Goal: Information Seeking & Learning: Find specific fact

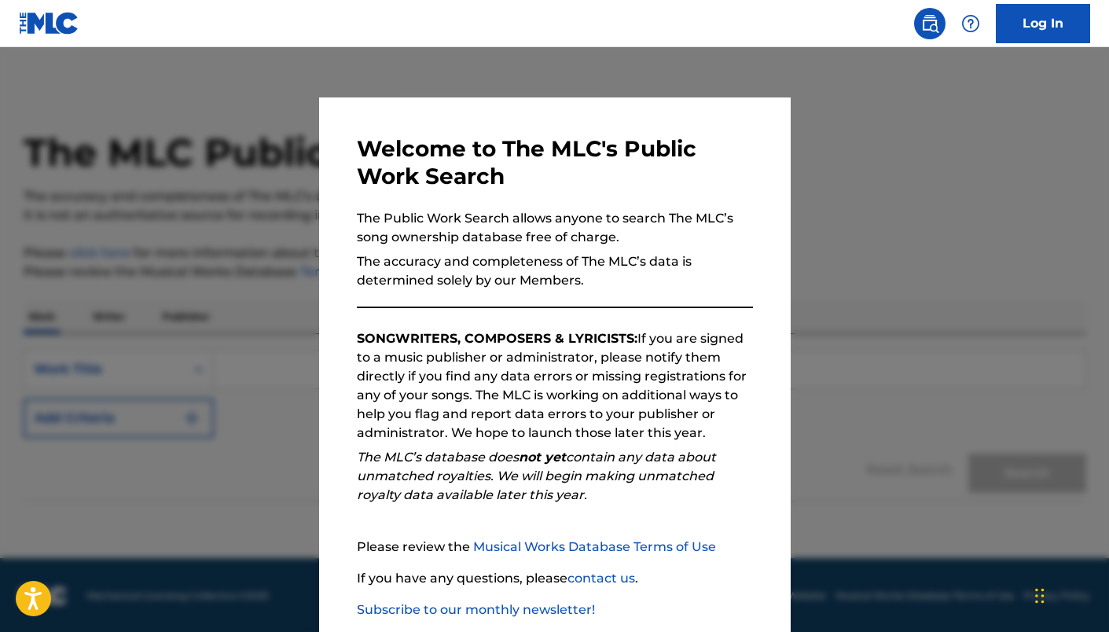
click at [767, 86] on div at bounding box center [554, 363] width 1109 height 632
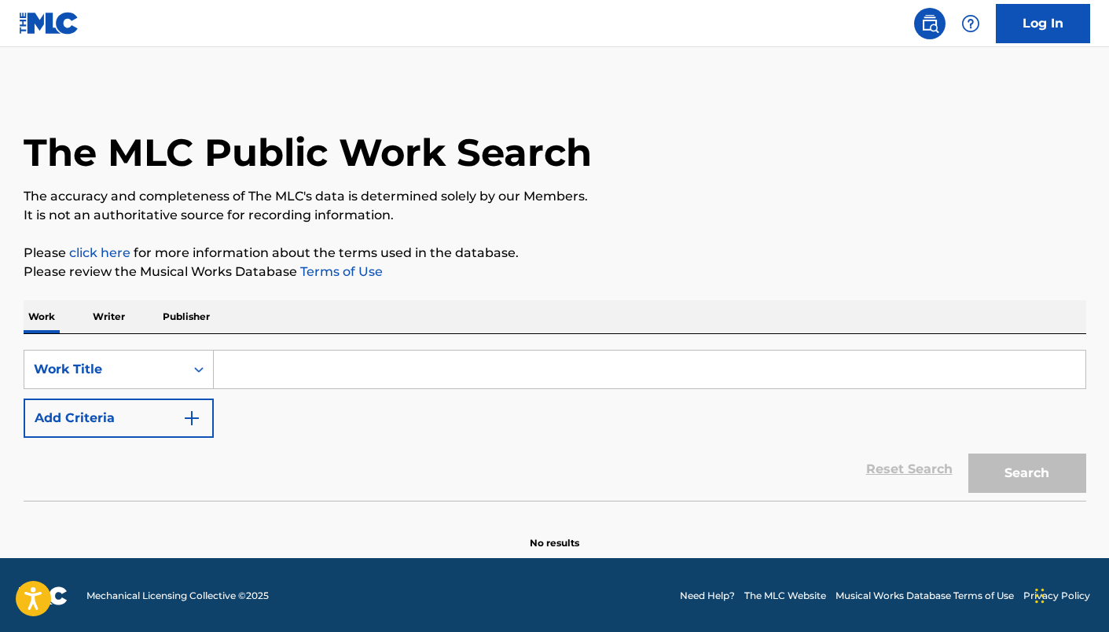
click at [121, 320] on p "Writer" at bounding box center [109, 316] width 42 height 33
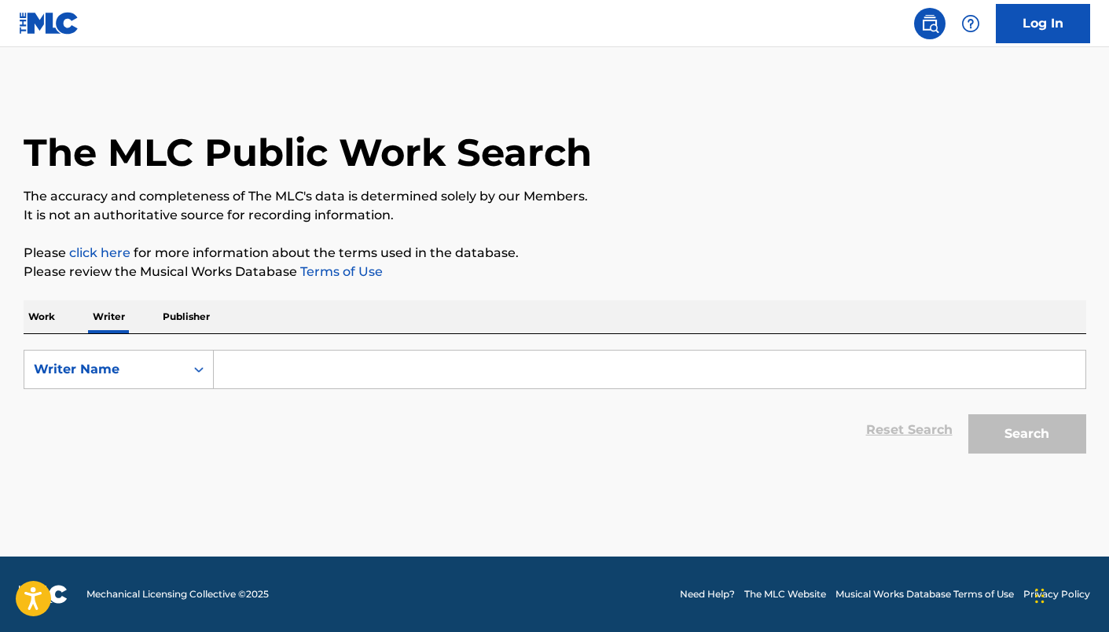
click at [339, 350] on input "Search Form" at bounding box center [649, 369] width 871 height 38
paste input "JEREMY DORSEY"
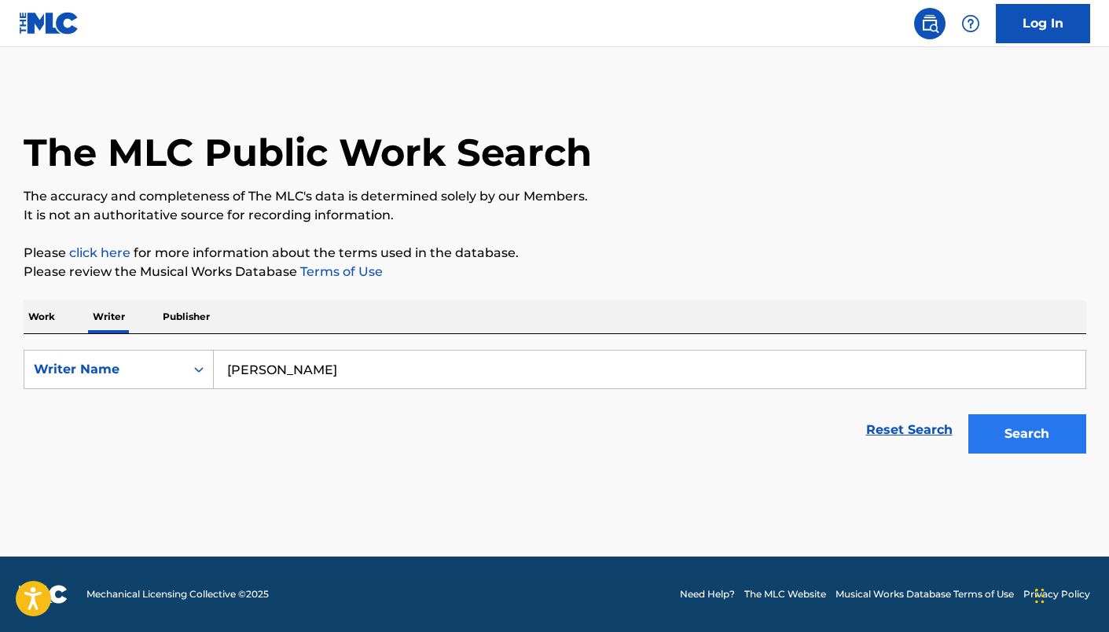
type input "JEREMY DORSEY"
click at [980, 427] on button "Search" at bounding box center [1027, 433] width 118 height 39
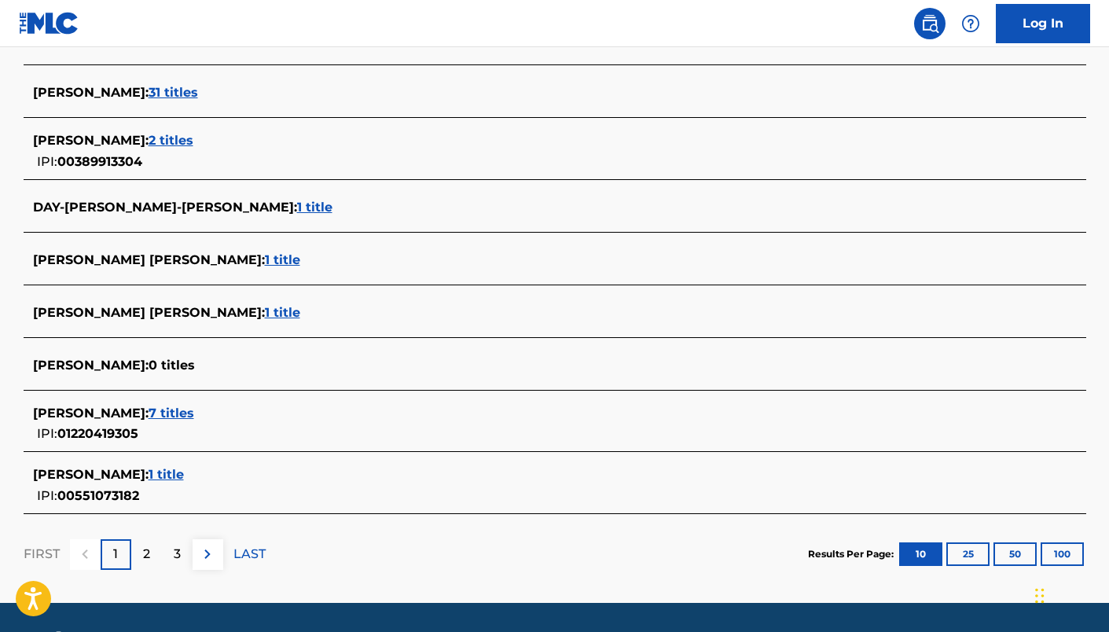
scroll to position [572, 0]
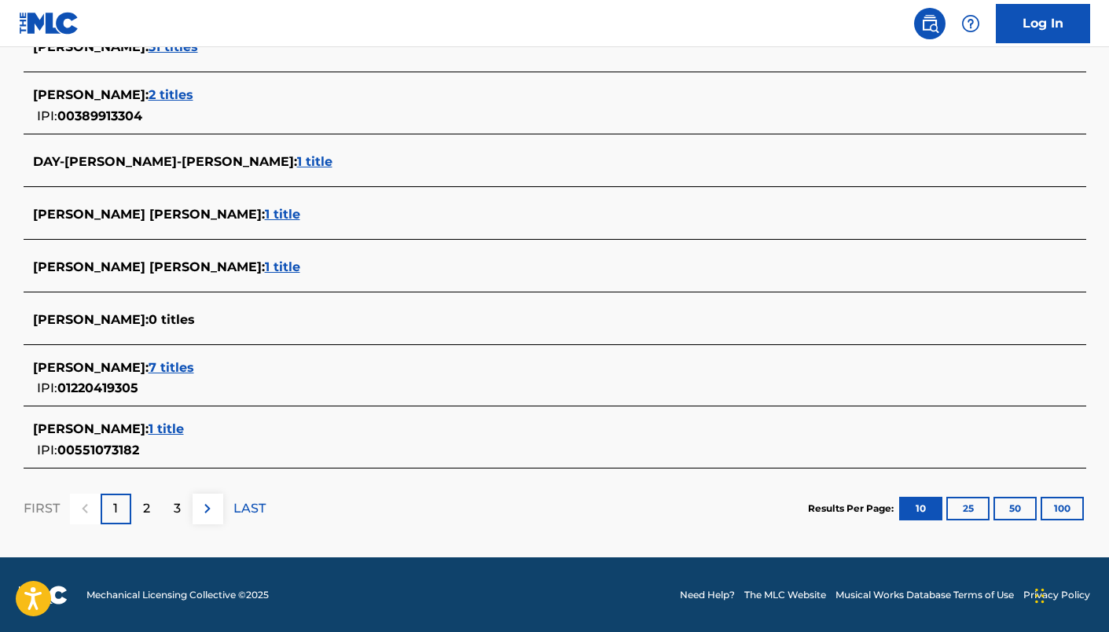
click at [192, 368] on span "7 titles" at bounding box center [171, 367] width 46 height 15
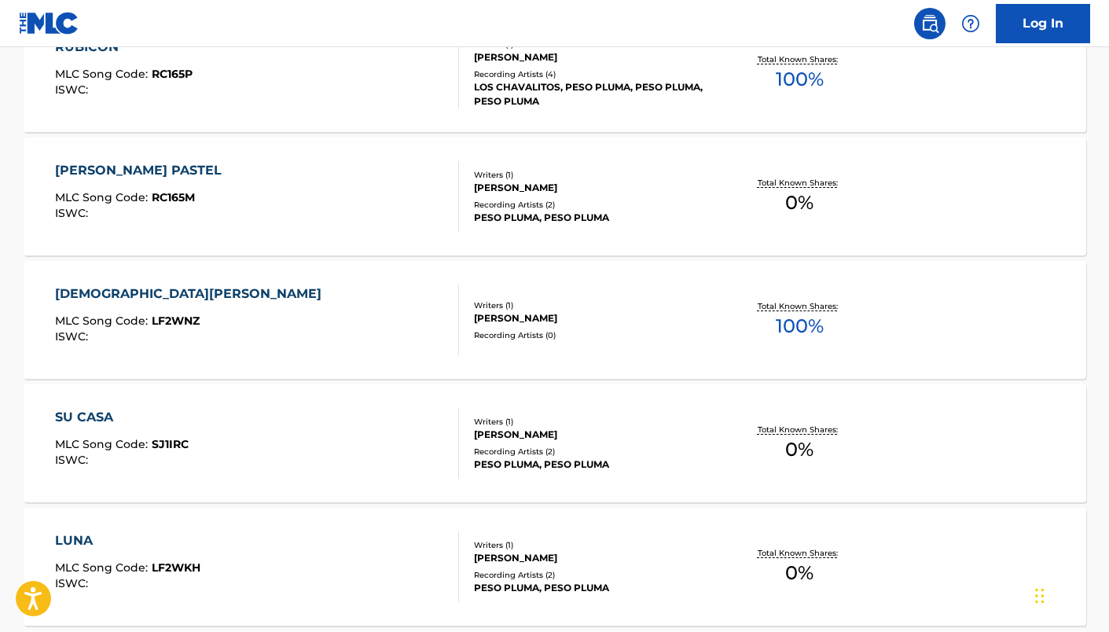
scroll to position [639, 0]
click at [300, 188] on div "ROSA PASTEL MLC Song Code : RC165M ISWC :" at bounding box center [257, 197] width 404 height 71
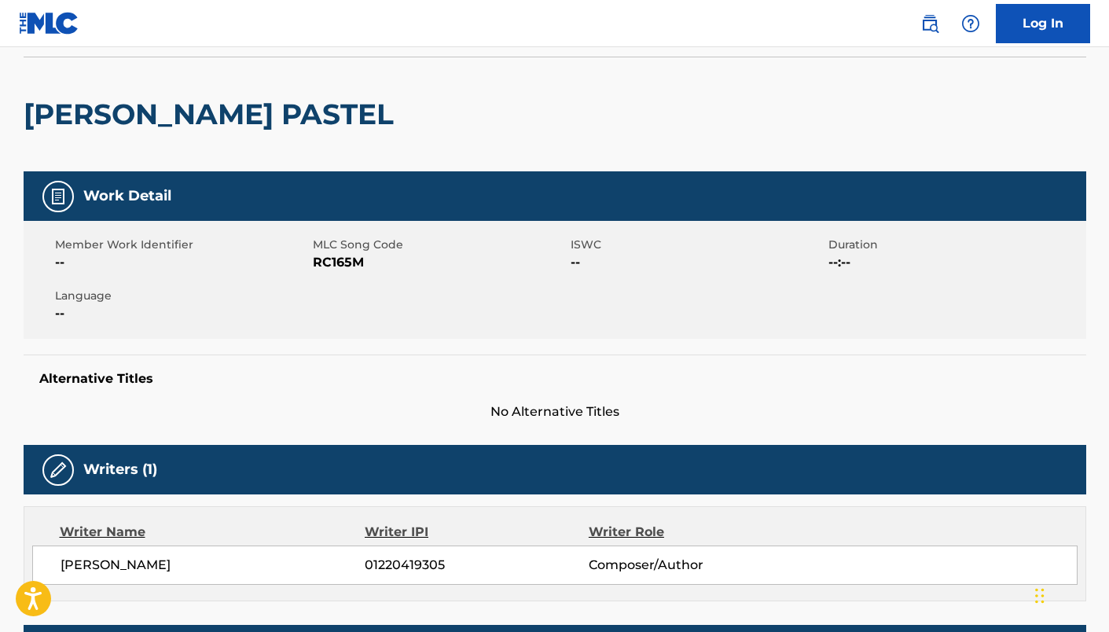
scroll to position [97, 0]
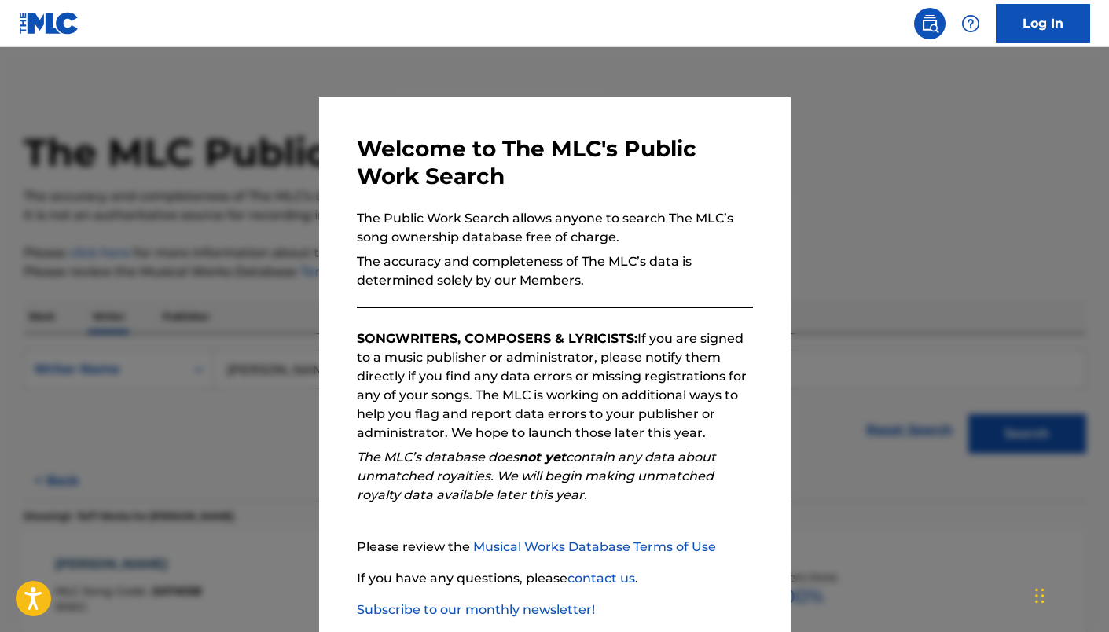
click at [245, 185] on div at bounding box center [554, 363] width 1109 height 632
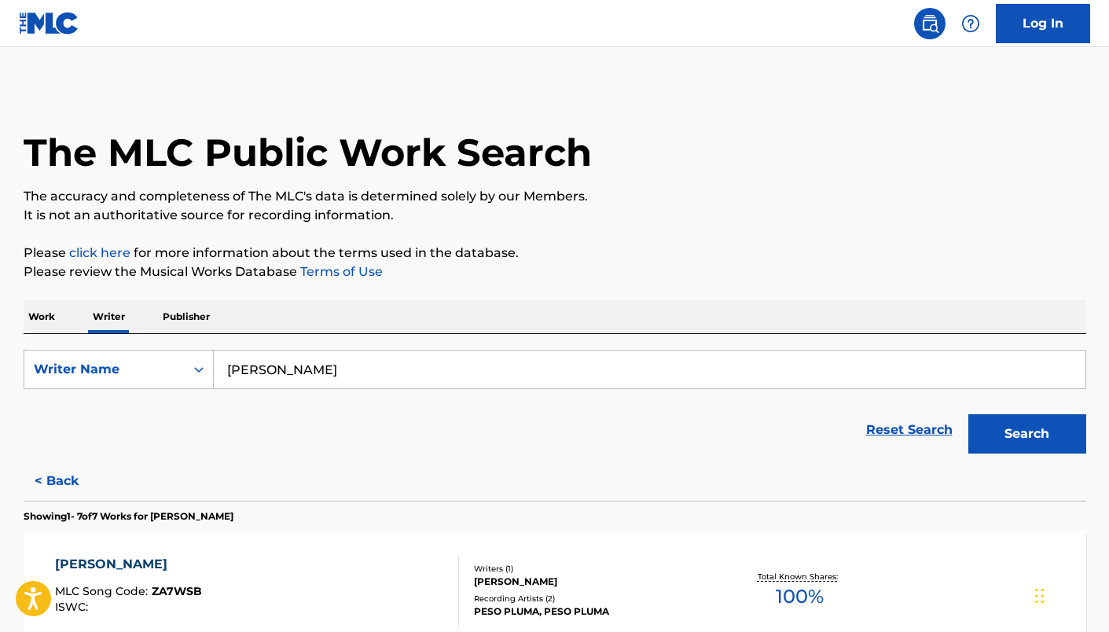
click at [368, 362] on input "JEREMY DORSEY" at bounding box center [649, 369] width 871 height 38
paste input "ALEXIS ENCARNACION GURIDYS"
paste input "Search Form"
click at [998, 416] on button "Search" at bounding box center [1027, 433] width 118 height 39
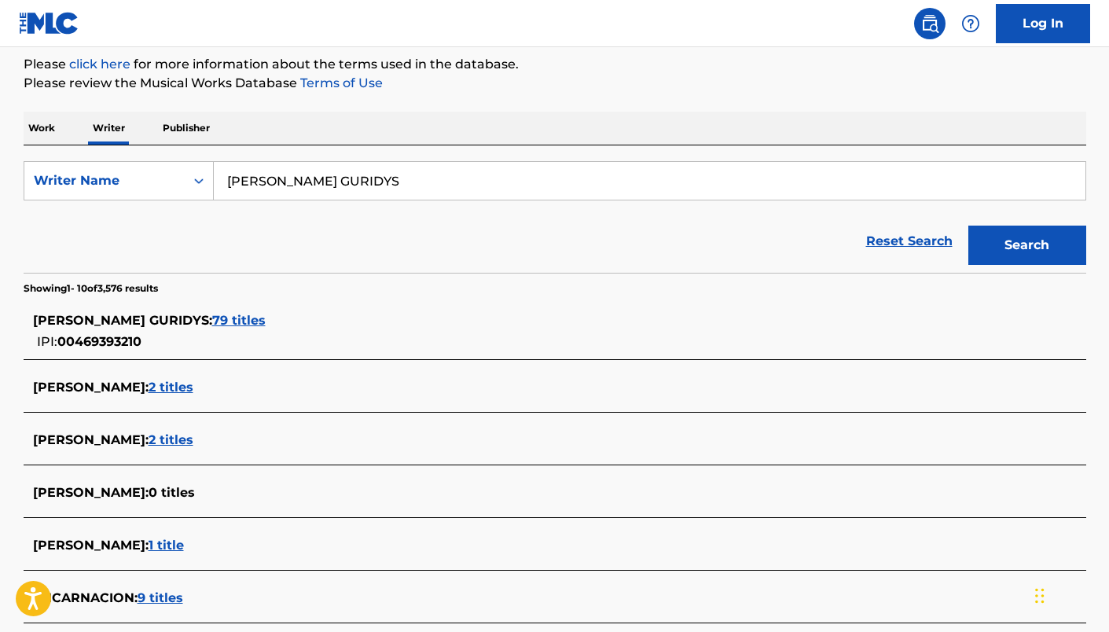
scroll to position [221, 0]
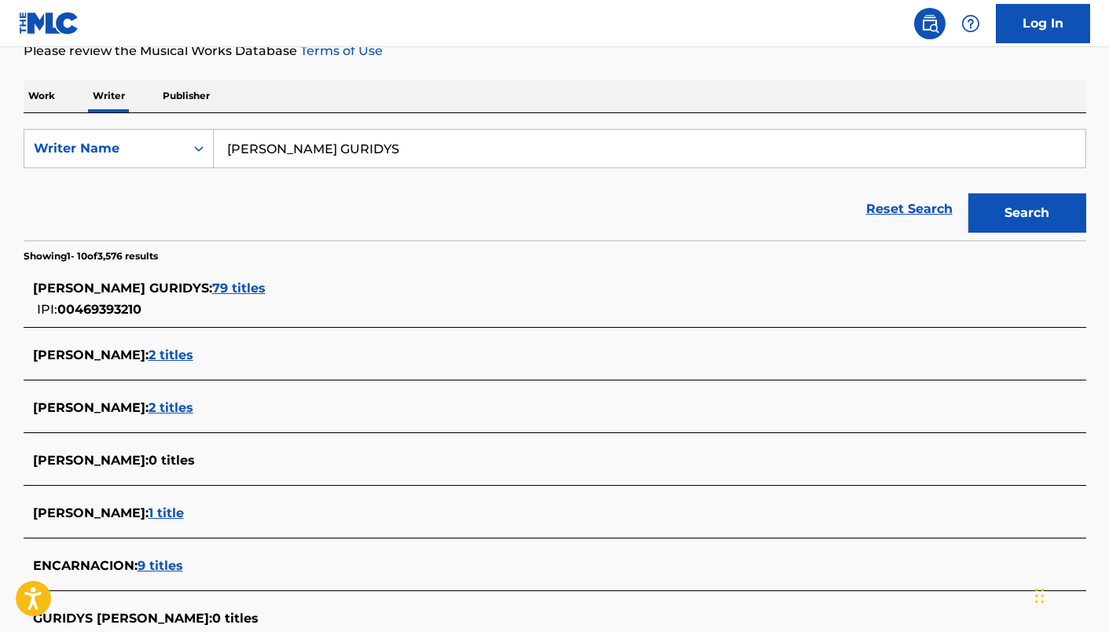
click at [253, 276] on div "ALEXIS ENCARNACION GURIDYS : 79 titles IPI: 00469393210" at bounding box center [555, 299] width 1062 height 56
click at [266, 288] on span "79 titles" at bounding box center [238, 287] width 53 height 15
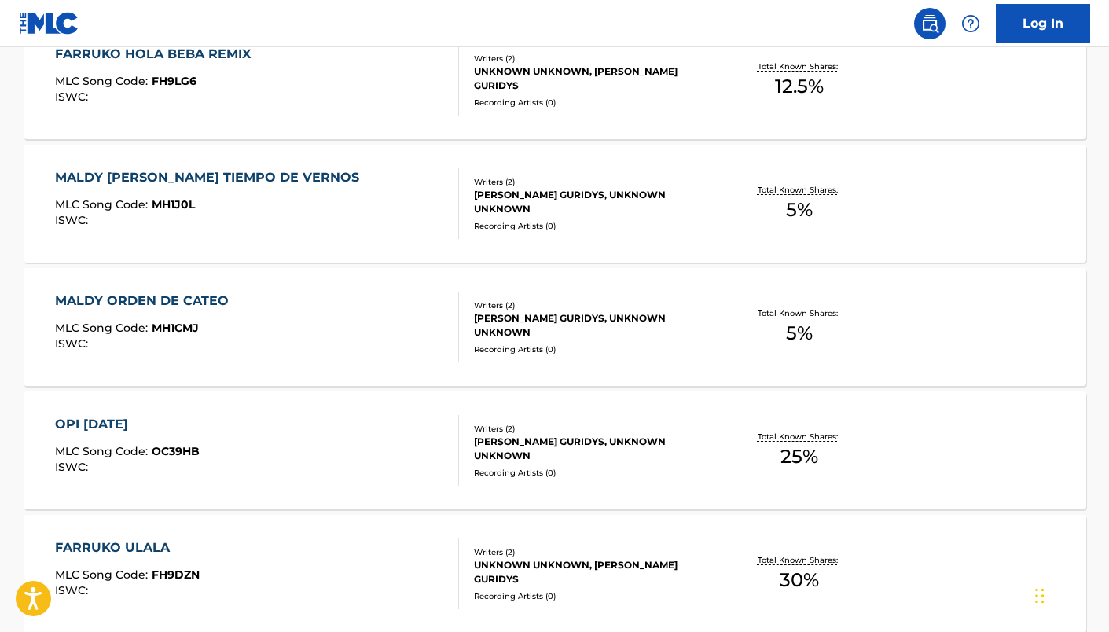
scroll to position [1292, 0]
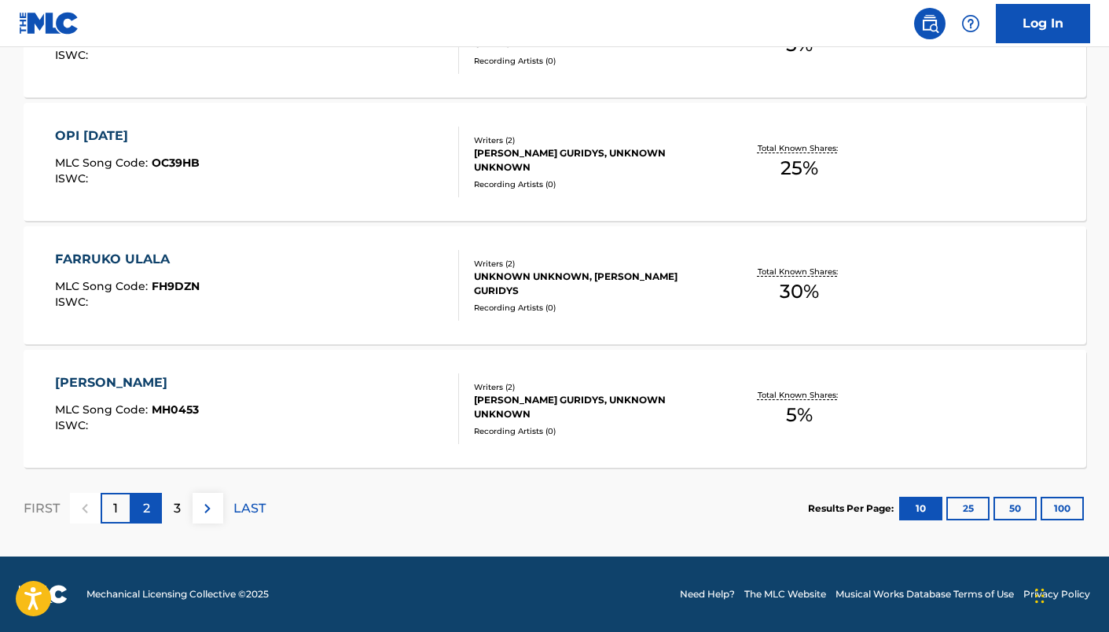
click at [153, 508] on div "2" at bounding box center [146, 508] width 31 height 31
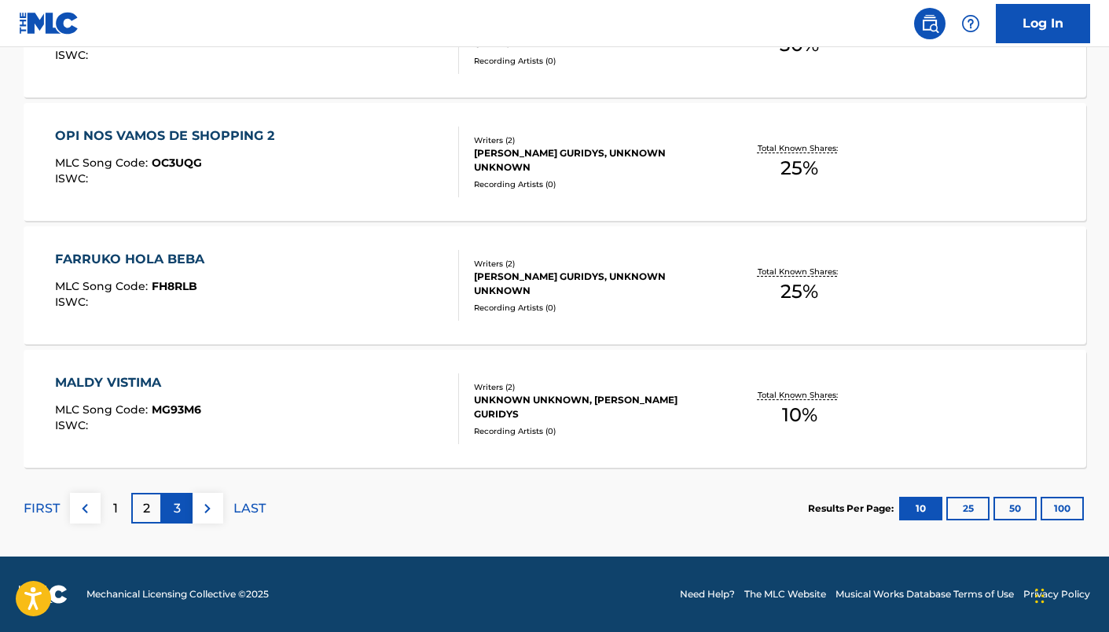
click at [172, 503] on div "3" at bounding box center [177, 508] width 31 height 31
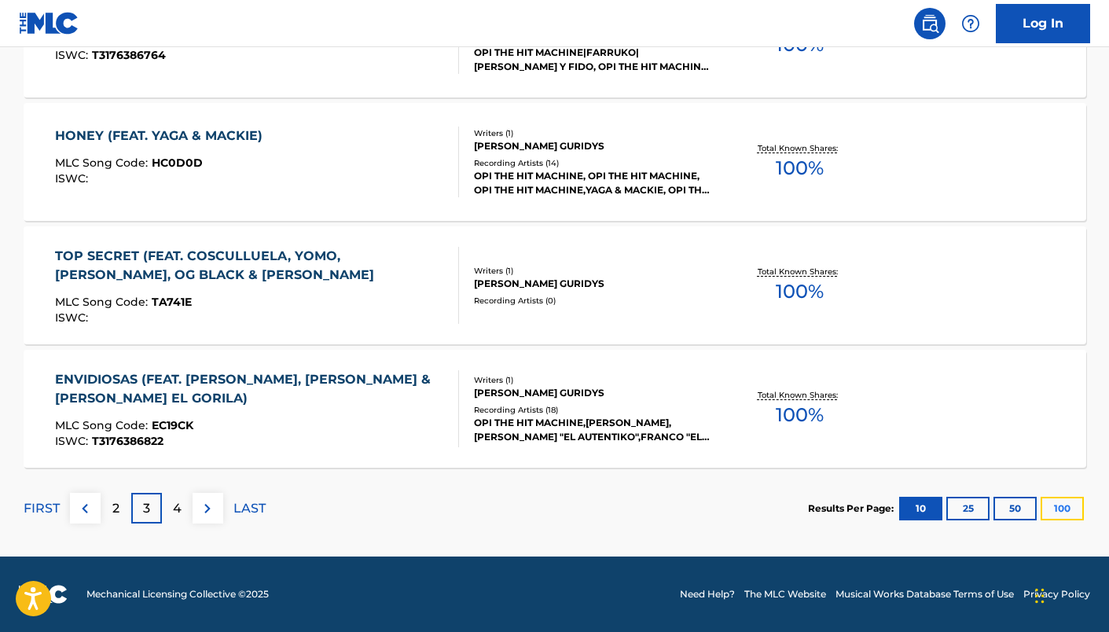
click at [1071, 506] on button "100" at bounding box center [1061, 509] width 43 height 24
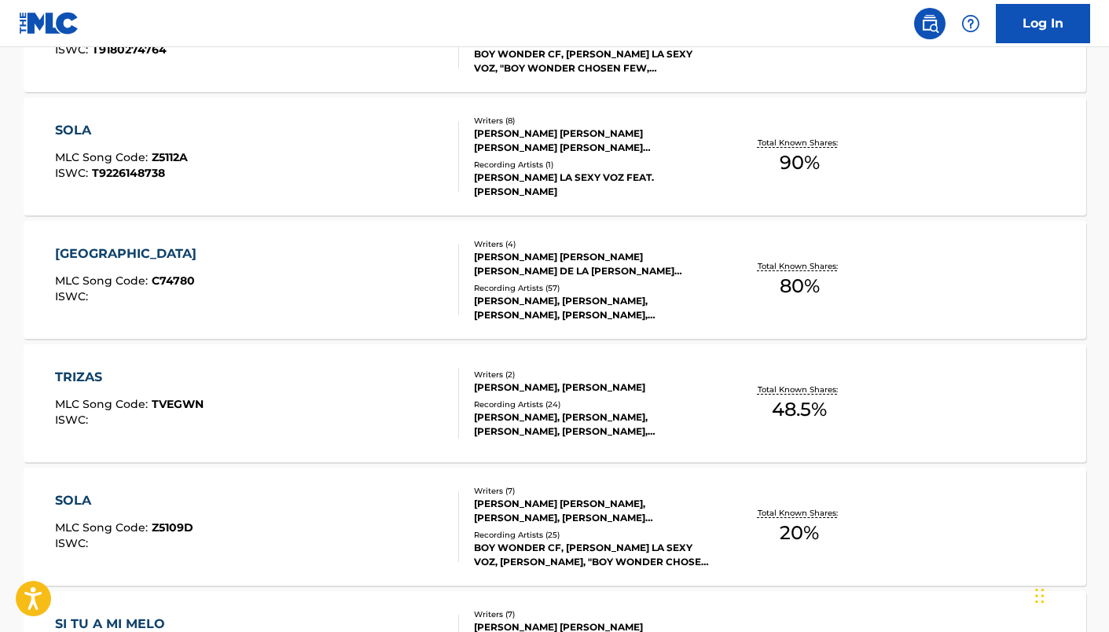
scroll to position [8205, 0]
drag, startPoint x: 599, startPoint y: 355, endPoint x: 941, endPoint y: 3, distance: 491.1
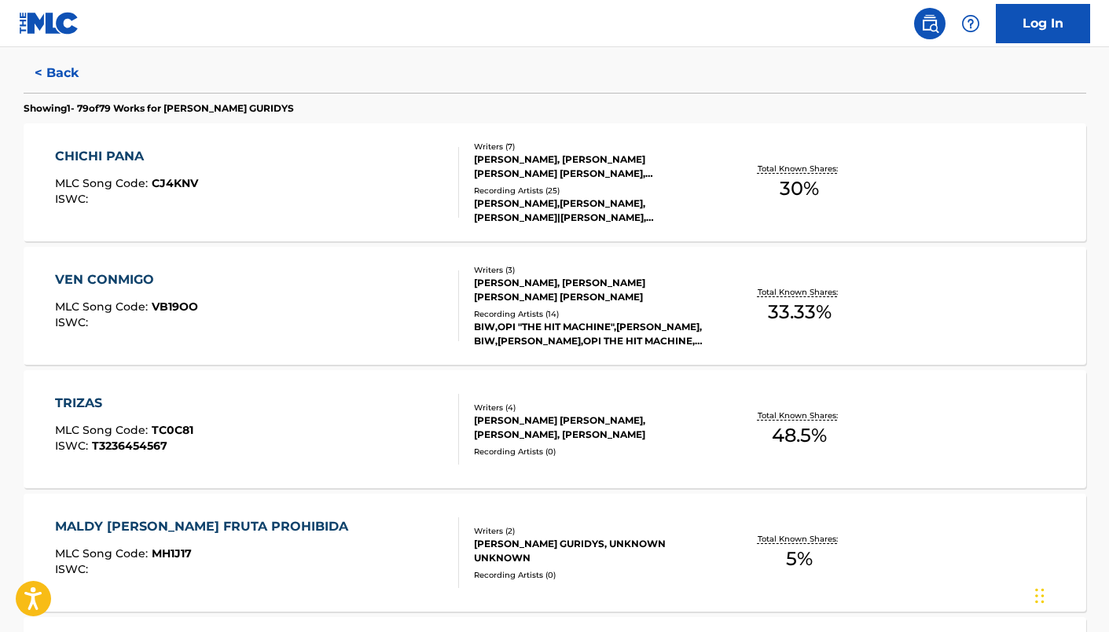
scroll to position [0, 0]
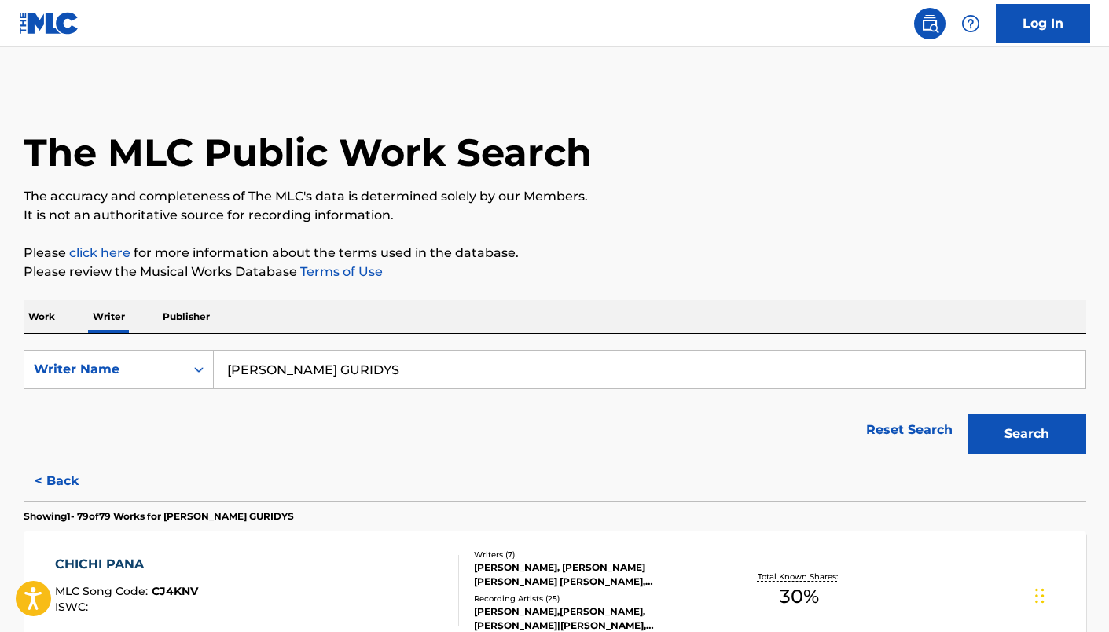
click at [397, 343] on div "SearchWithCriteriac27fe7a4-46a5-4ca9-a8ea-1a0b7510f701 Writer Name ALEXIS ENCAR…" at bounding box center [555, 397] width 1062 height 127
click at [397, 355] on input "ALEXIS ENCARNACION GURIDYS" at bounding box center [649, 369] width 871 height 38
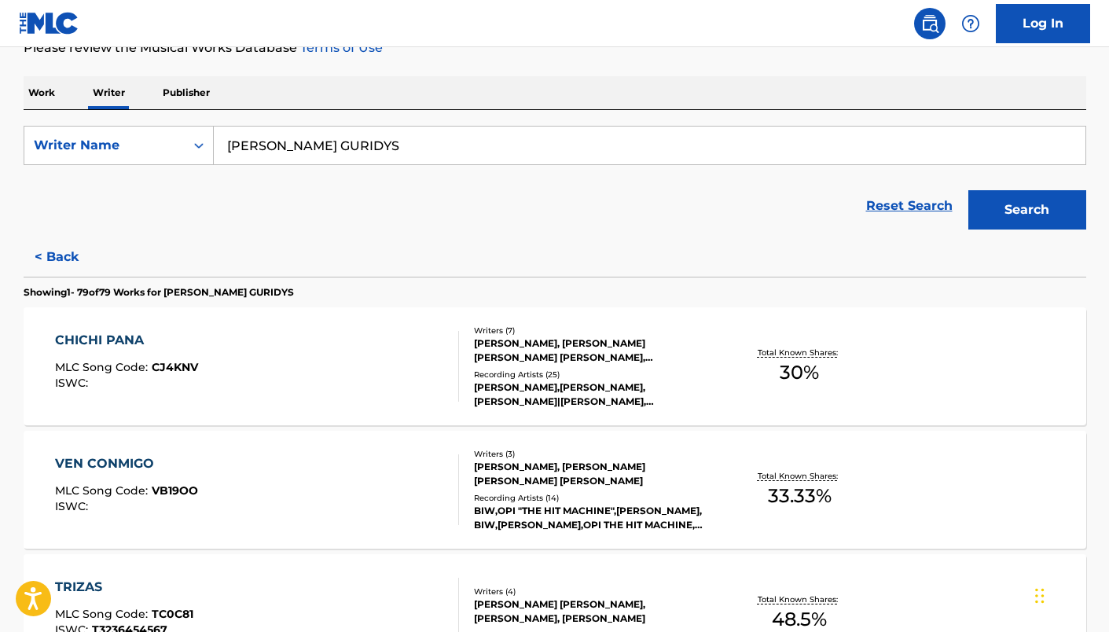
scroll to position [203, 0]
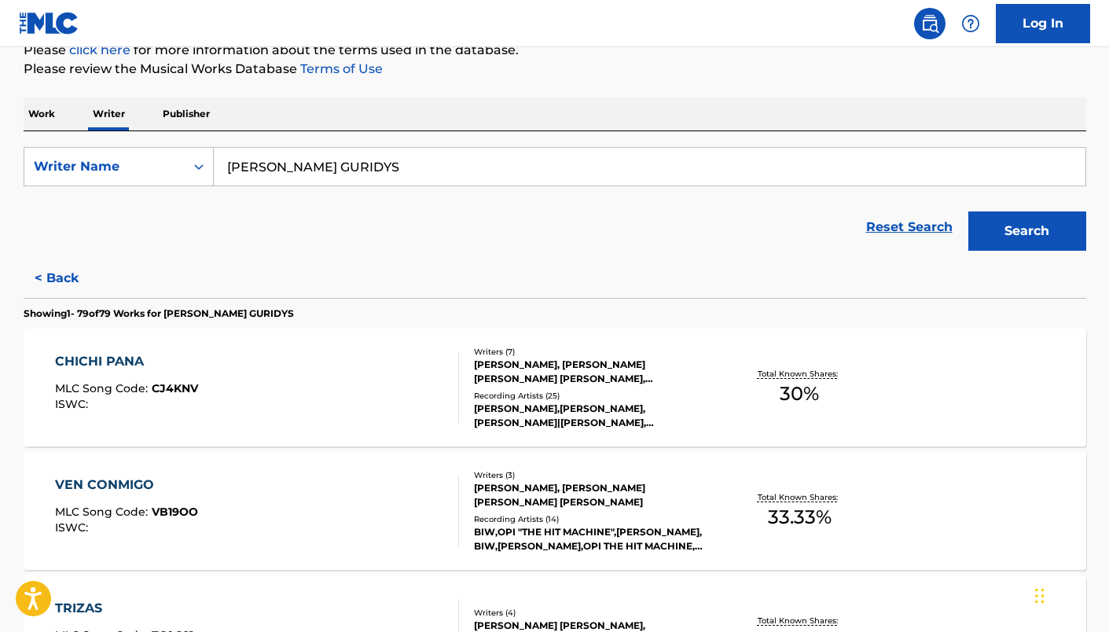
click at [369, 159] on input "ALEXIS ENCARNACION GURIDYS" at bounding box center [649, 167] width 871 height 38
paste input "CRISTIAN MALDONADO"
type input "CRISTIAN MALDONADO"
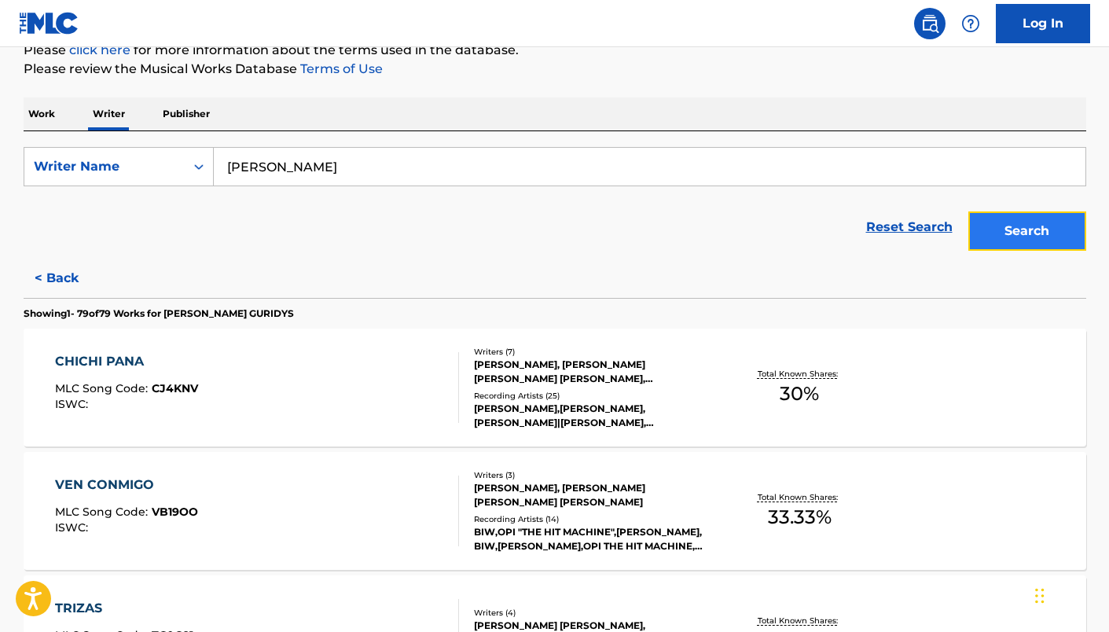
click at [984, 219] on button "Search" at bounding box center [1027, 230] width 118 height 39
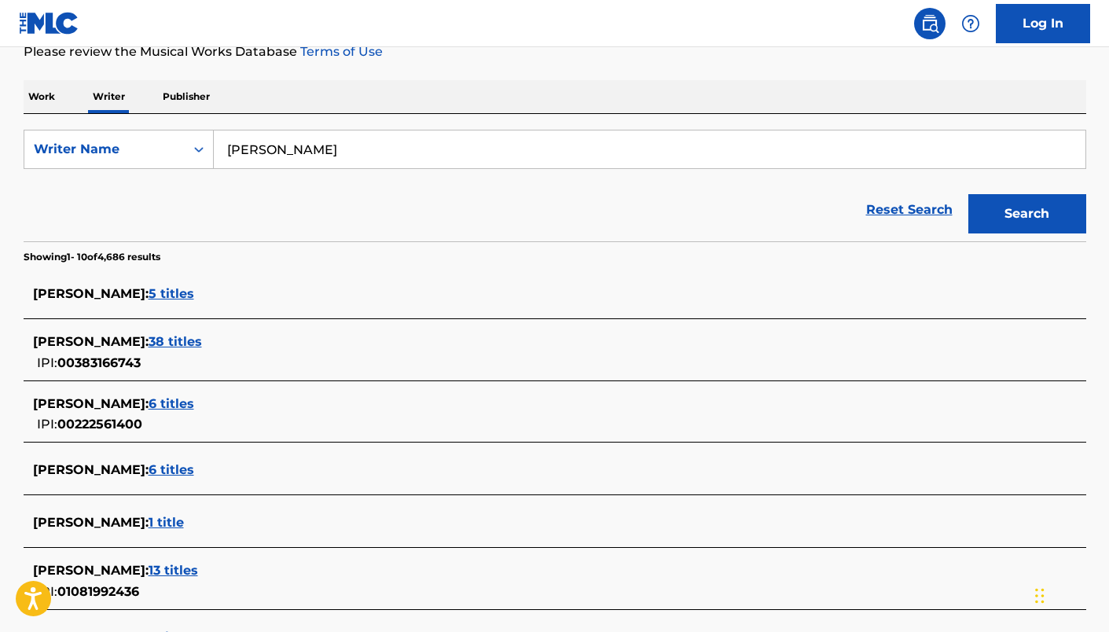
scroll to position [222, 0]
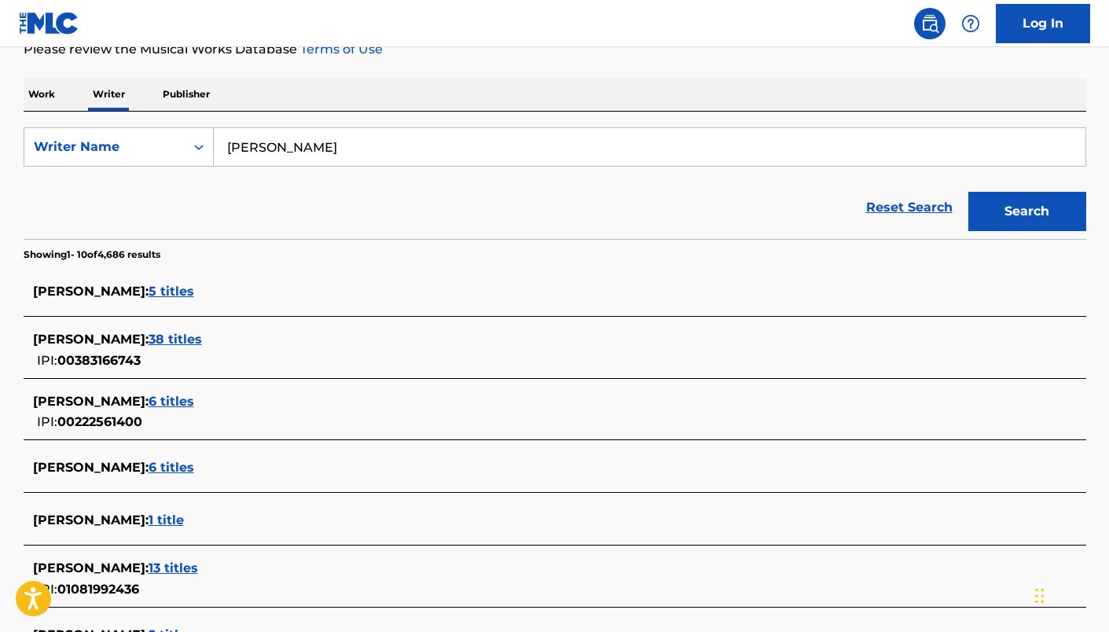
click at [202, 343] on span "38 titles" at bounding box center [174, 339] width 53 height 15
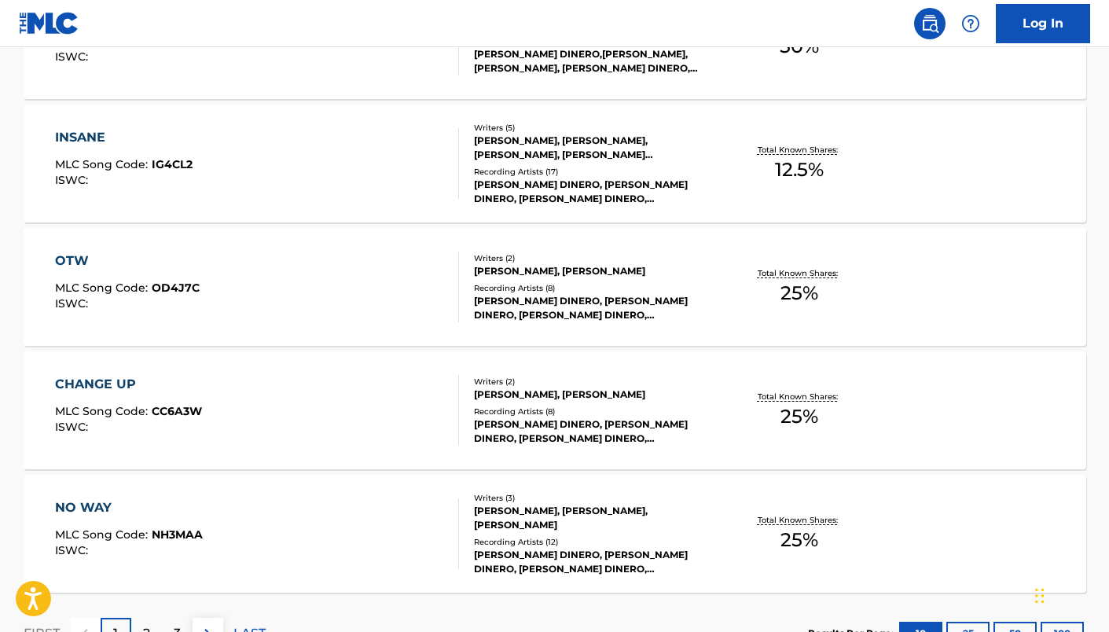
scroll to position [1292, 0]
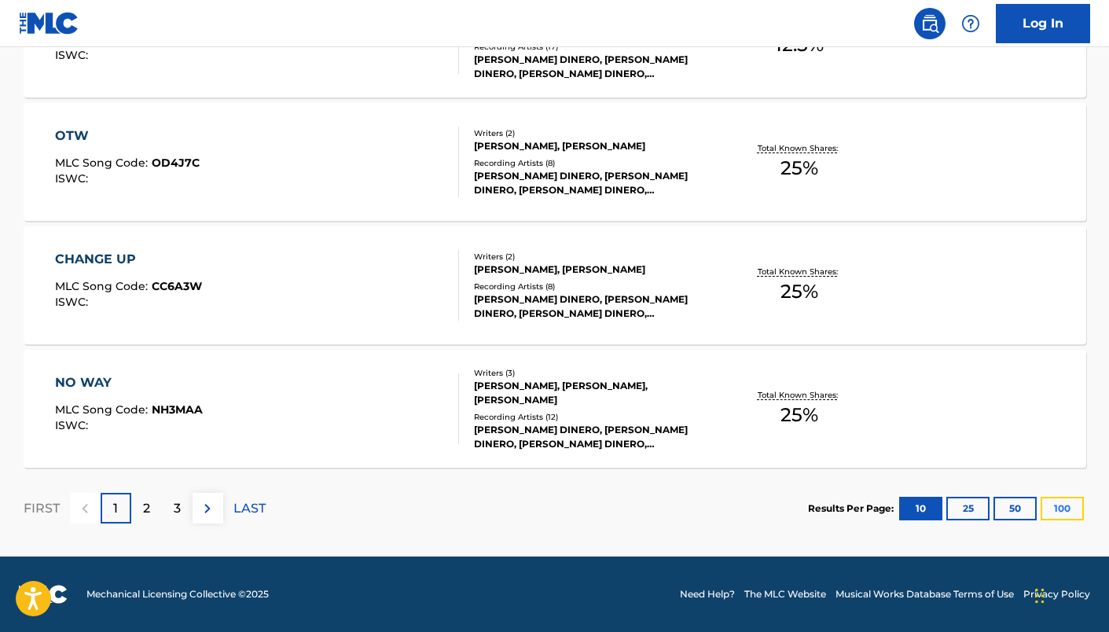
click at [1083, 508] on button "100" at bounding box center [1061, 509] width 43 height 24
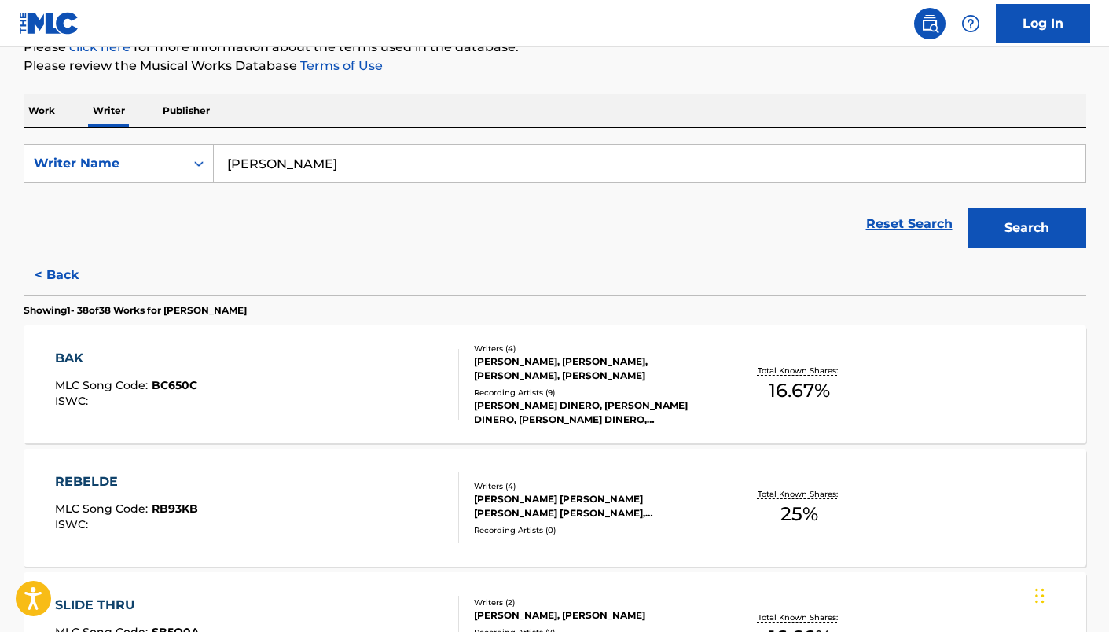
scroll to position [0, 0]
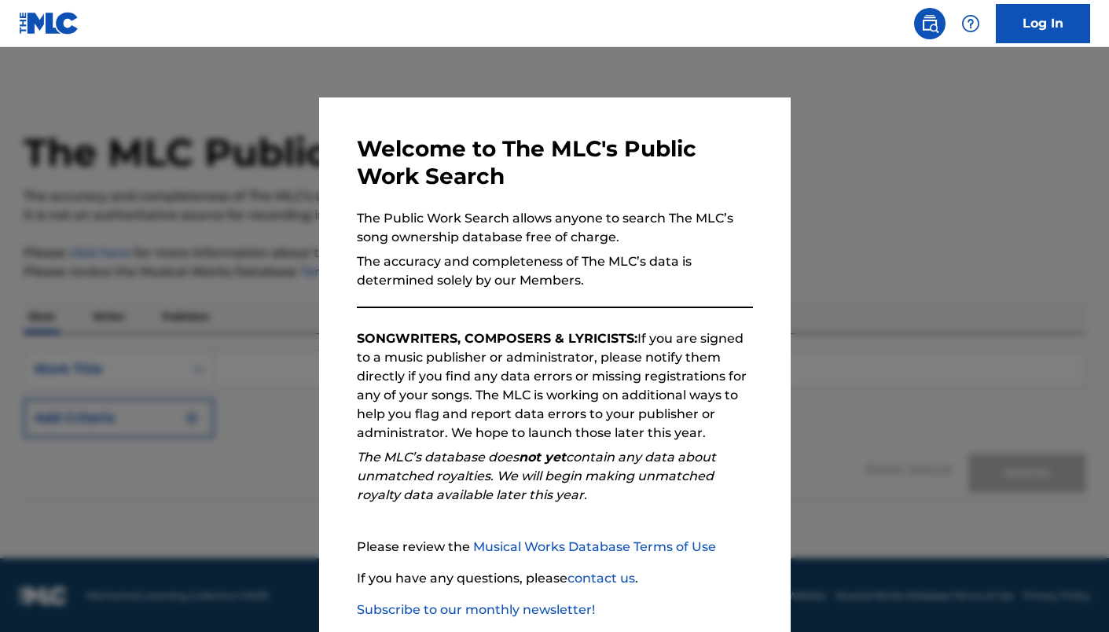
click at [229, 272] on div at bounding box center [554, 363] width 1109 height 632
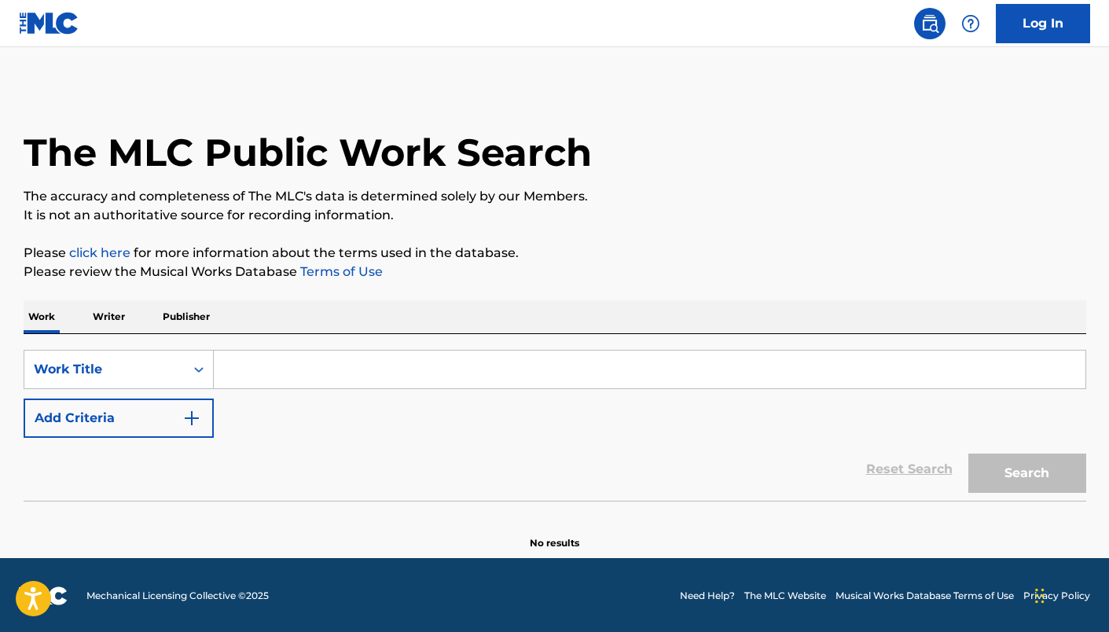
click at [316, 383] on input "Search Form" at bounding box center [649, 369] width 871 height 38
click at [122, 313] on p "Writer" at bounding box center [109, 316] width 42 height 33
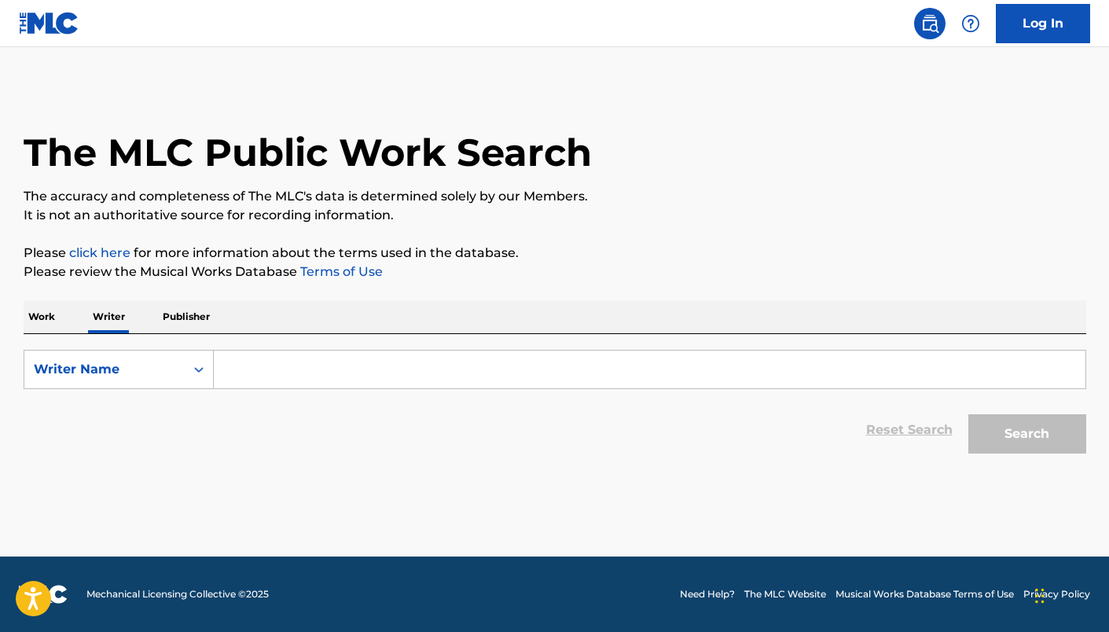
click at [306, 360] on input "Search Form" at bounding box center [649, 369] width 871 height 38
paste input "CRISTIAN MALDONADO"
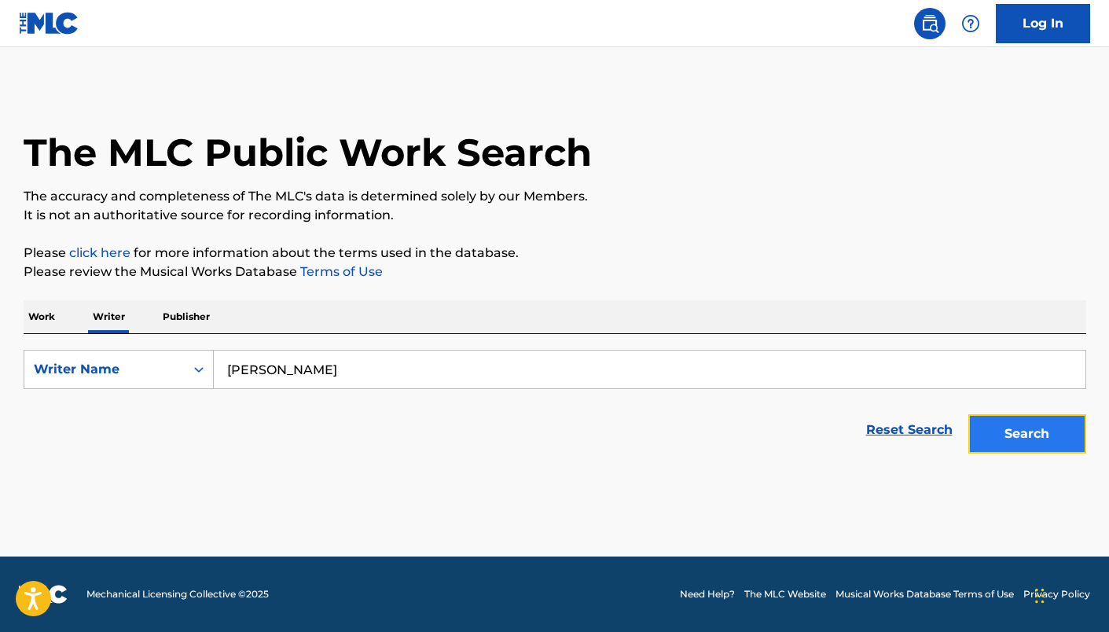
click at [1003, 427] on button "Search" at bounding box center [1027, 433] width 118 height 39
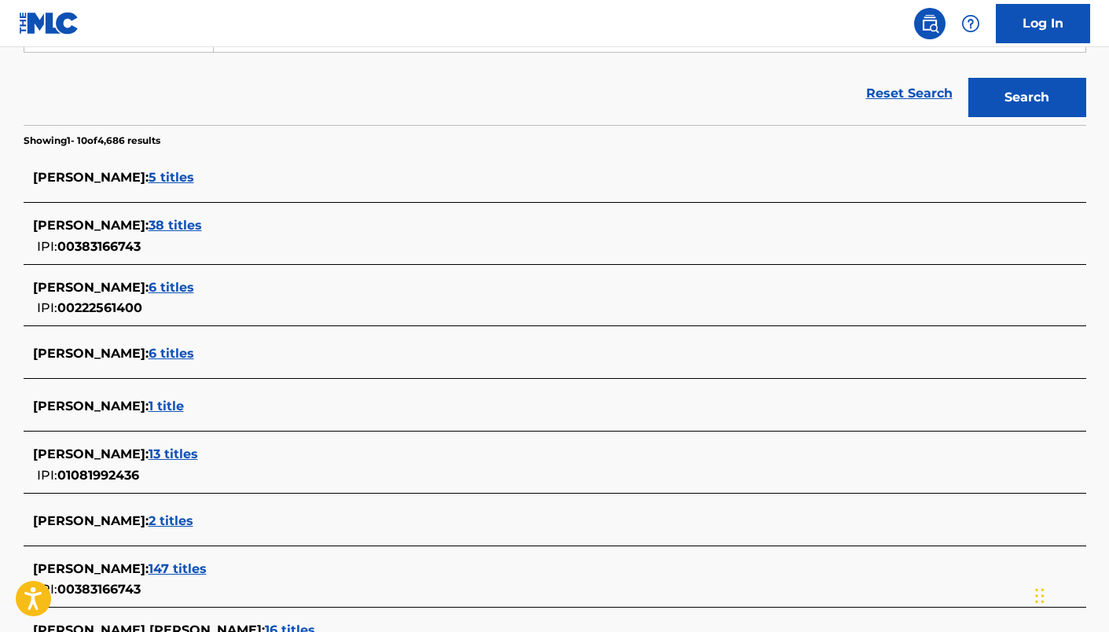
scroll to position [338, 0]
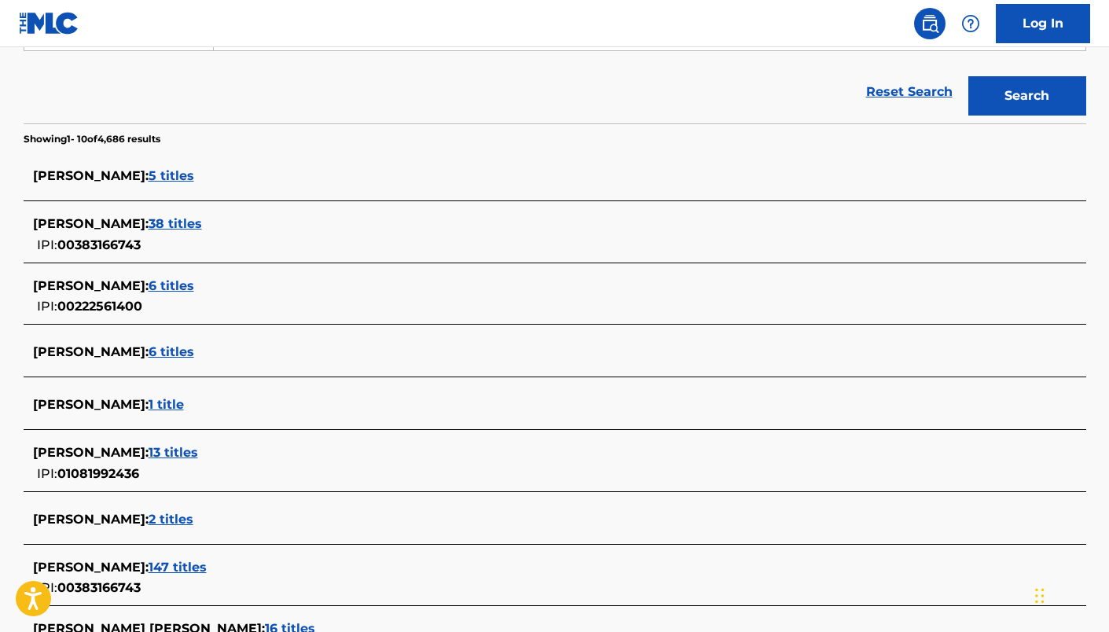
click at [198, 449] on span "13 titles" at bounding box center [172, 452] width 49 height 15
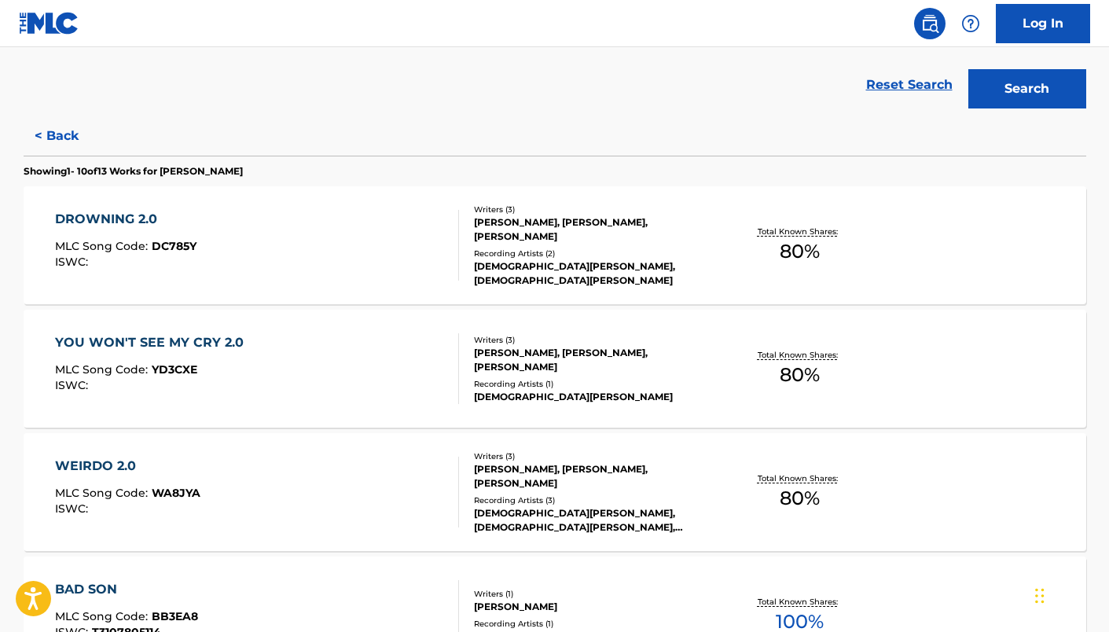
scroll to position [229, 0]
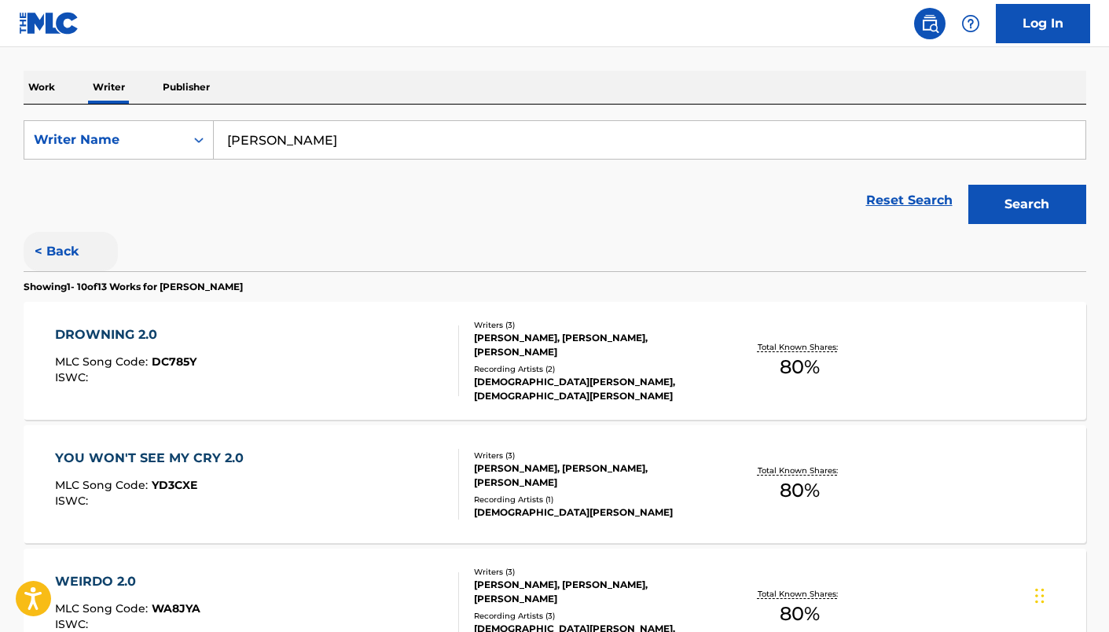
click at [60, 266] on button "< Back" at bounding box center [71, 251] width 94 height 39
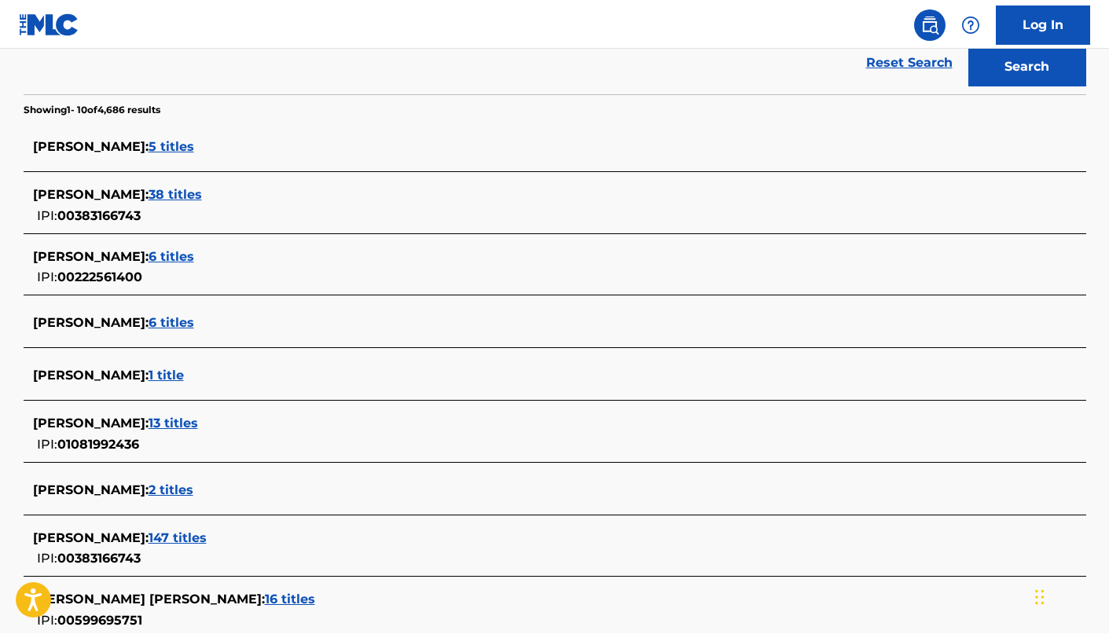
scroll to position [356, 0]
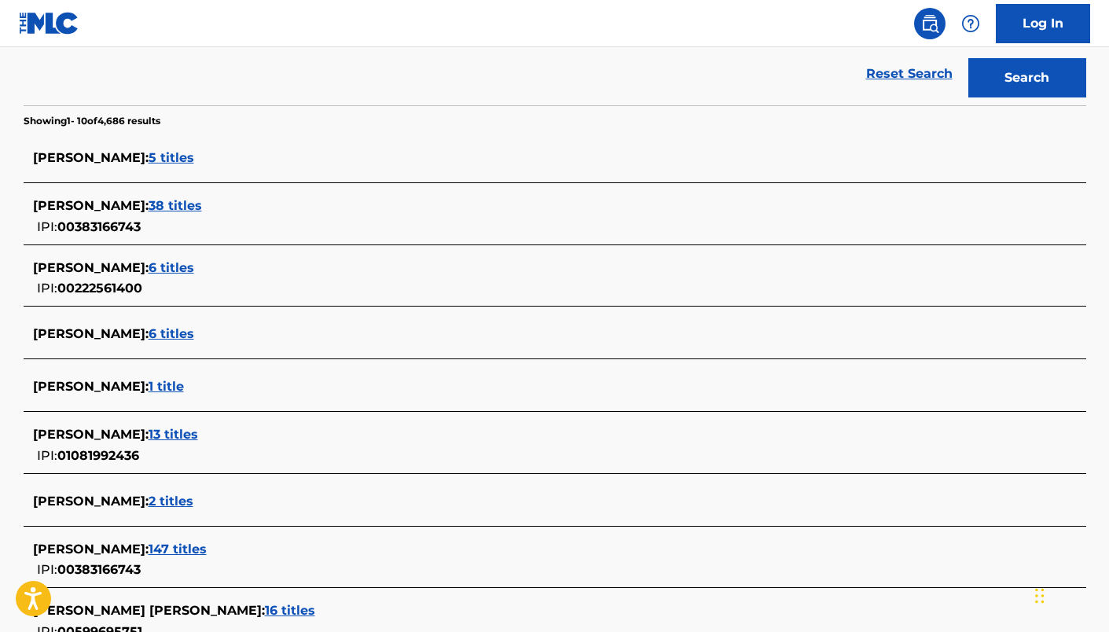
click at [202, 198] on span "38 titles" at bounding box center [174, 205] width 53 height 15
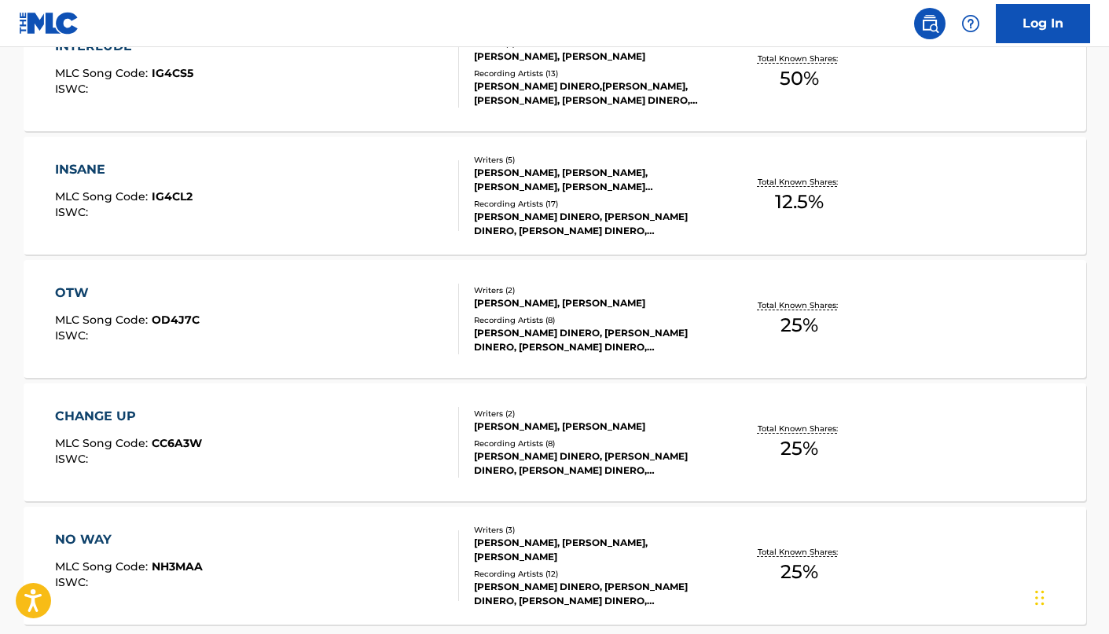
scroll to position [1289, 0]
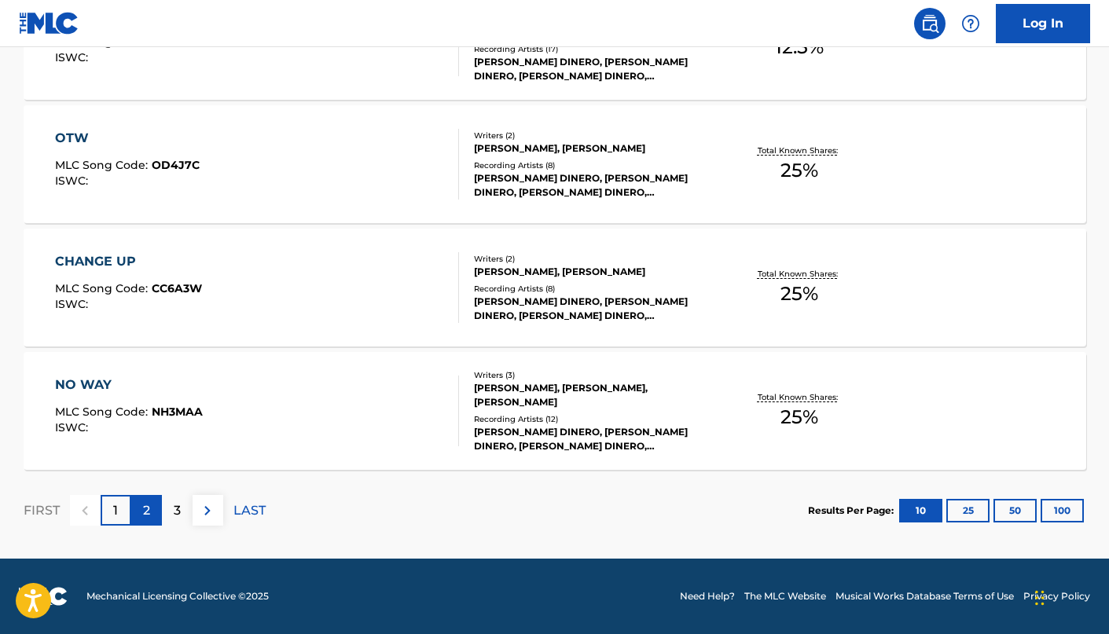
click at [139, 507] on div "2" at bounding box center [146, 510] width 31 height 31
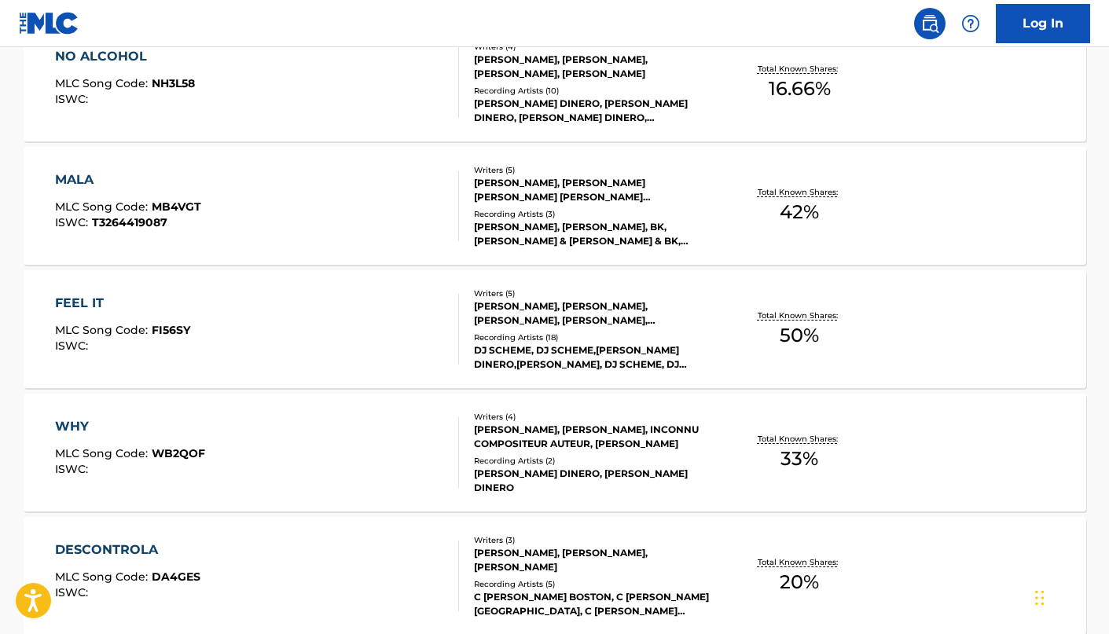
scroll to position [0, 0]
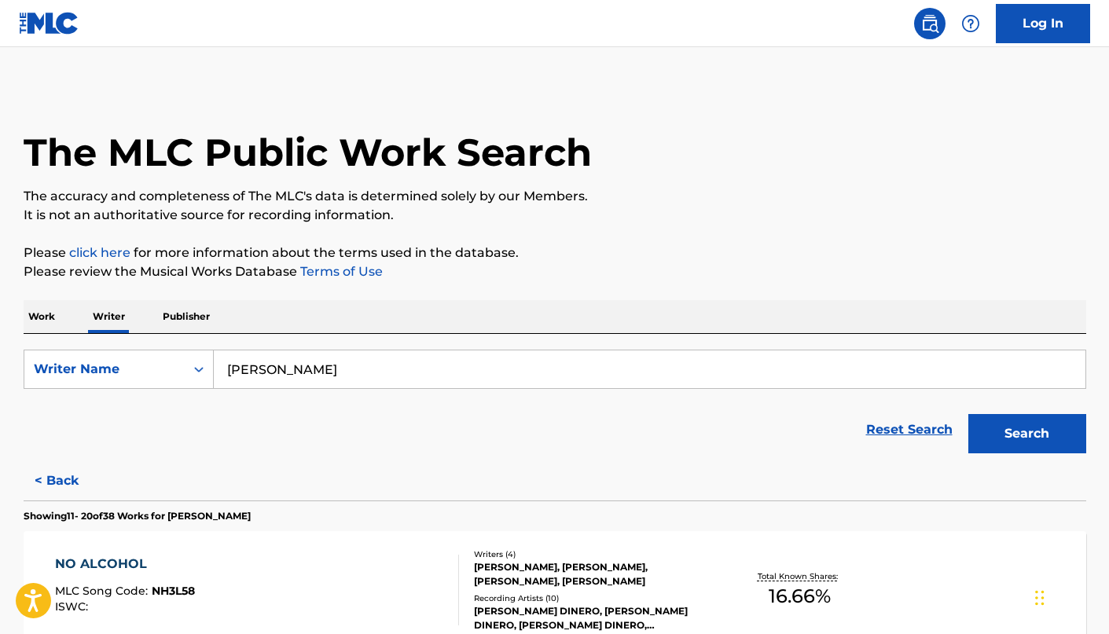
click at [346, 378] on input "CRISTIAN MALDONADO" at bounding box center [649, 369] width 871 height 38
paste input "HISOM FAITH EZEH"
type input "CHISOM FAITH EZEH"
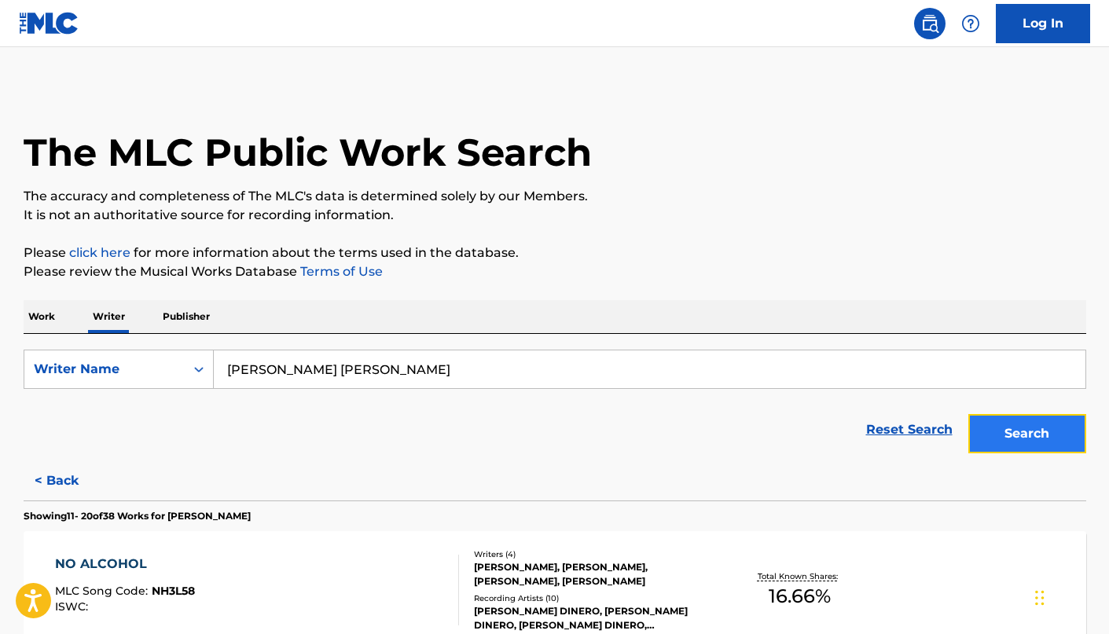
click at [1004, 427] on button "Search" at bounding box center [1027, 433] width 118 height 39
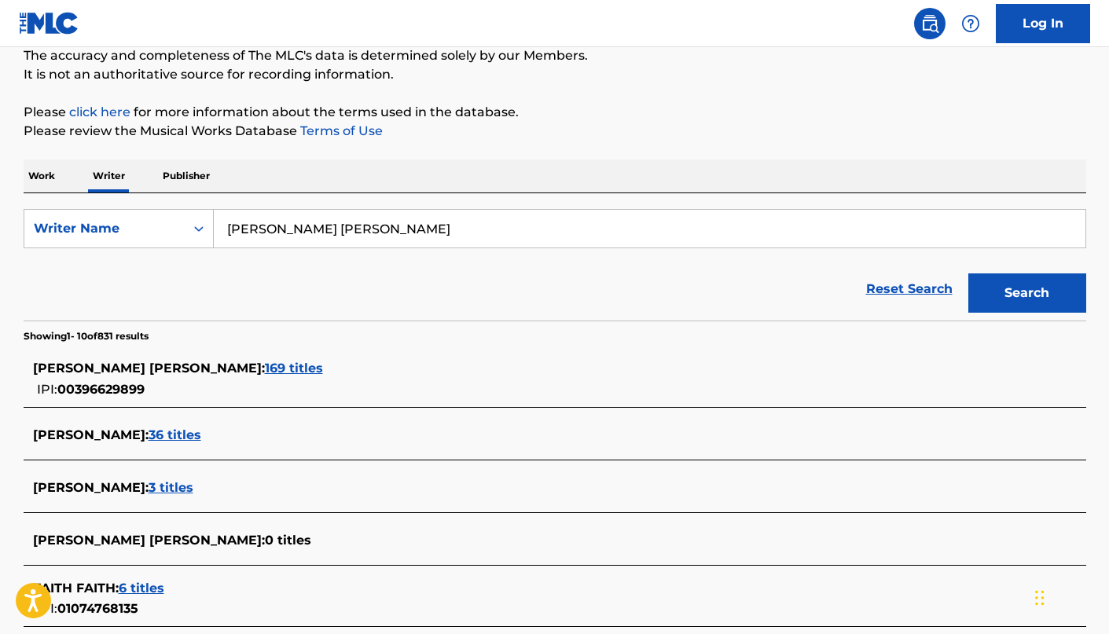
scroll to position [226, 0]
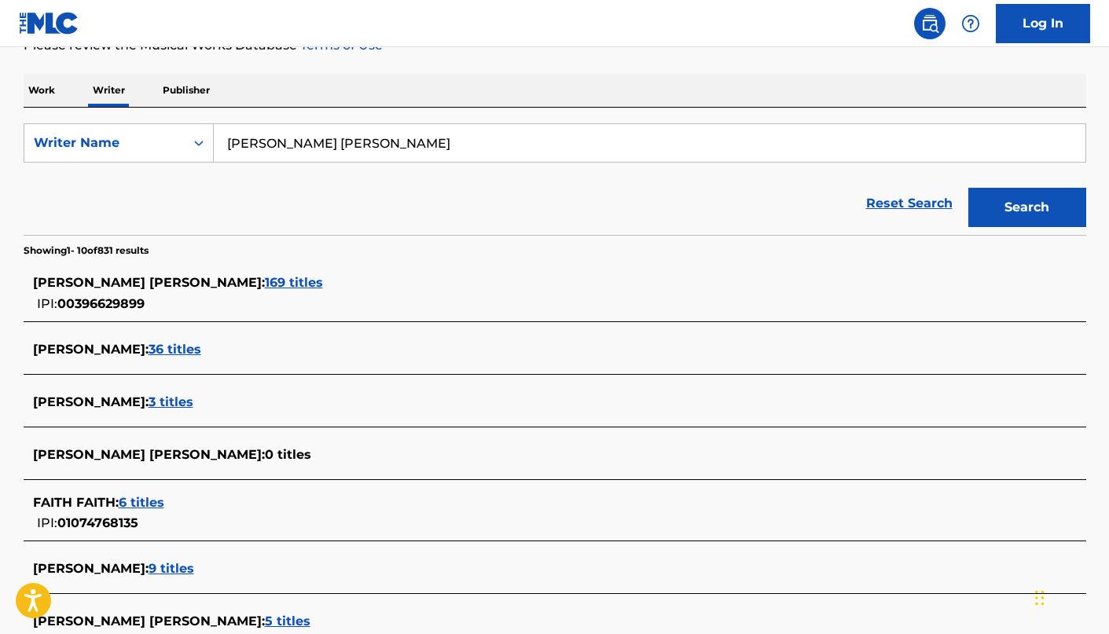
click at [265, 288] on span "169 titles" at bounding box center [294, 282] width 58 height 15
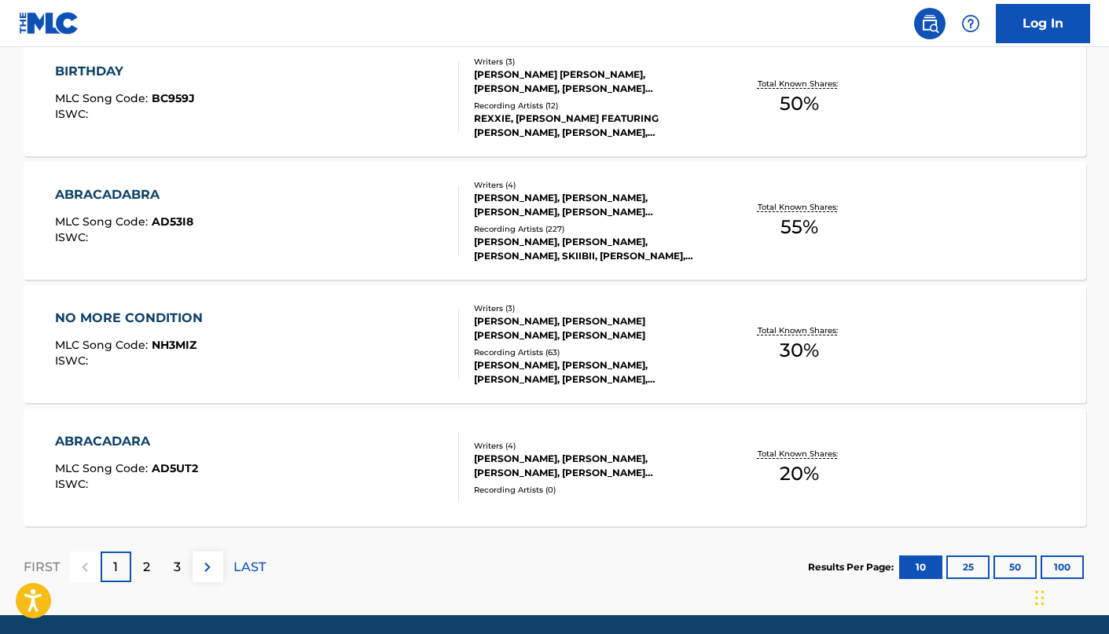
scroll to position [1289, 0]
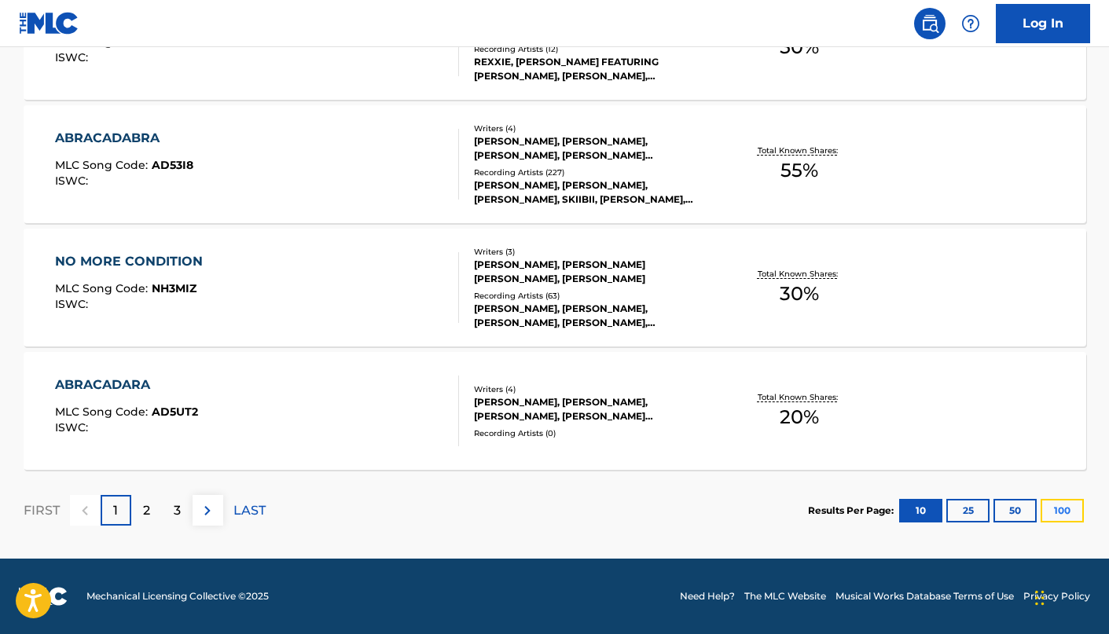
click at [1061, 508] on button "100" at bounding box center [1061, 511] width 43 height 24
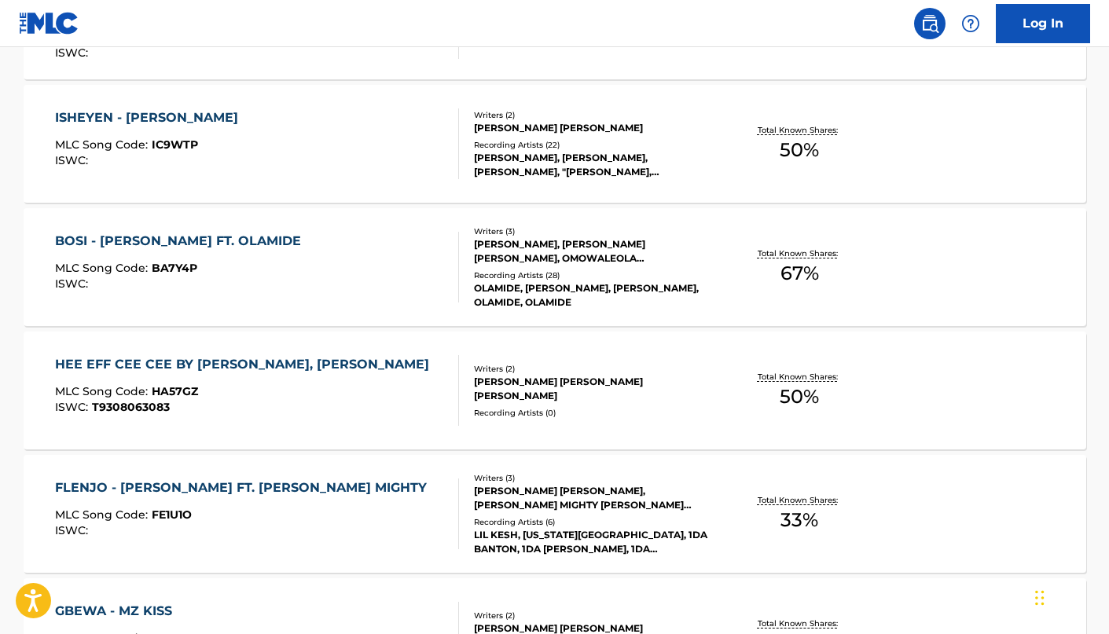
scroll to position [12390, 0]
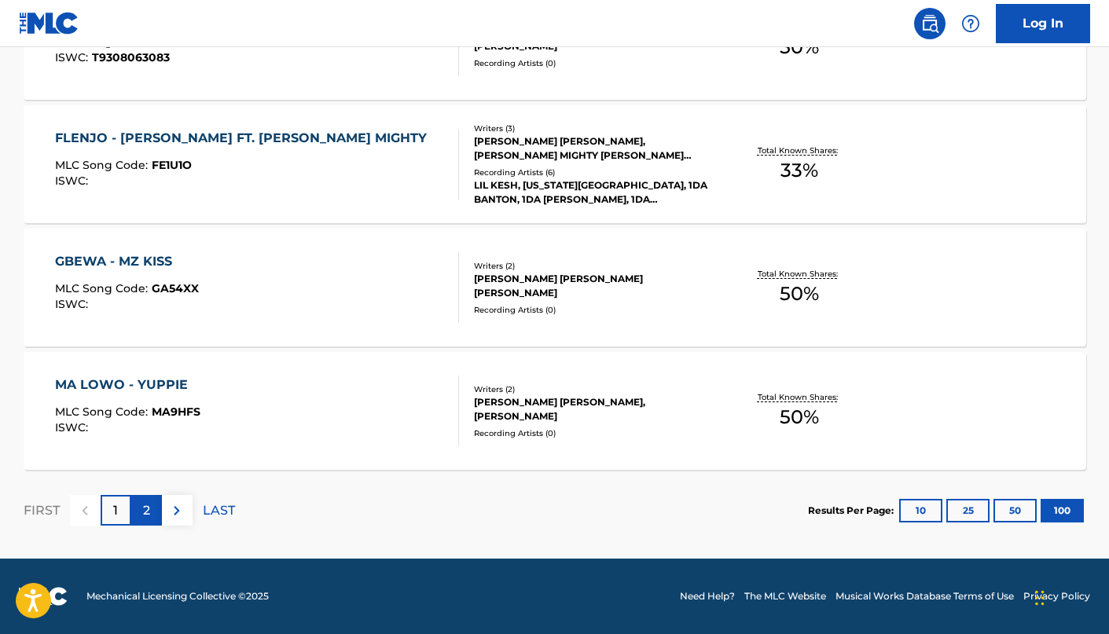
click at [143, 521] on div "2" at bounding box center [146, 510] width 31 height 31
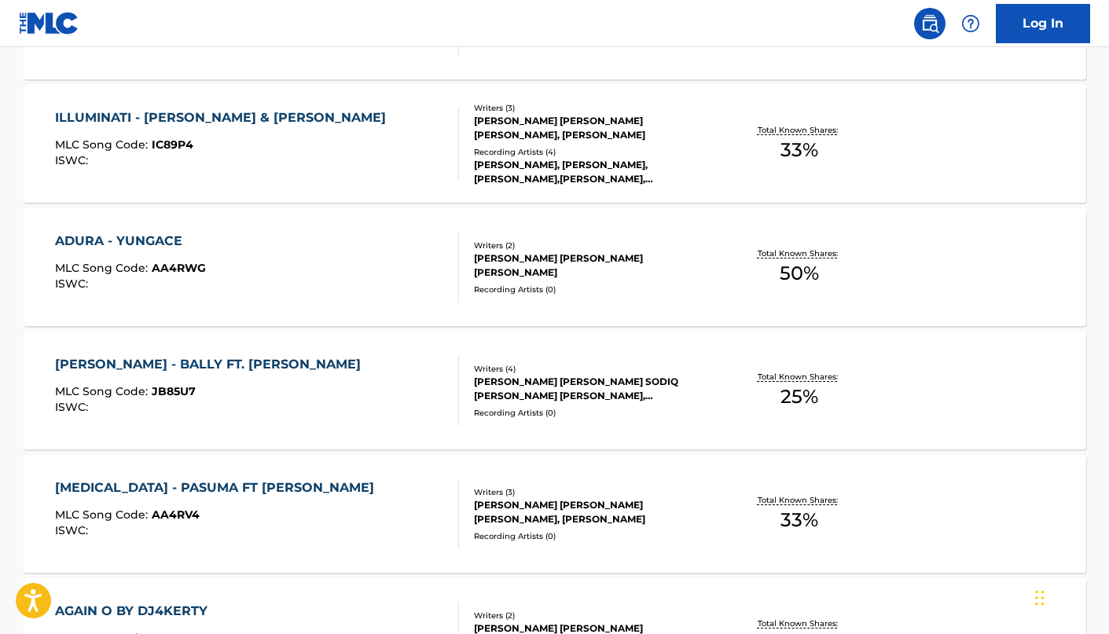
scroll to position [2551, 0]
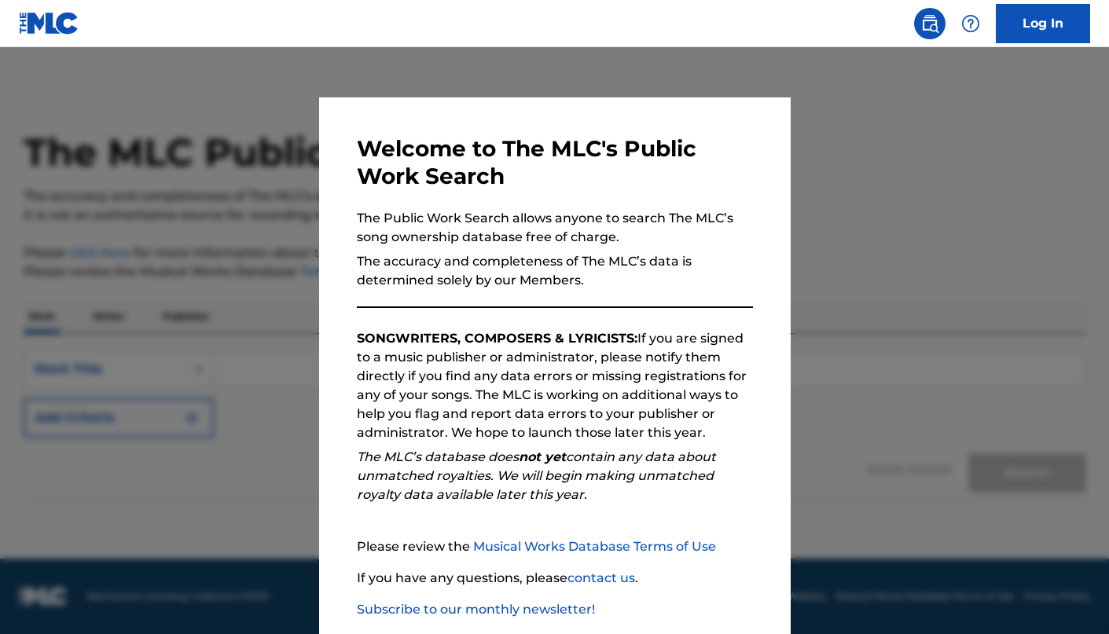
click at [280, 291] on div at bounding box center [554, 364] width 1109 height 634
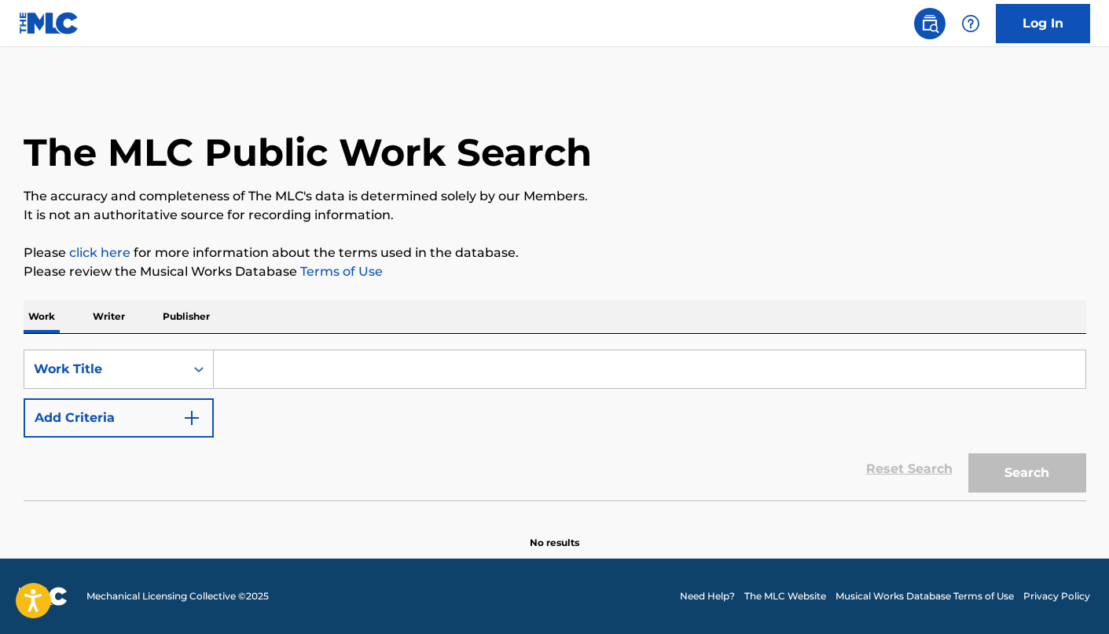
click at [314, 375] on input "Search Form" at bounding box center [649, 369] width 871 height 38
paste input "CHISOM FAITH EZEH"
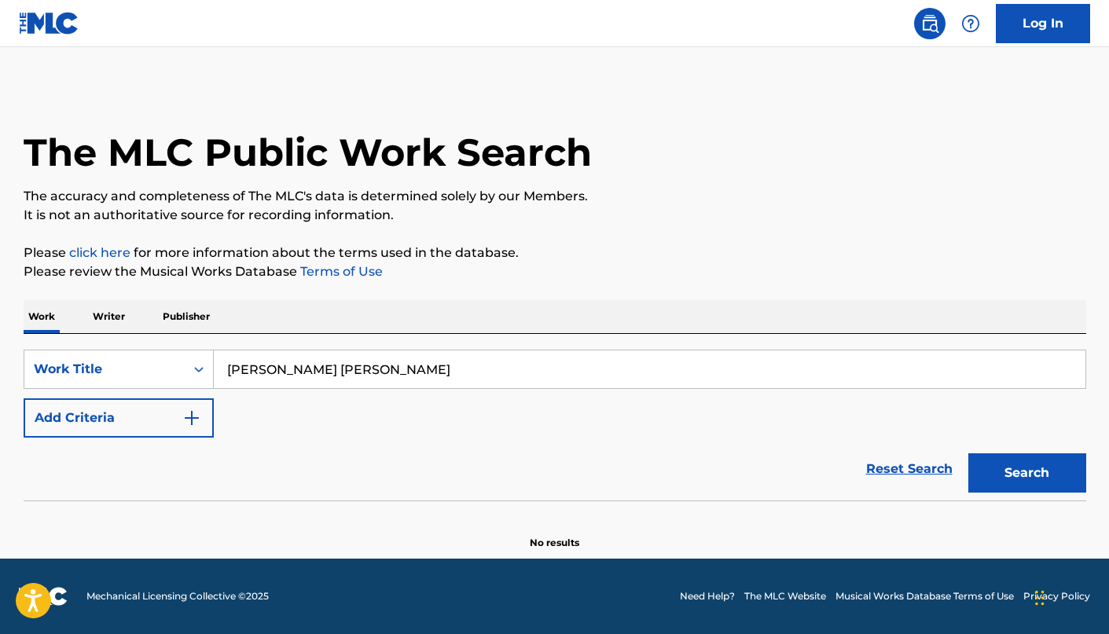
type input "CHISOM FAITH EZEH"
click at [121, 303] on p "Writer" at bounding box center [109, 316] width 42 height 33
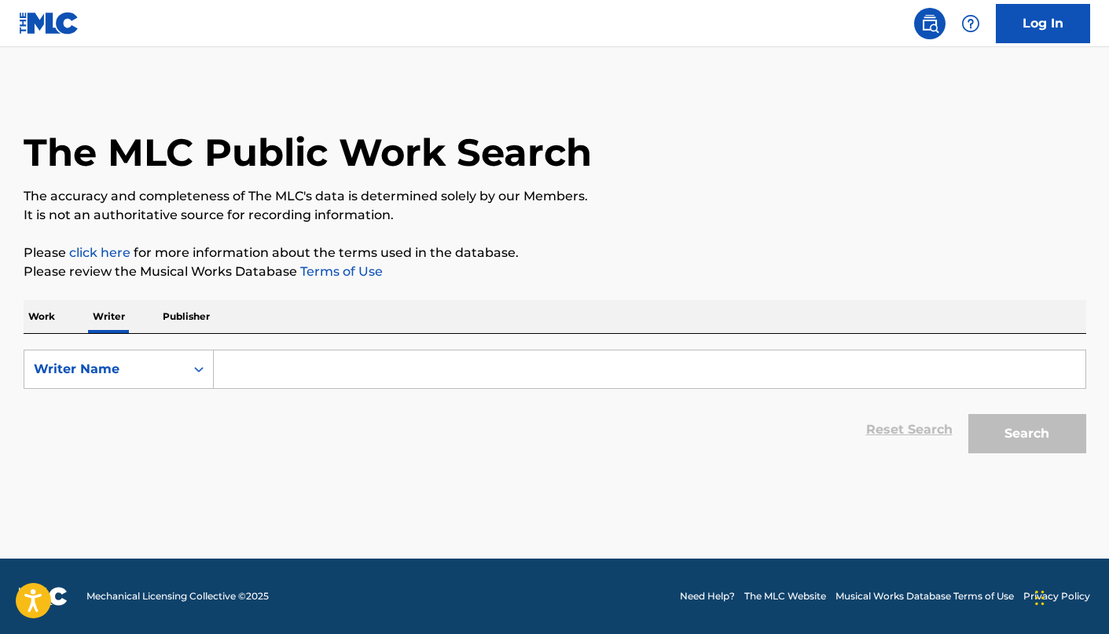
click at [431, 383] on input "Search Form" at bounding box center [649, 369] width 871 height 38
paste input "CHISOM FAITH EZEH"
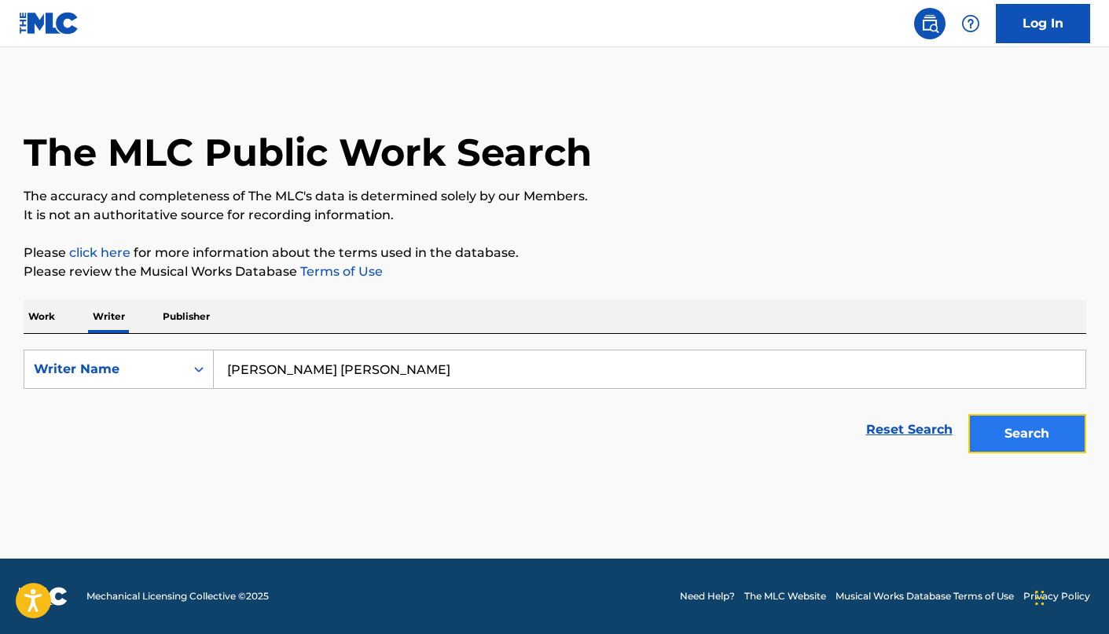
click at [1022, 431] on button "Search" at bounding box center [1027, 433] width 118 height 39
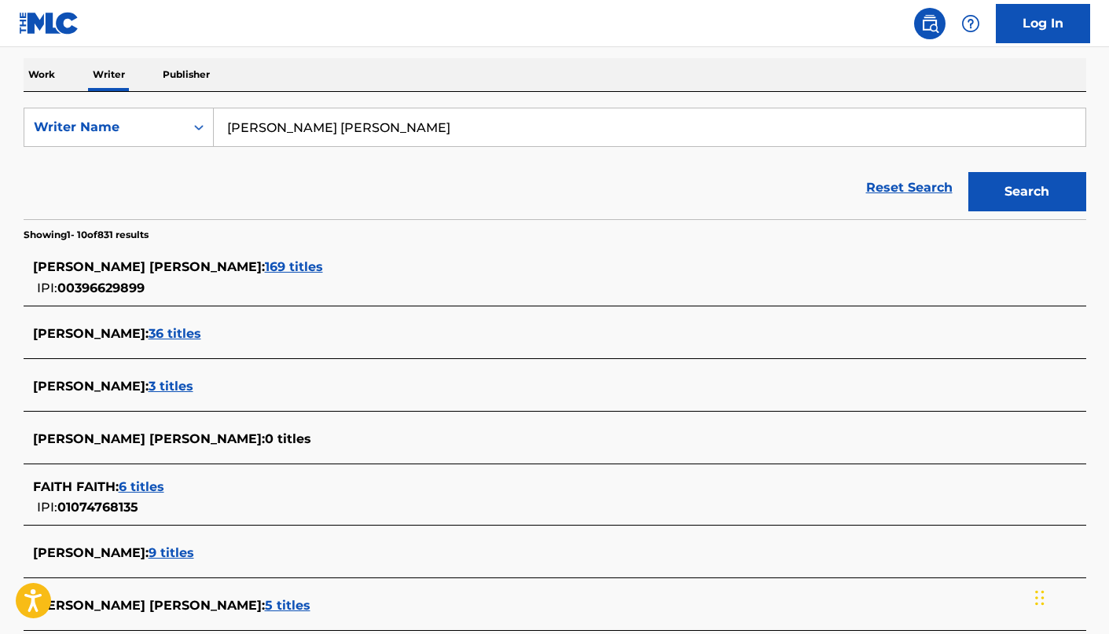
scroll to position [297, 0]
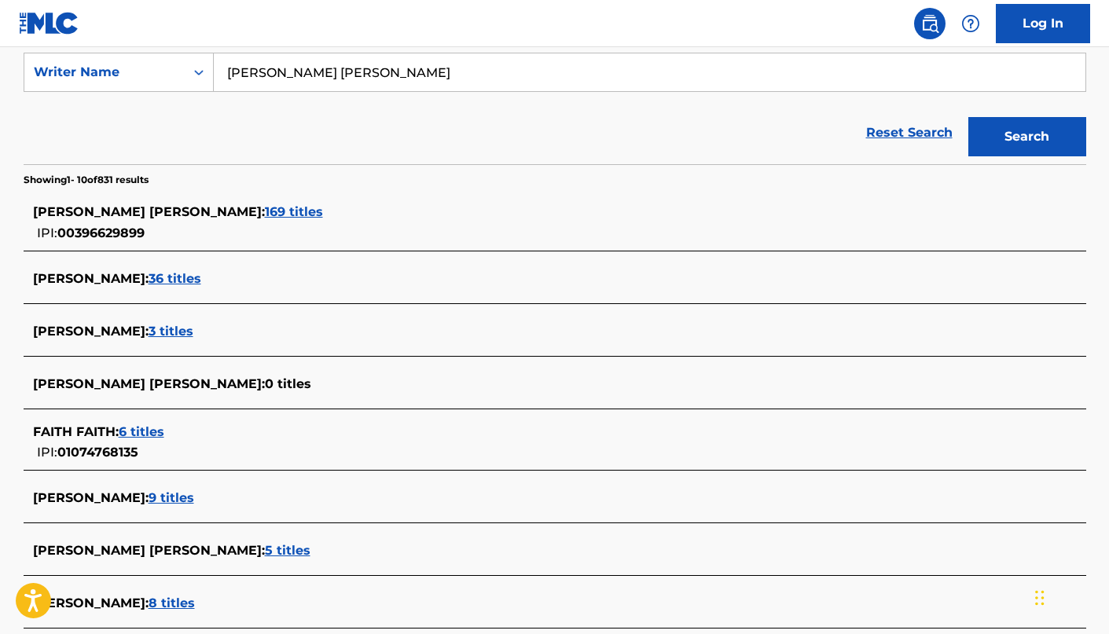
click at [148, 284] on span "36 titles" at bounding box center [174, 278] width 53 height 15
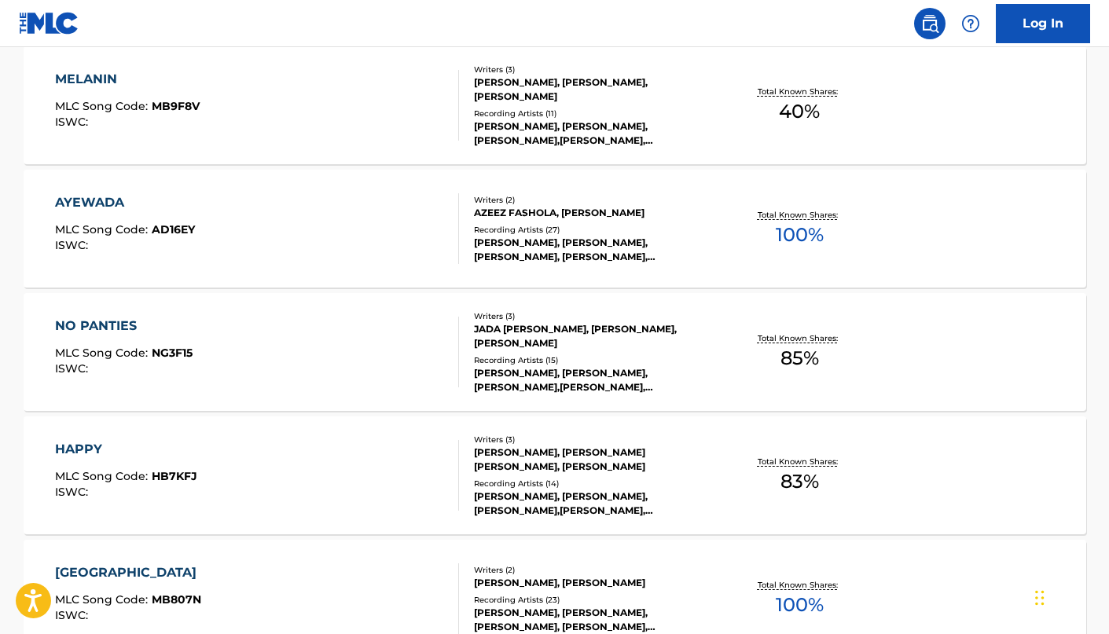
scroll to position [1211, 0]
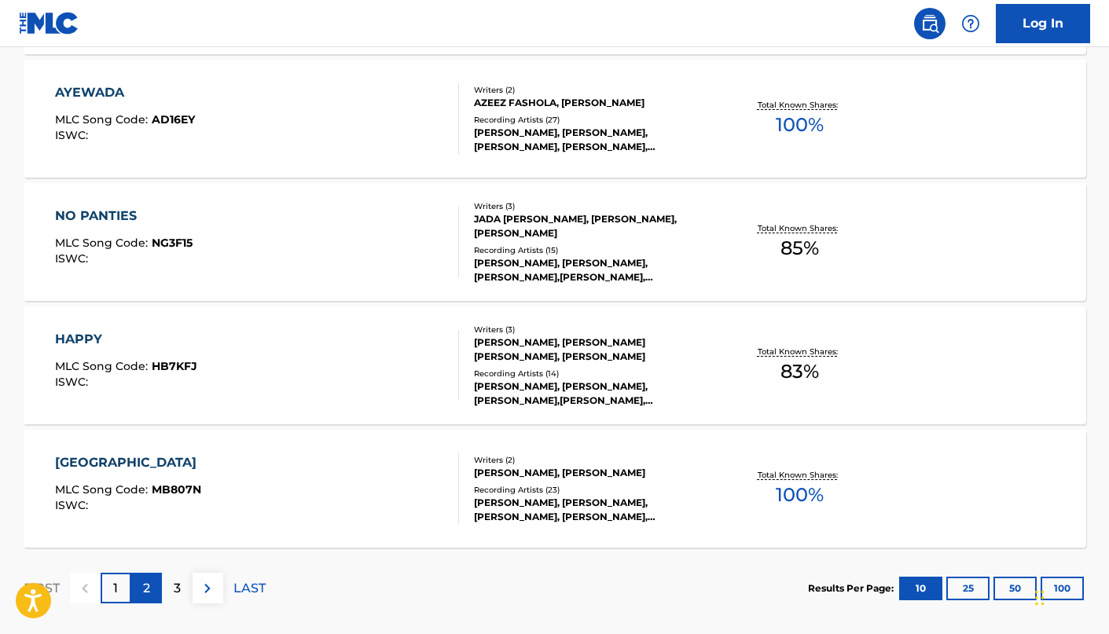
click at [148, 589] on p "2" at bounding box center [146, 588] width 7 height 19
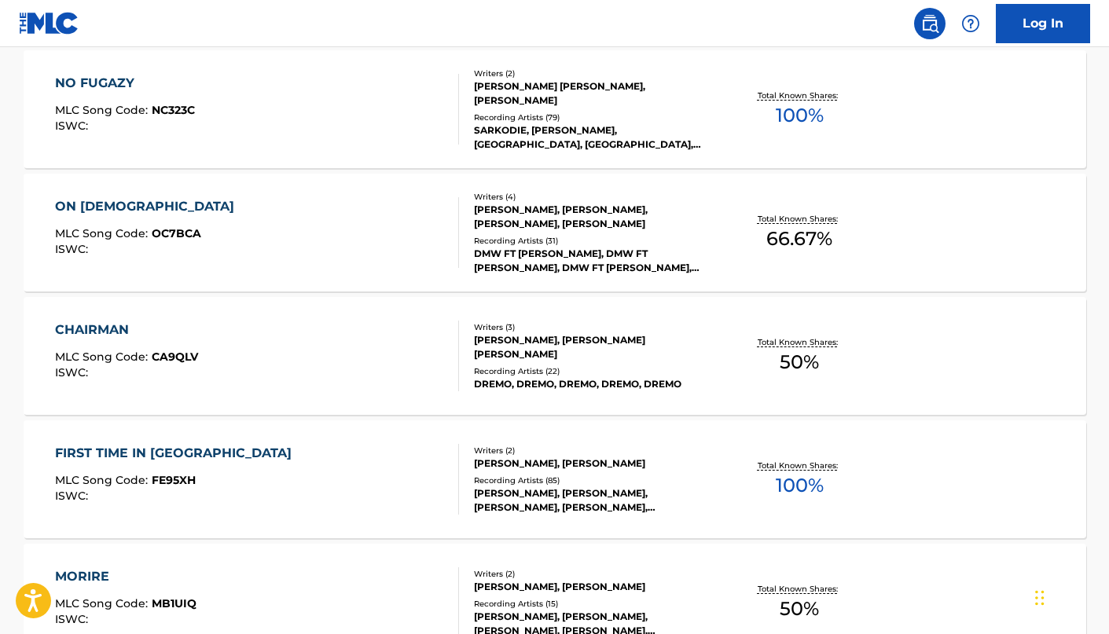
scroll to position [1289, 0]
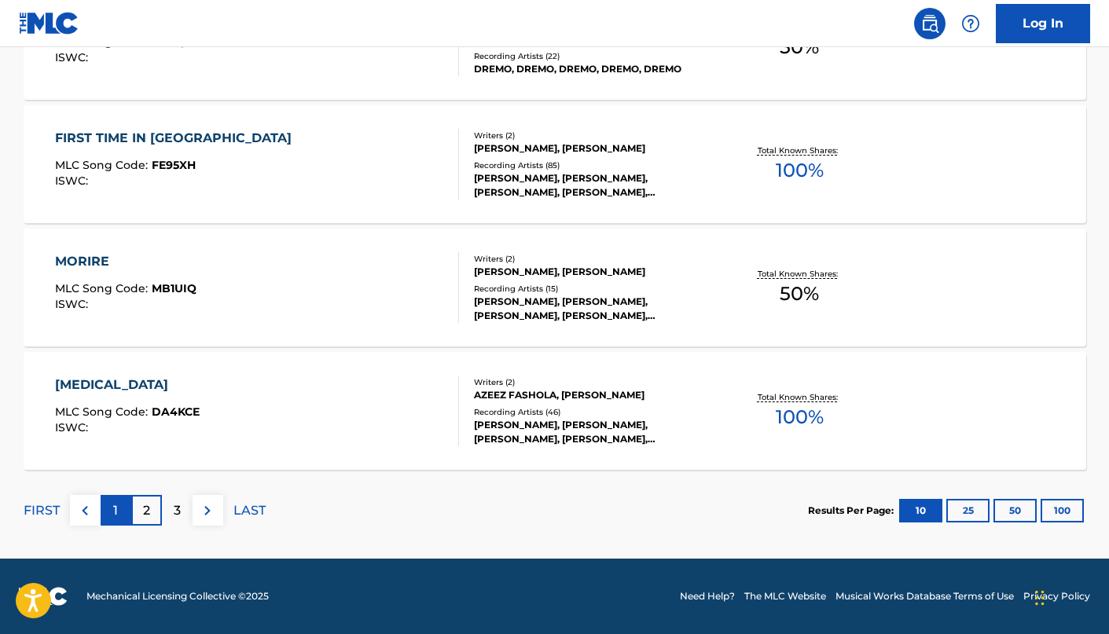
click at [108, 510] on div "1" at bounding box center [116, 510] width 31 height 31
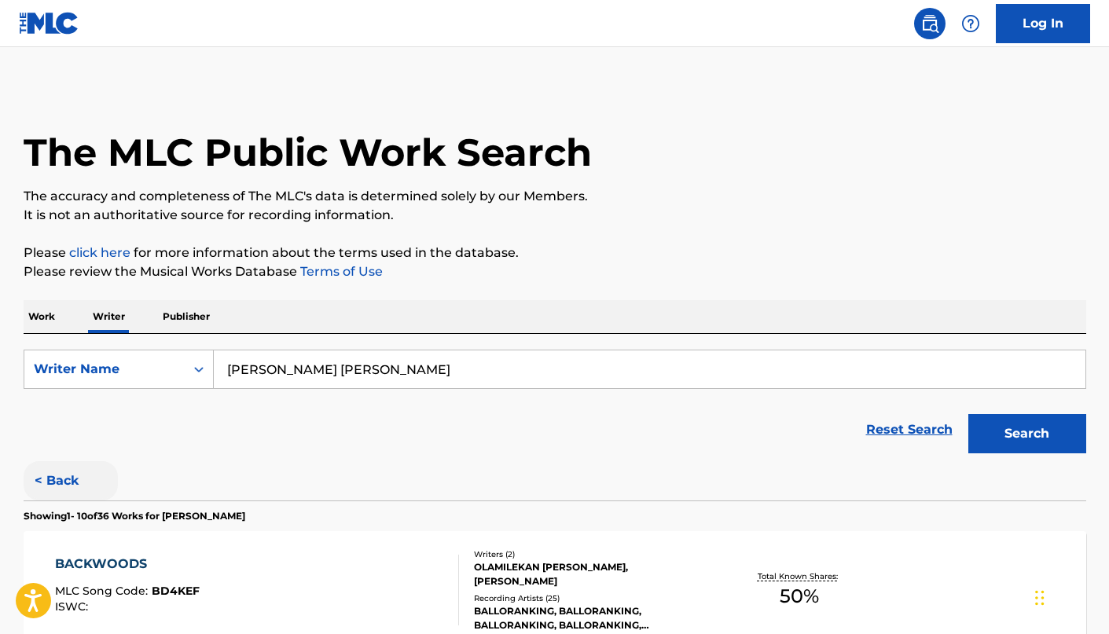
click at [60, 485] on button "< Back" at bounding box center [71, 480] width 94 height 39
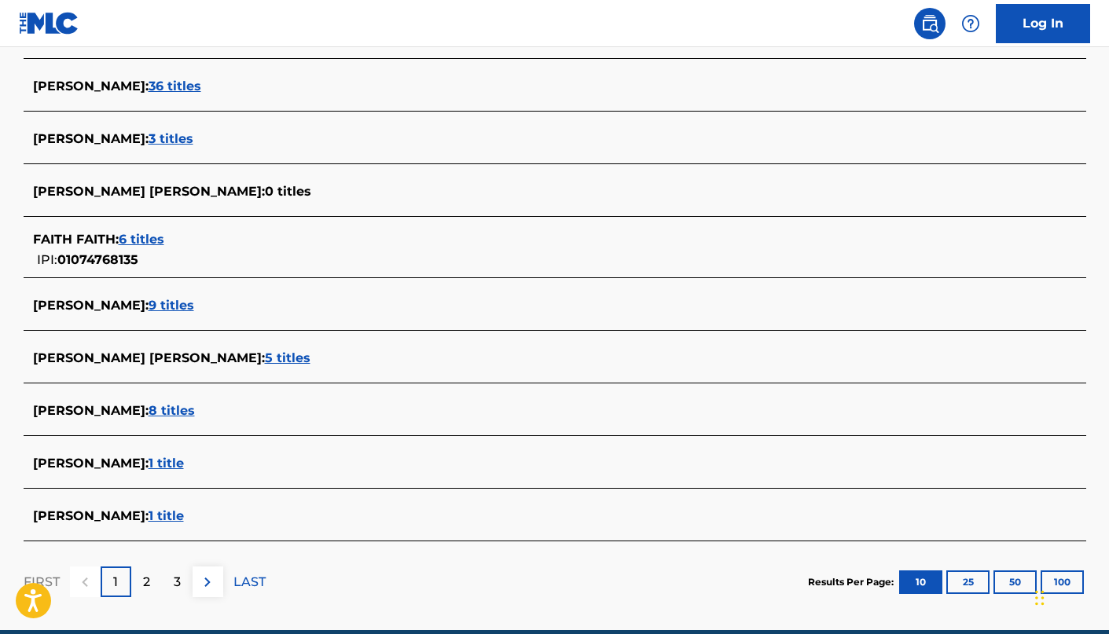
scroll to position [515, 0]
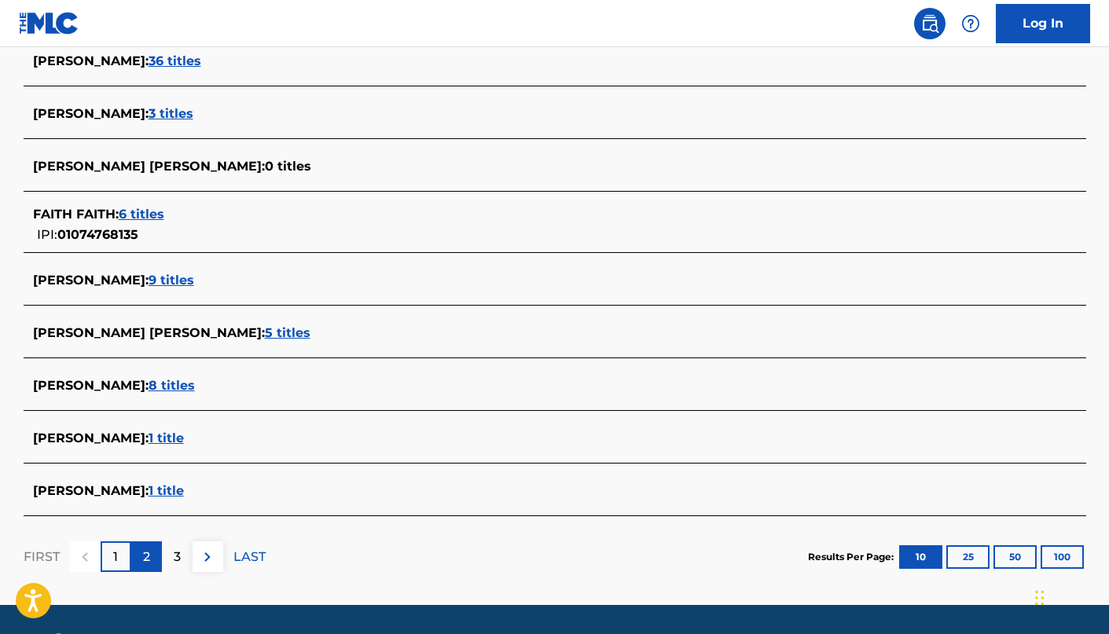
click at [147, 553] on p "2" at bounding box center [146, 557] width 7 height 19
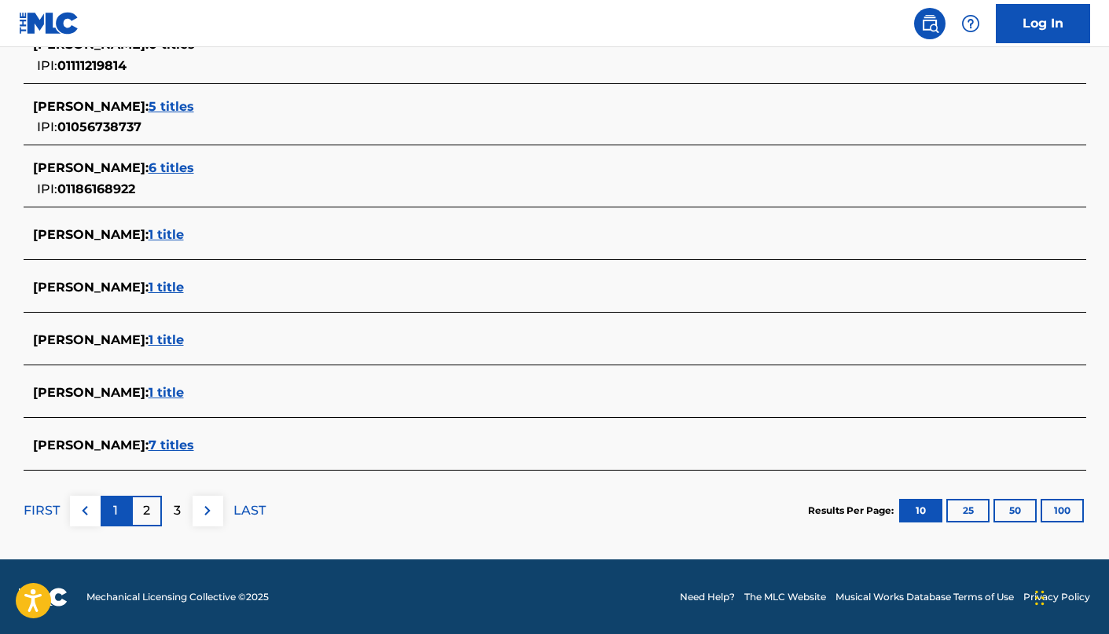
click at [117, 502] on div "1" at bounding box center [116, 511] width 31 height 31
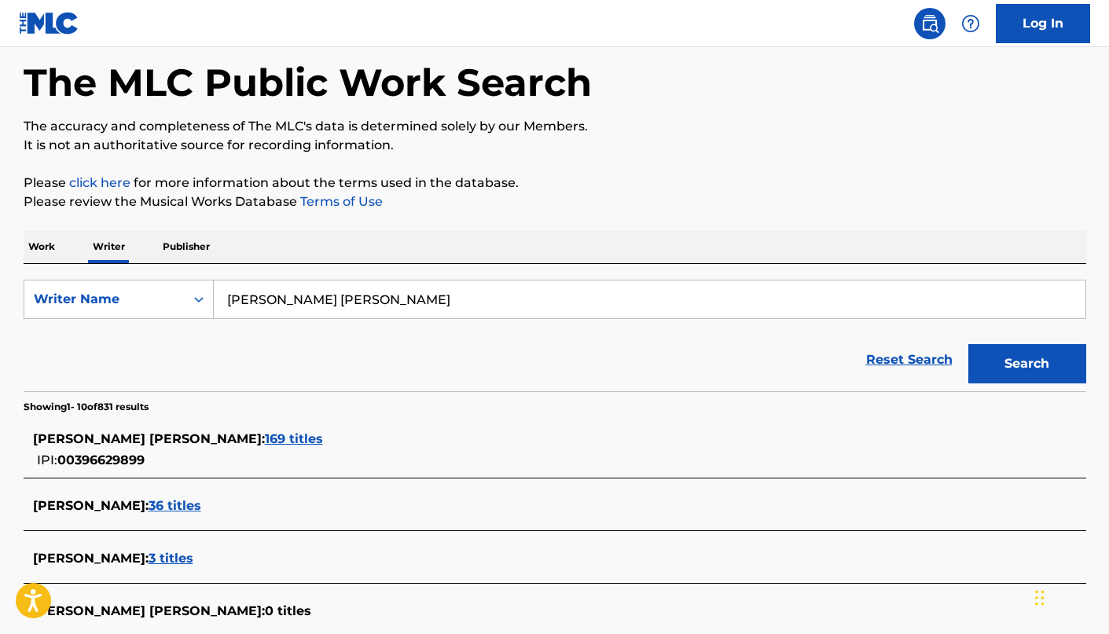
scroll to position [0, 0]
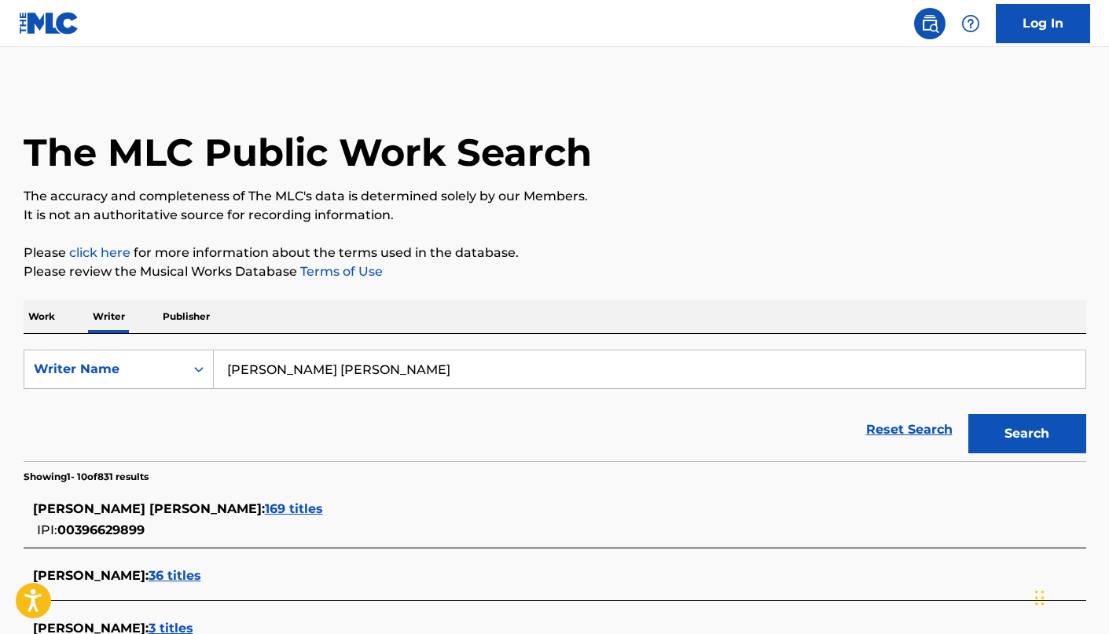
click at [311, 361] on input "[PERSON_NAME] [PERSON_NAME]" at bounding box center [649, 369] width 871 height 38
paste input "AYOBAMI OLADAPO OLALEYE"
click at [1017, 424] on button "Search" at bounding box center [1027, 433] width 118 height 39
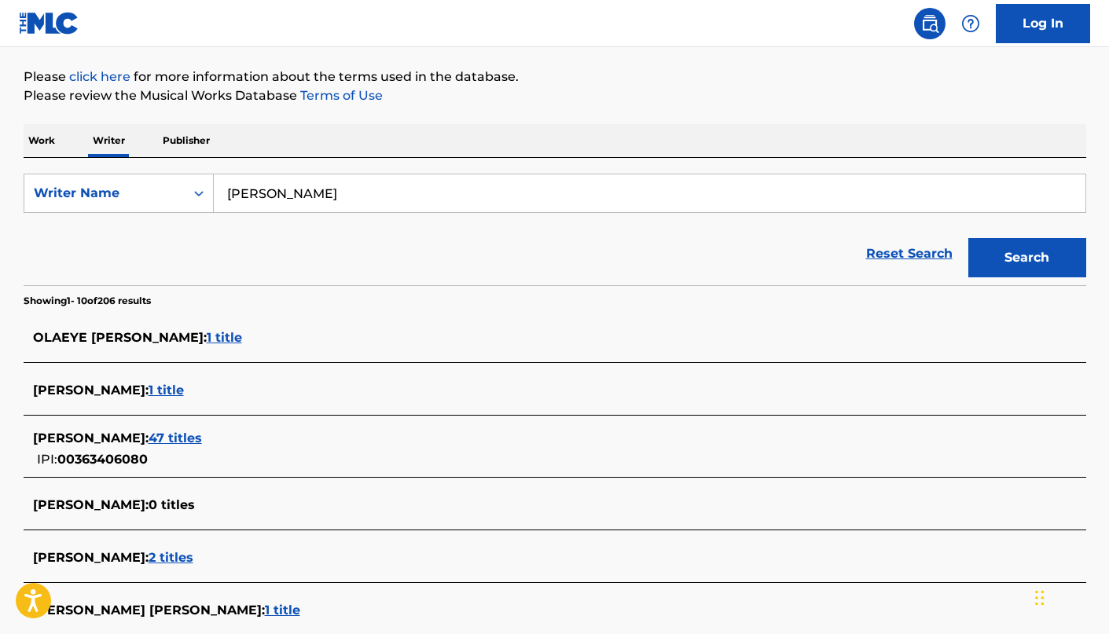
scroll to position [177, 0]
click at [202, 431] on span "47 titles" at bounding box center [174, 437] width 53 height 15
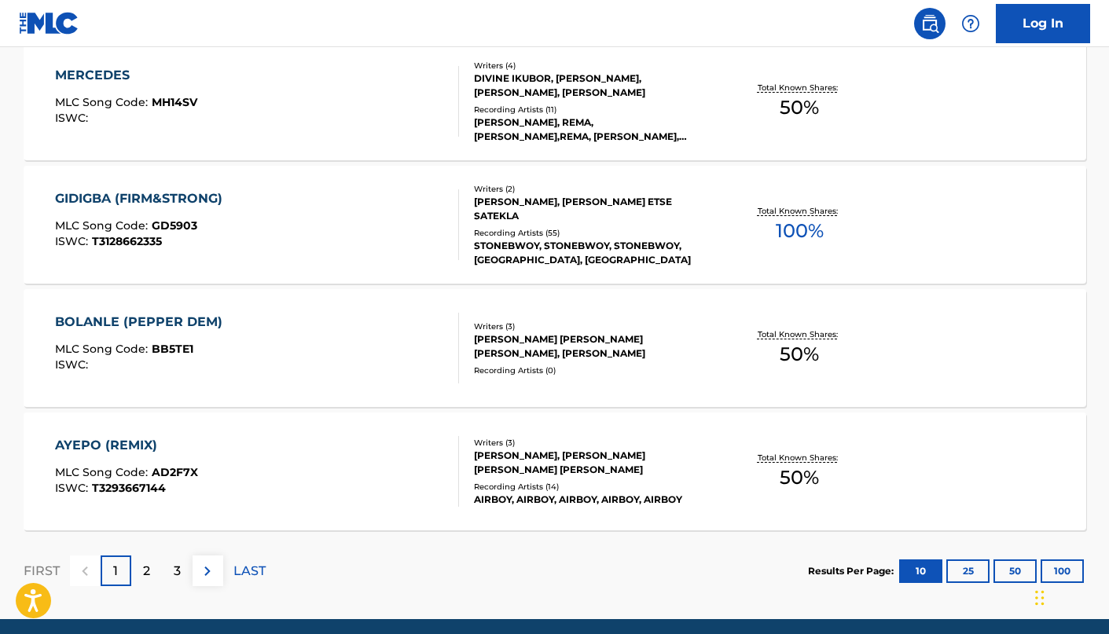
scroll to position [1289, 0]
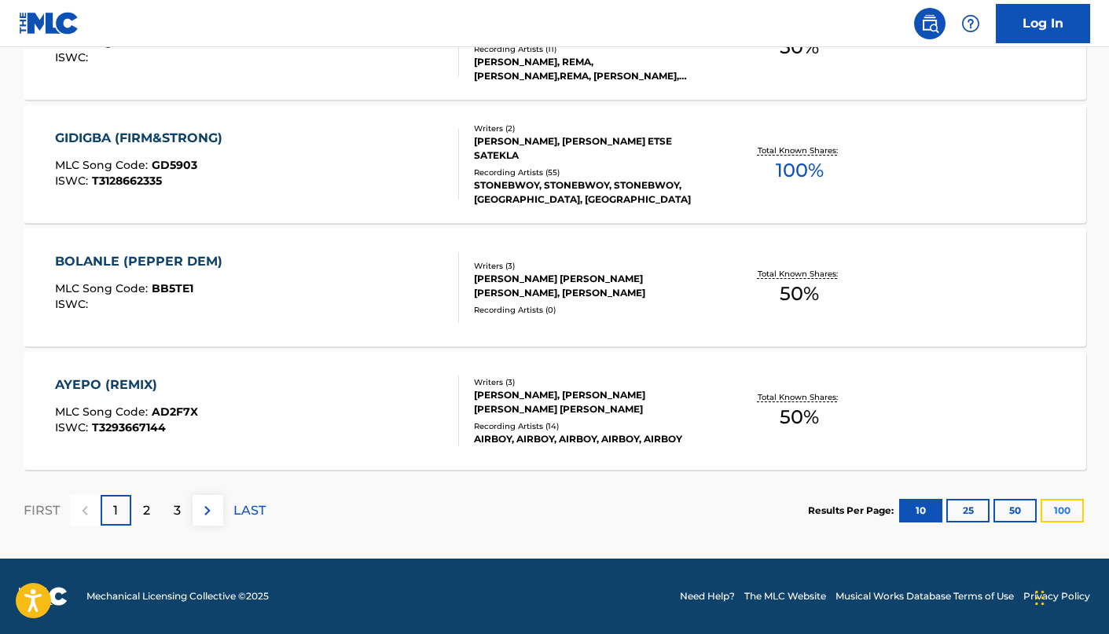
click at [1062, 511] on button "100" at bounding box center [1061, 511] width 43 height 24
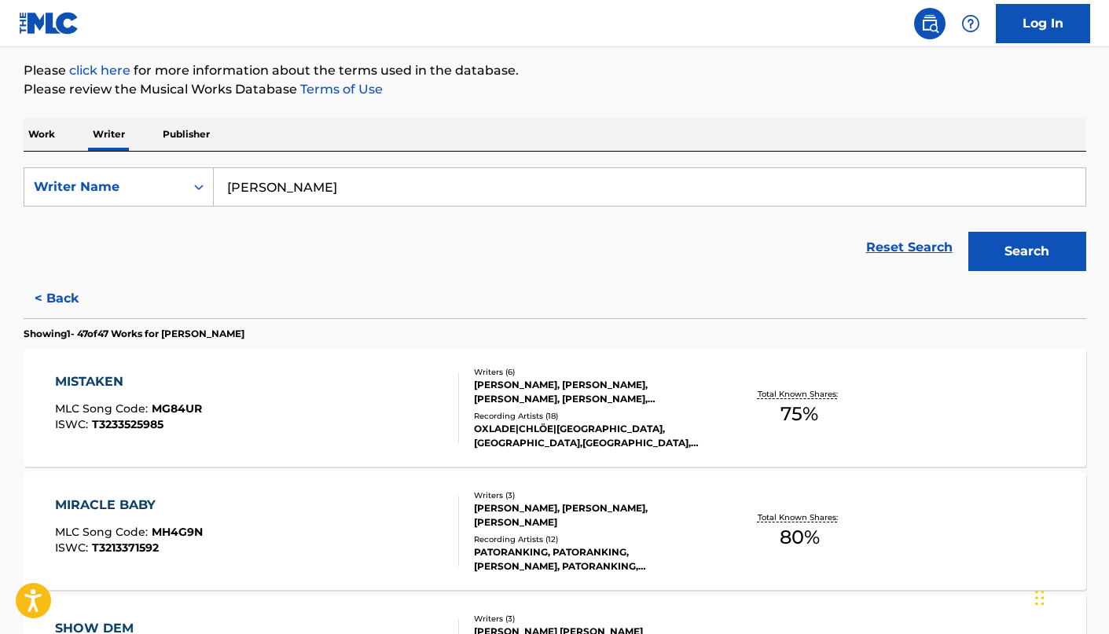
scroll to position [0, 0]
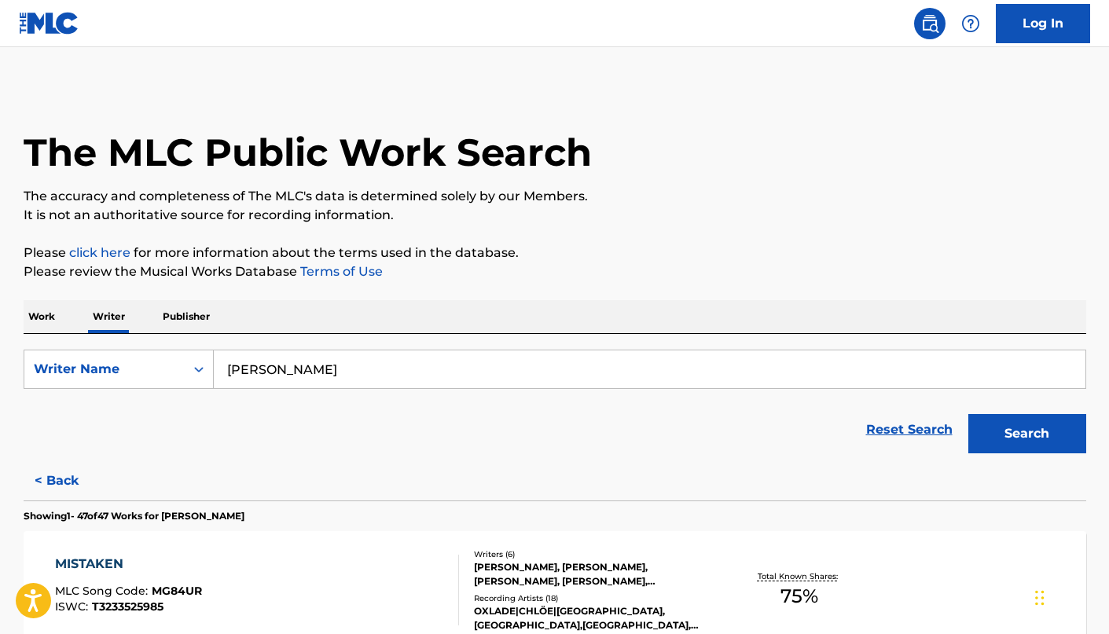
click at [341, 329] on div "Work Writer Publisher" at bounding box center [555, 316] width 1062 height 33
click at [318, 368] on input "AYOBAMI OLADAPO OLALEYE" at bounding box center [649, 369] width 871 height 38
paste input "RAYMOND DIAZ"
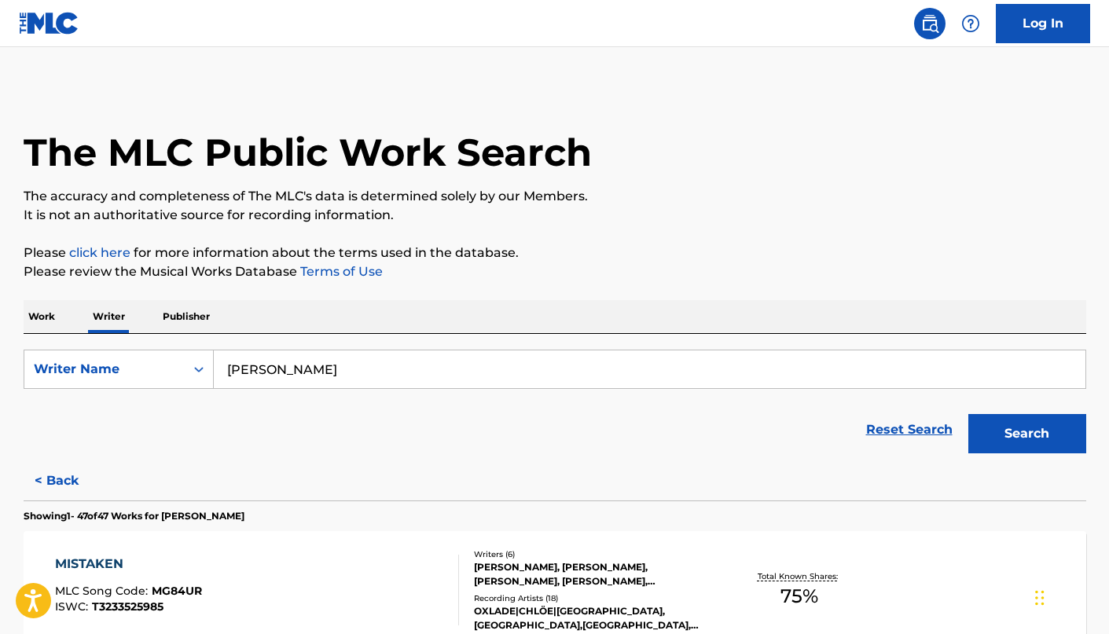
type input "RAYMOND DIAZ"
click at [1027, 404] on div "Search" at bounding box center [1023, 429] width 126 height 63
click at [1027, 412] on div "Search" at bounding box center [1023, 429] width 126 height 63
click at [1026, 421] on button "Search" at bounding box center [1027, 433] width 118 height 39
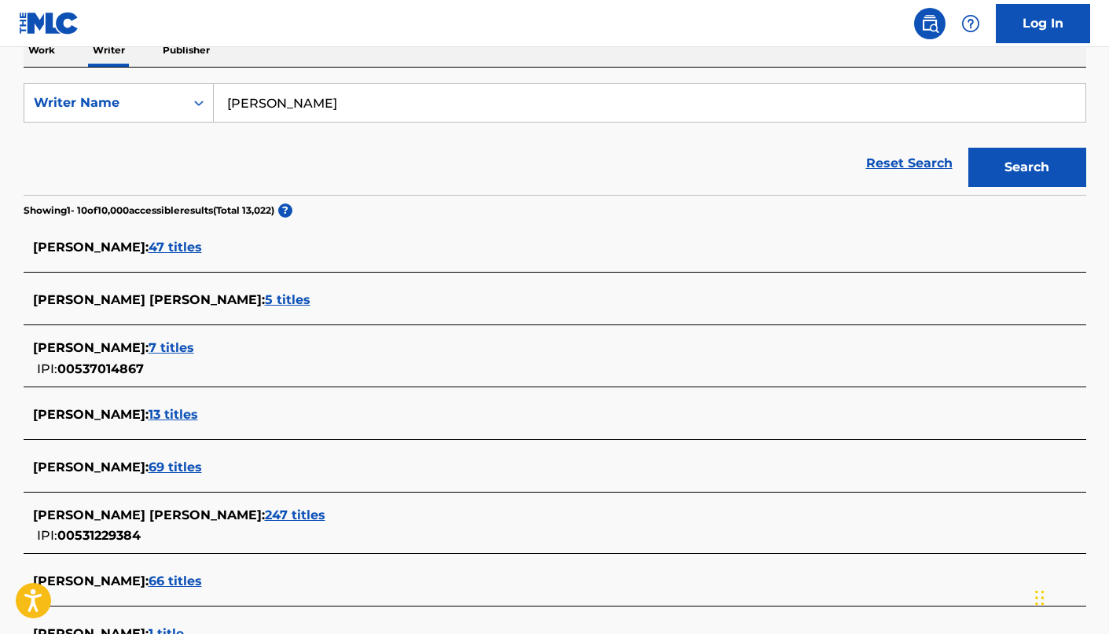
scroll to position [313, 0]
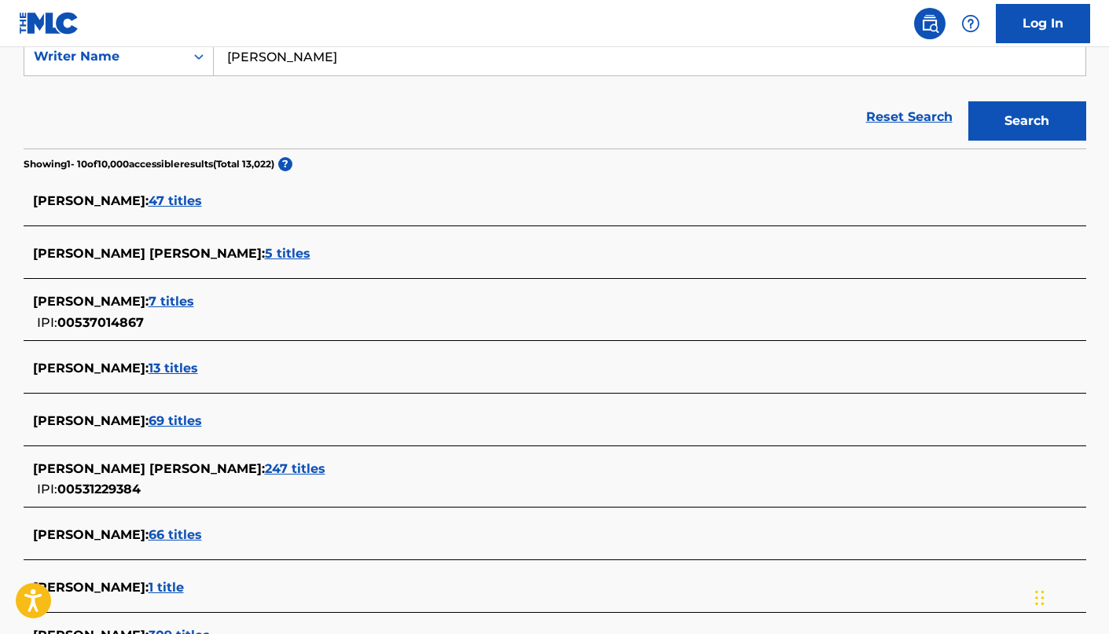
click at [162, 300] on span "7 titles" at bounding box center [171, 301] width 46 height 15
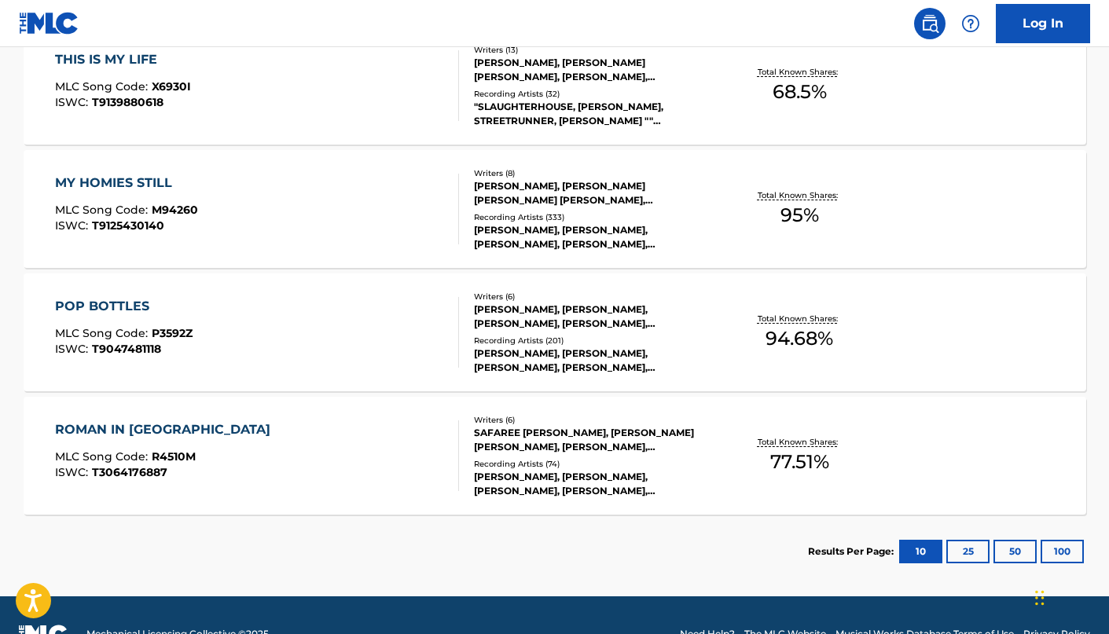
scroll to position [912, 0]
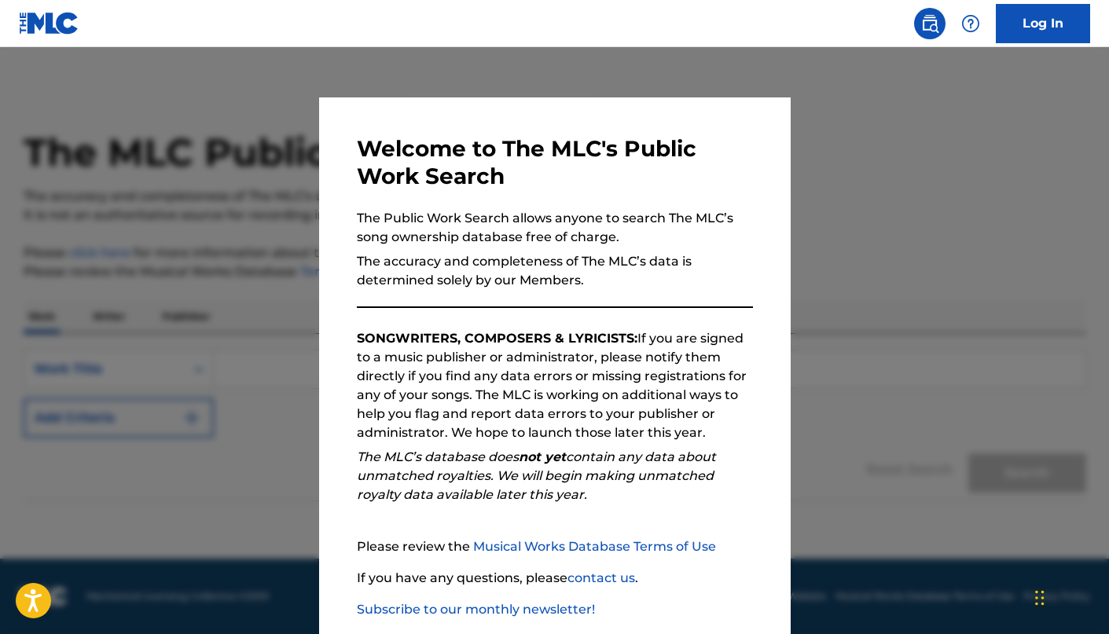
click at [244, 361] on div at bounding box center [554, 364] width 1109 height 634
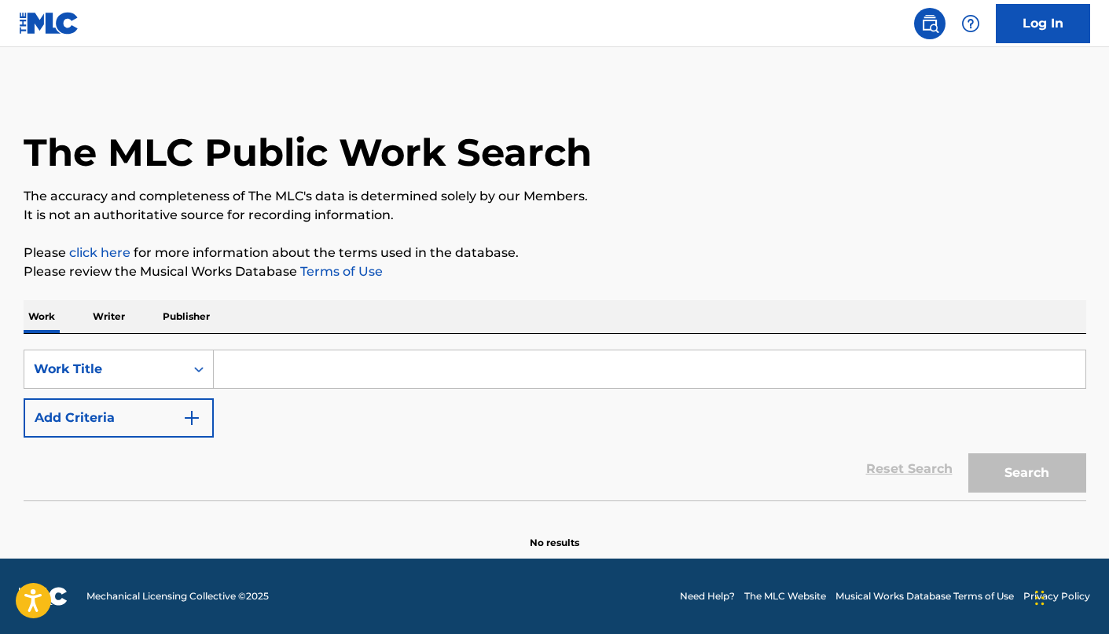
click at [247, 374] on input "Search Form" at bounding box center [649, 369] width 871 height 38
click at [100, 312] on p "Writer" at bounding box center [109, 316] width 42 height 33
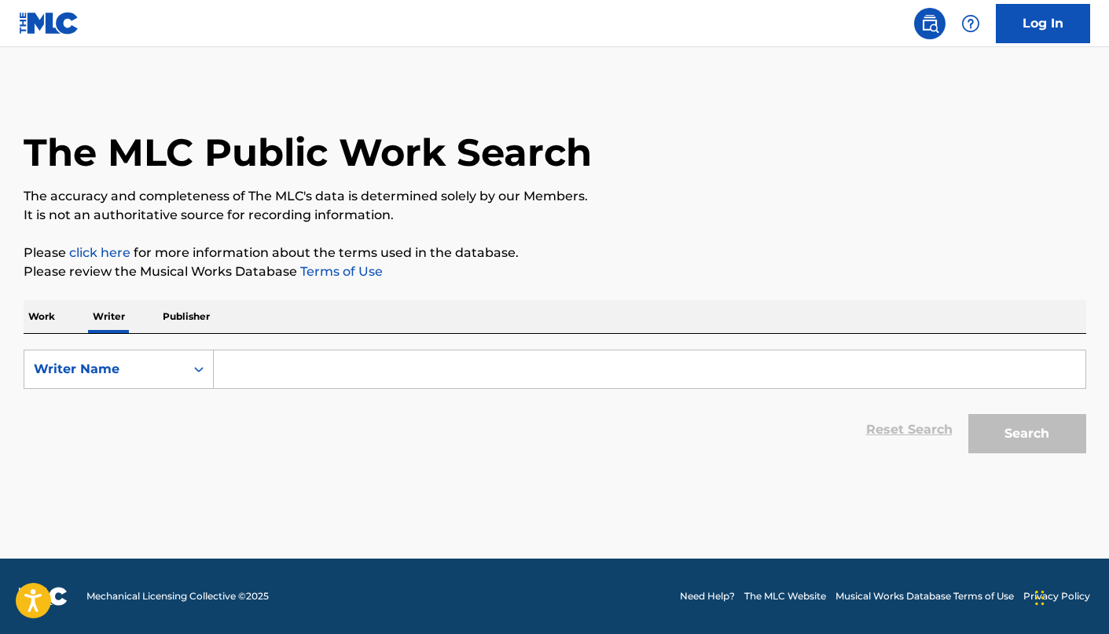
click at [310, 341] on div "SearchWithCriteriad9044039-cfb4-4009-a01a-3d47b7bbd4e1 Writer Name Reset Search…" at bounding box center [555, 397] width 1062 height 127
click at [307, 351] on input "Search Form" at bounding box center [649, 369] width 871 height 38
paste input "[PERSON_NAME]"
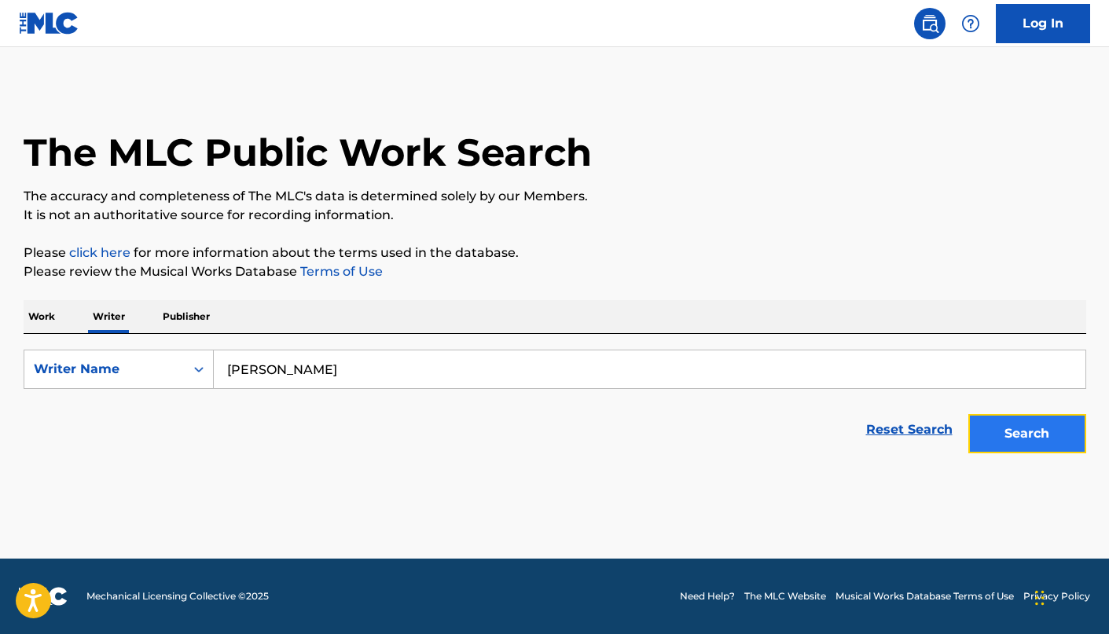
click at [1013, 423] on button "Search" at bounding box center [1027, 433] width 118 height 39
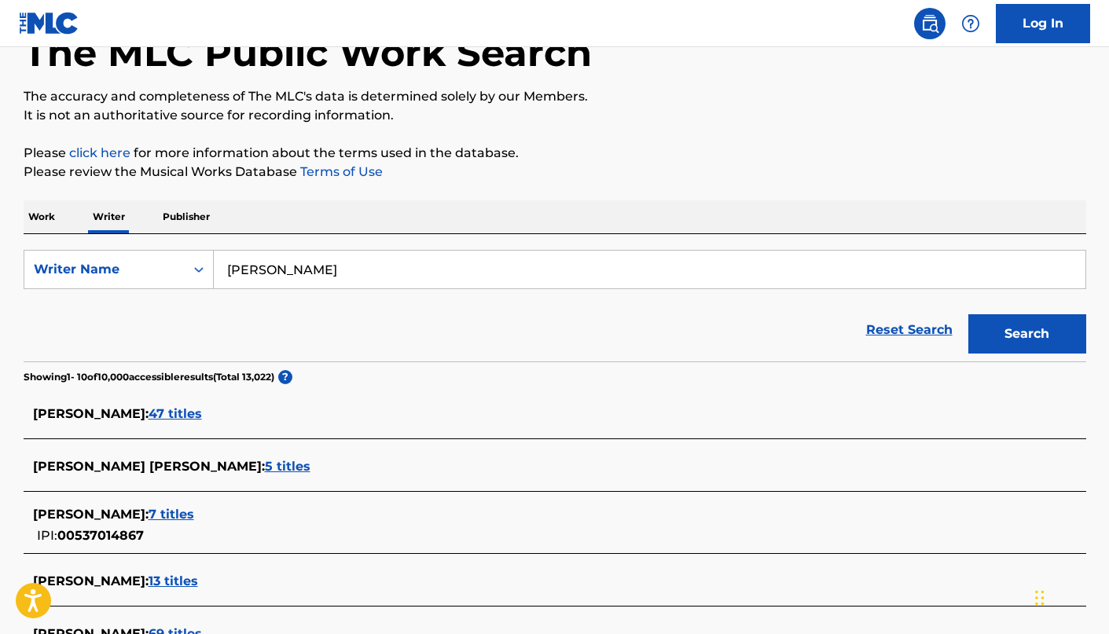
scroll to position [141, 0]
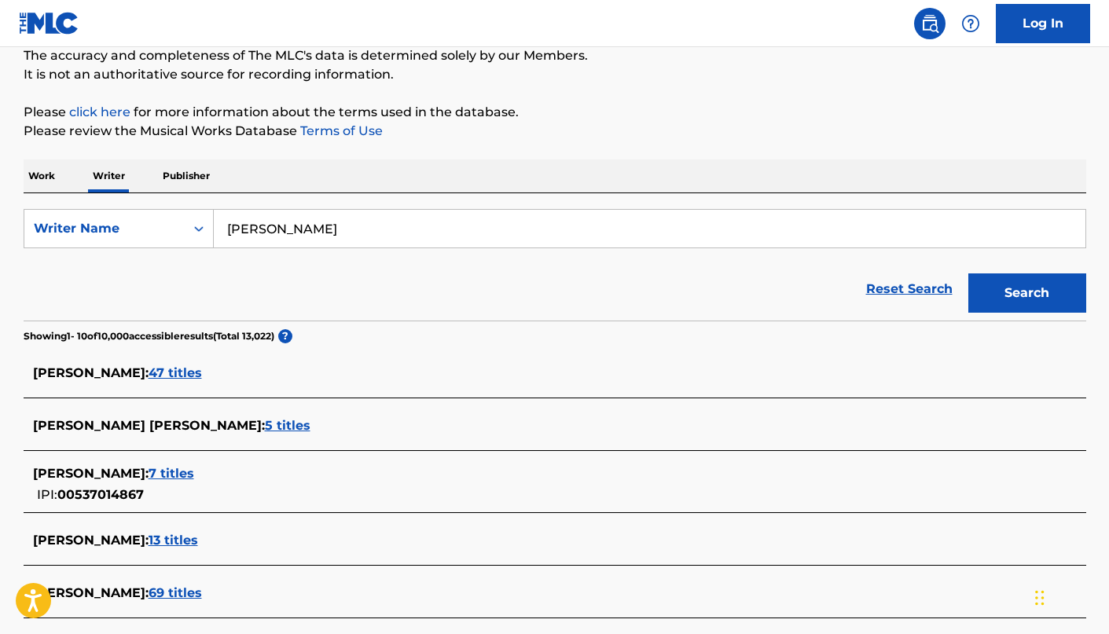
click at [169, 464] on div "[PERSON_NAME] : 7 titles IPI: 00537014867" at bounding box center [555, 484] width 1062 height 56
click at [171, 474] on span "7 titles" at bounding box center [171, 473] width 46 height 15
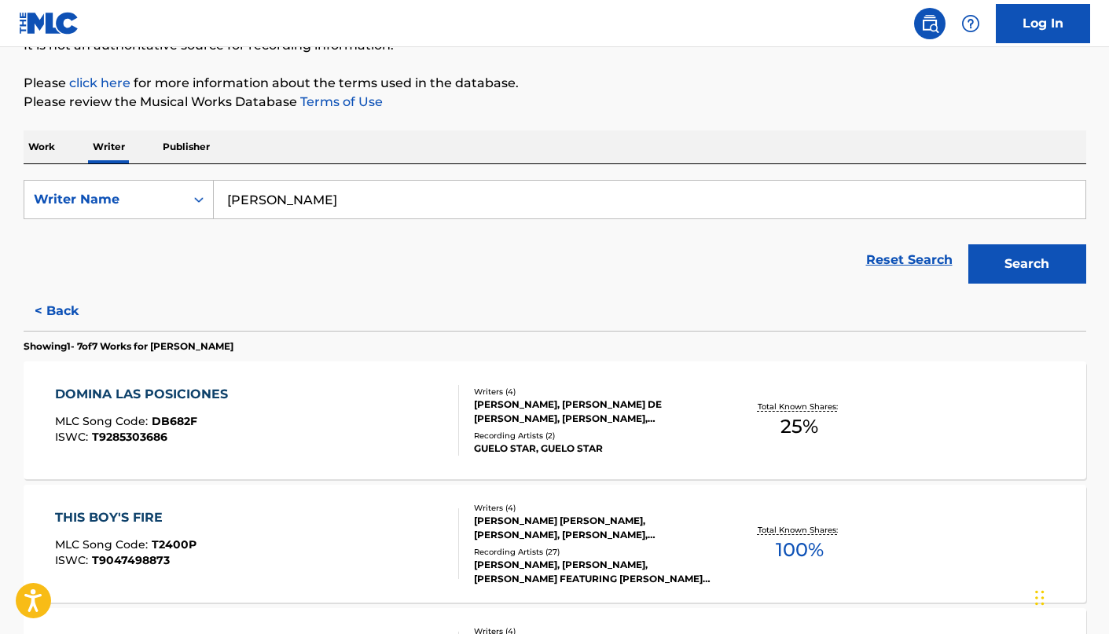
scroll to position [112, 0]
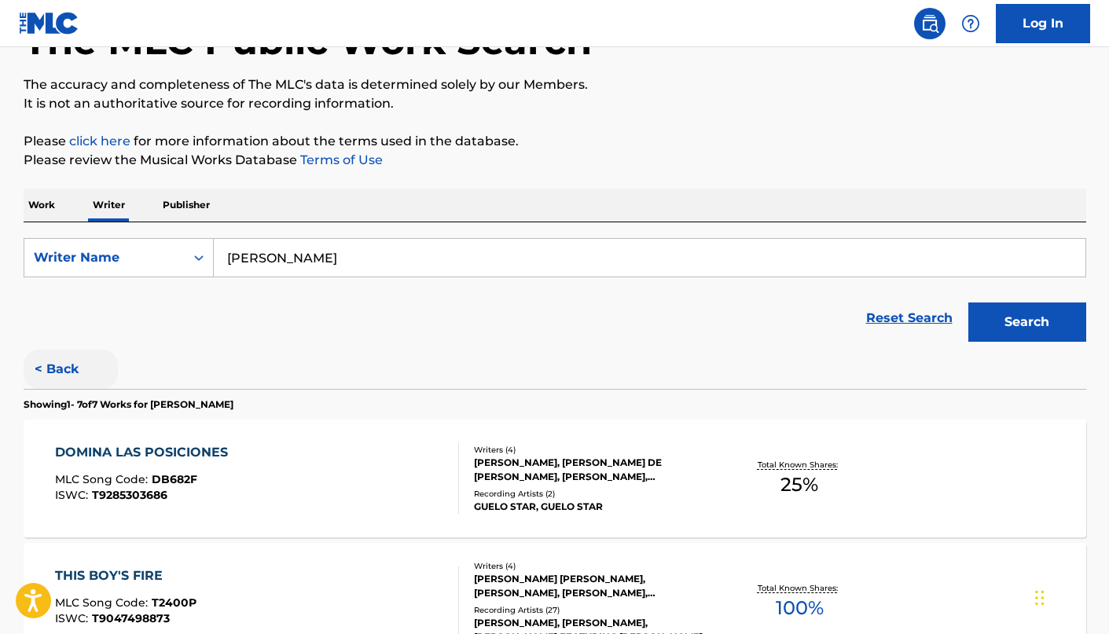
click at [56, 375] on button "< Back" at bounding box center [71, 369] width 94 height 39
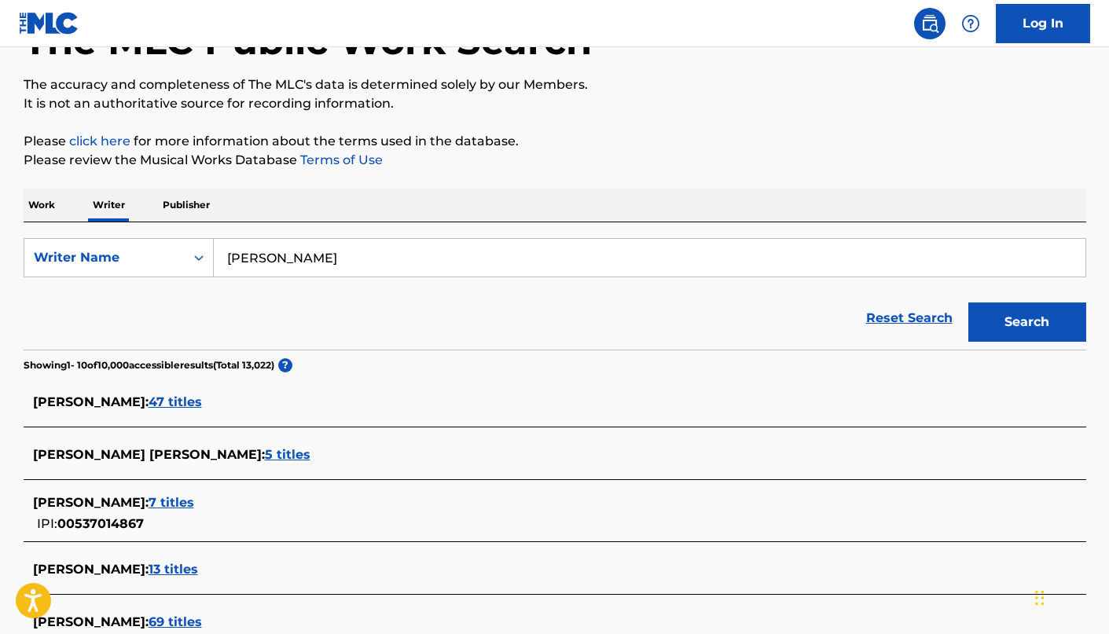
click at [167, 395] on span "47 titles" at bounding box center [174, 401] width 53 height 15
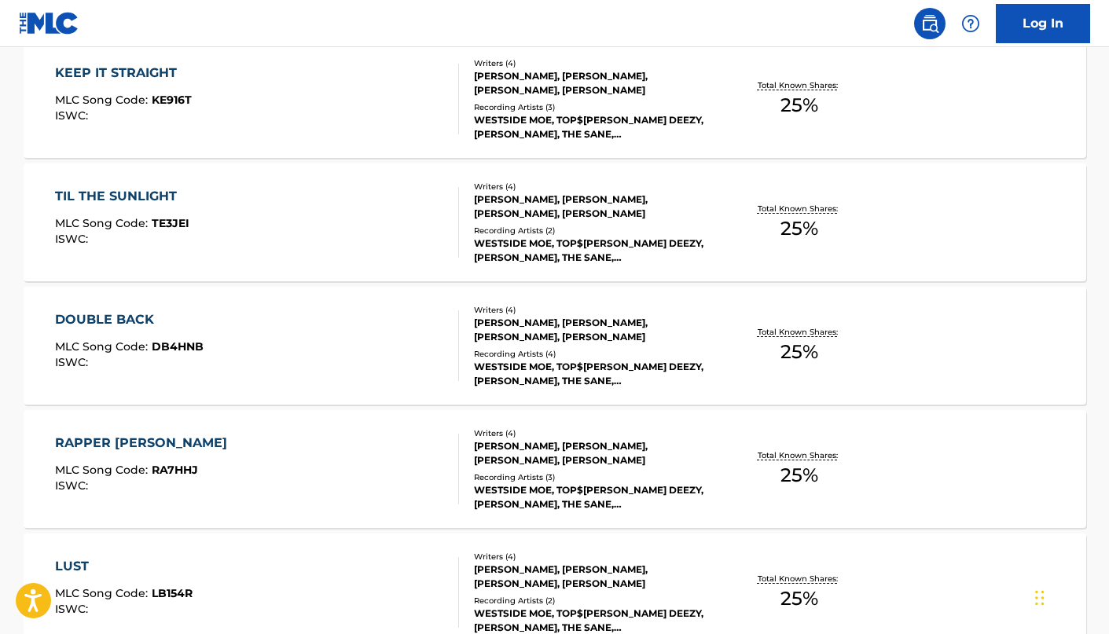
scroll to position [1289, 0]
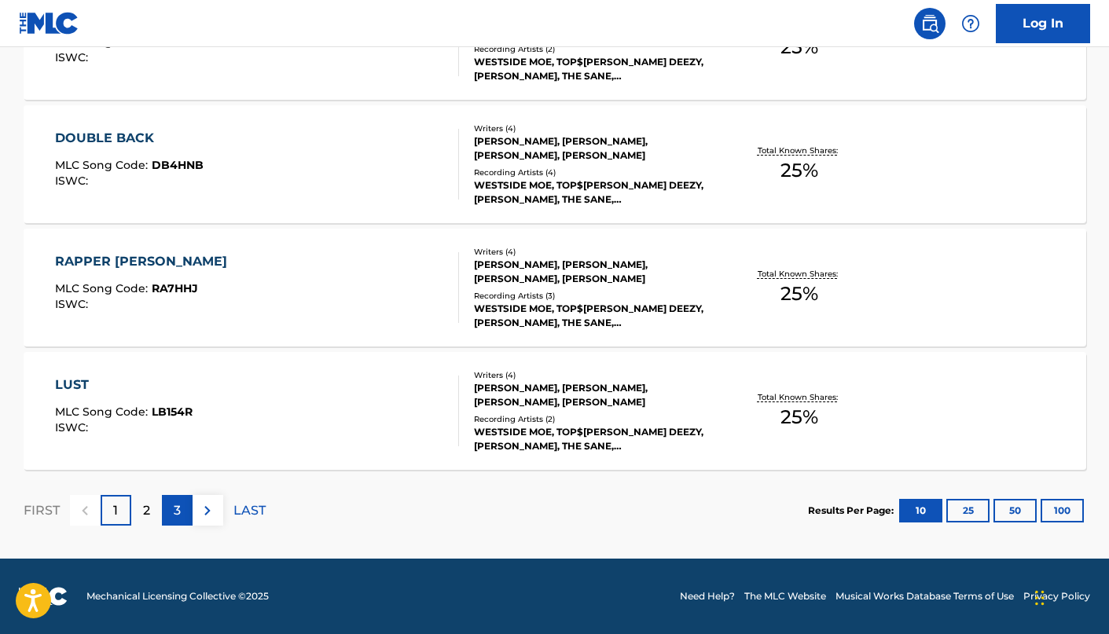
click at [171, 516] on div "3" at bounding box center [177, 510] width 31 height 31
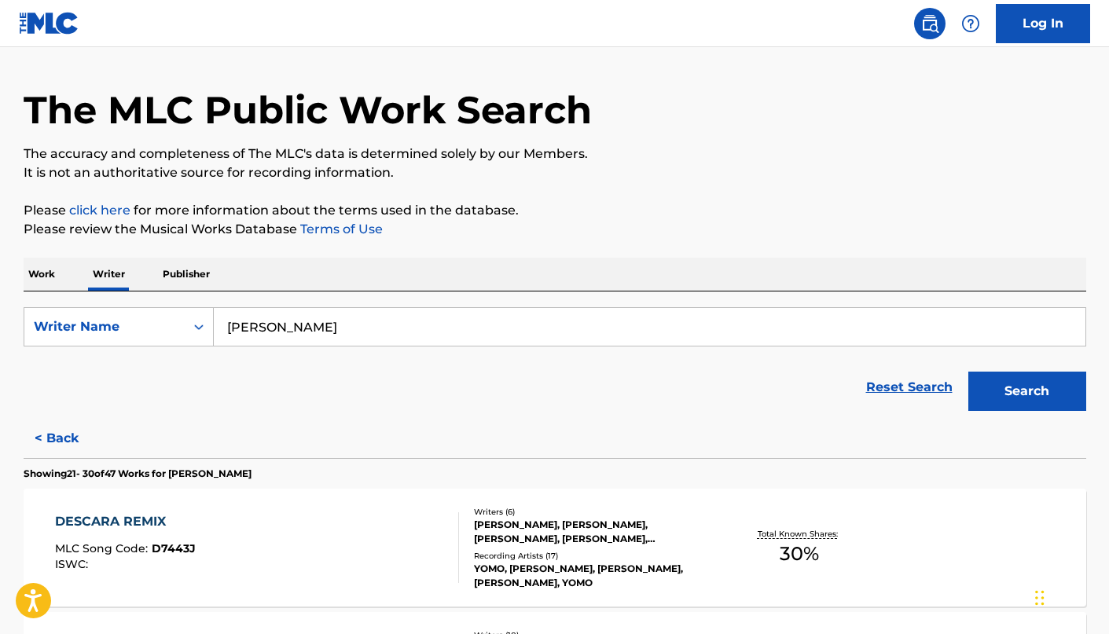
scroll to position [0, 0]
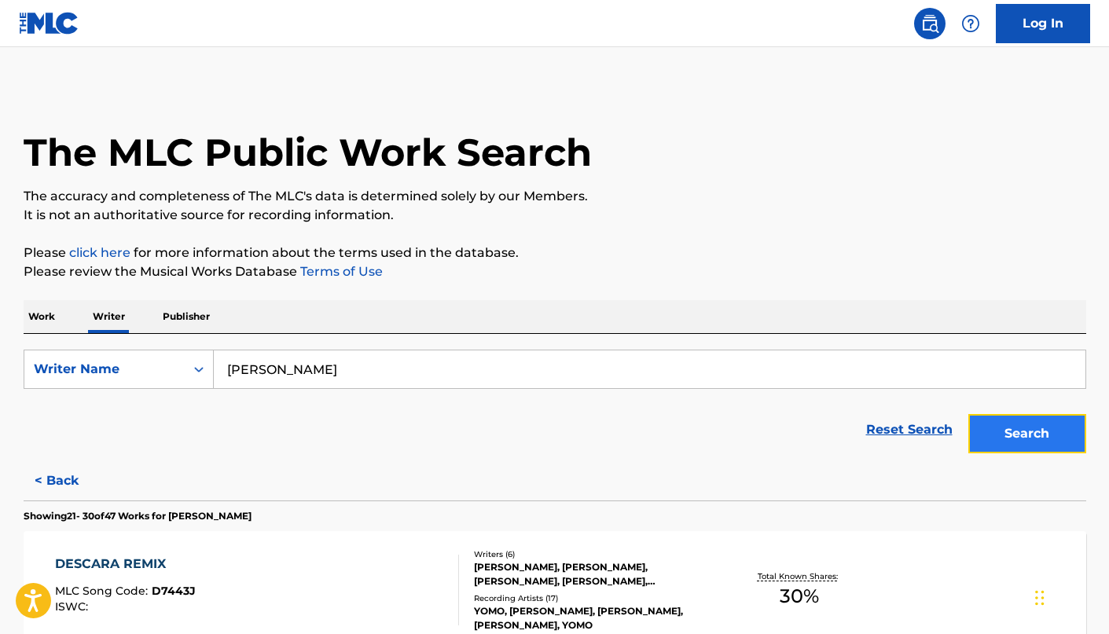
click at [1010, 426] on button "Search" at bounding box center [1027, 433] width 118 height 39
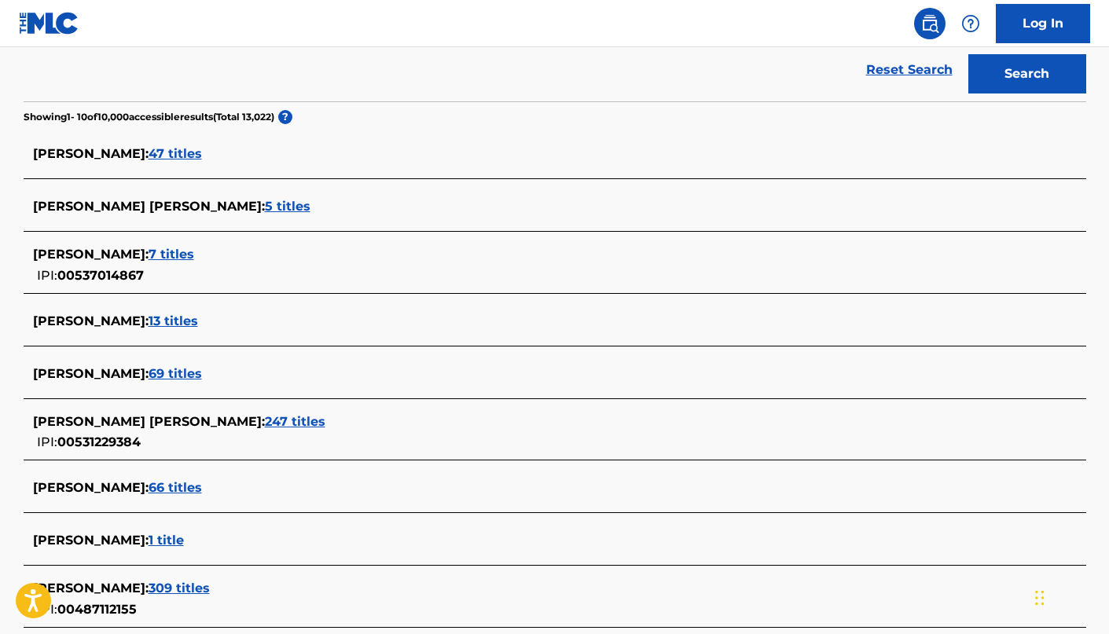
scroll to position [363, 0]
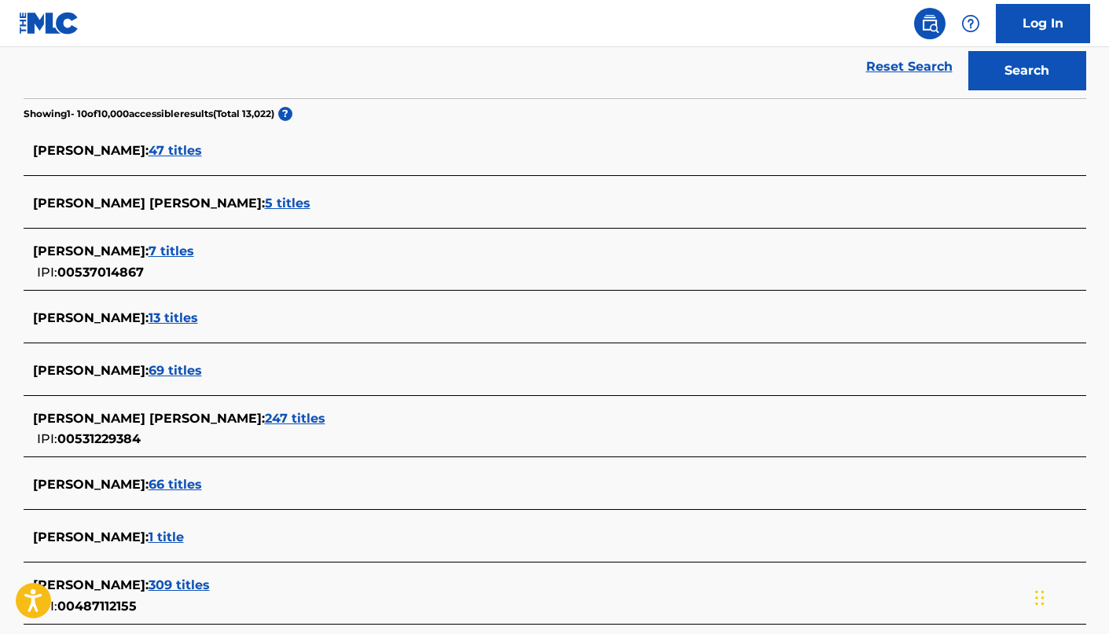
click at [265, 418] on span "247 titles" at bounding box center [295, 418] width 60 height 15
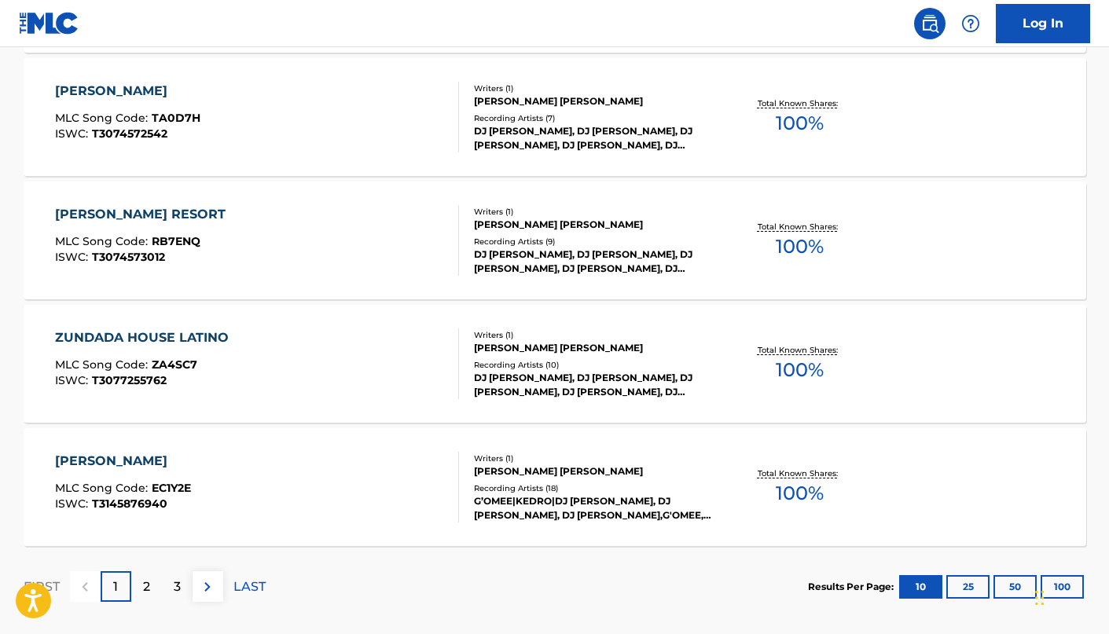
scroll to position [1289, 0]
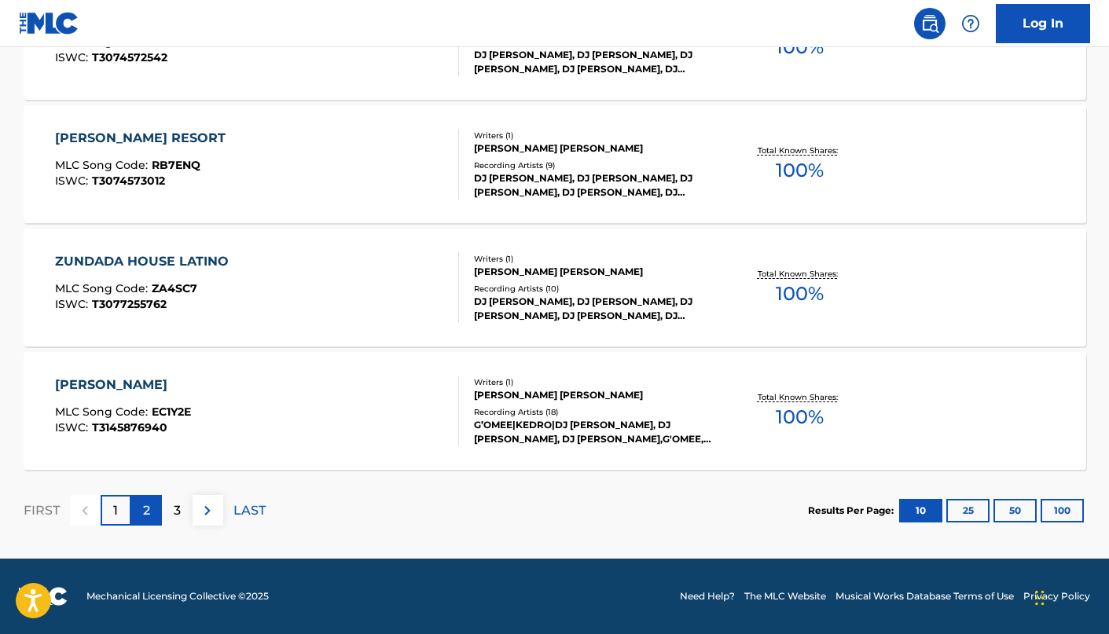
click at [138, 514] on div "2" at bounding box center [146, 510] width 31 height 31
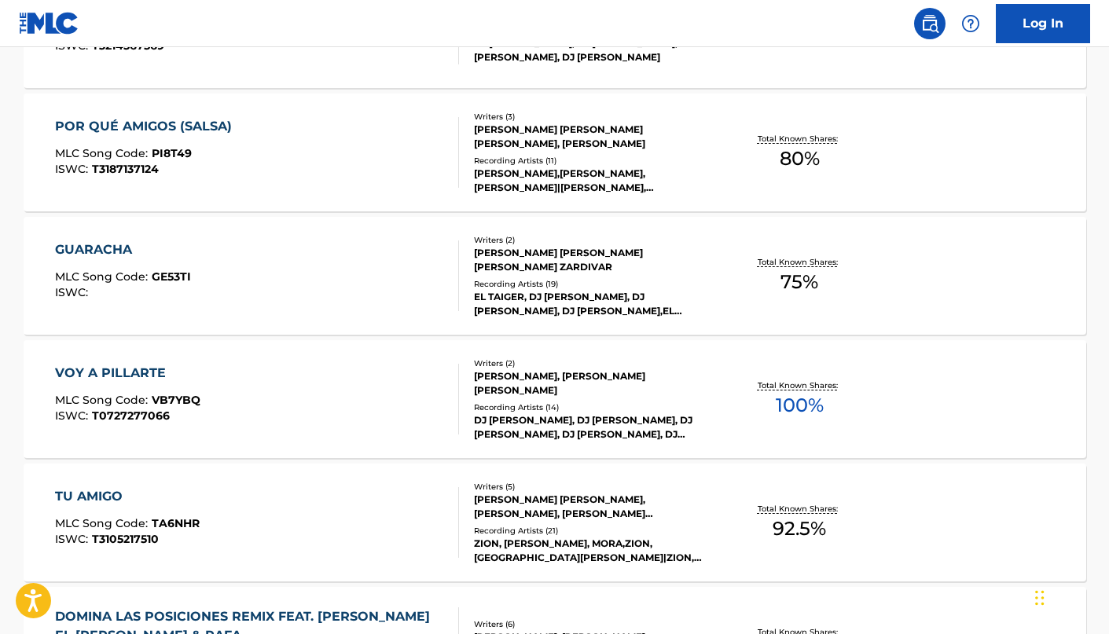
scroll to position [1253, 0]
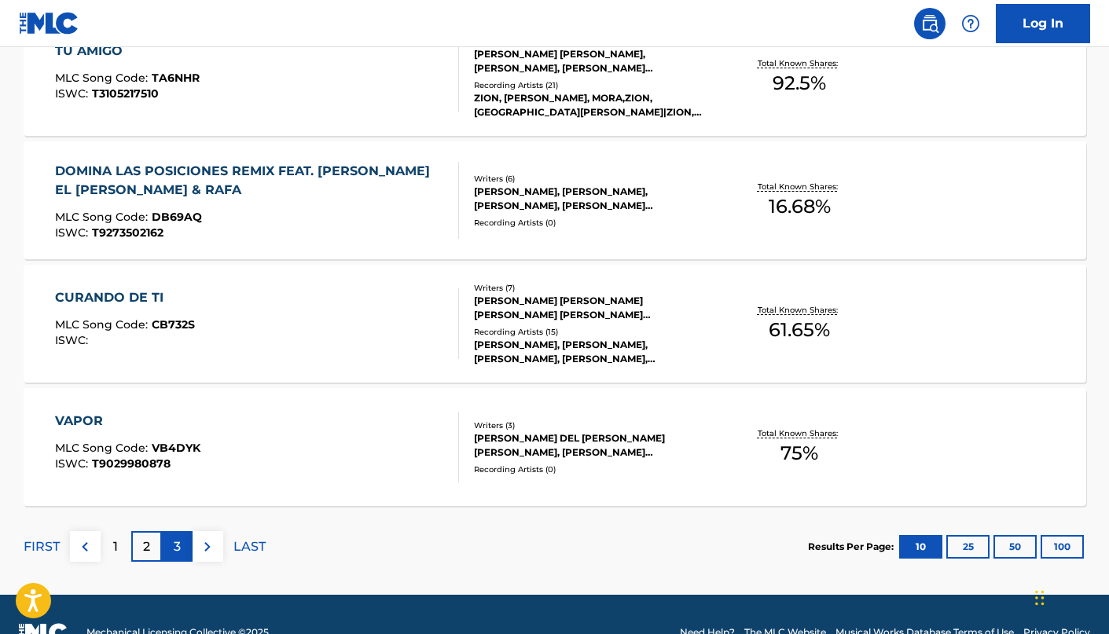
click at [170, 550] on div "3" at bounding box center [177, 546] width 31 height 31
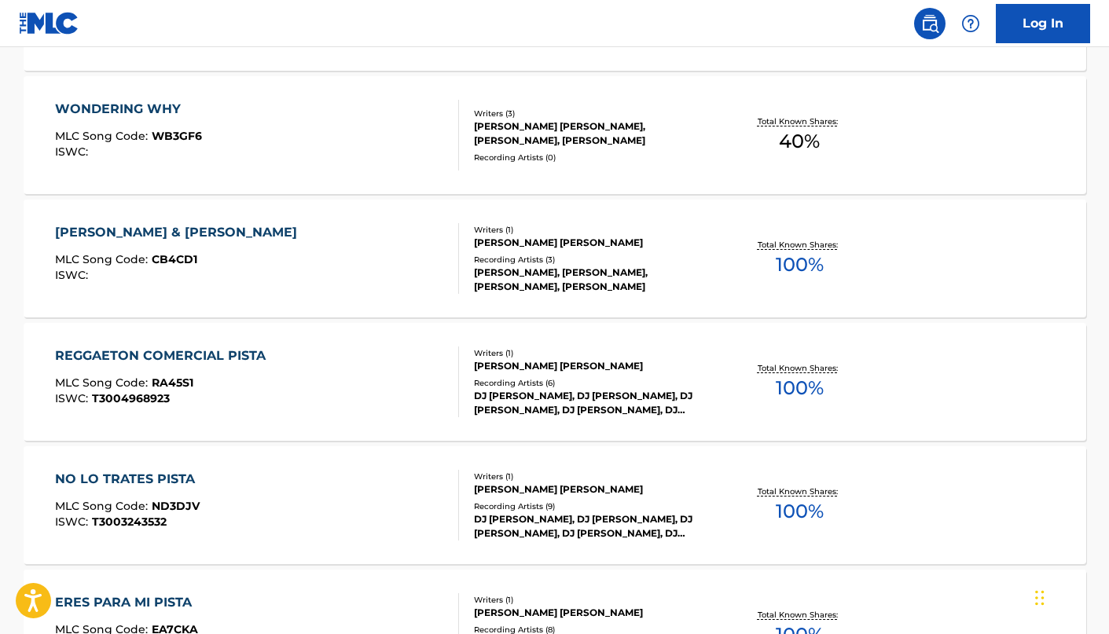
scroll to position [0, 0]
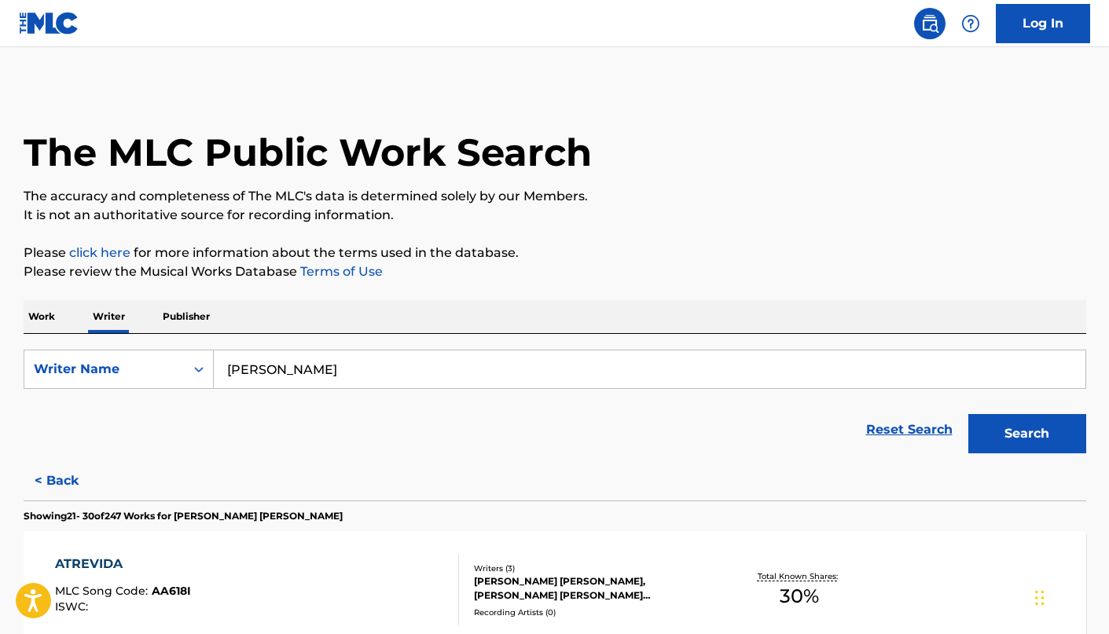
click at [365, 372] on input "RAYMOND DIAZ" at bounding box center [649, 369] width 871 height 38
paste input "NESBITT WESONGA"
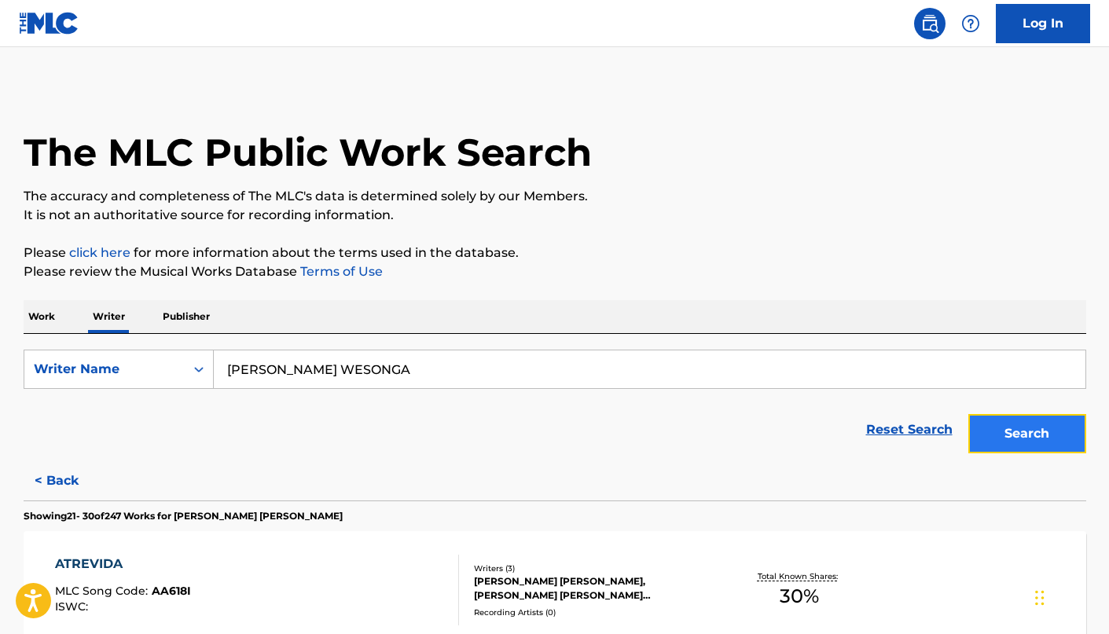
click at [1050, 444] on button "Search" at bounding box center [1027, 433] width 118 height 39
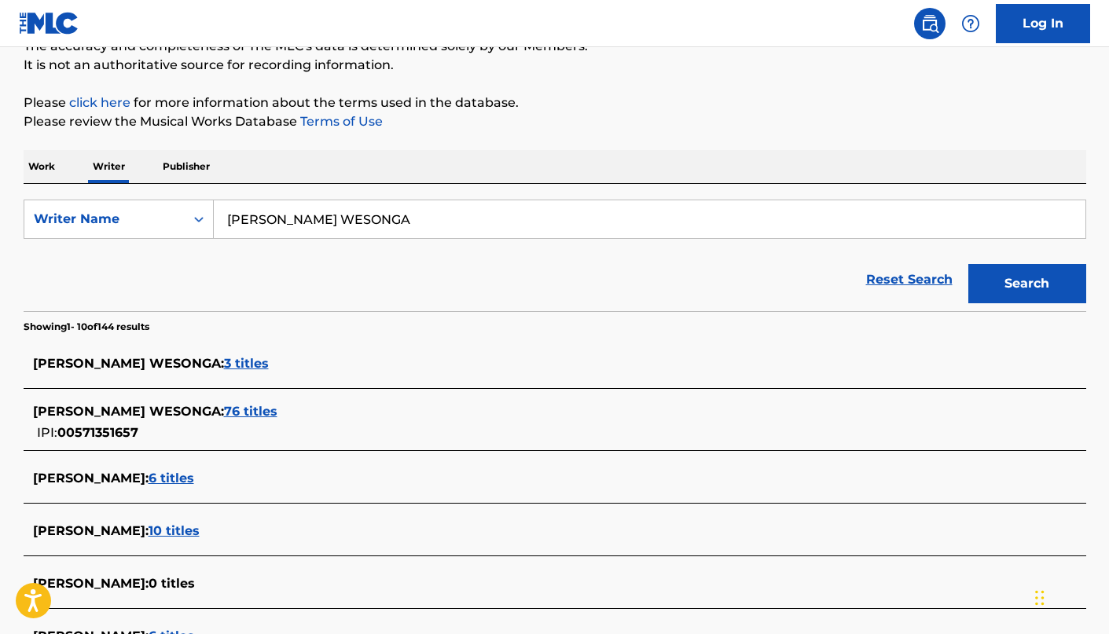
scroll to position [163, 0]
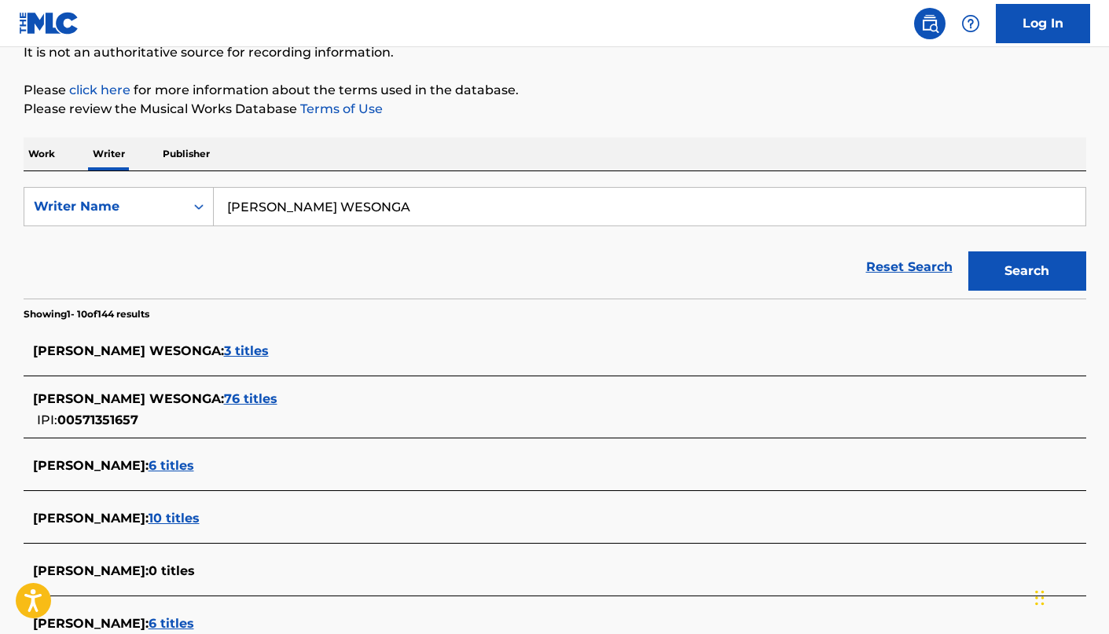
click at [212, 388] on div "NESBITT WESONGA : 76 titles IPI: 00571351657" at bounding box center [555, 410] width 1062 height 56
click at [224, 396] on span "76 titles" at bounding box center [250, 398] width 53 height 15
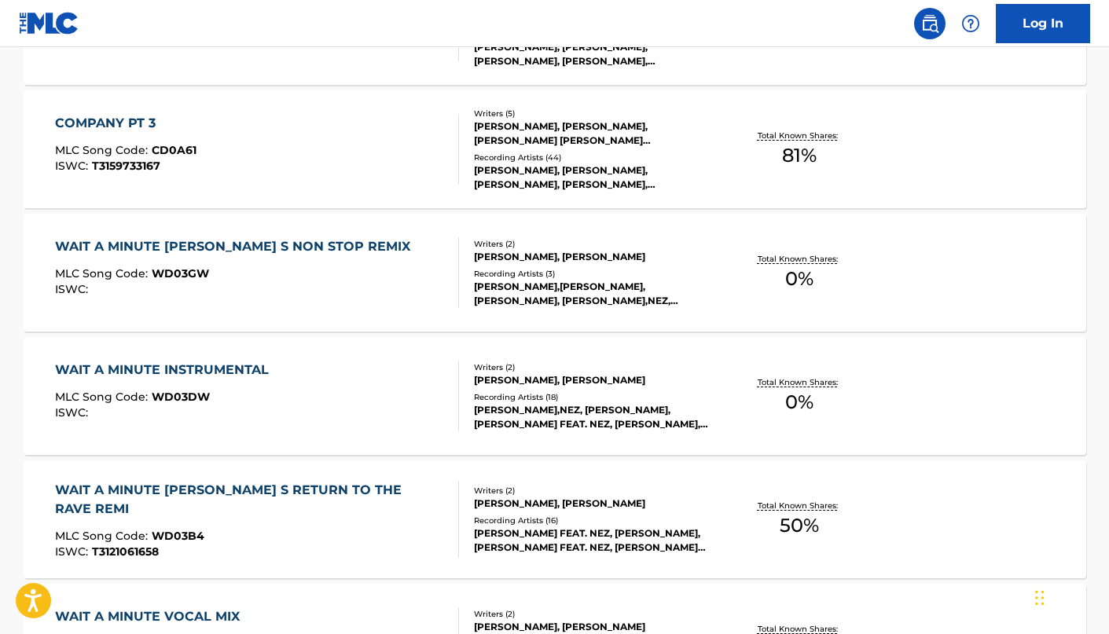
scroll to position [0, 0]
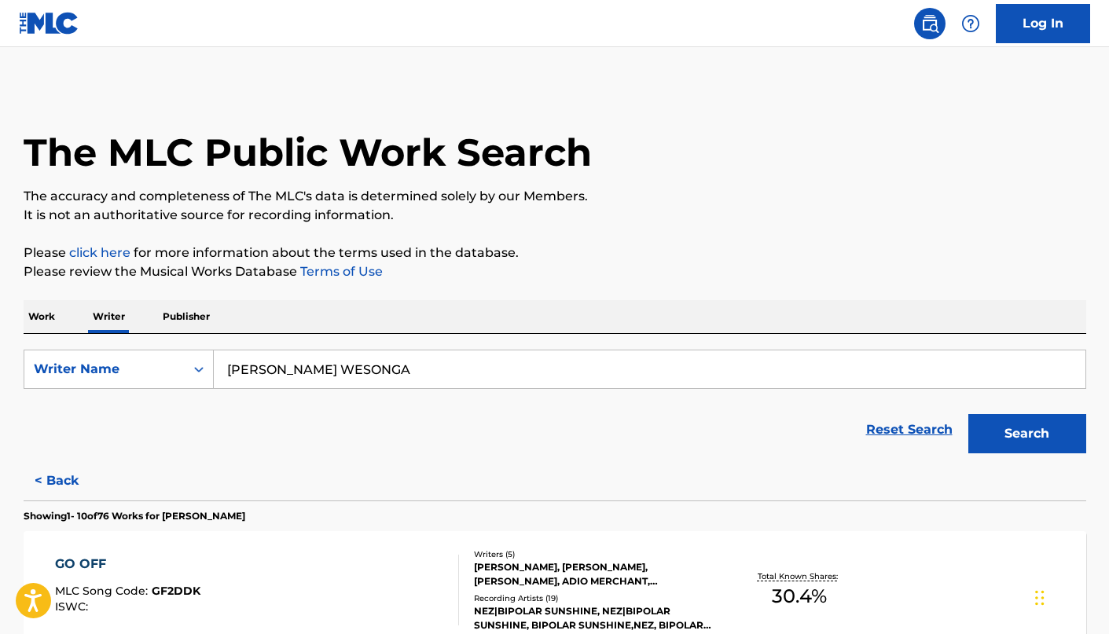
click at [291, 378] on input "NESBITT WESONGA" at bounding box center [649, 369] width 871 height 38
click at [291, 379] on input "NESBITT WESONGA" at bounding box center [649, 369] width 871 height 38
paste input "VICKY FAREWELL NGUYEN"
click at [984, 432] on button "Search" at bounding box center [1027, 433] width 118 height 39
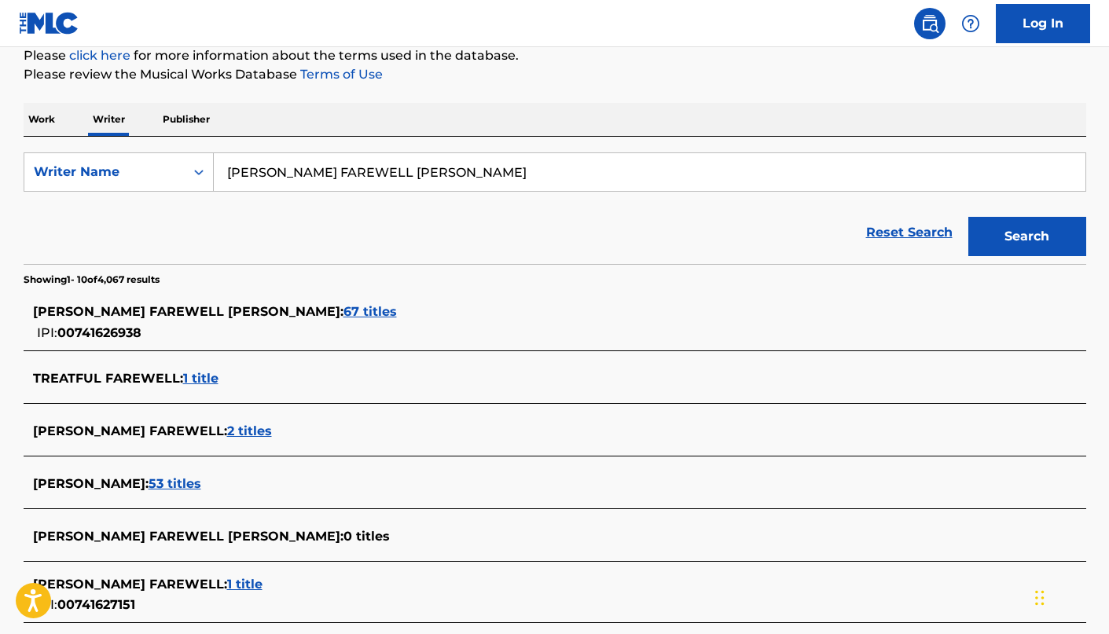
scroll to position [202, 0]
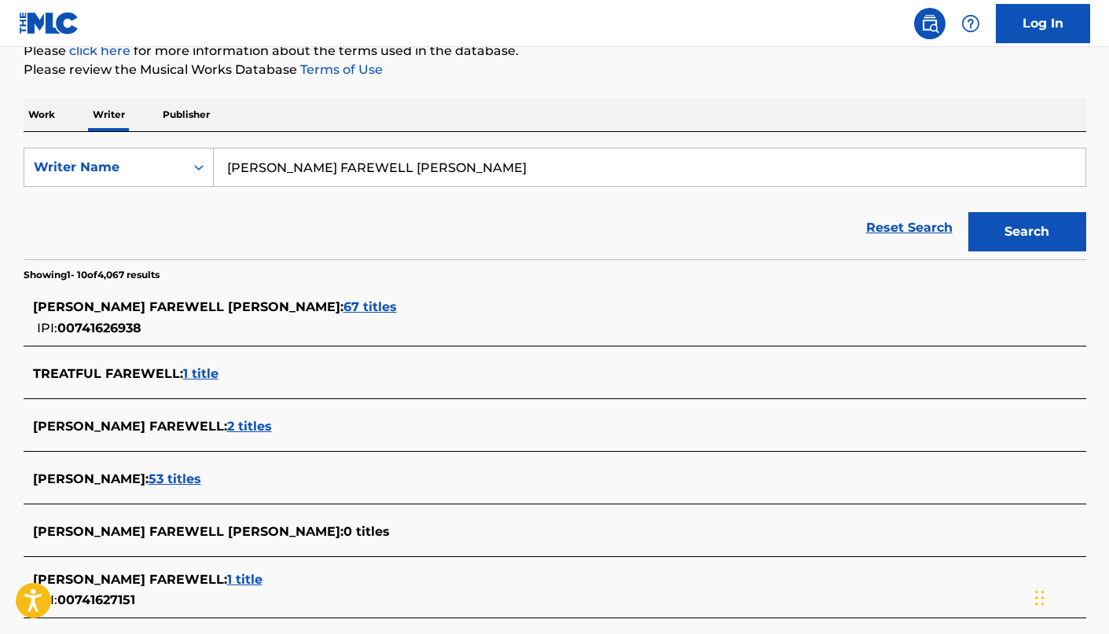
click at [343, 313] on span "67 titles" at bounding box center [369, 306] width 53 height 15
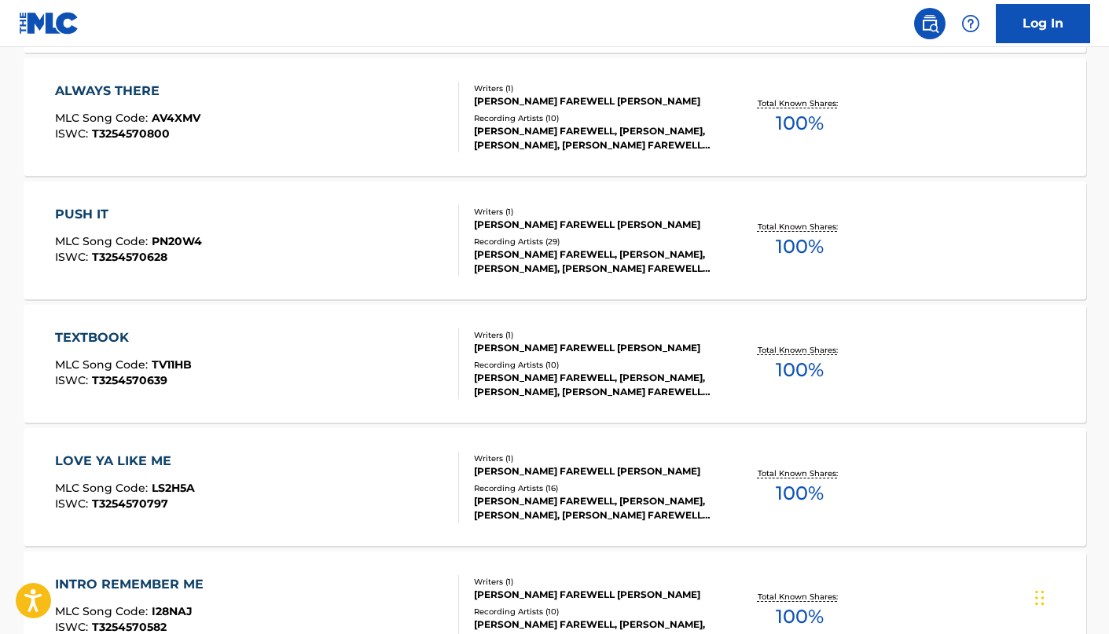
scroll to position [1289, 0]
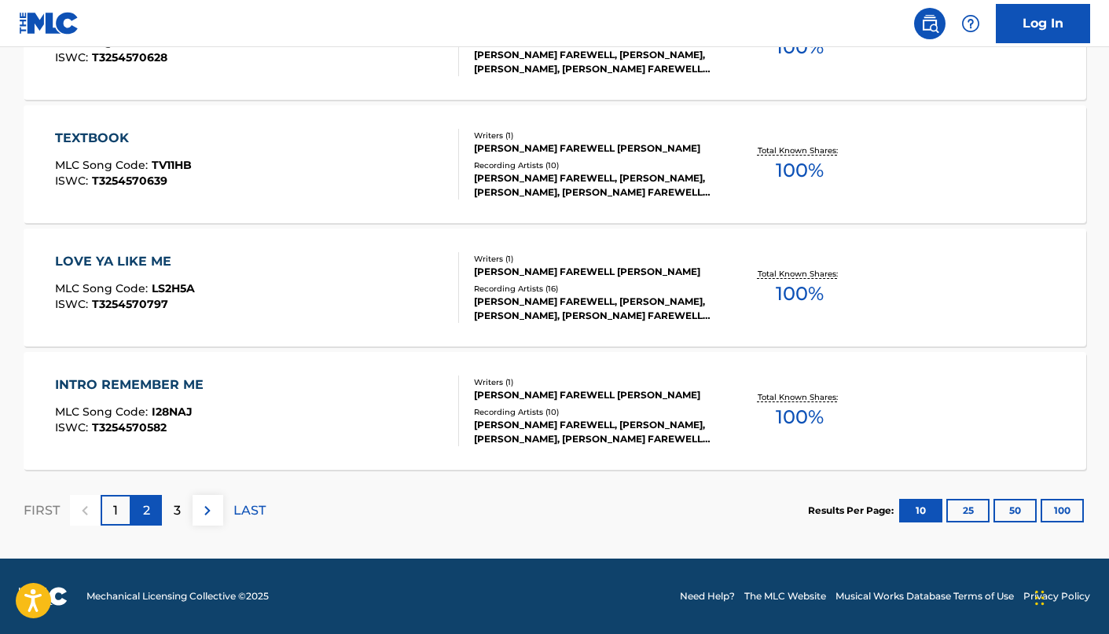
click at [140, 513] on div "2" at bounding box center [146, 510] width 31 height 31
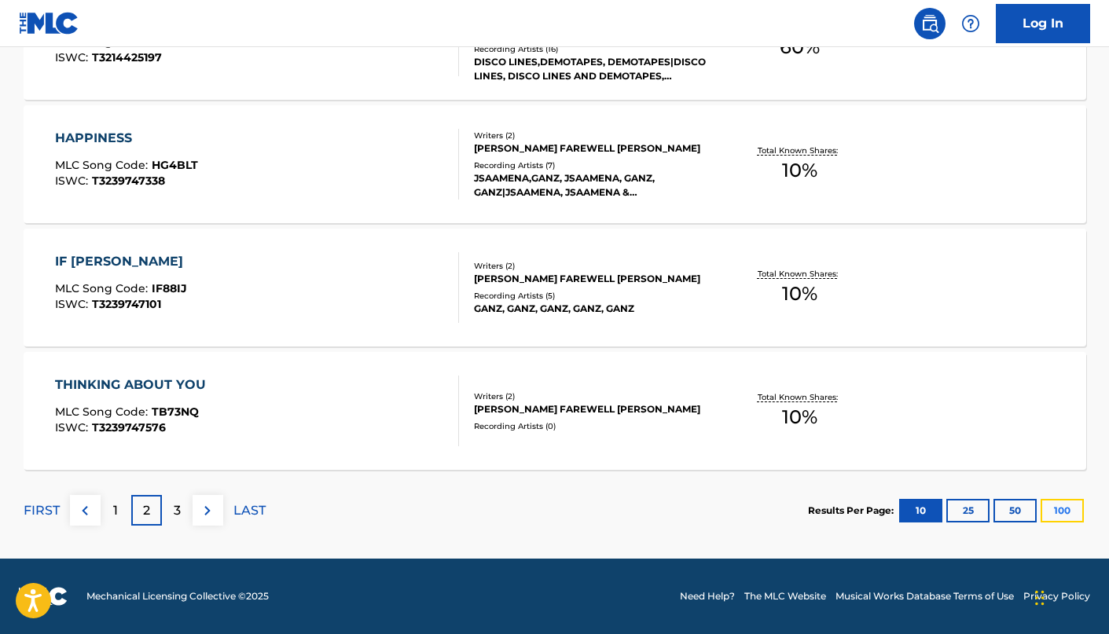
click at [1055, 514] on button "100" at bounding box center [1061, 511] width 43 height 24
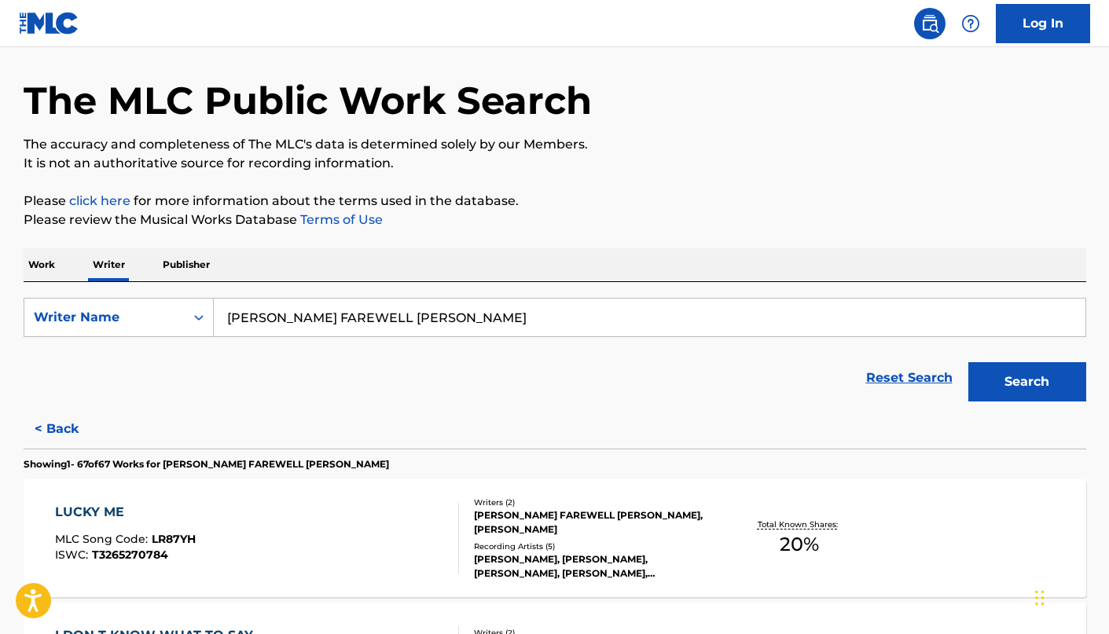
scroll to position [0, 0]
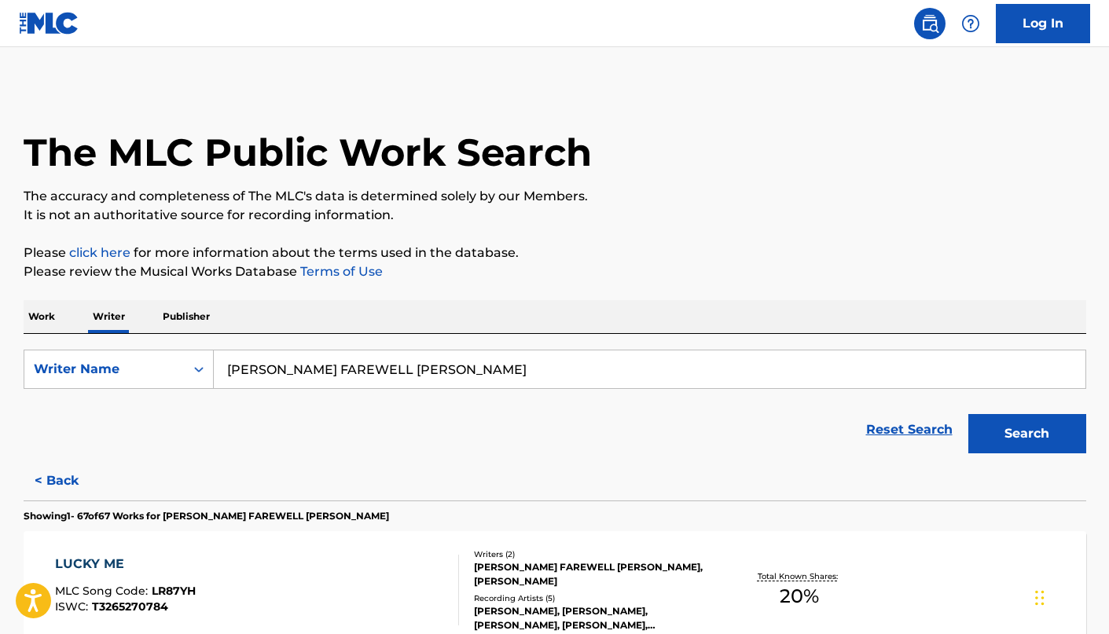
click at [328, 370] on input "VICKY FAREWELL NGUYEN" at bounding box center [649, 369] width 871 height 38
paste input "GERALDO JOSE MEJIA"
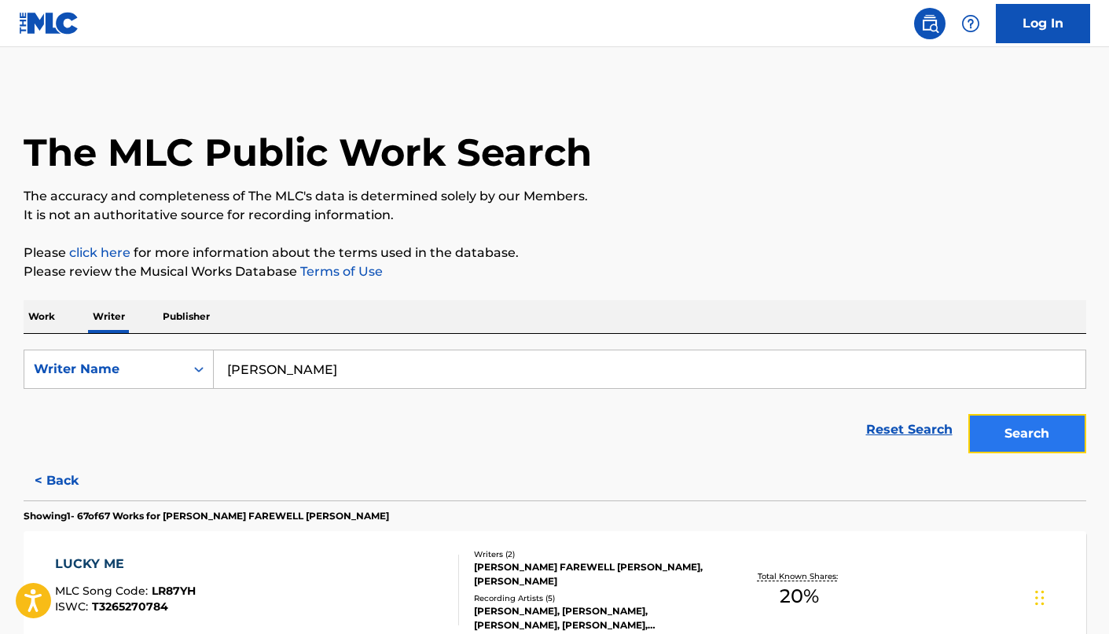
click at [991, 425] on button "Search" at bounding box center [1027, 433] width 118 height 39
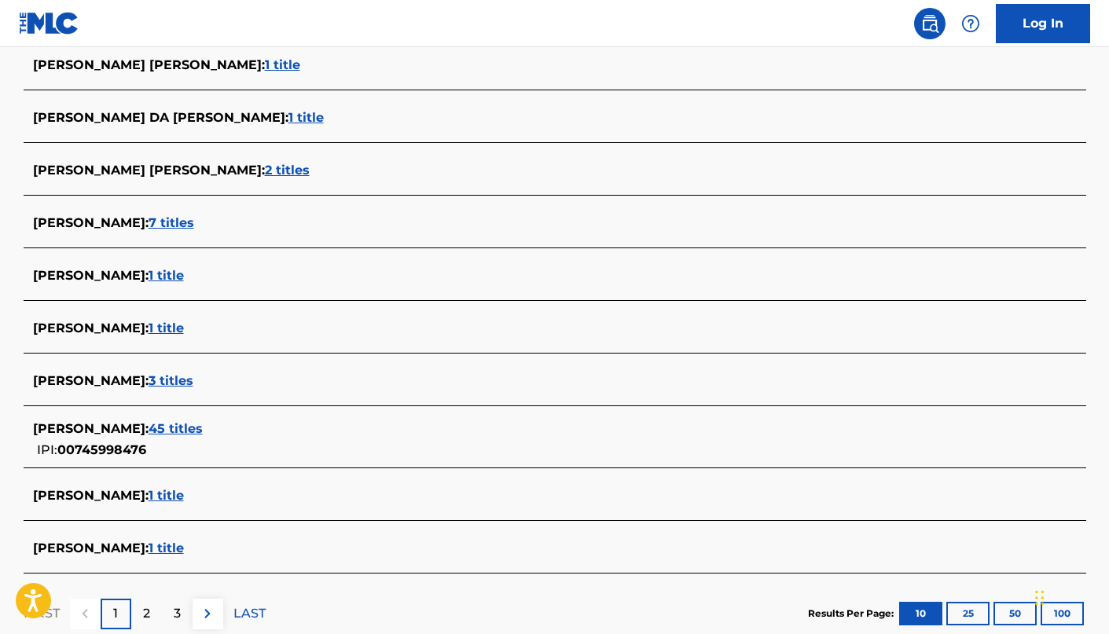
scroll to position [474, 0]
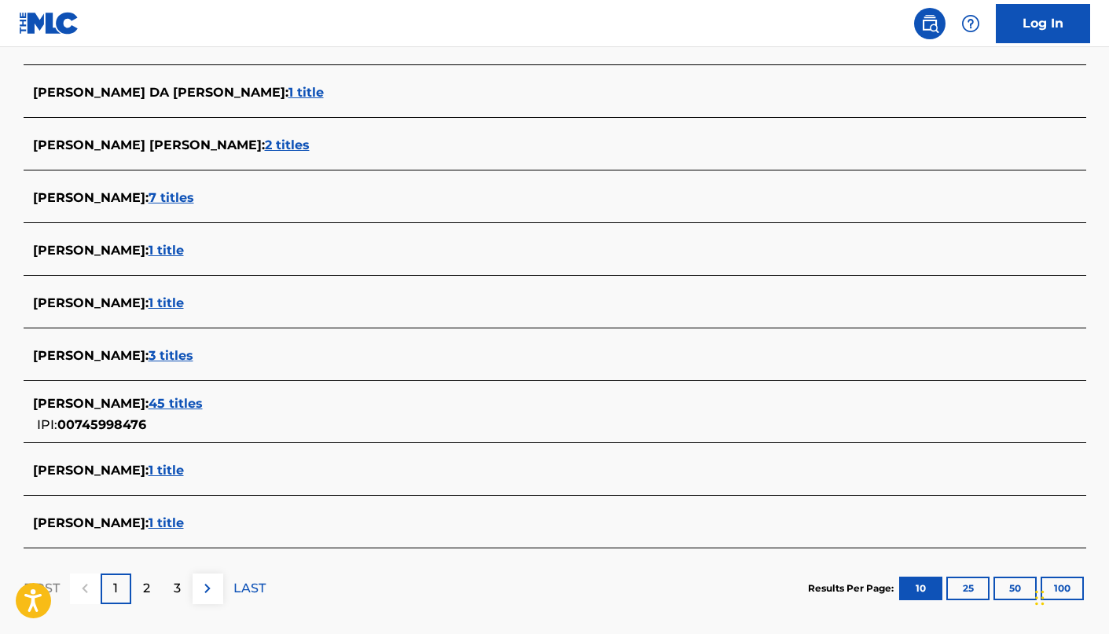
click at [203, 404] on span "45 titles" at bounding box center [175, 403] width 54 height 15
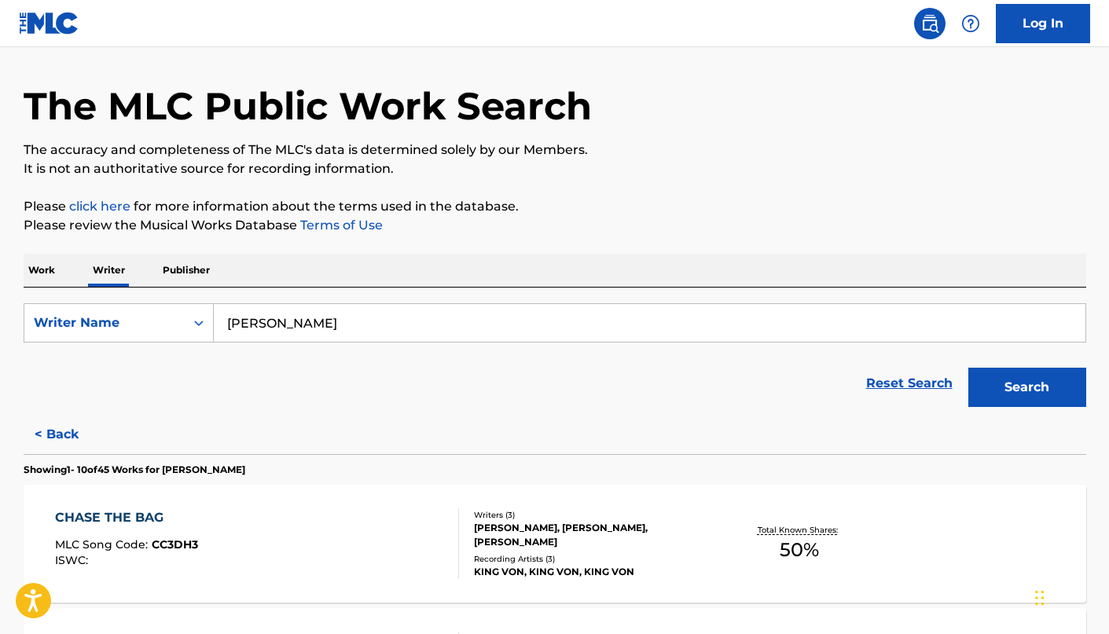
scroll to position [0, 0]
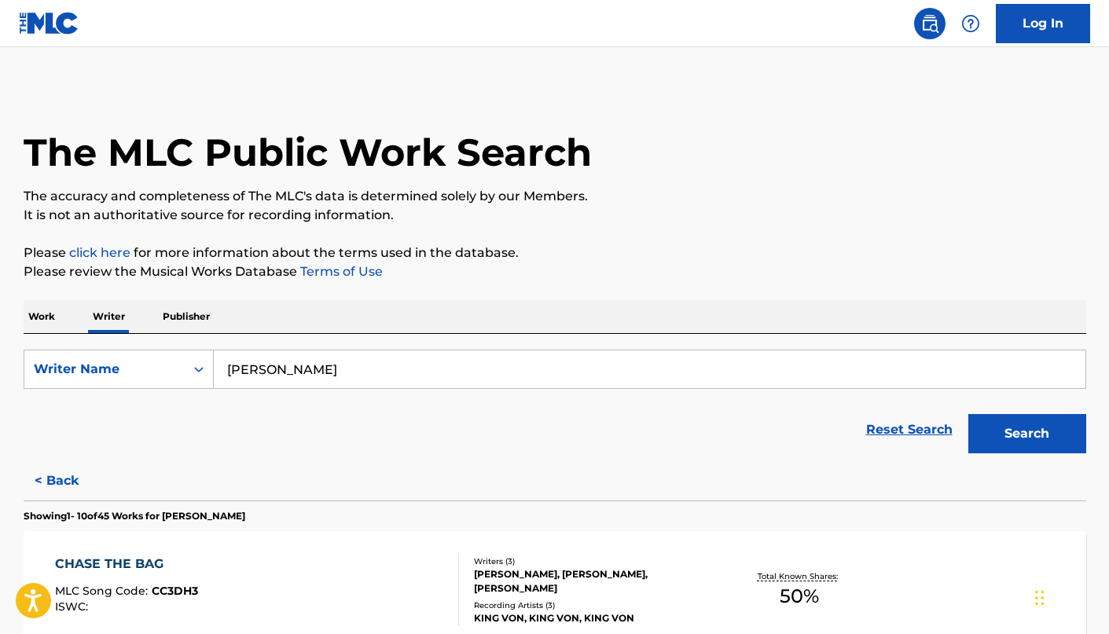
click at [350, 375] on input "GERALDO JOSE MEJIA" at bounding box center [649, 369] width 871 height 38
paste input "HARVEY MCKNIGHT"
click at [980, 438] on button "Search" at bounding box center [1027, 433] width 118 height 39
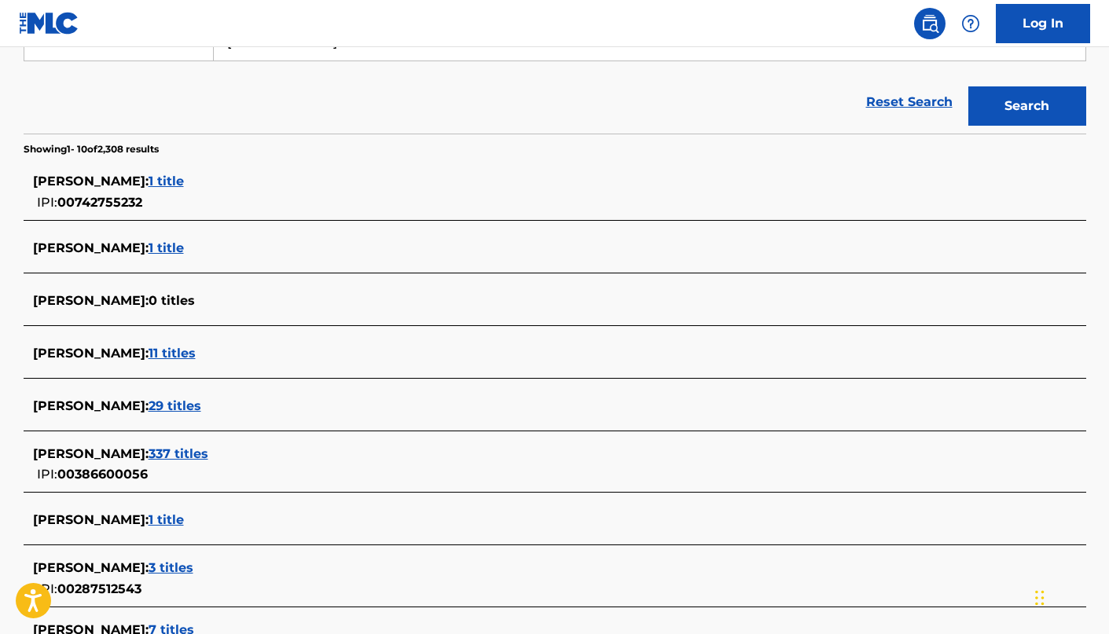
scroll to position [344, 0]
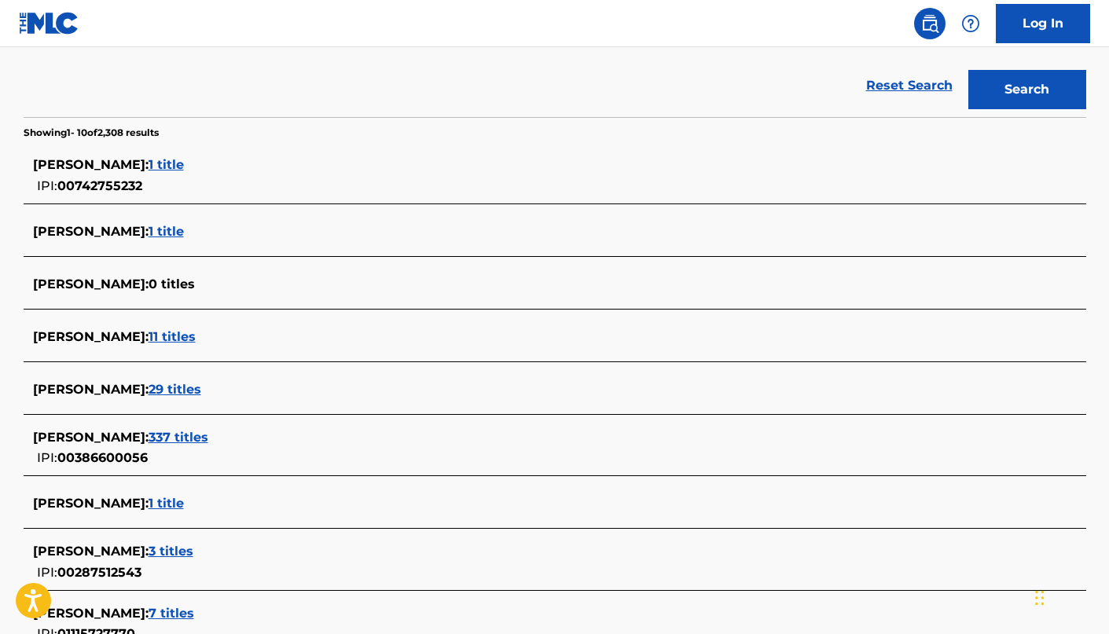
click at [206, 442] on span "337 titles" at bounding box center [178, 437] width 60 height 15
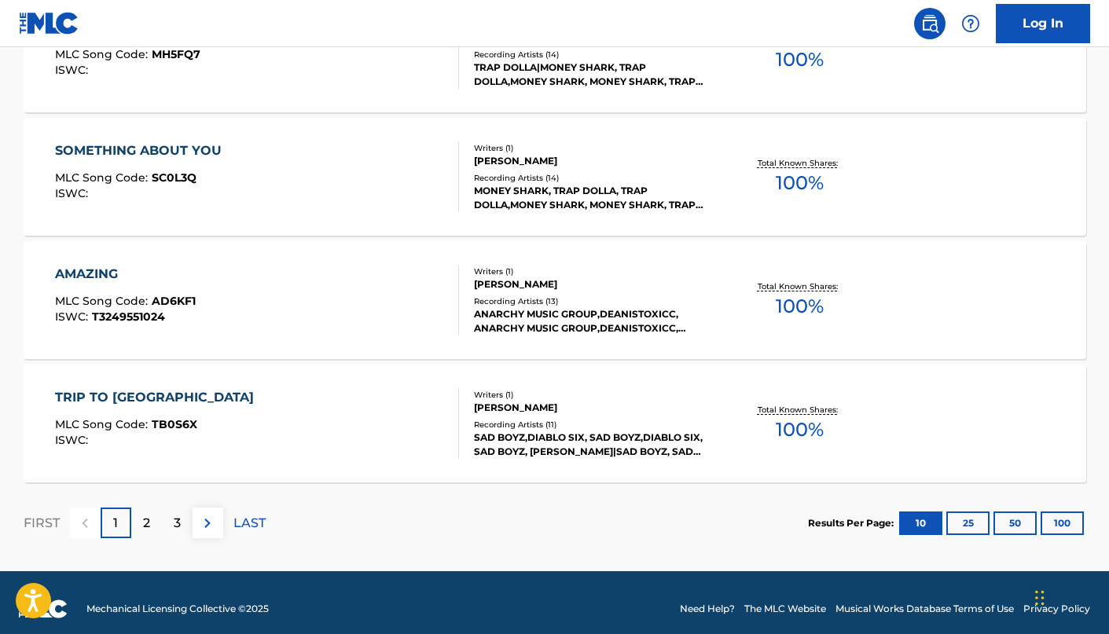
scroll to position [1289, 0]
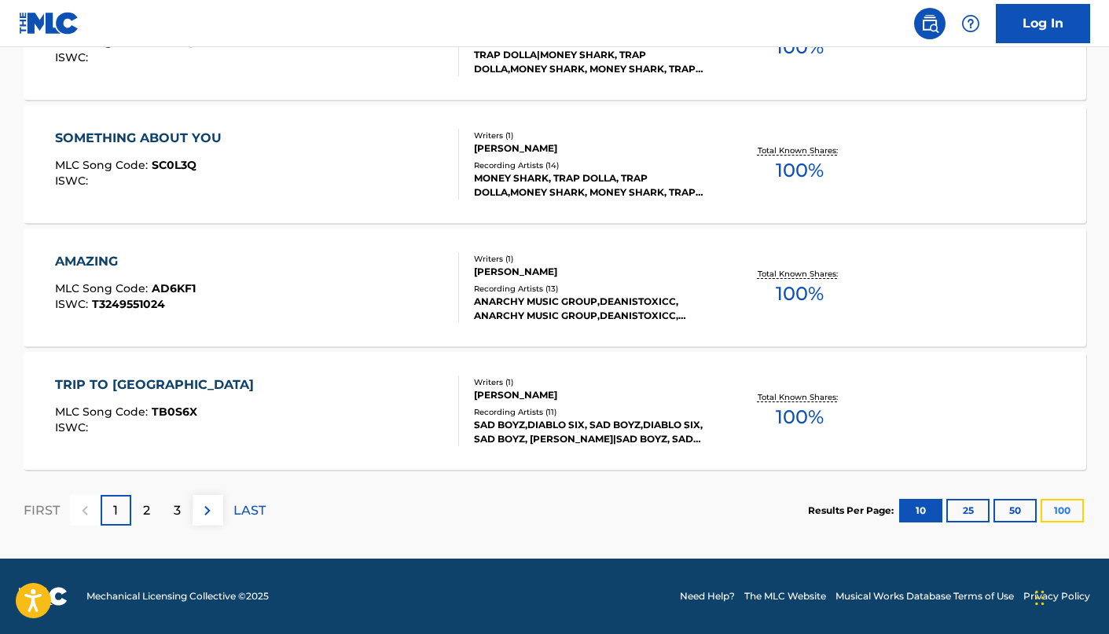
click at [1057, 514] on button "100" at bounding box center [1061, 511] width 43 height 24
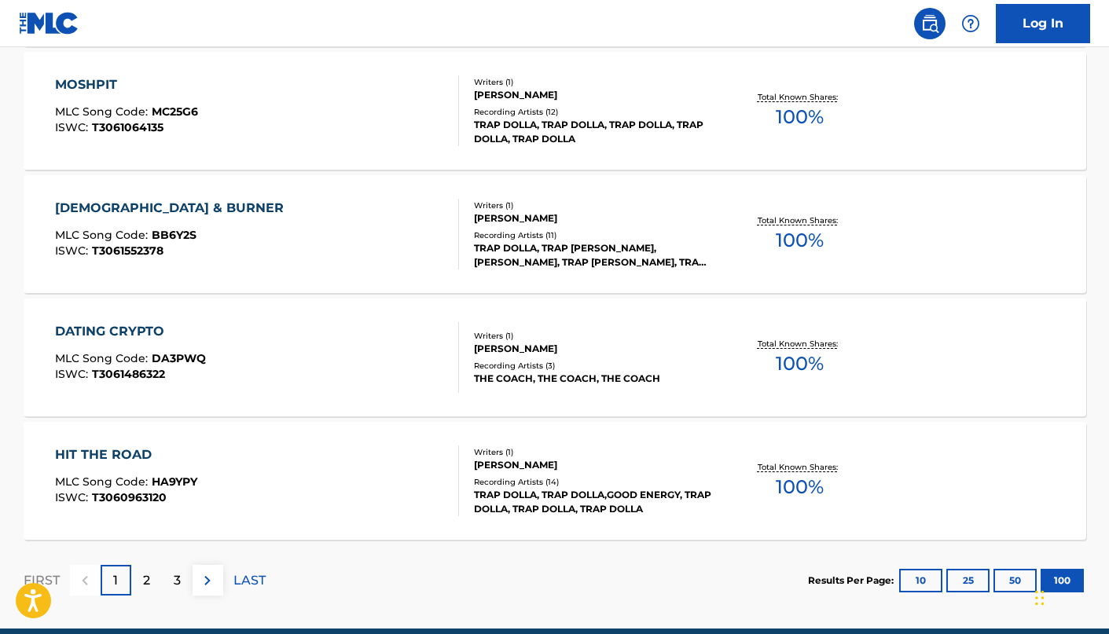
scroll to position [12390, 0]
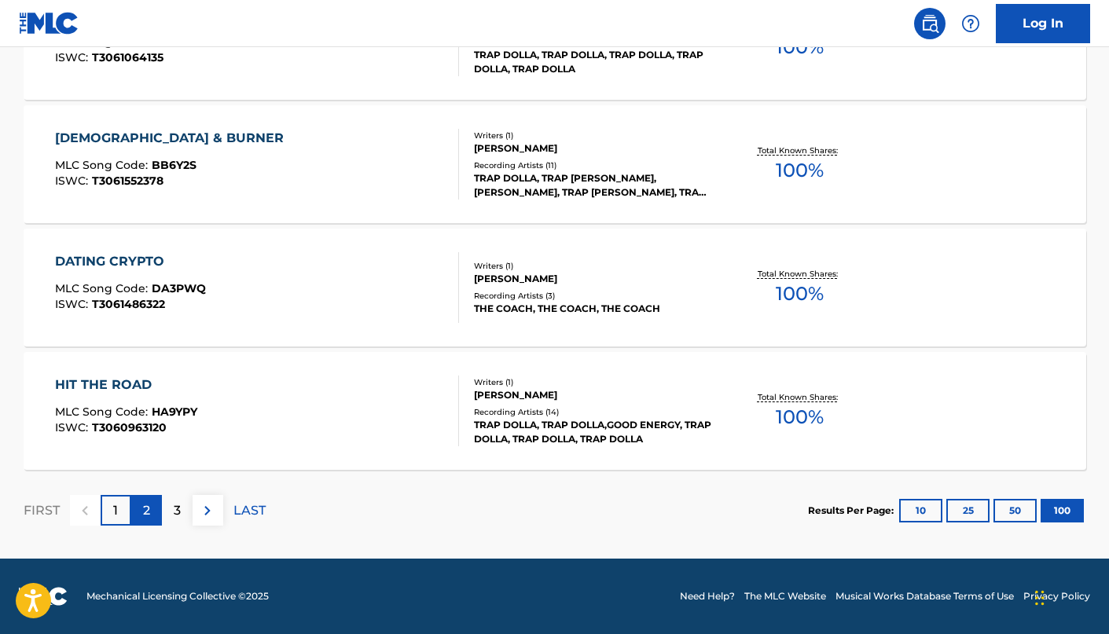
click at [152, 510] on div "2" at bounding box center [146, 510] width 31 height 31
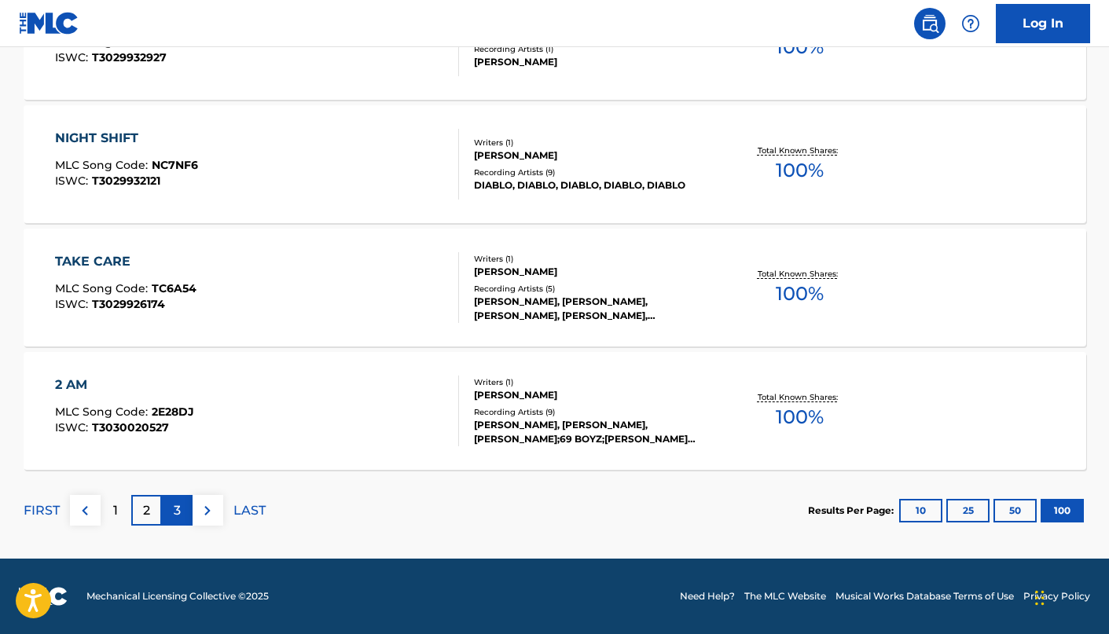
click at [170, 518] on div "3" at bounding box center [177, 510] width 31 height 31
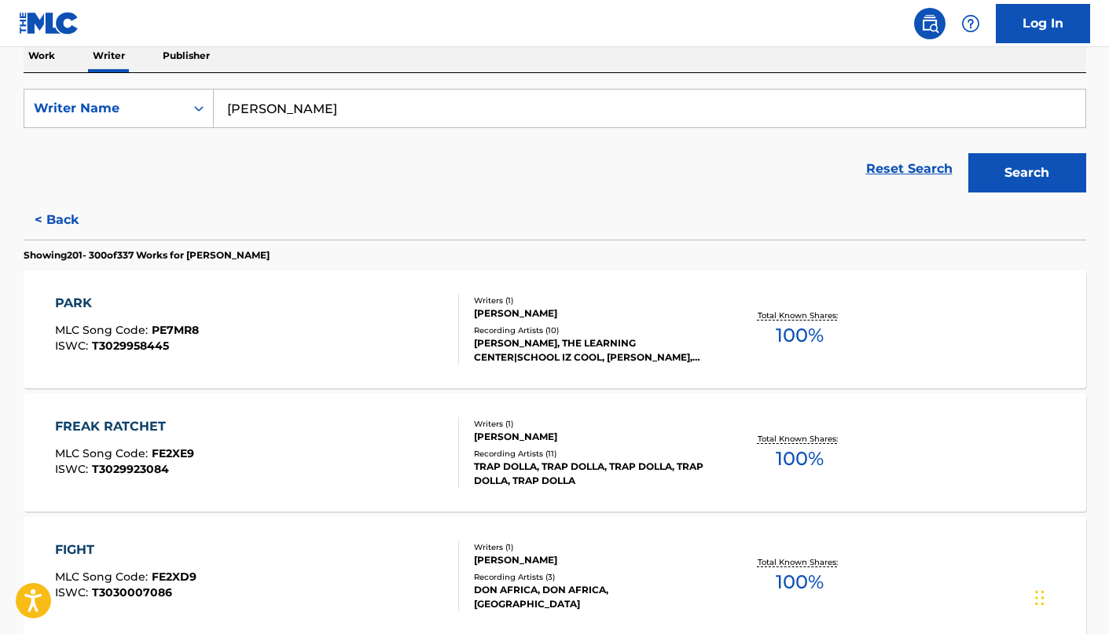
scroll to position [0, 0]
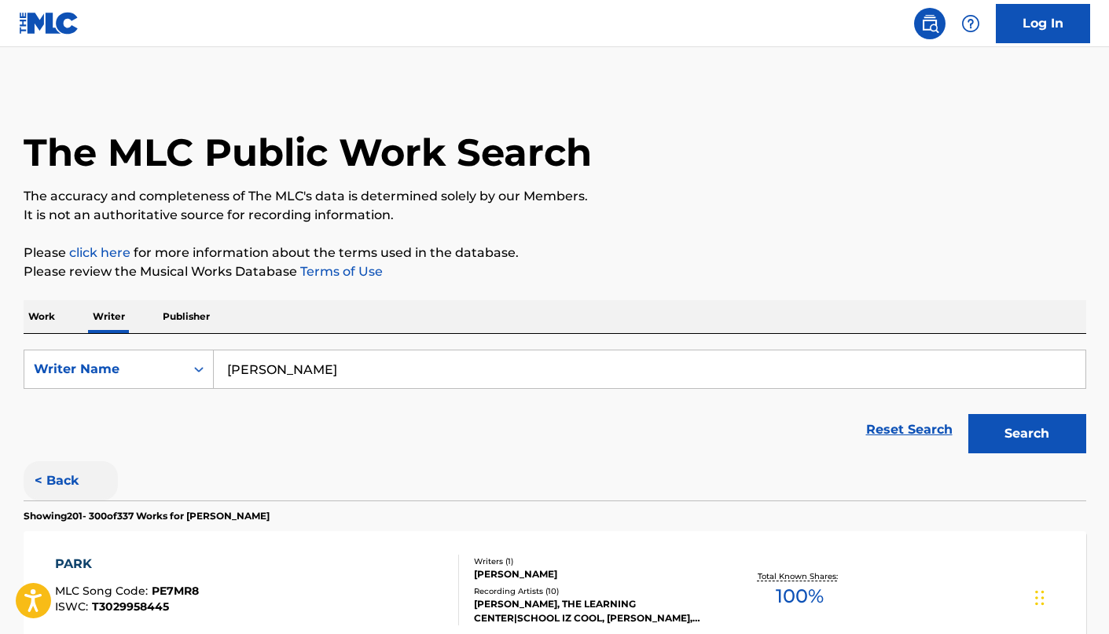
click at [64, 481] on button "< Back" at bounding box center [71, 480] width 94 height 39
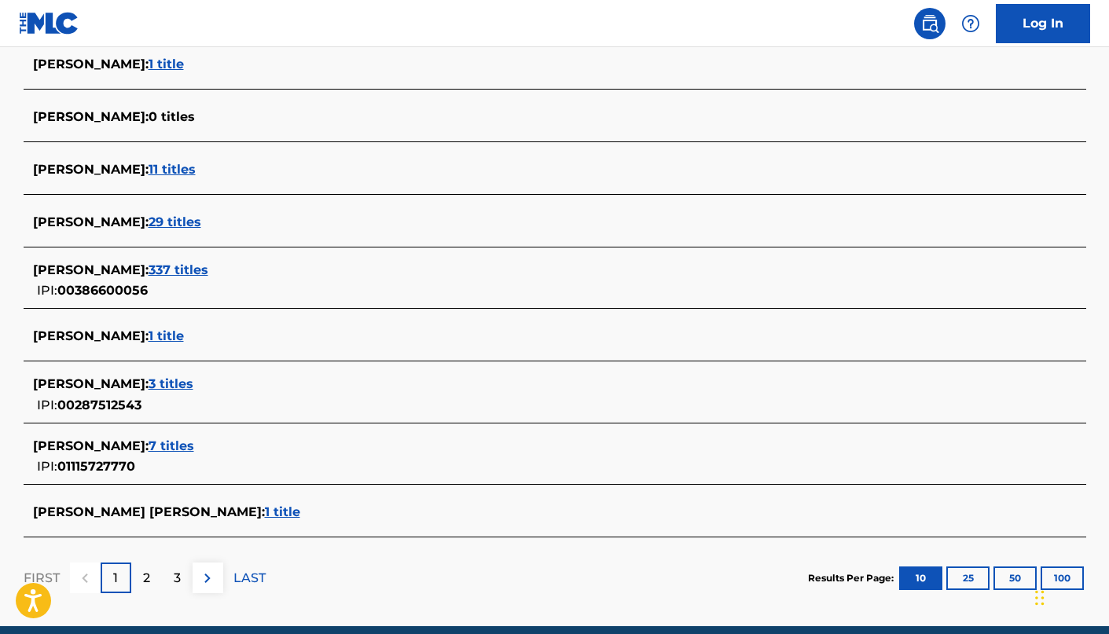
scroll to position [530, 0]
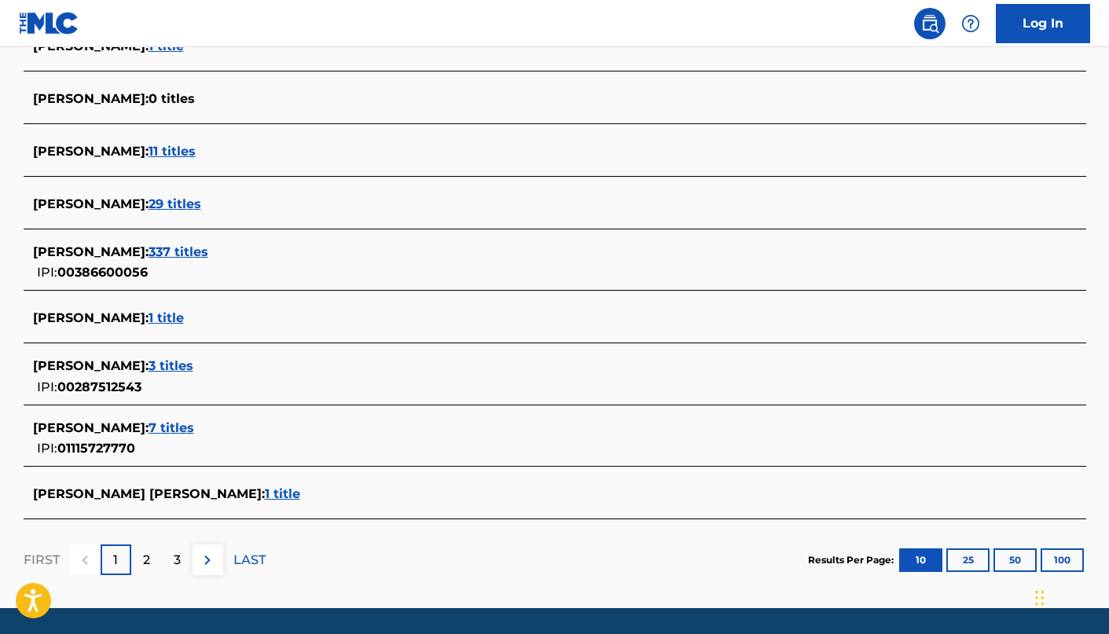
click at [201, 204] on span "29 titles" at bounding box center [174, 203] width 53 height 15
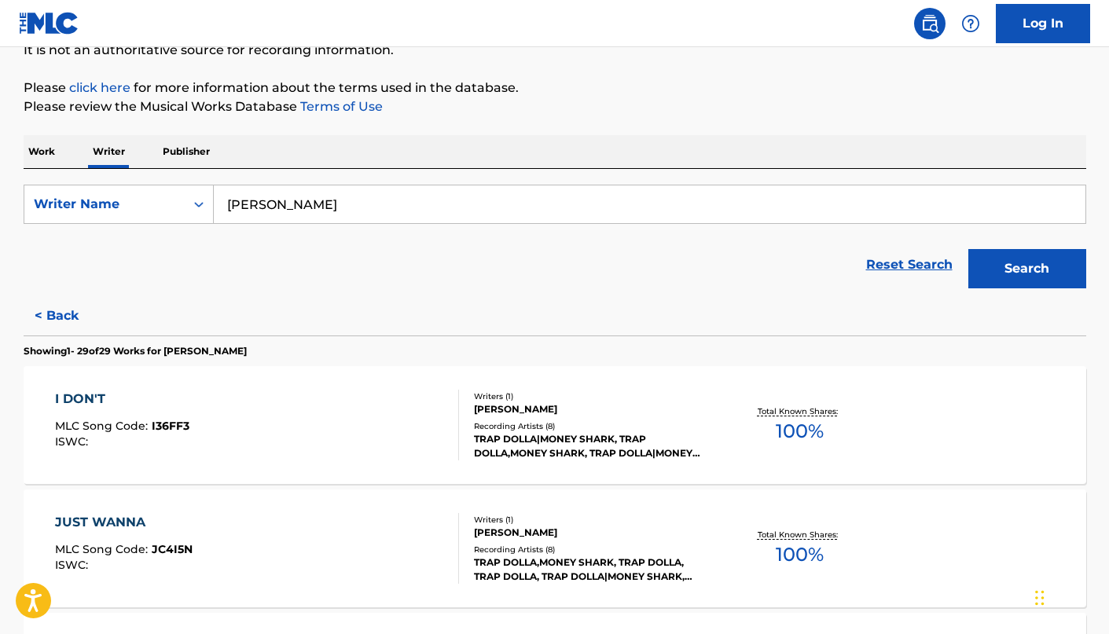
scroll to position [0, 0]
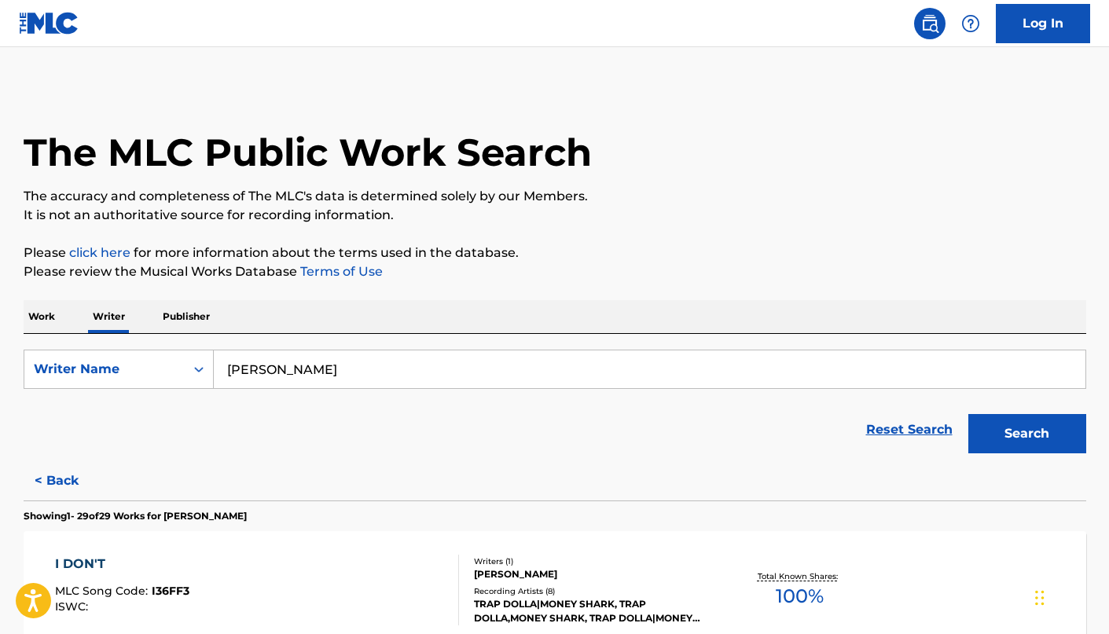
click at [489, 354] on input "HARVEY MCKNIGHT" at bounding box center [649, 369] width 871 height 38
paste input "PAUL L JR WILLIAMS"
type input "PAUL L JR WILLIAMS"
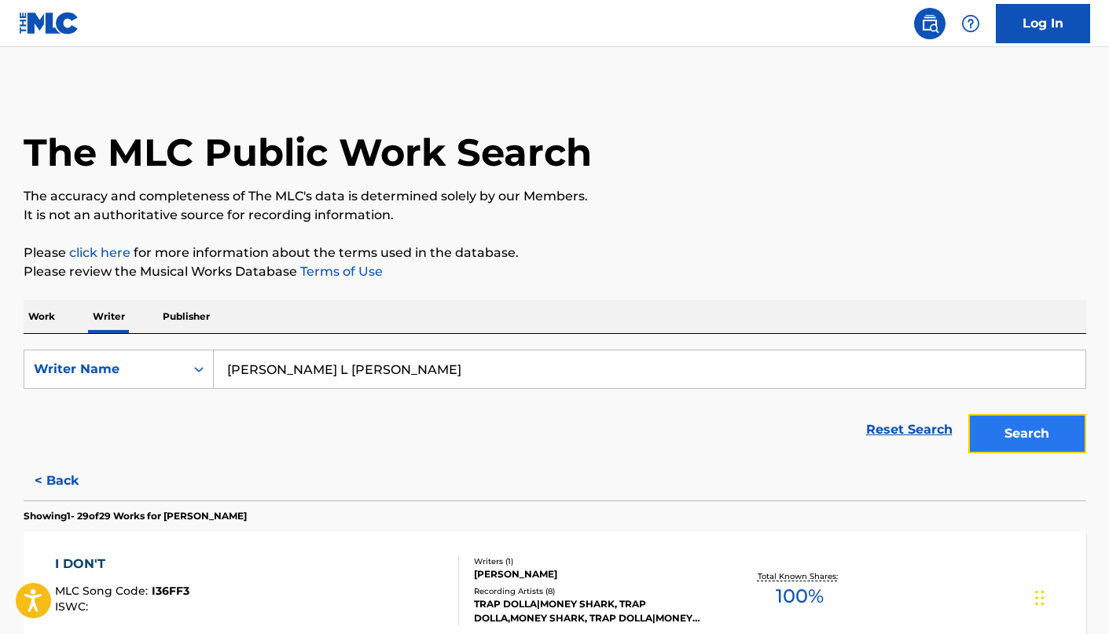
click at [980, 439] on button "Search" at bounding box center [1027, 433] width 118 height 39
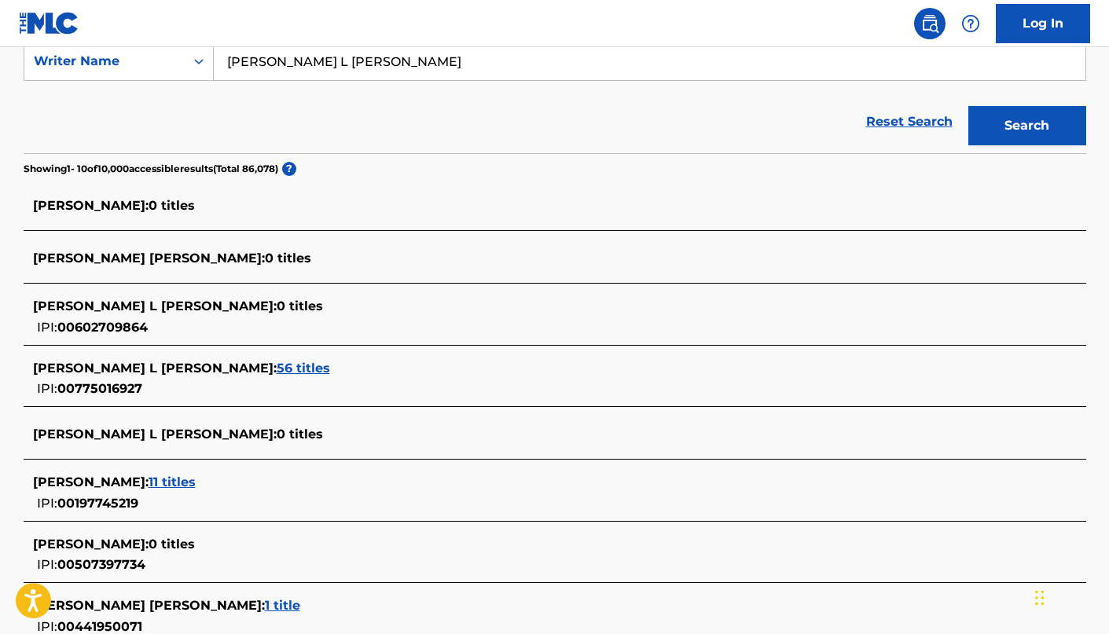
scroll to position [309, 0]
click at [277, 371] on span "56 titles" at bounding box center [303, 367] width 53 height 15
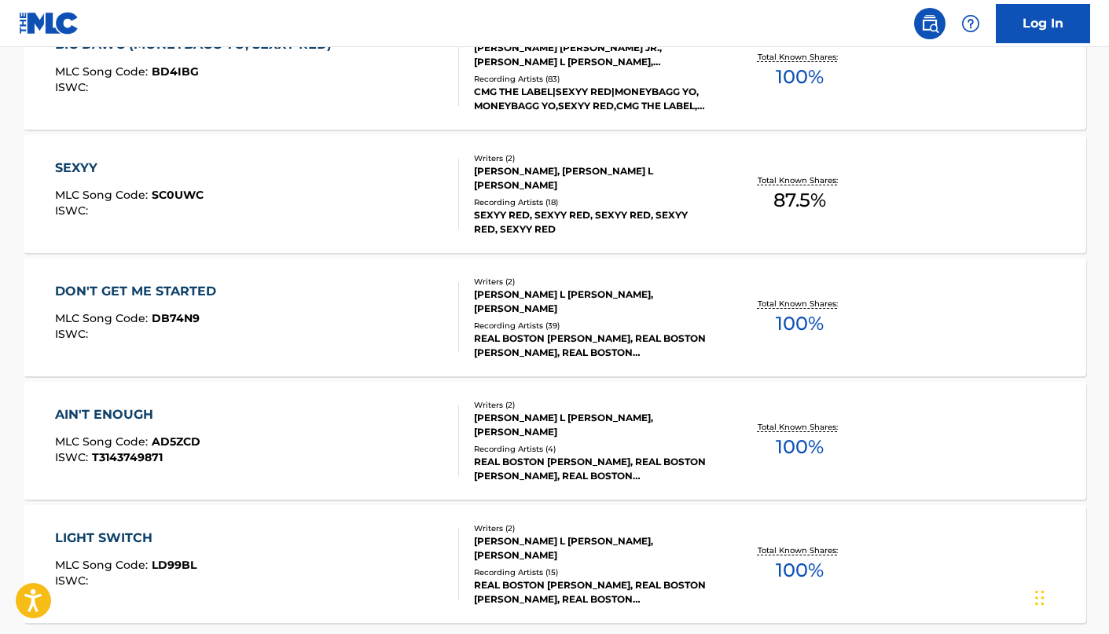
scroll to position [1289, 0]
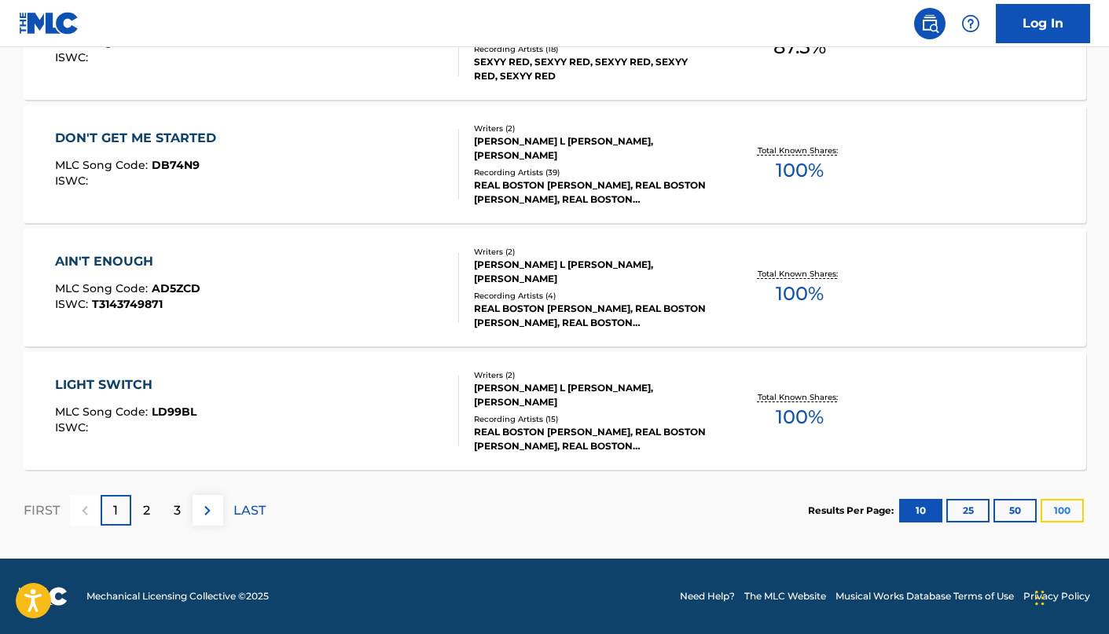
click at [1070, 500] on button "100" at bounding box center [1061, 511] width 43 height 24
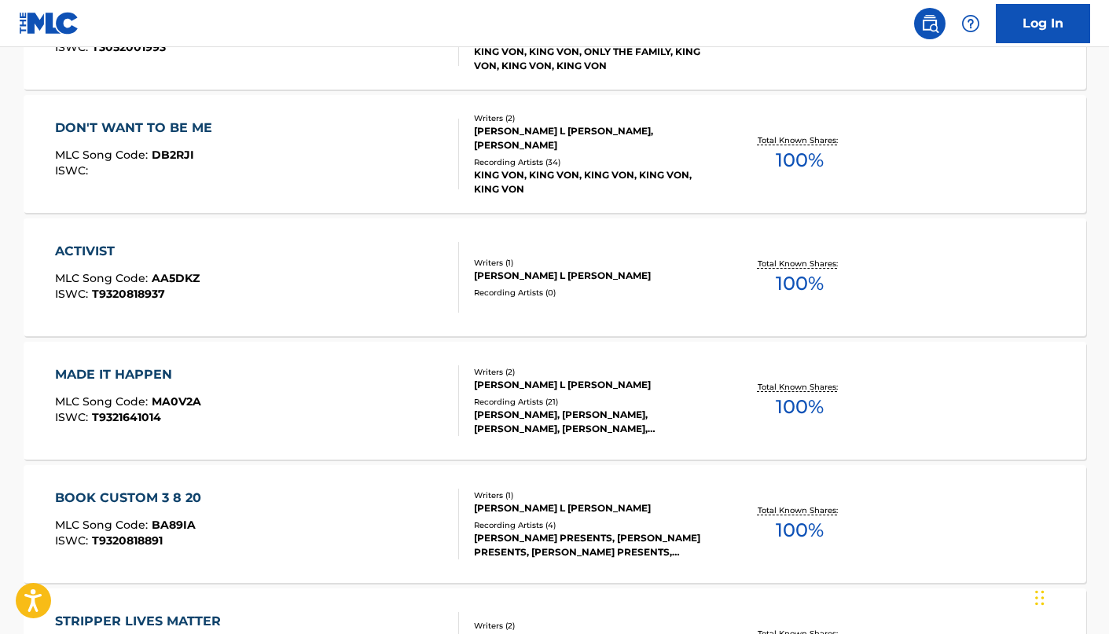
scroll to position [5934, 0]
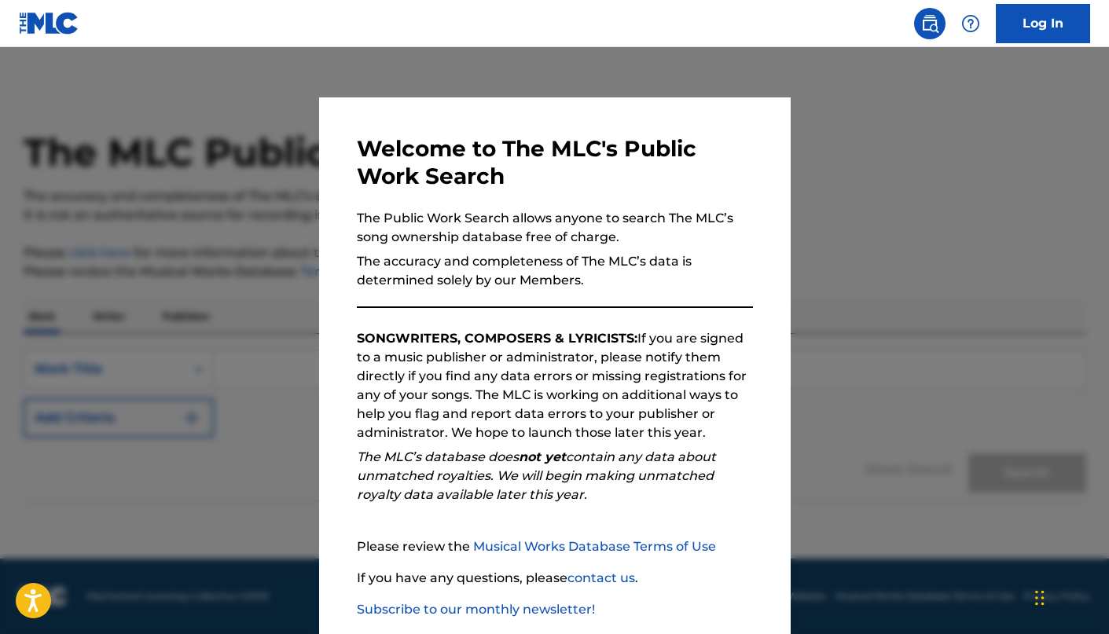
click at [958, 260] on div at bounding box center [554, 364] width 1109 height 634
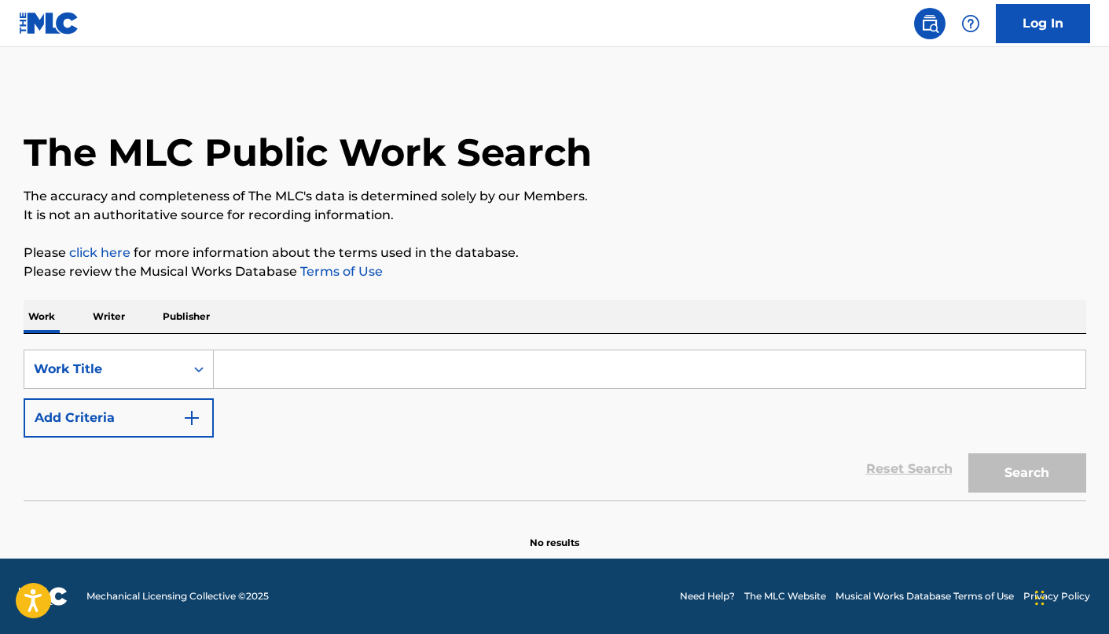
click at [368, 361] on input "Search Form" at bounding box center [649, 369] width 871 height 38
paste input "[PERSON_NAME]"
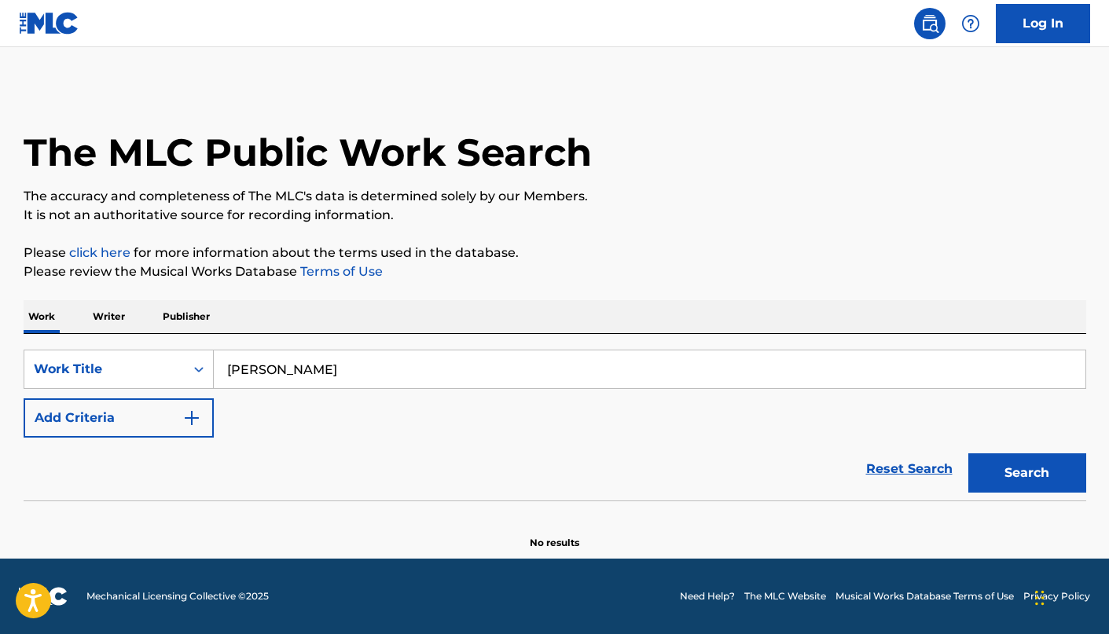
type input "[PERSON_NAME]"
click at [140, 323] on div "Work Writer Publisher" at bounding box center [555, 316] width 1062 height 33
click at [108, 319] on p "Writer" at bounding box center [109, 316] width 42 height 33
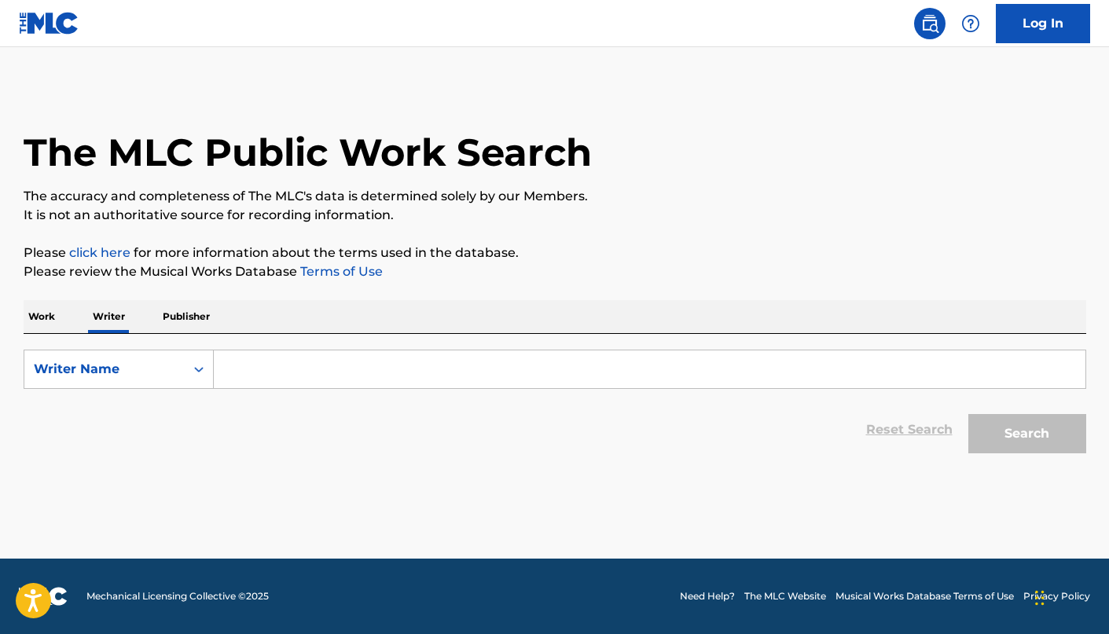
click at [692, 385] on input "Search Form" at bounding box center [649, 369] width 871 height 38
paste input "[PERSON_NAME]"
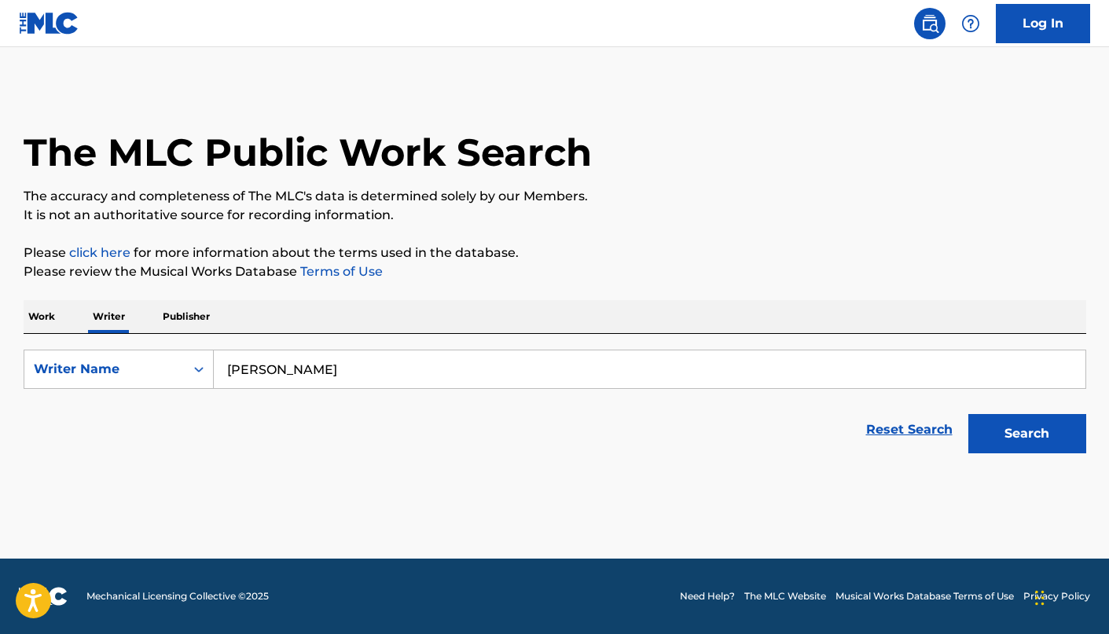
click at [966, 431] on div "Search" at bounding box center [1023, 429] width 126 height 63
click at [989, 431] on button "Search" at bounding box center [1027, 433] width 118 height 39
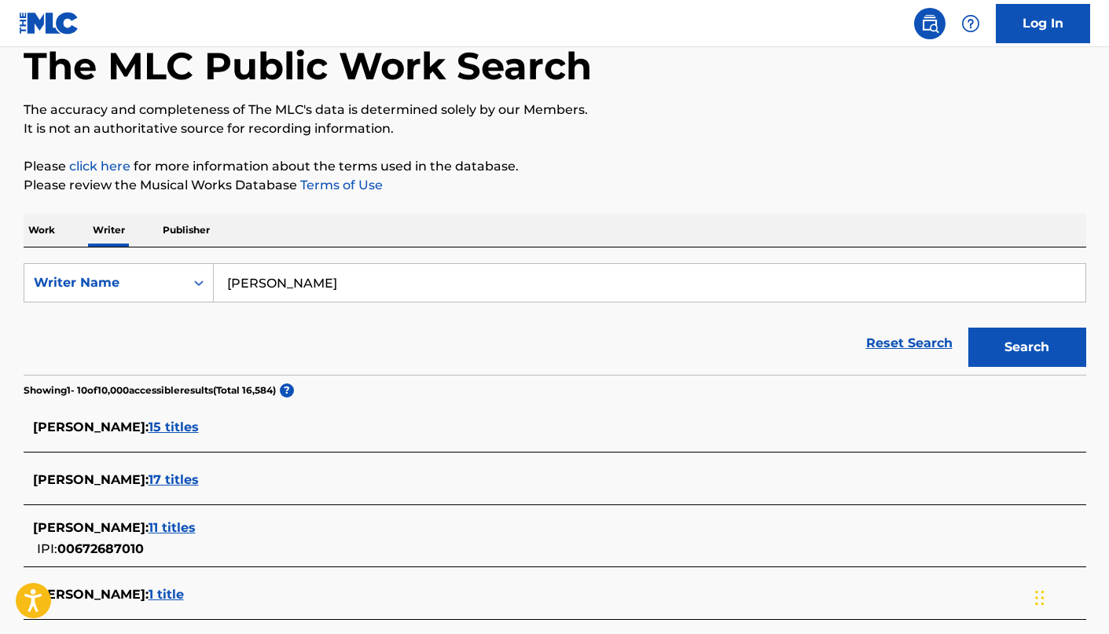
scroll to position [349, 0]
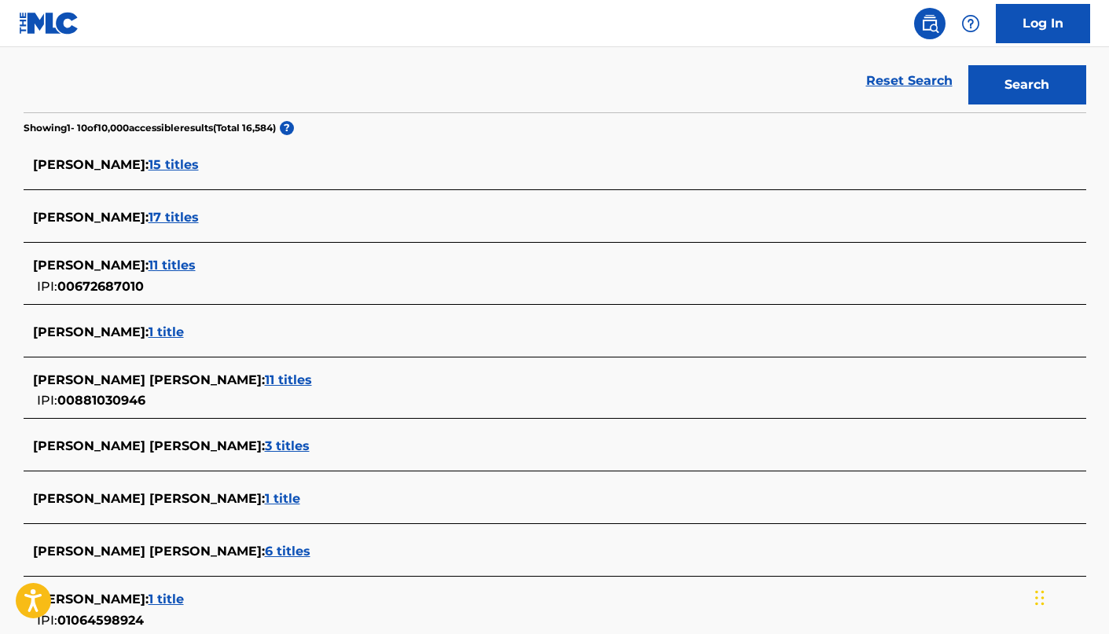
click at [190, 265] on span "11 titles" at bounding box center [171, 265] width 47 height 15
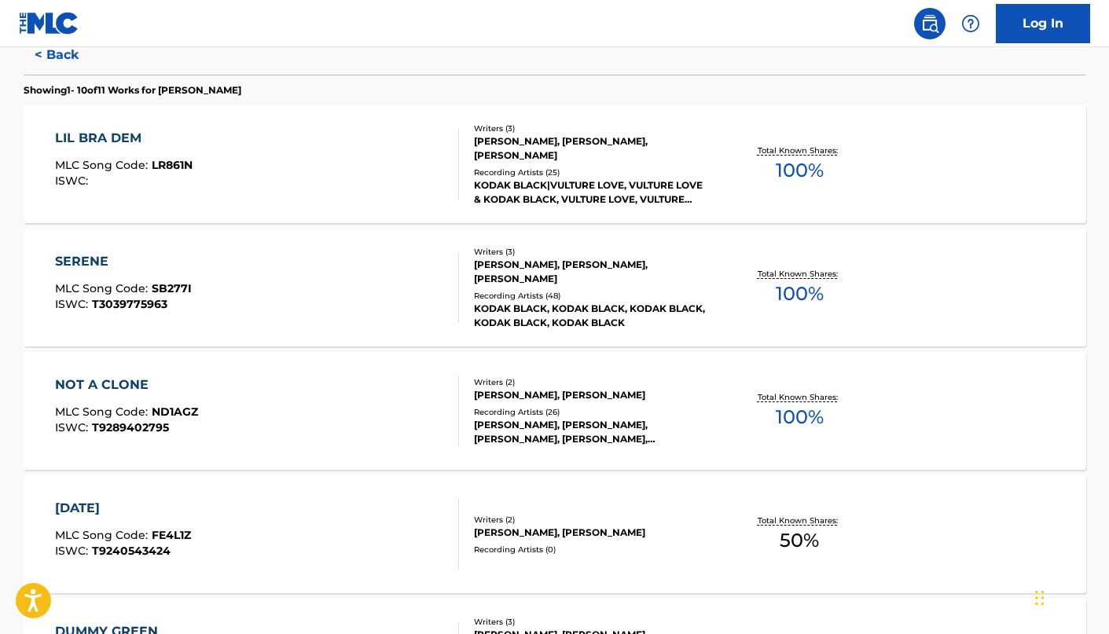
scroll to position [0, 0]
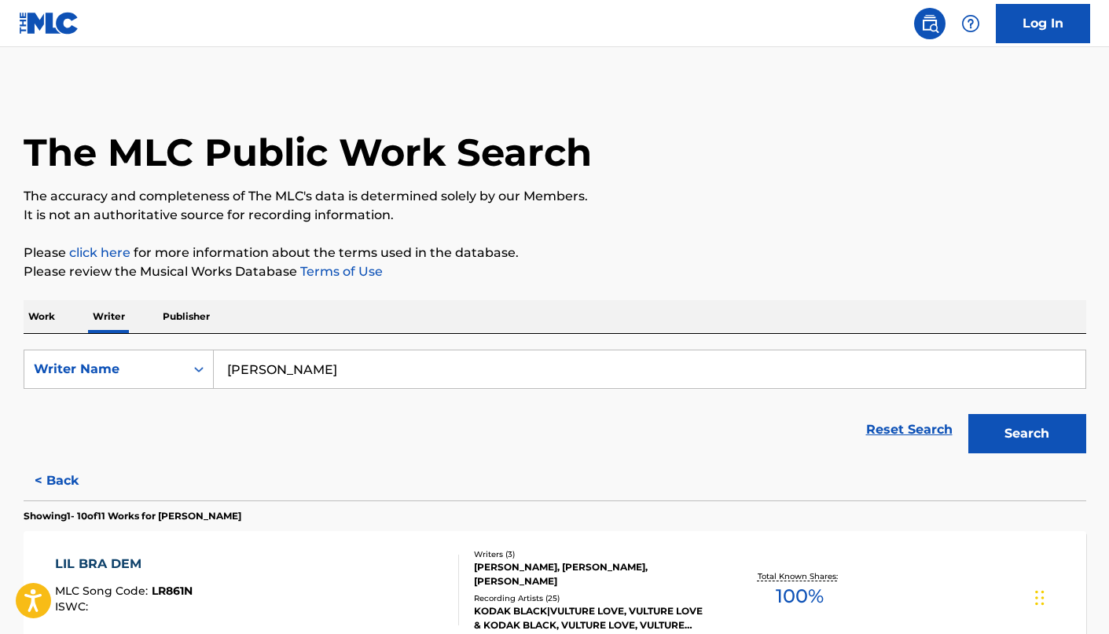
click at [372, 388] on div "[PERSON_NAME]" at bounding box center [650, 369] width 872 height 39
click at [372, 389] on form "SearchWithCriteriae83cce00-e550-49f8-bd95-c03bd83f854a Writer Name [PERSON_NAME…" at bounding box center [555, 406] width 1062 height 112
click at [372, 368] on input "[PERSON_NAME]" at bounding box center [649, 369] width 871 height 38
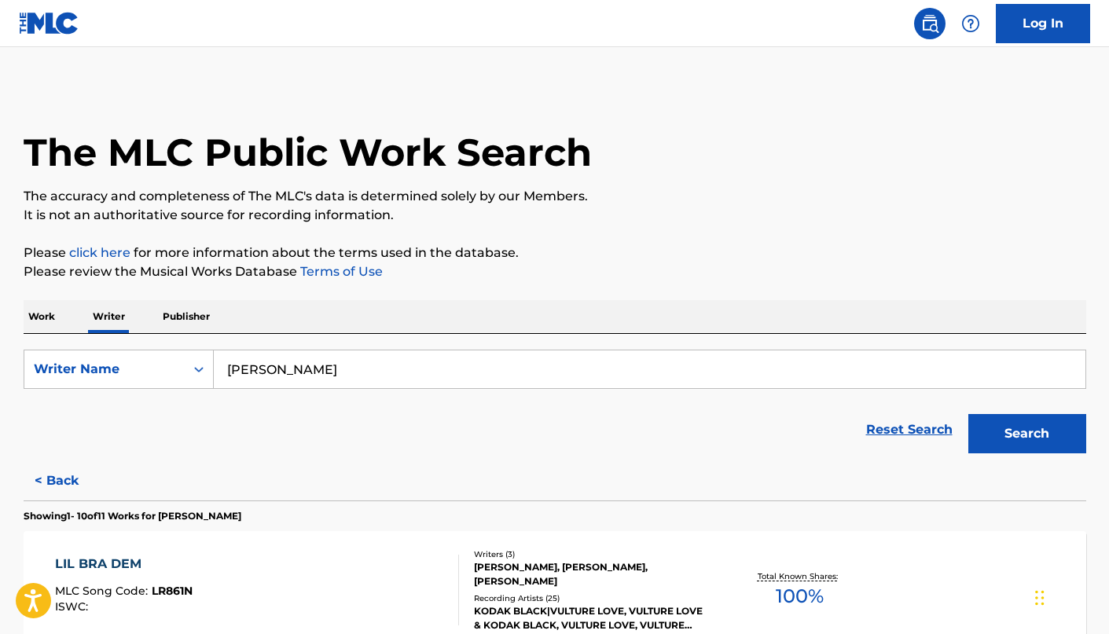
paste input "[PERSON_NAME]"
click at [1021, 420] on button "Search" at bounding box center [1027, 433] width 118 height 39
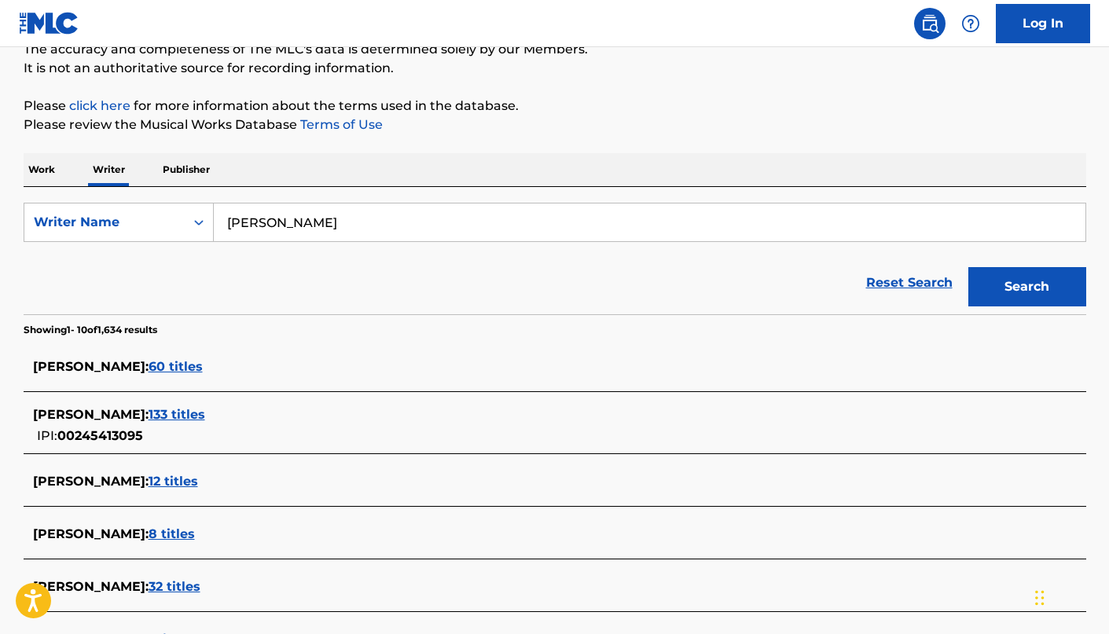
scroll to position [154, 0]
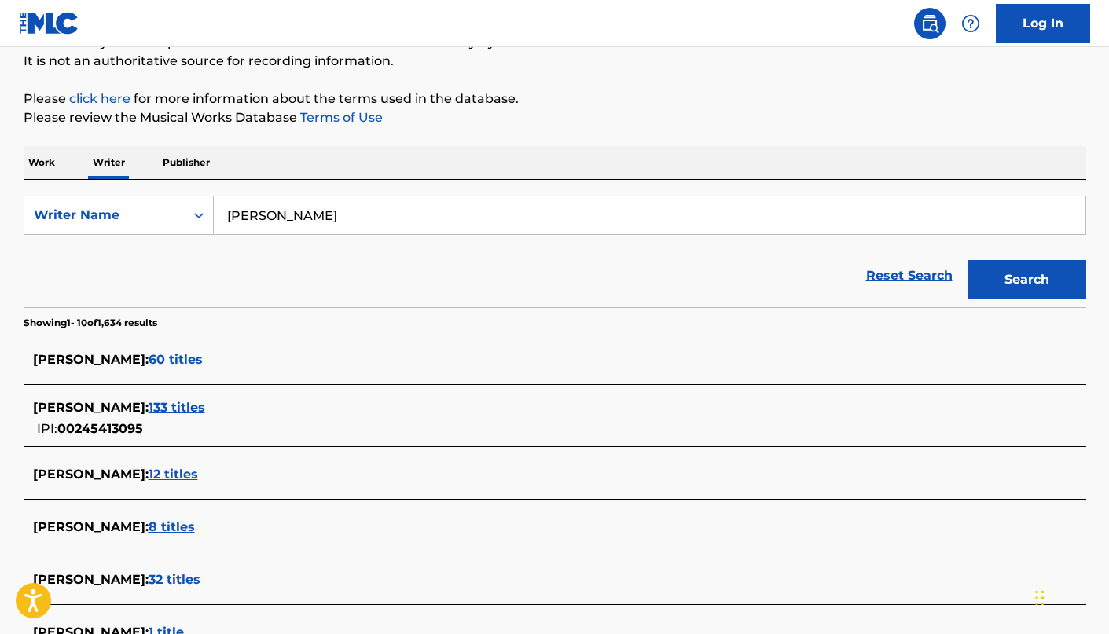
click at [185, 410] on span "133 titles" at bounding box center [176, 407] width 57 height 15
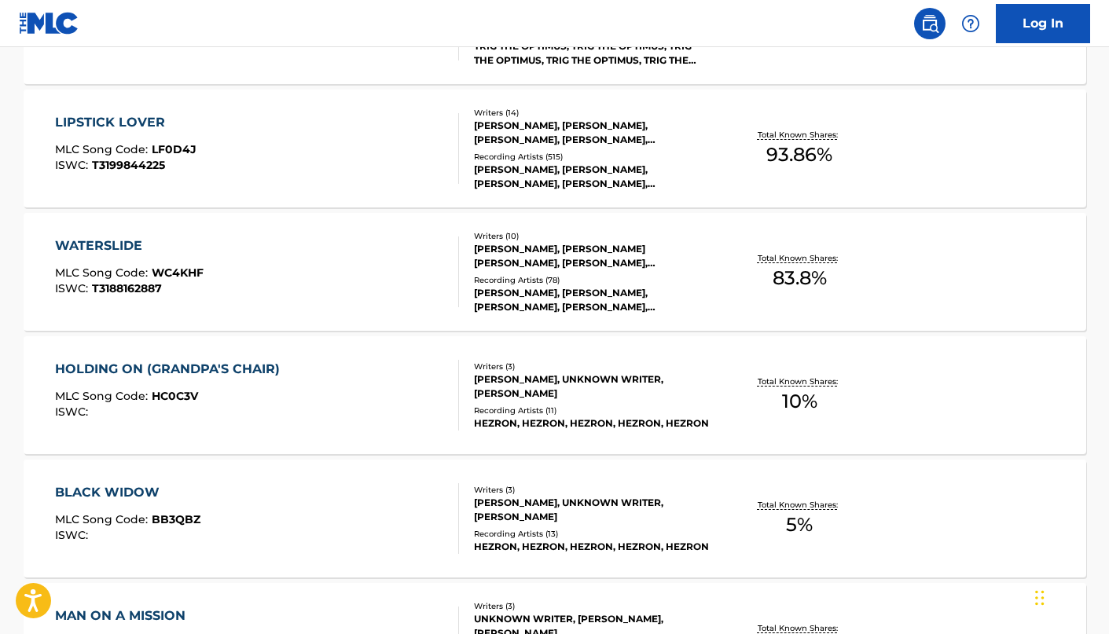
scroll to position [1213, 0]
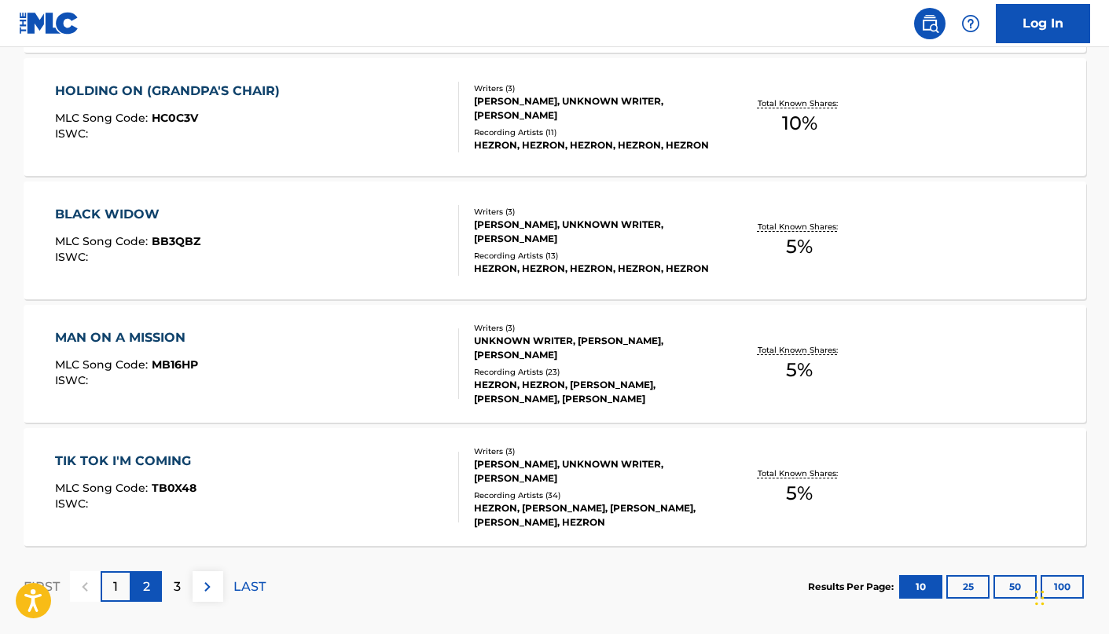
click at [149, 582] on p "2" at bounding box center [146, 586] width 7 height 19
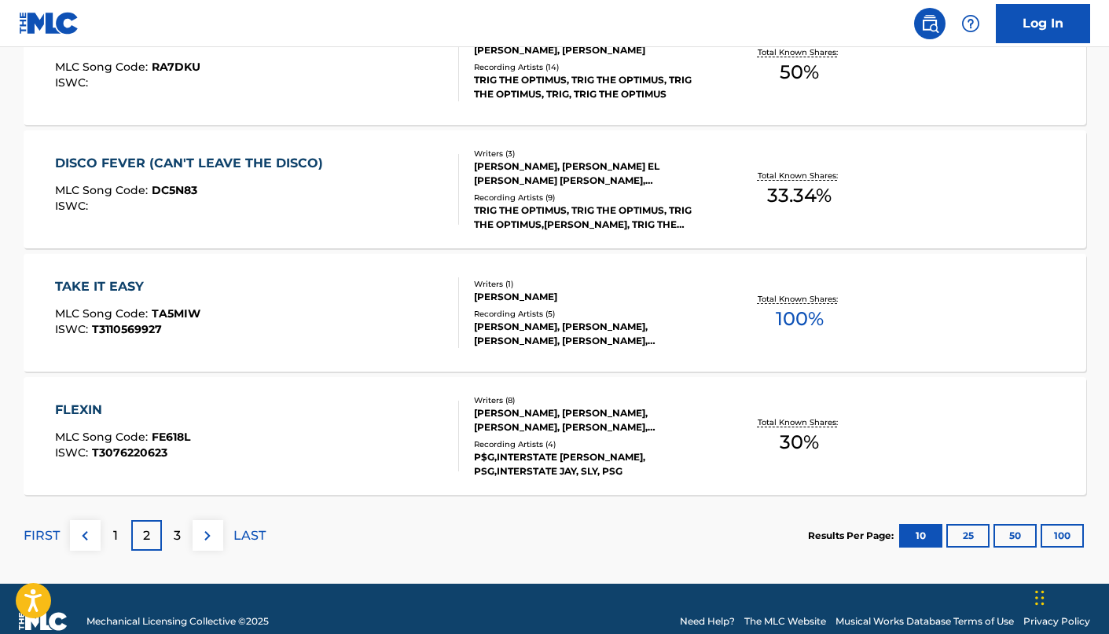
scroll to position [1266, 0]
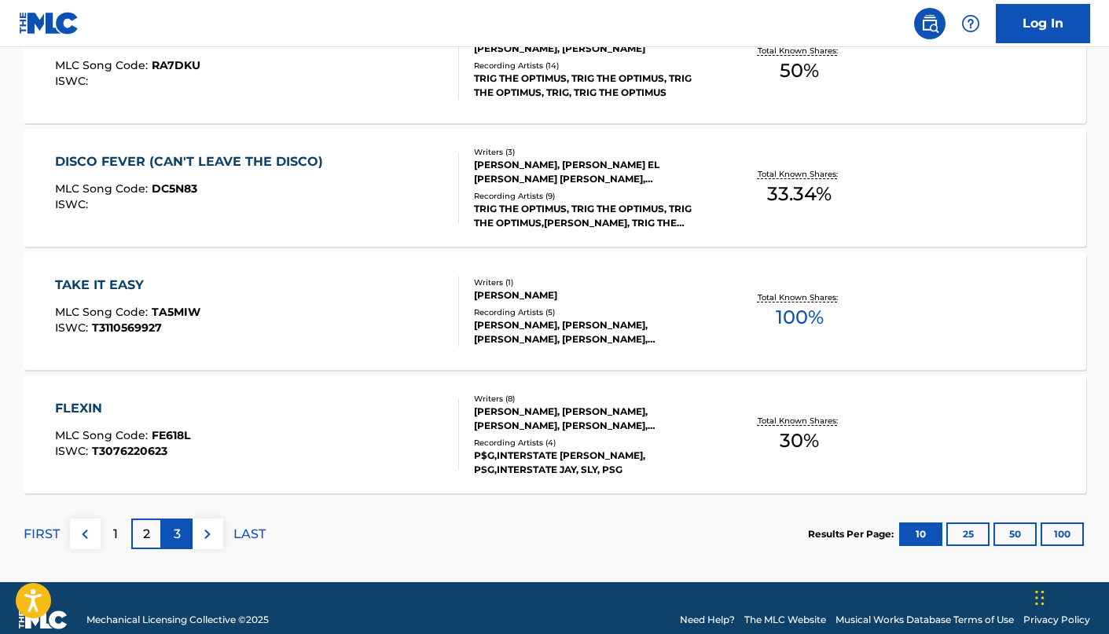
click at [174, 534] on p "3" at bounding box center [177, 534] width 7 height 19
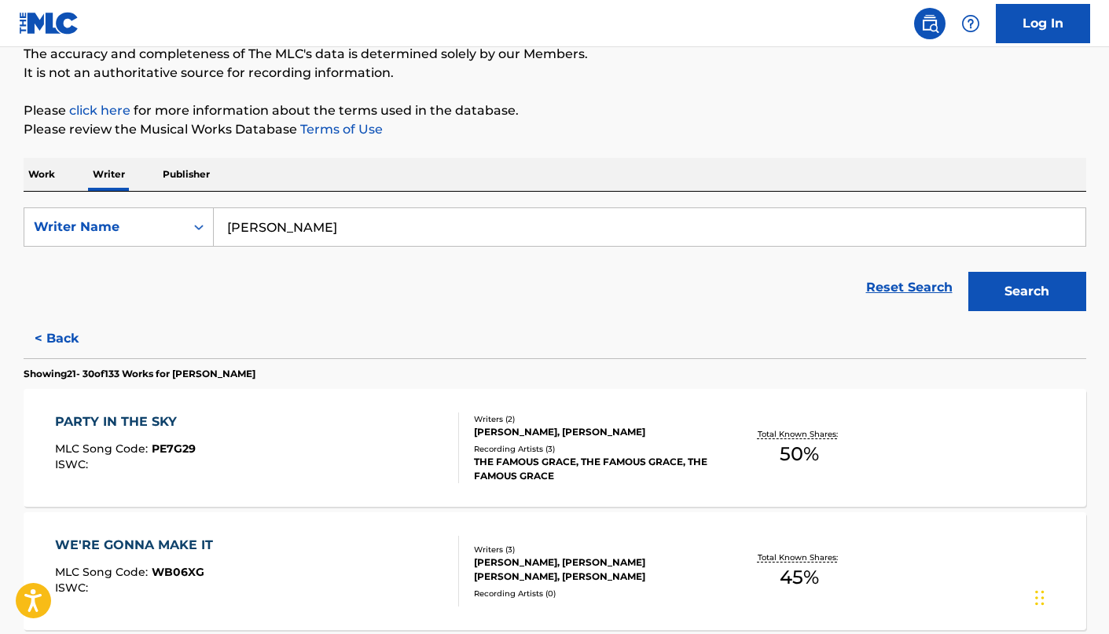
scroll to position [92, 0]
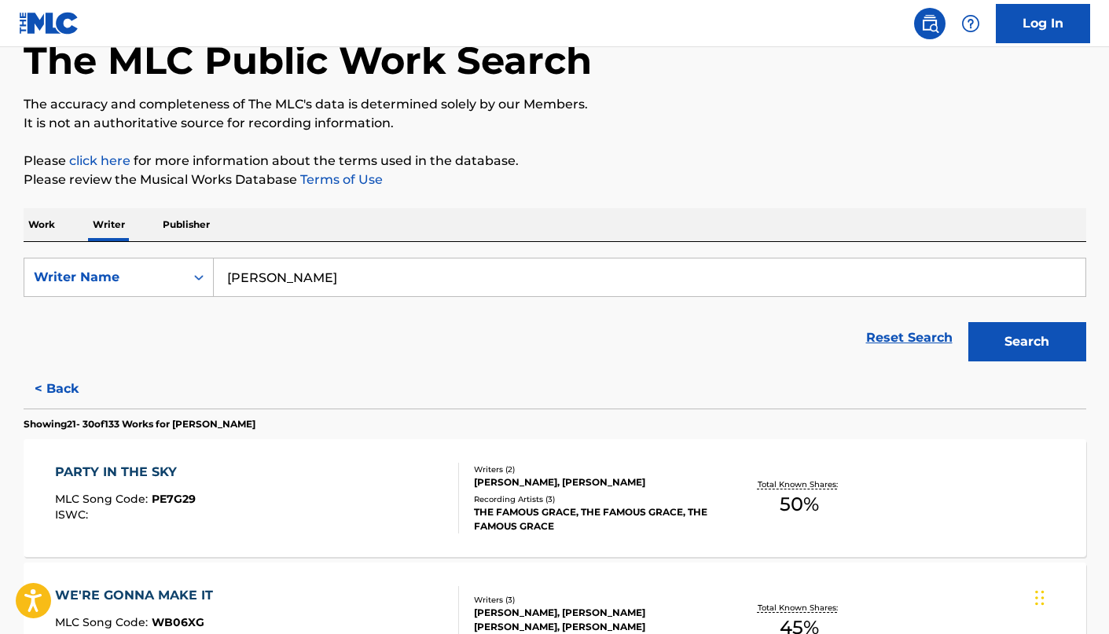
click at [555, 273] on input "[PERSON_NAME]" at bounding box center [649, 277] width 871 height 38
paste input "[PERSON_NAME] [PERSON_NAME]"
click at [979, 355] on button "Search" at bounding box center [1027, 341] width 118 height 39
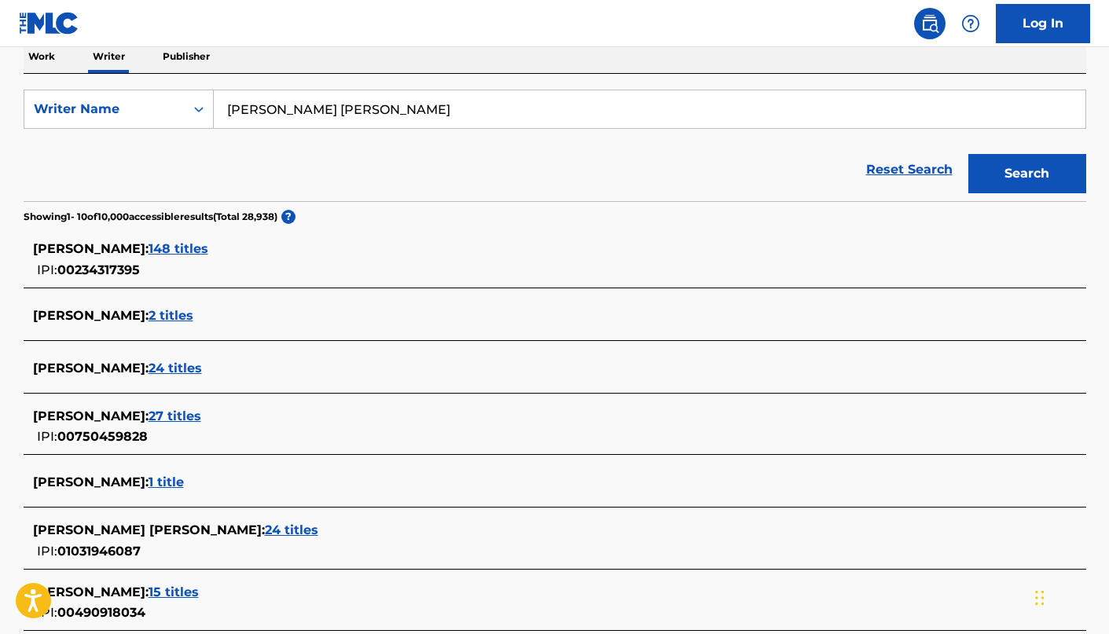
scroll to position [266, 0]
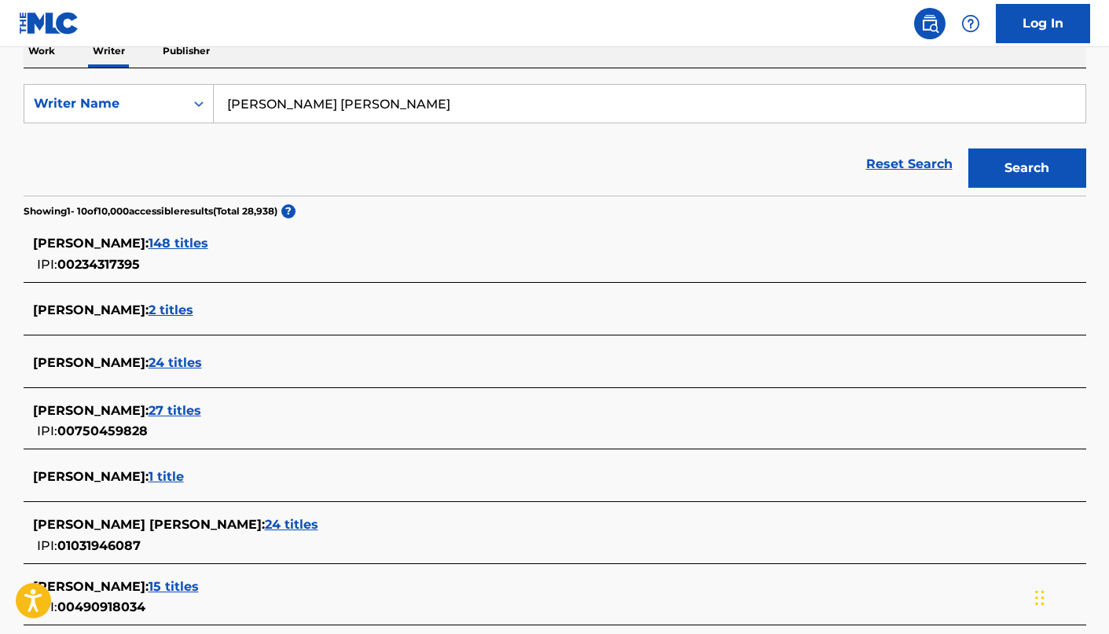
click at [277, 519] on span "24 titles" at bounding box center [291, 524] width 53 height 15
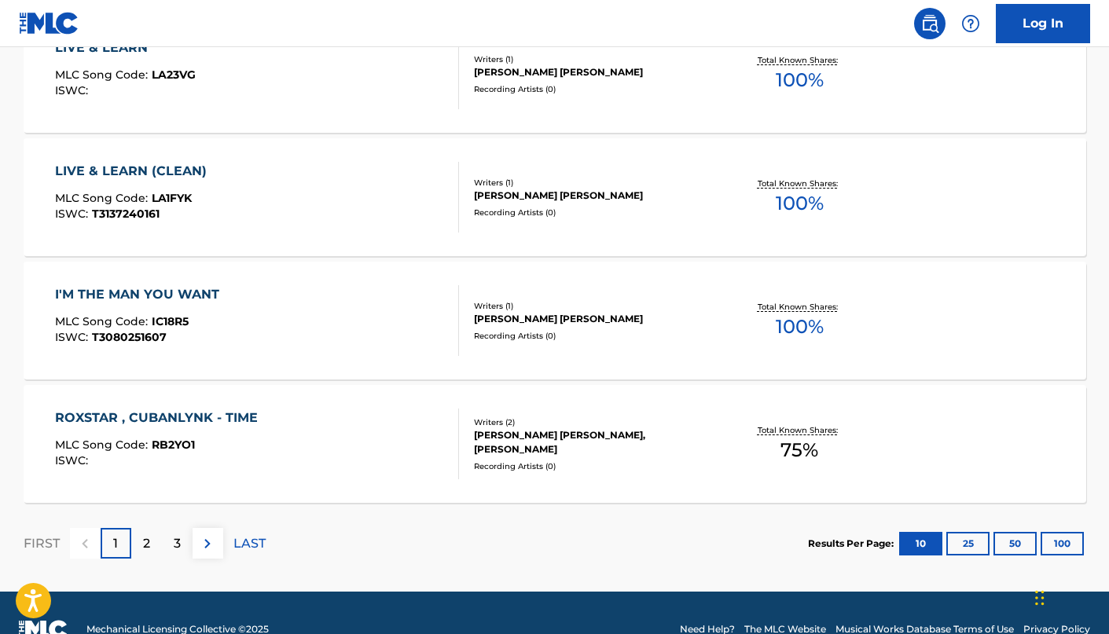
scroll to position [1289, 0]
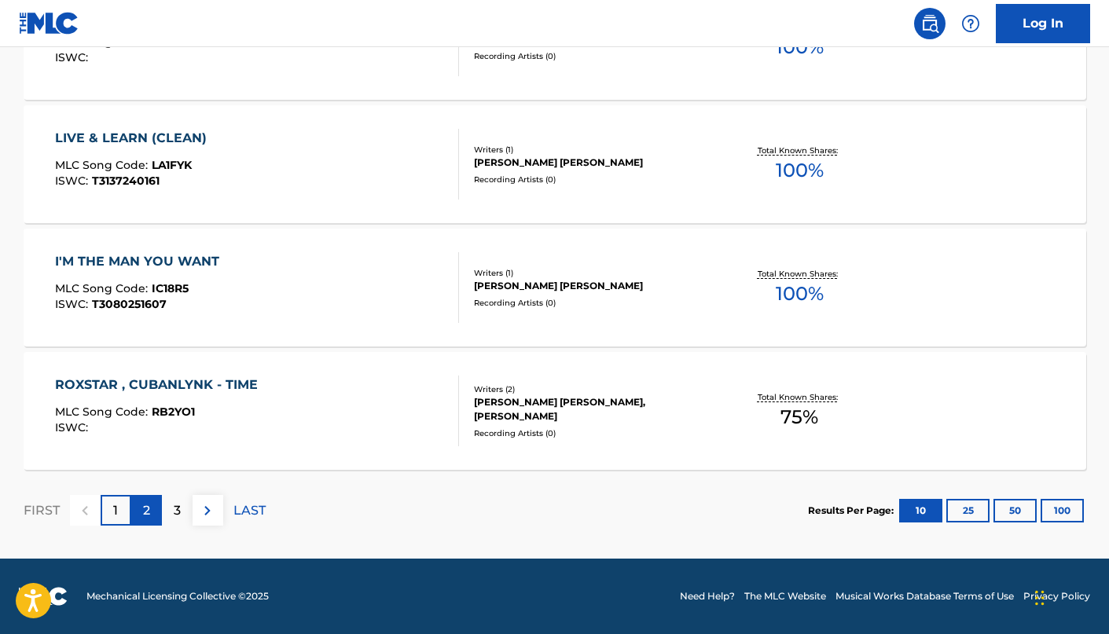
click at [138, 510] on div "2" at bounding box center [146, 510] width 31 height 31
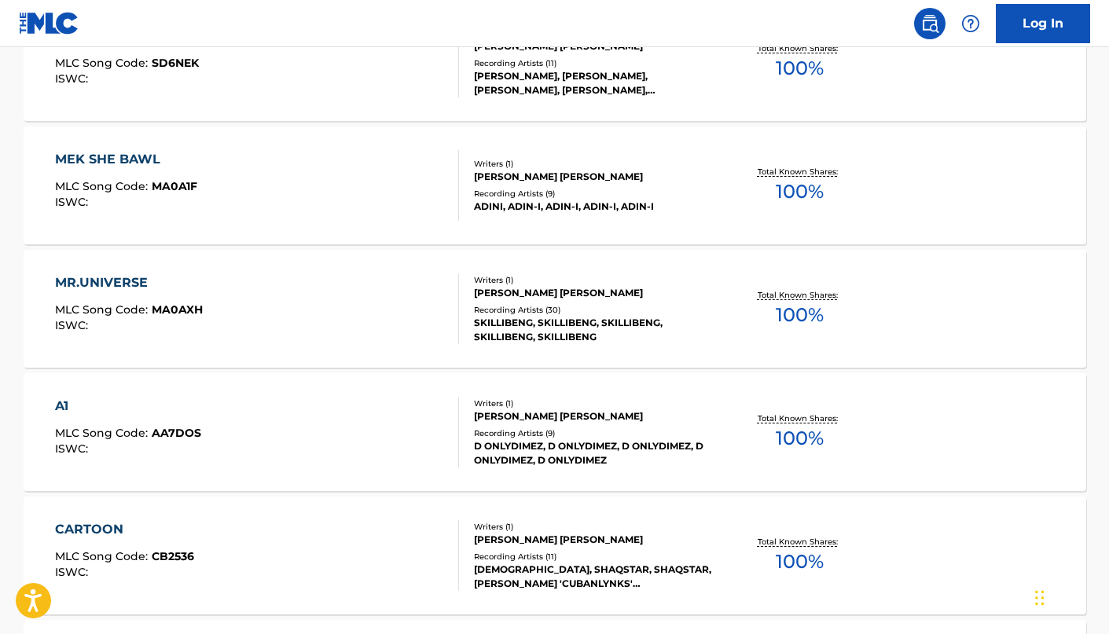
scroll to position [0, 0]
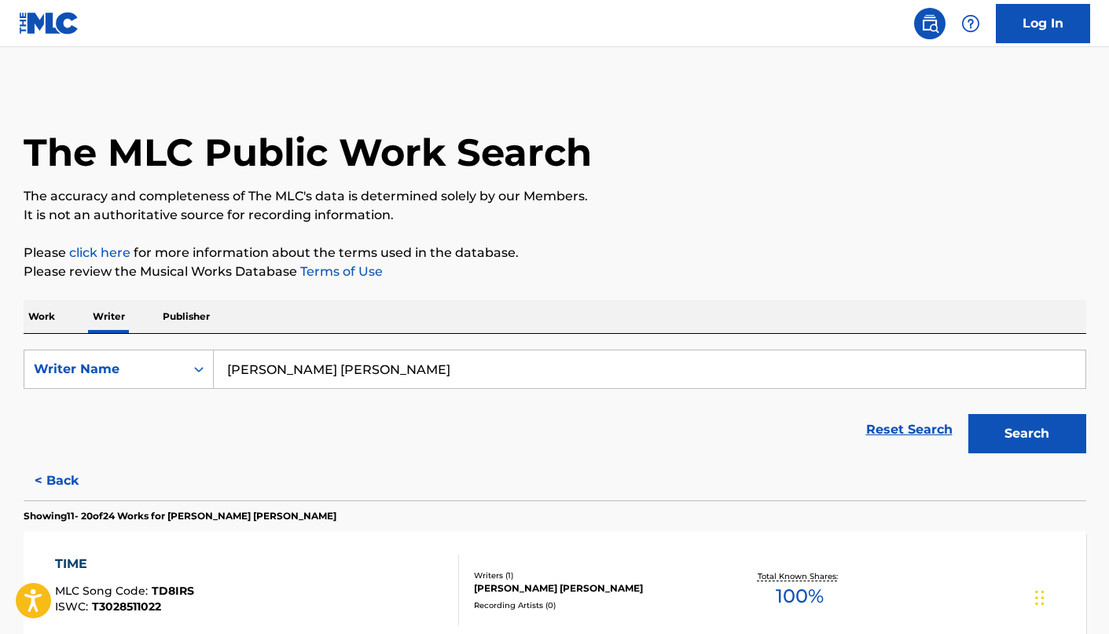
click at [480, 355] on input "[PERSON_NAME] [PERSON_NAME]" at bounding box center [649, 369] width 871 height 38
paste input "[PERSON_NAME] [PERSON_NAME]"
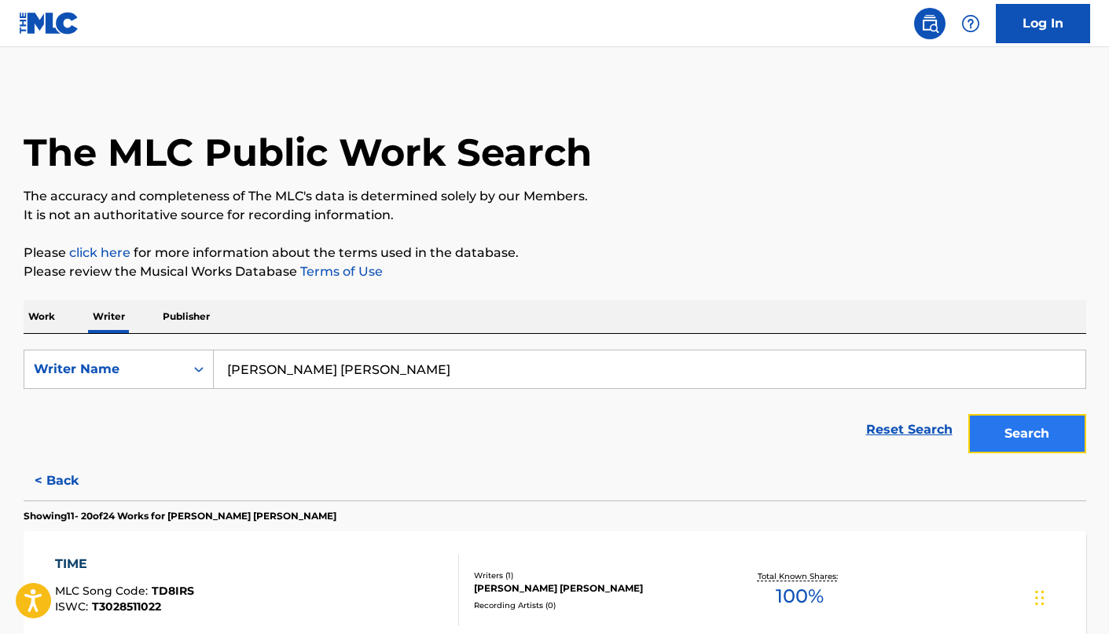
click at [1038, 422] on button "Search" at bounding box center [1027, 433] width 118 height 39
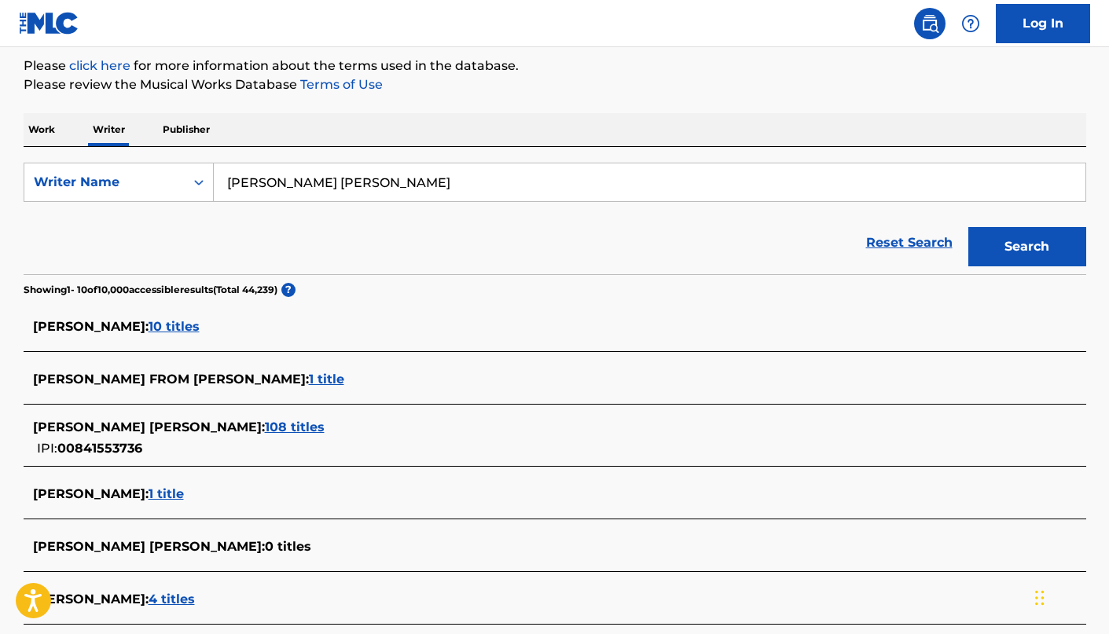
scroll to position [203, 0]
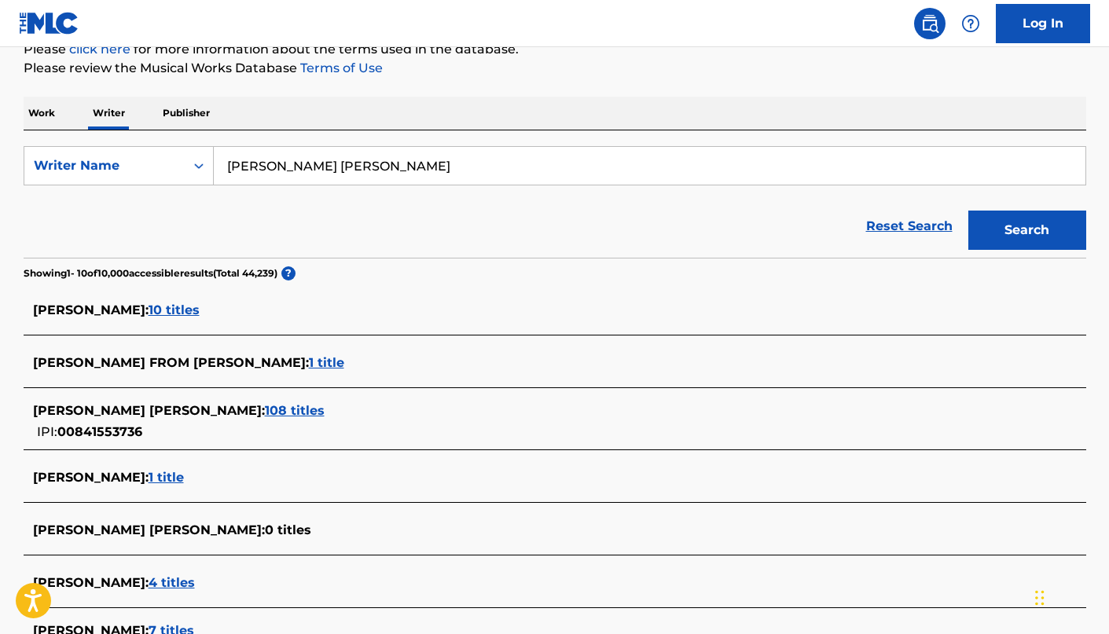
click at [265, 413] on span "108 titles" at bounding box center [295, 410] width 60 height 15
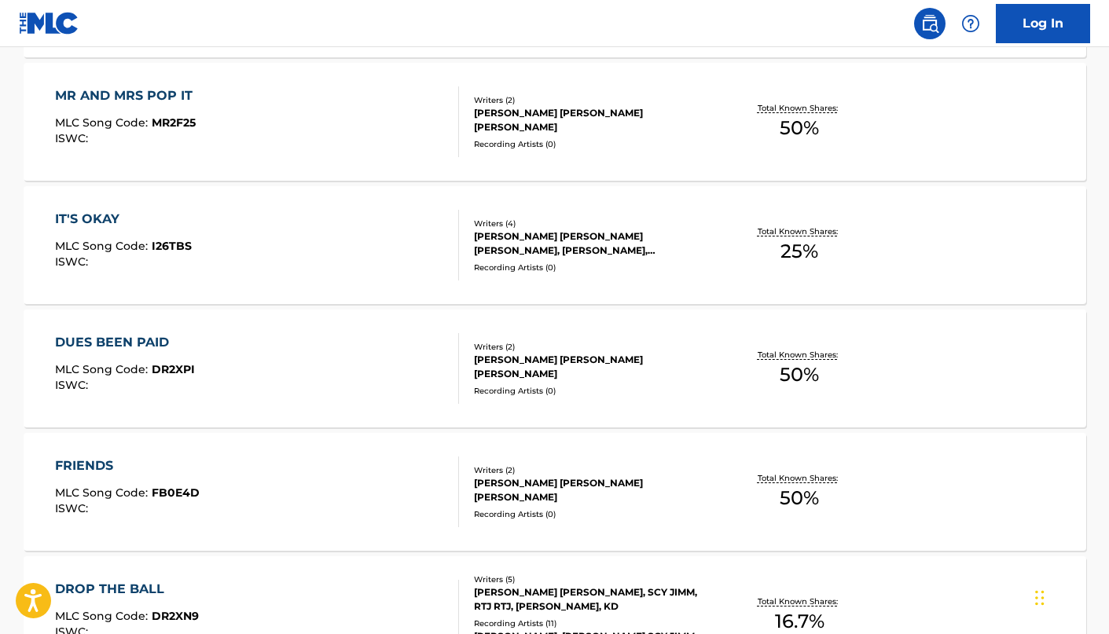
scroll to position [1289, 0]
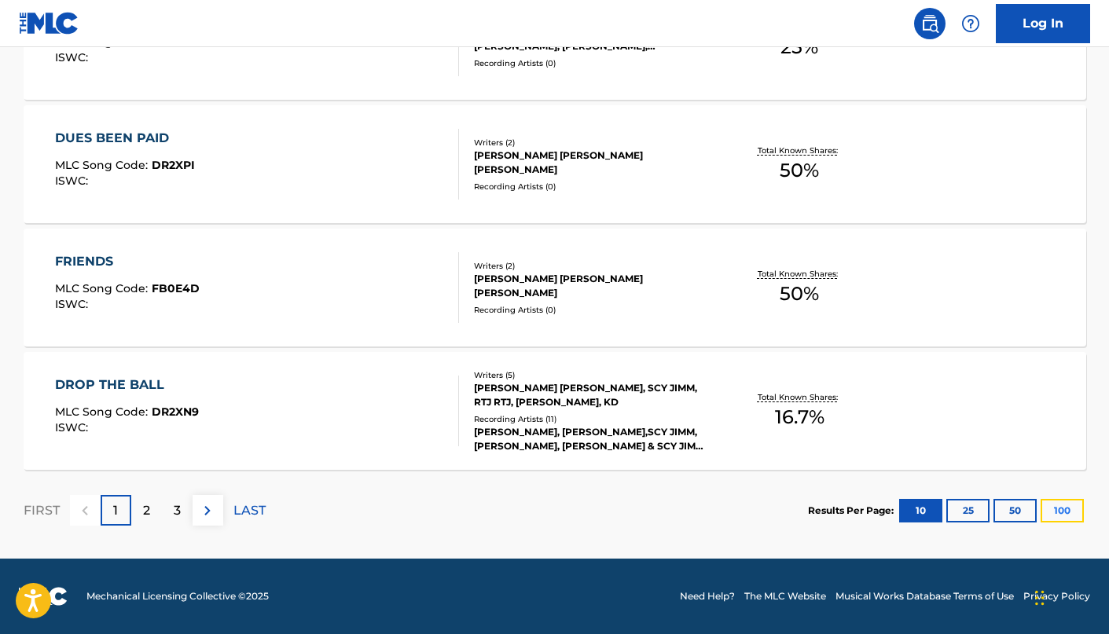
click at [1048, 512] on button "100" at bounding box center [1061, 511] width 43 height 24
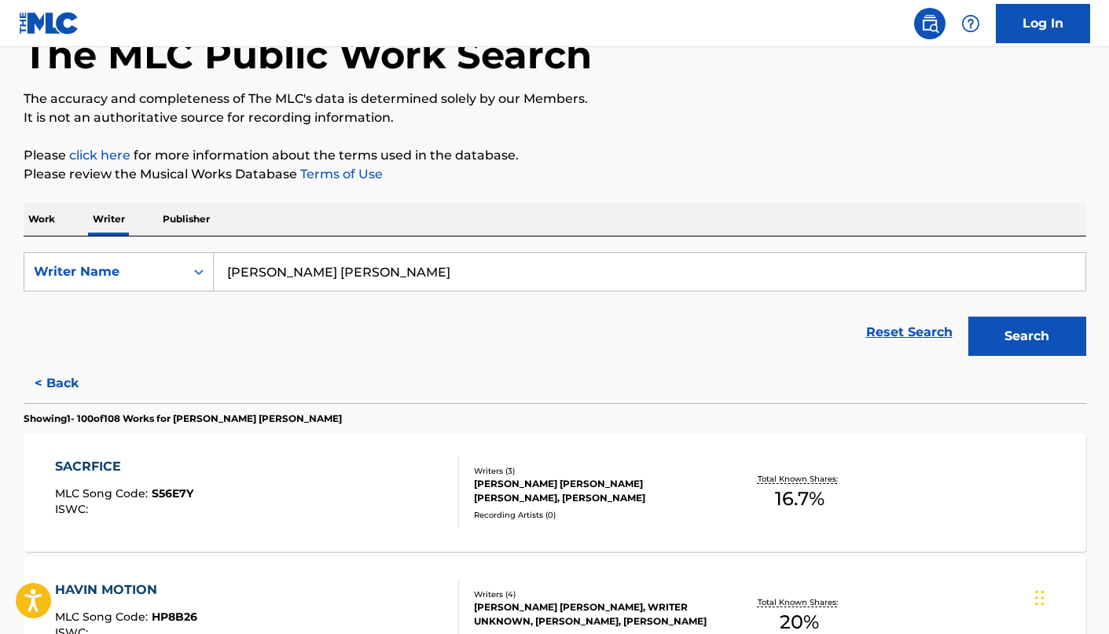
scroll to position [0, 0]
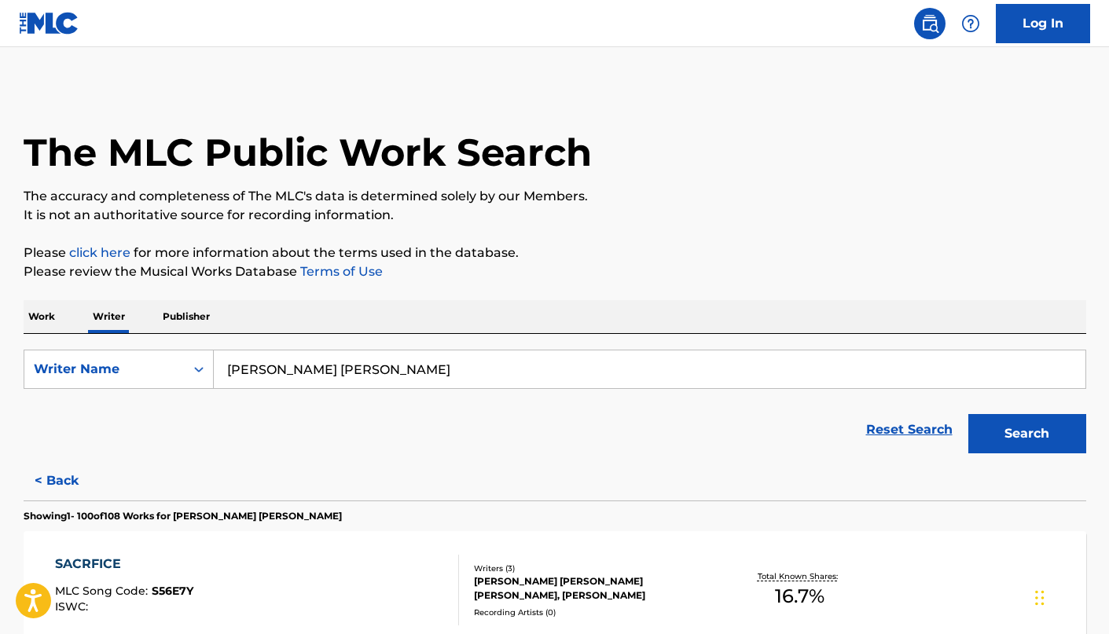
click at [401, 372] on input "[PERSON_NAME] [PERSON_NAME]" at bounding box center [649, 369] width 871 height 38
paste input "[PERSON_NAME]"
click at [972, 424] on button "Search" at bounding box center [1027, 433] width 118 height 39
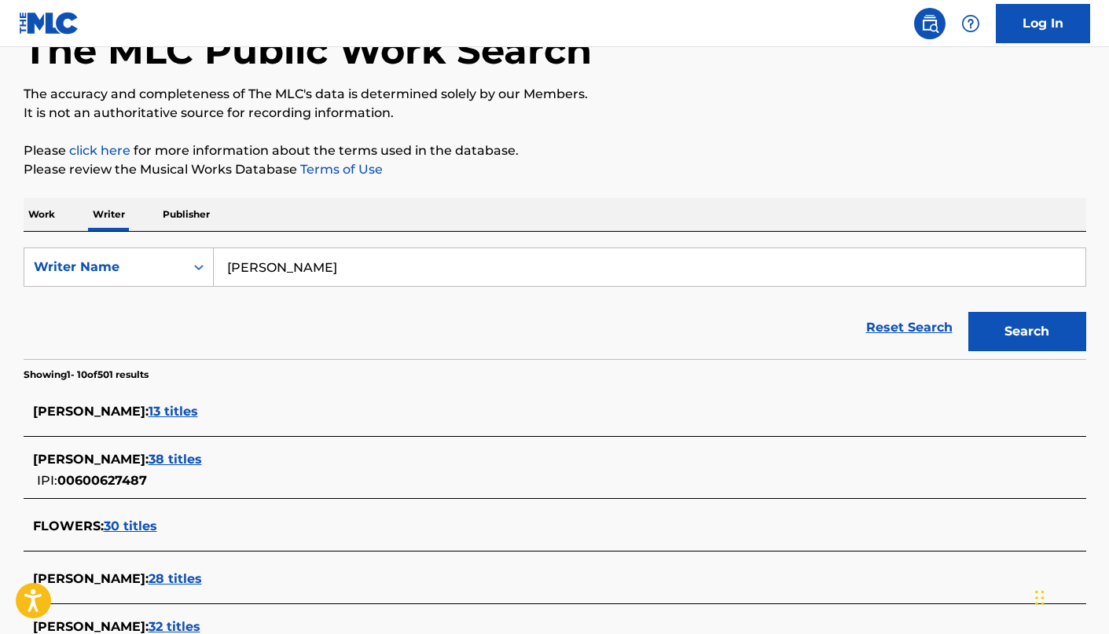
scroll to position [104, 0]
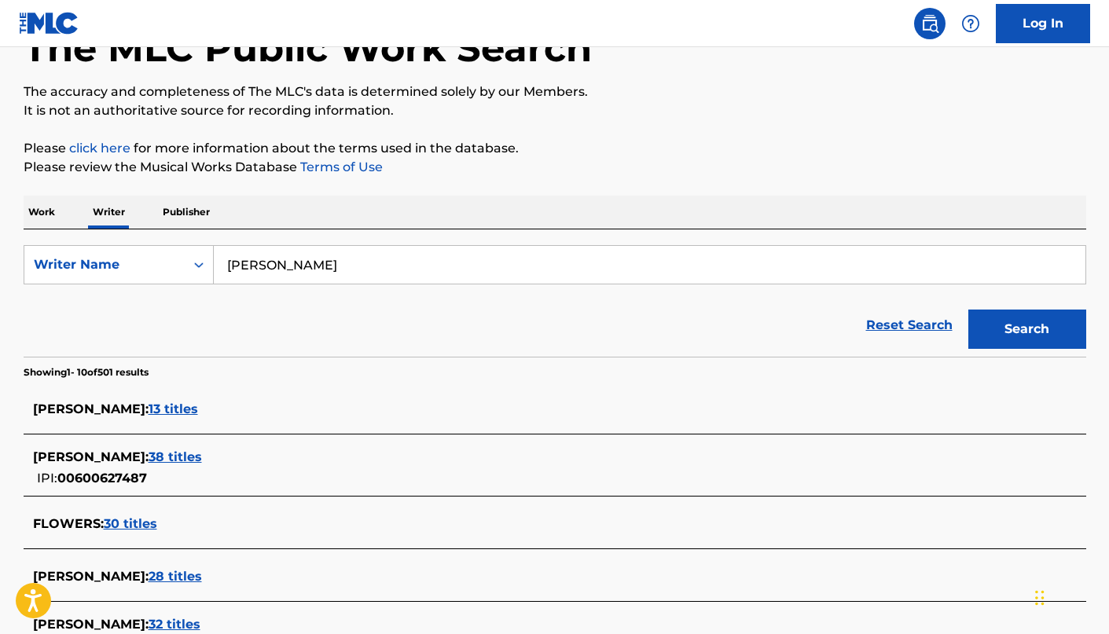
click at [219, 458] on div "[PERSON_NAME] : 38 titles" at bounding box center [534, 457] width 1002 height 19
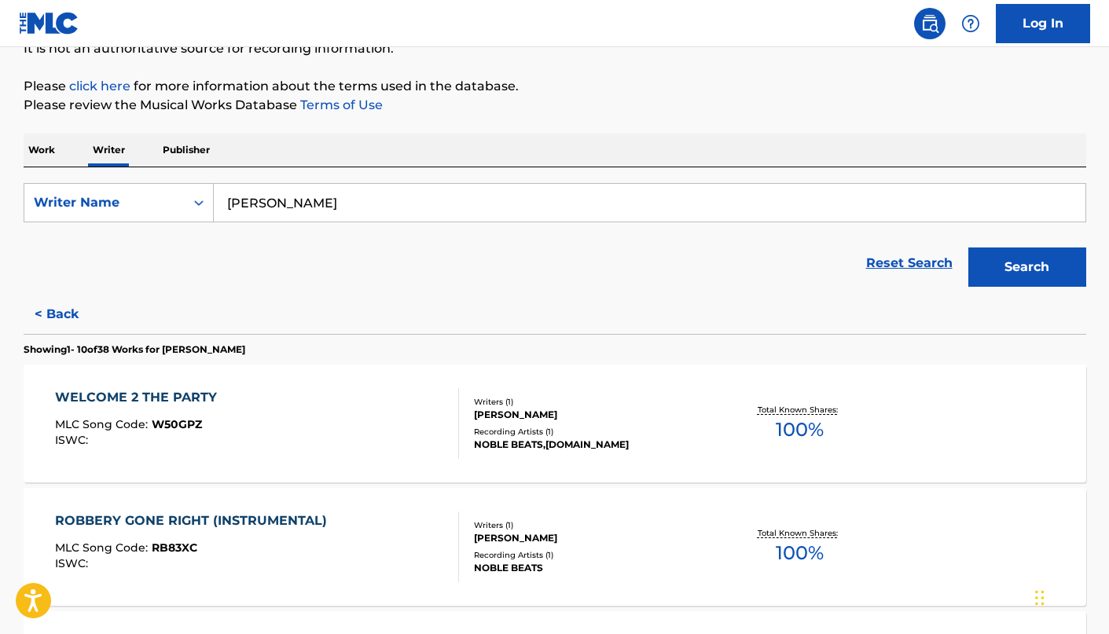
scroll to position [0, 0]
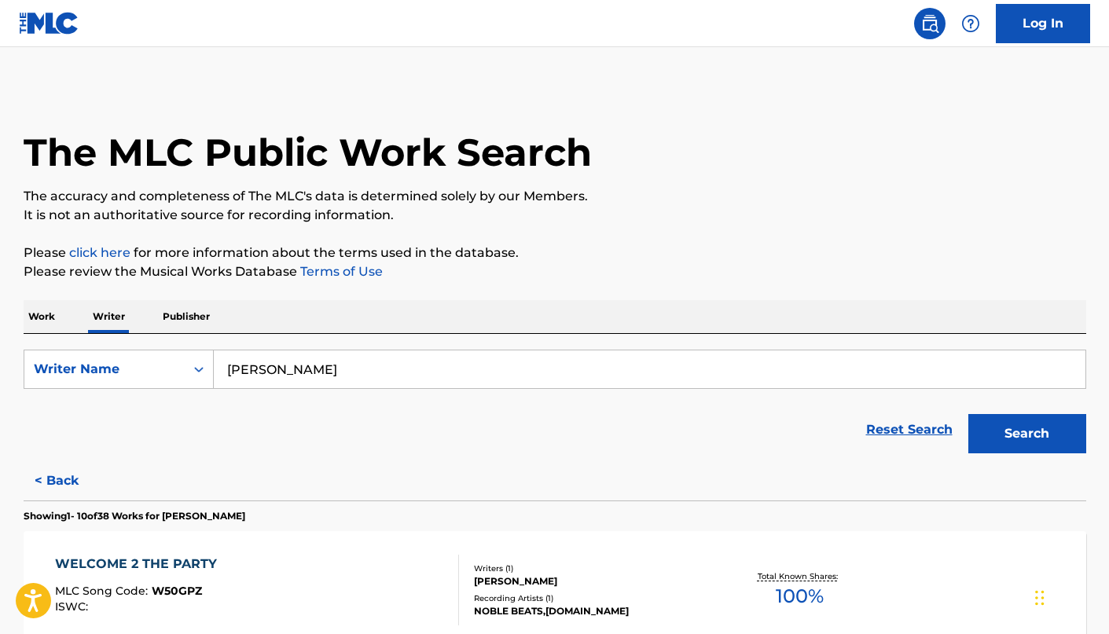
click at [400, 351] on input "[PERSON_NAME]" at bounding box center [649, 369] width 871 height 38
paste input "[PERSON_NAME]"
click at [1013, 431] on button "Search" at bounding box center [1027, 433] width 118 height 39
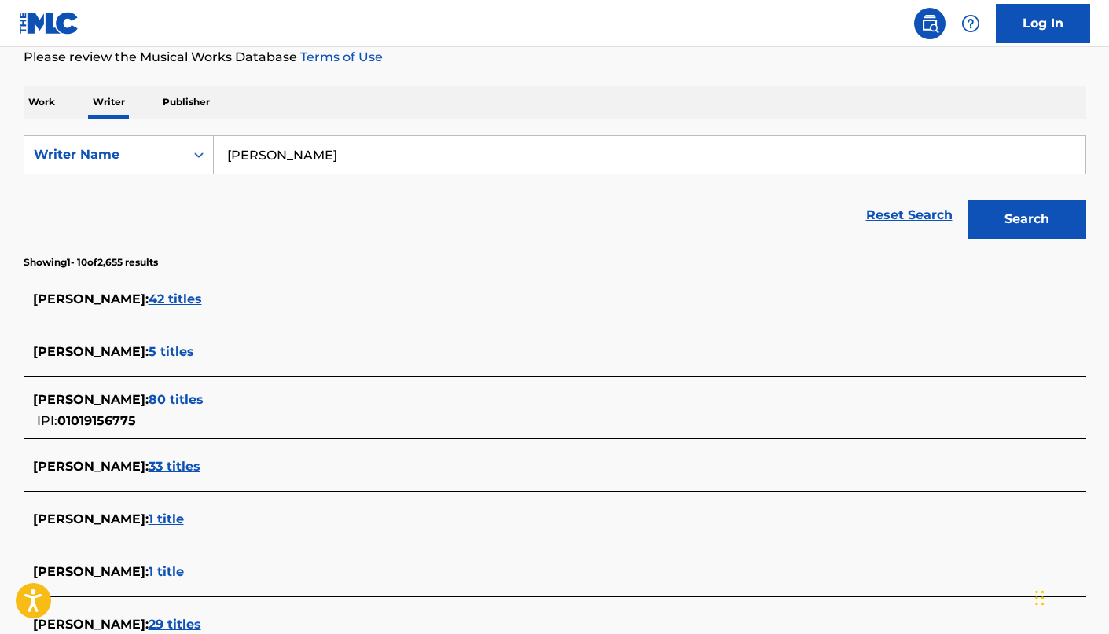
scroll to position [284, 0]
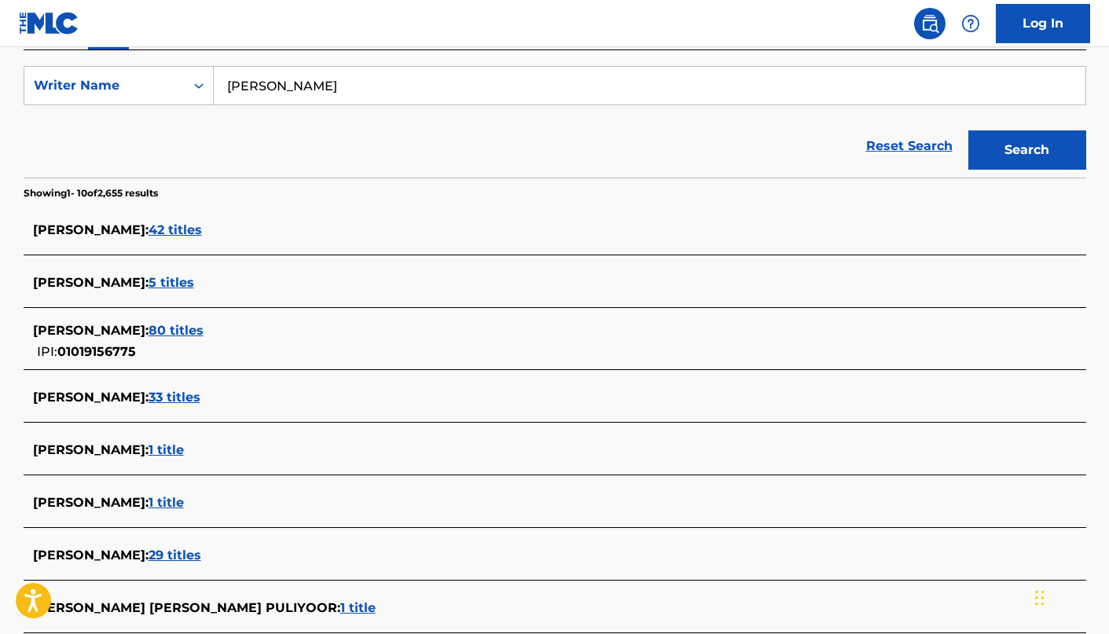
click at [200, 335] on span "80 titles" at bounding box center [175, 330] width 55 height 15
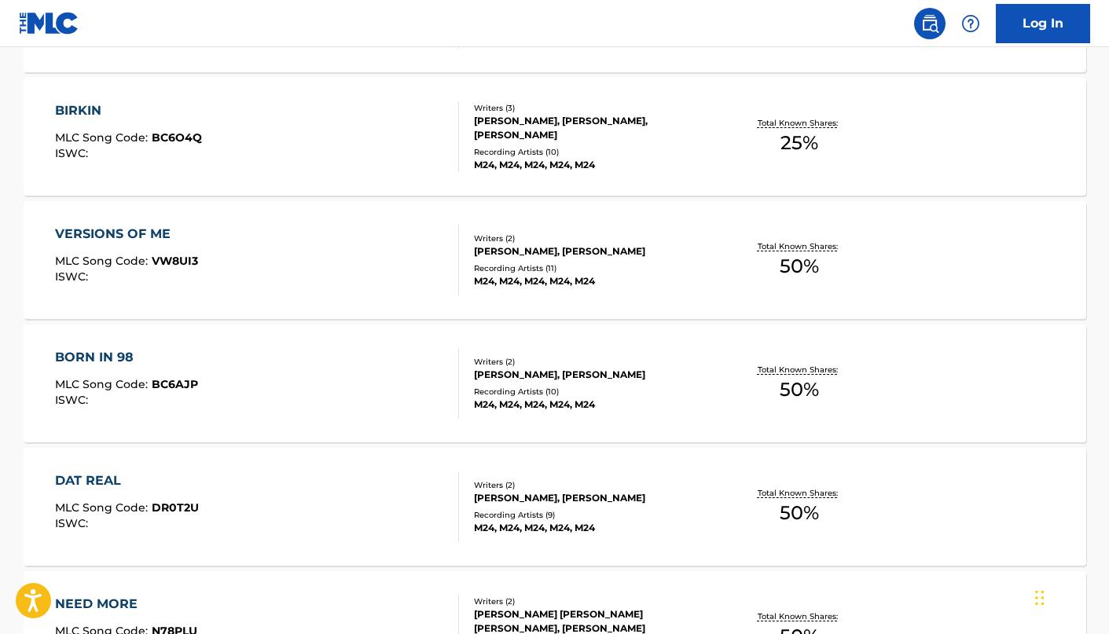
scroll to position [1289, 0]
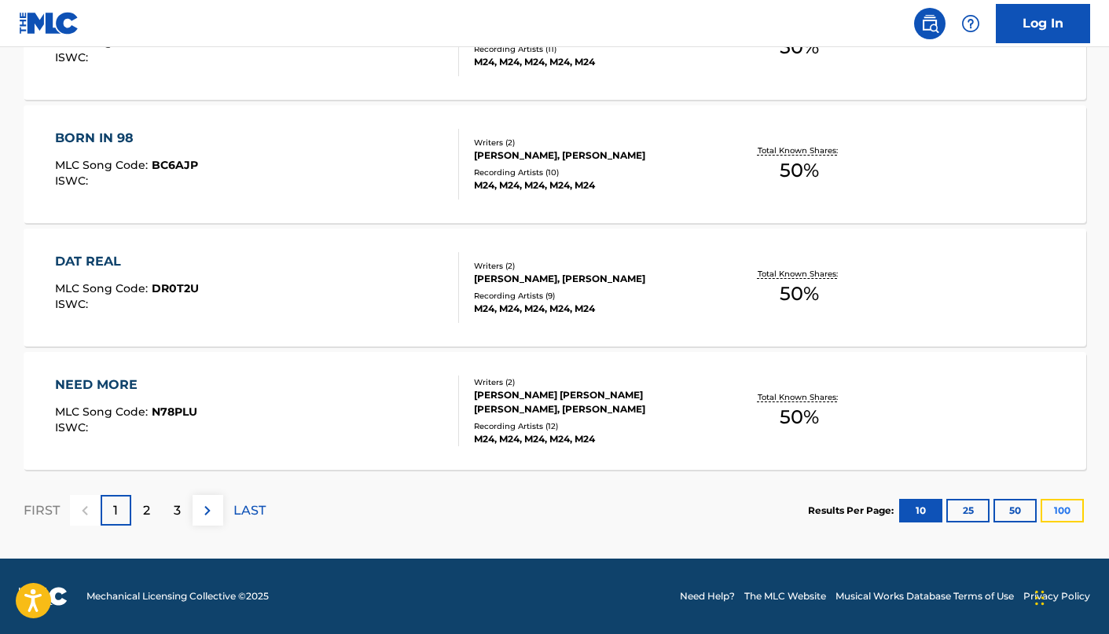
click at [1065, 511] on button "100" at bounding box center [1061, 511] width 43 height 24
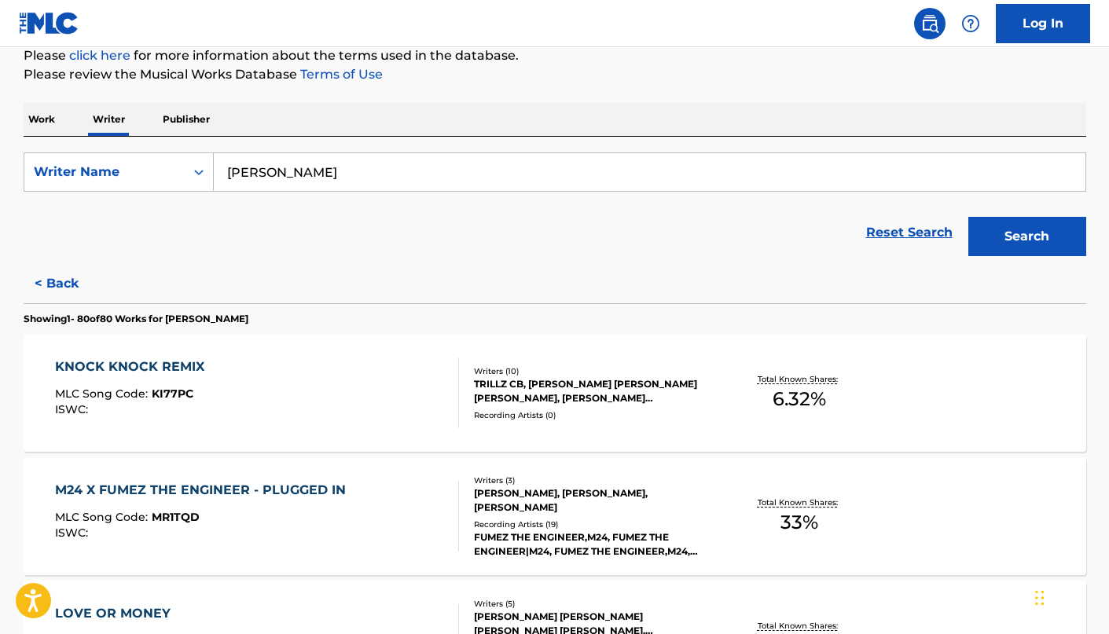
scroll to position [0, 0]
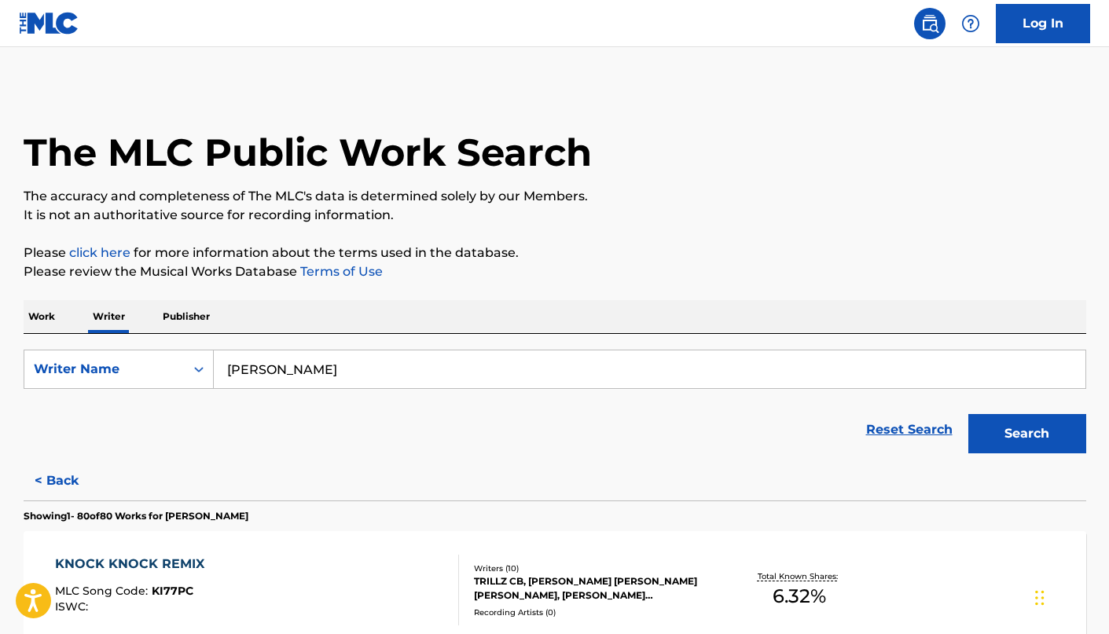
click at [387, 369] on input "[PERSON_NAME]" at bounding box center [649, 369] width 871 height 38
paste input "[PERSON_NAME]"
click at [991, 419] on button "Search" at bounding box center [1027, 433] width 118 height 39
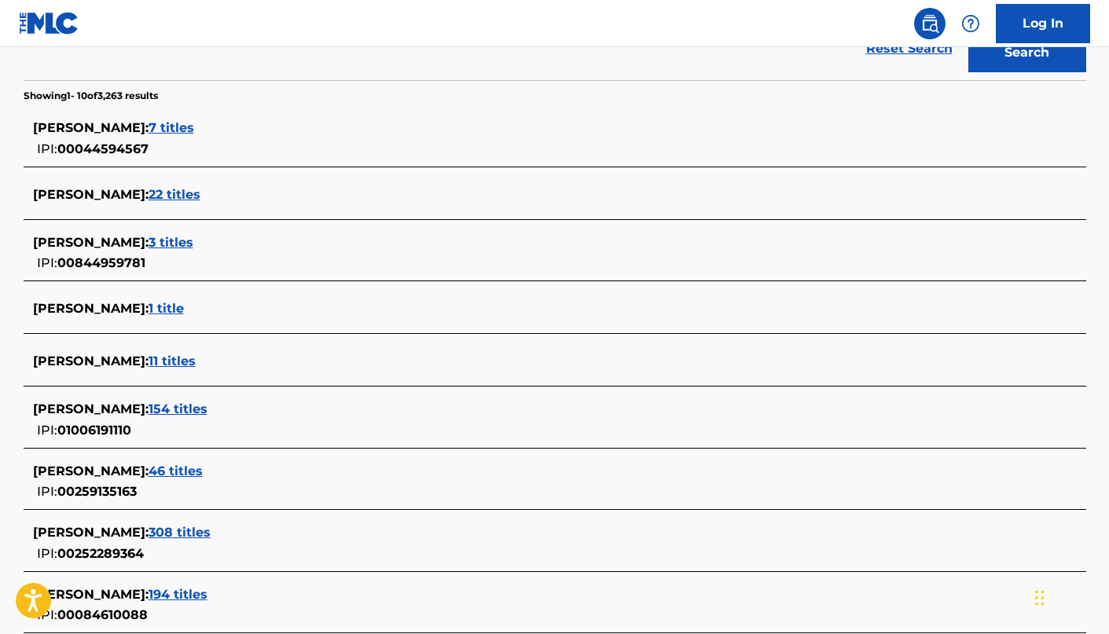
scroll to position [394, 0]
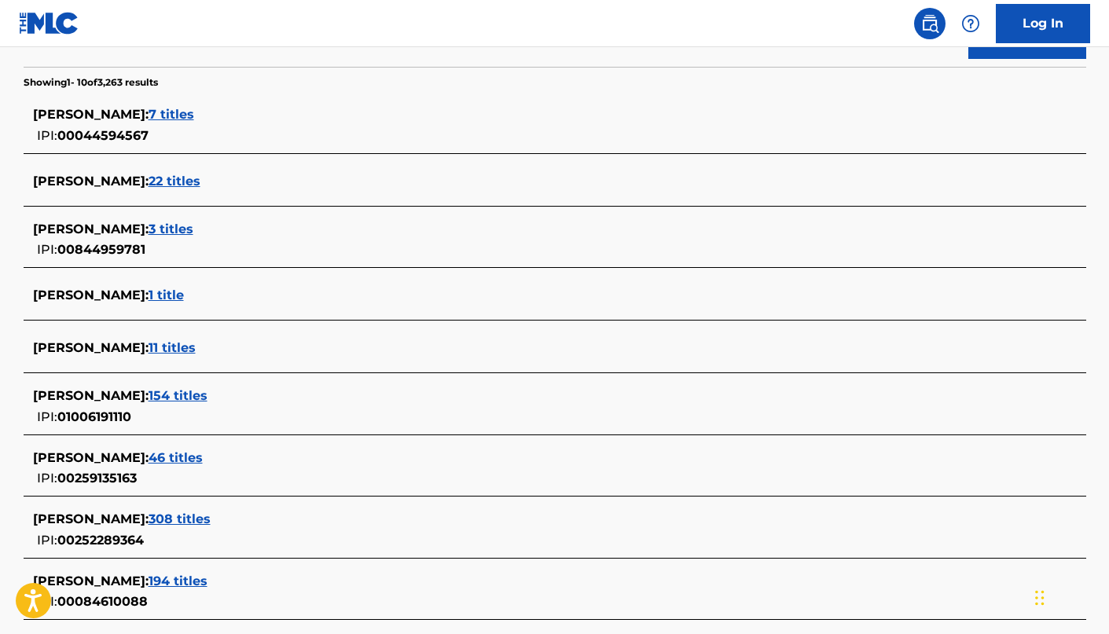
click at [203, 394] on span "154 titles" at bounding box center [177, 395] width 59 height 15
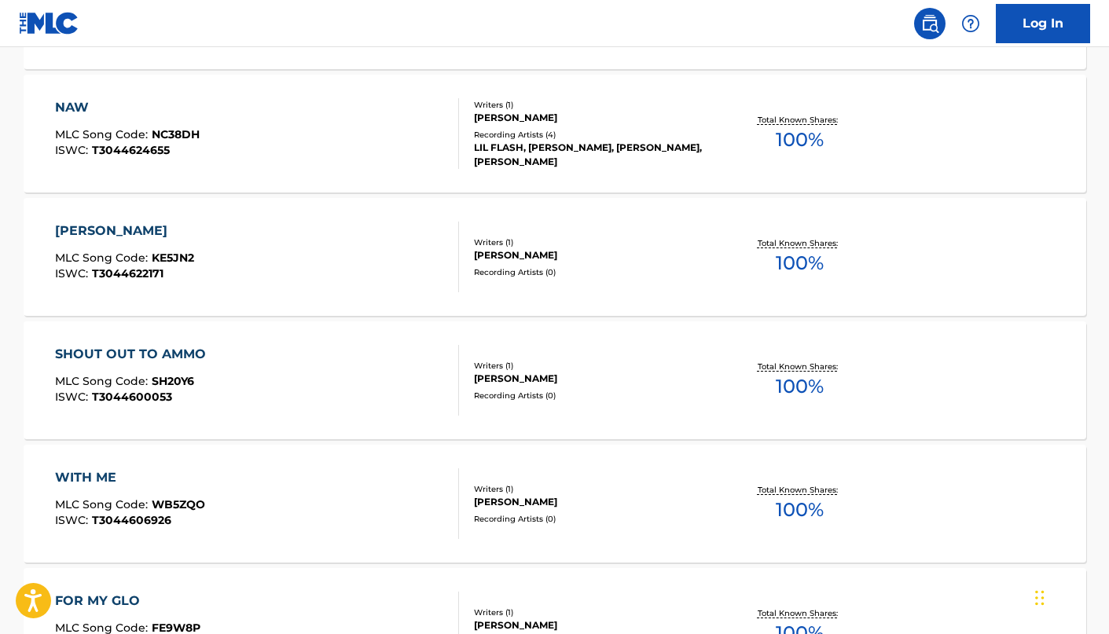
scroll to position [1289, 0]
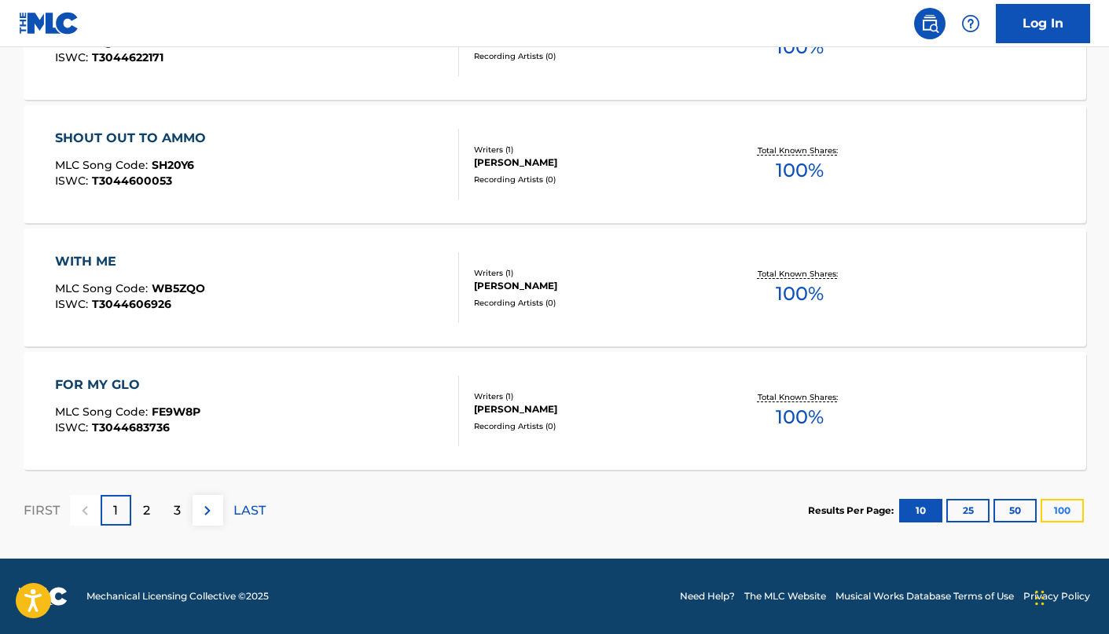
click at [1057, 510] on button "100" at bounding box center [1061, 511] width 43 height 24
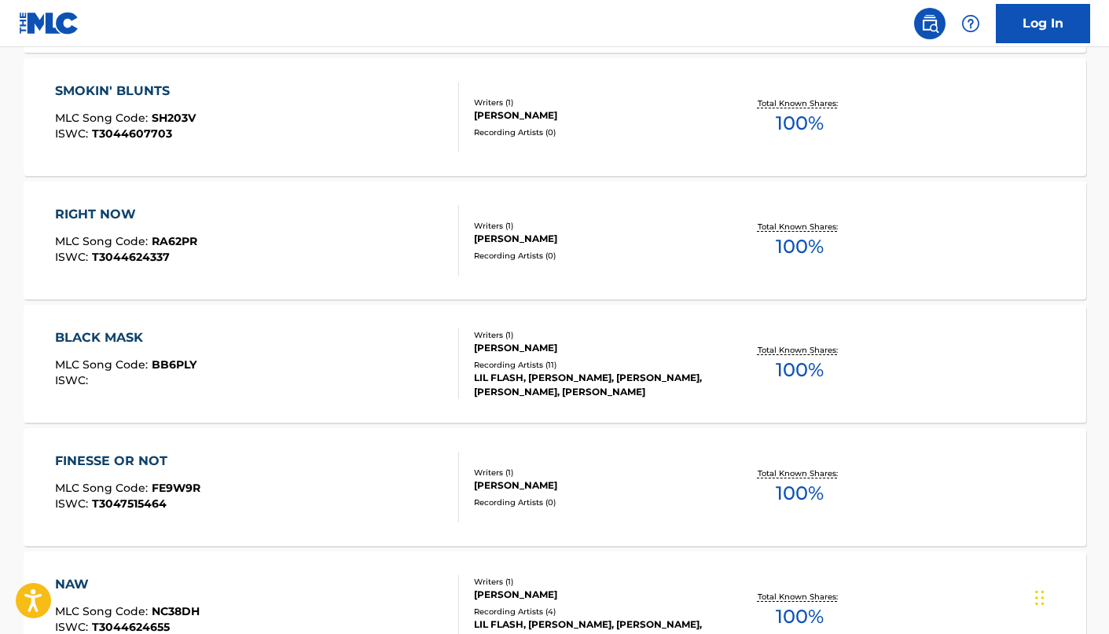
scroll to position [0, 0]
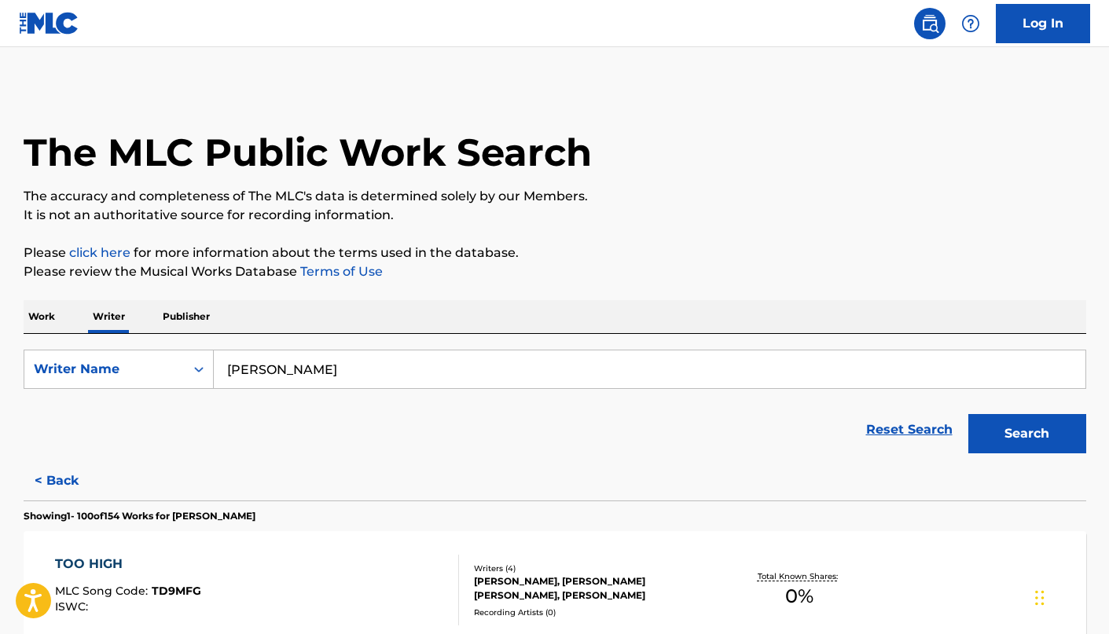
click at [369, 375] on input "[PERSON_NAME]" at bounding box center [649, 369] width 871 height 38
paste input "[PERSON_NAME] WAY"
type input "[PERSON_NAME] WAY"
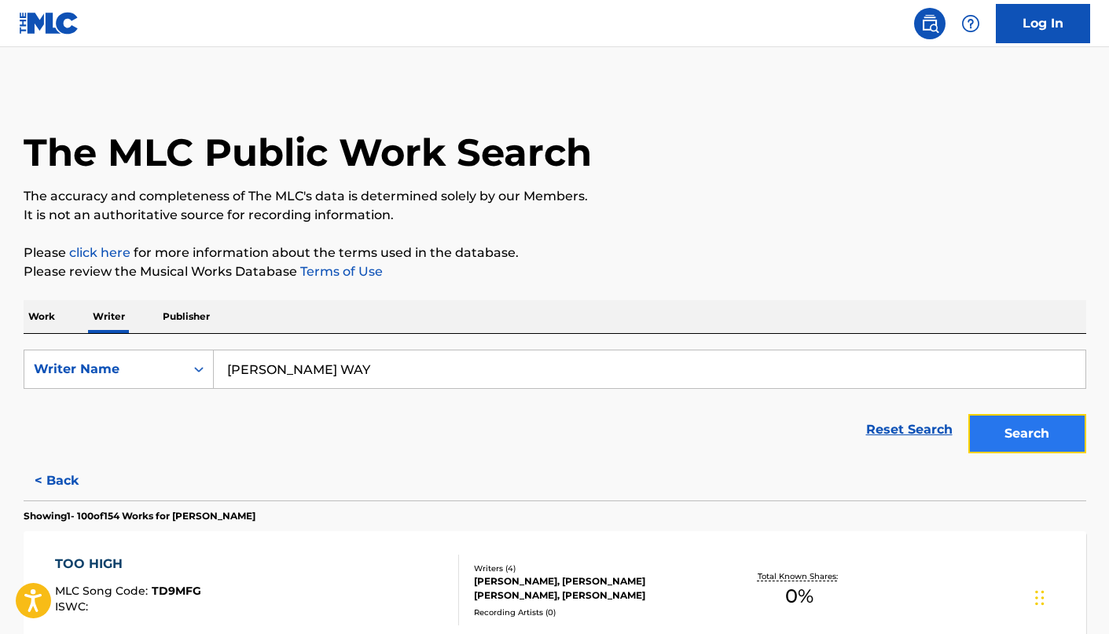
click at [1029, 443] on button "Search" at bounding box center [1027, 433] width 118 height 39
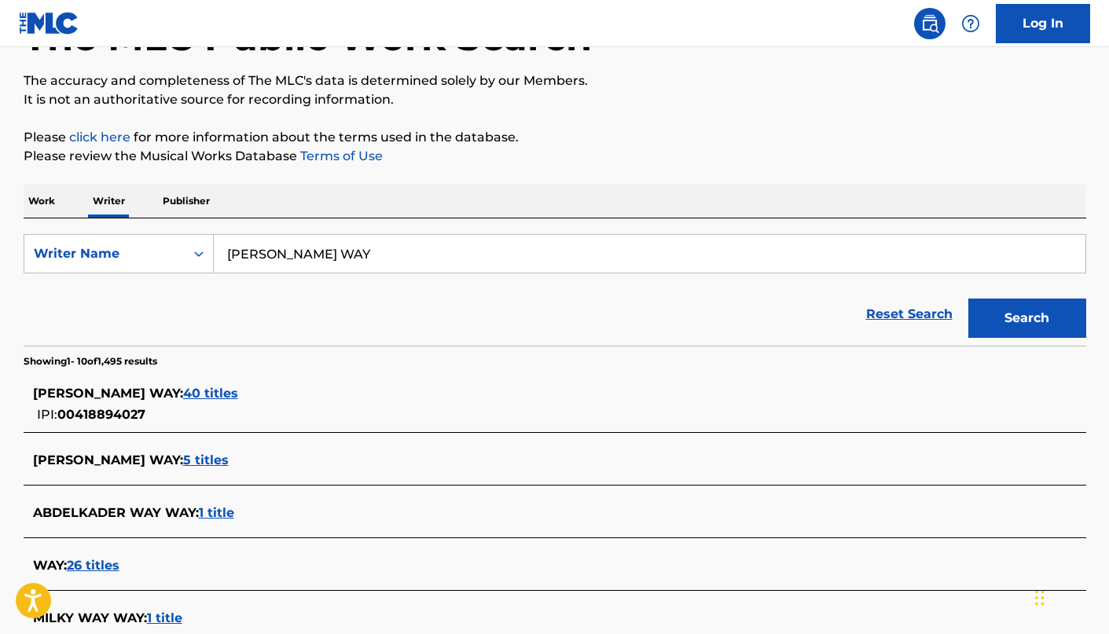
scroll to position [130, 0]
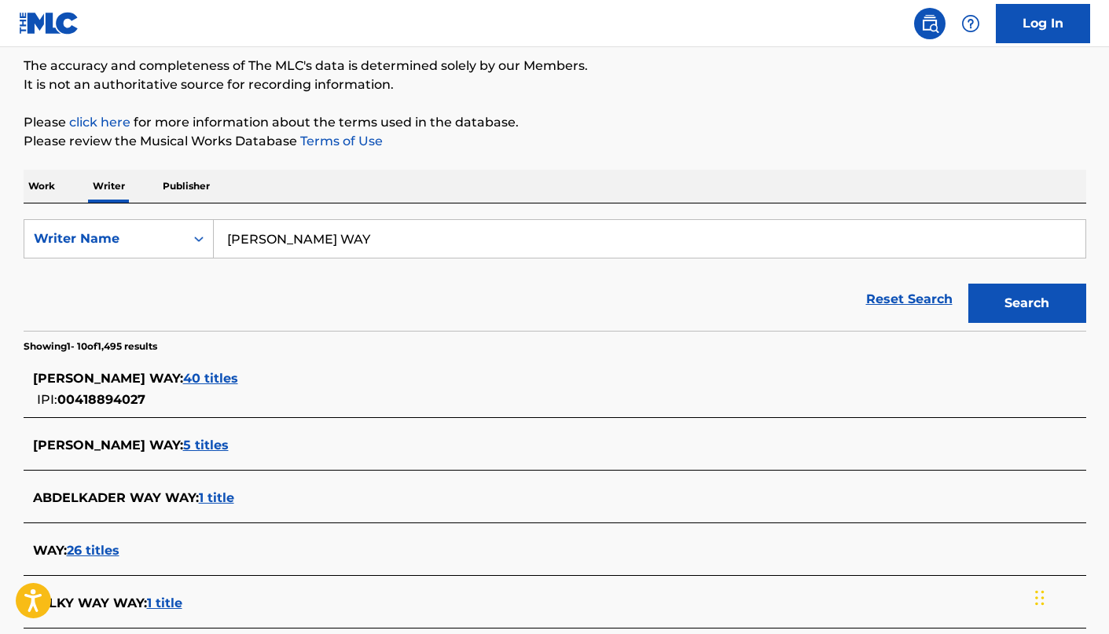
click at [183, 381] on span "40 titles" at bounding box center [210, 378] width 55 height 15
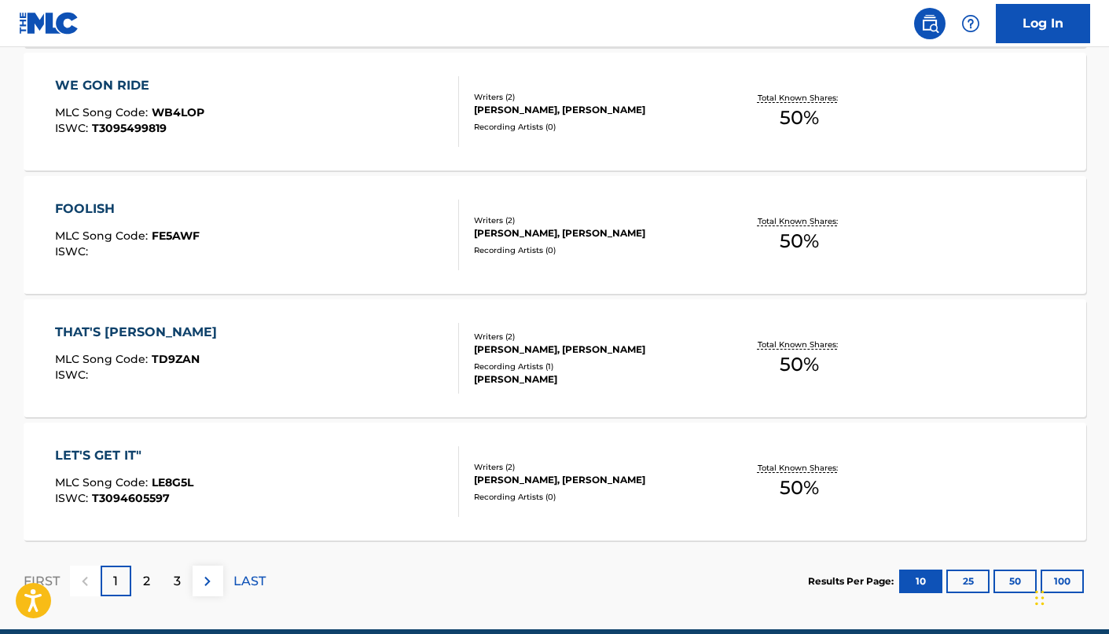
scroll to position [1289, 0]
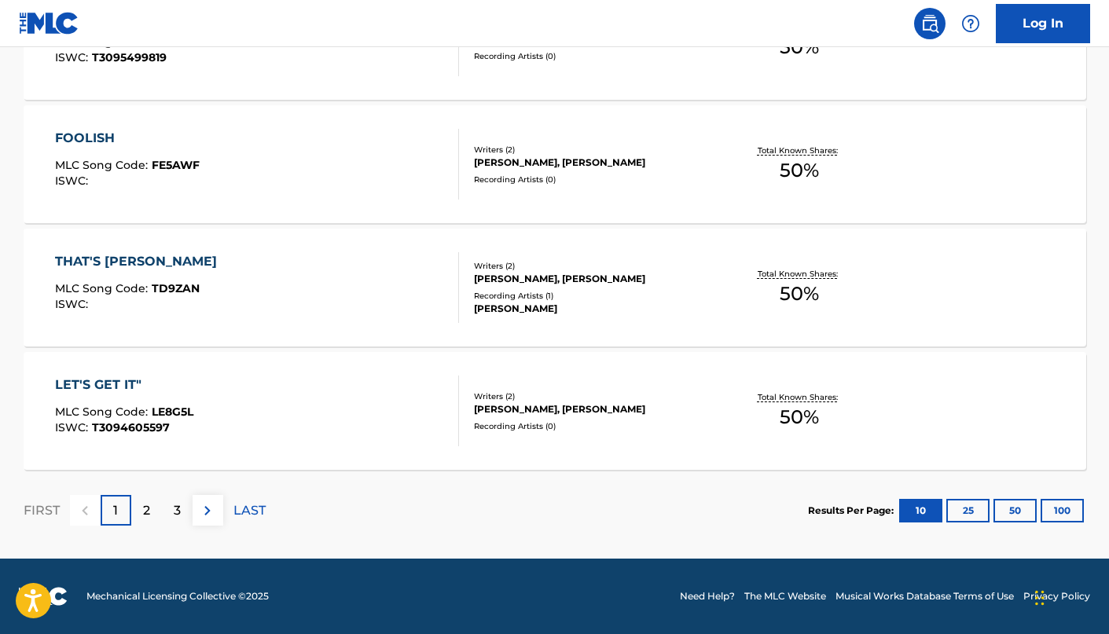
click at [1082, 497] on div "Results Per Page: 10 25 50 100" at bounding box center [947, 511] width 278 height 74
click at [1080, 500] on button "100" at bounding box center [1061, 511] width 43 height 24
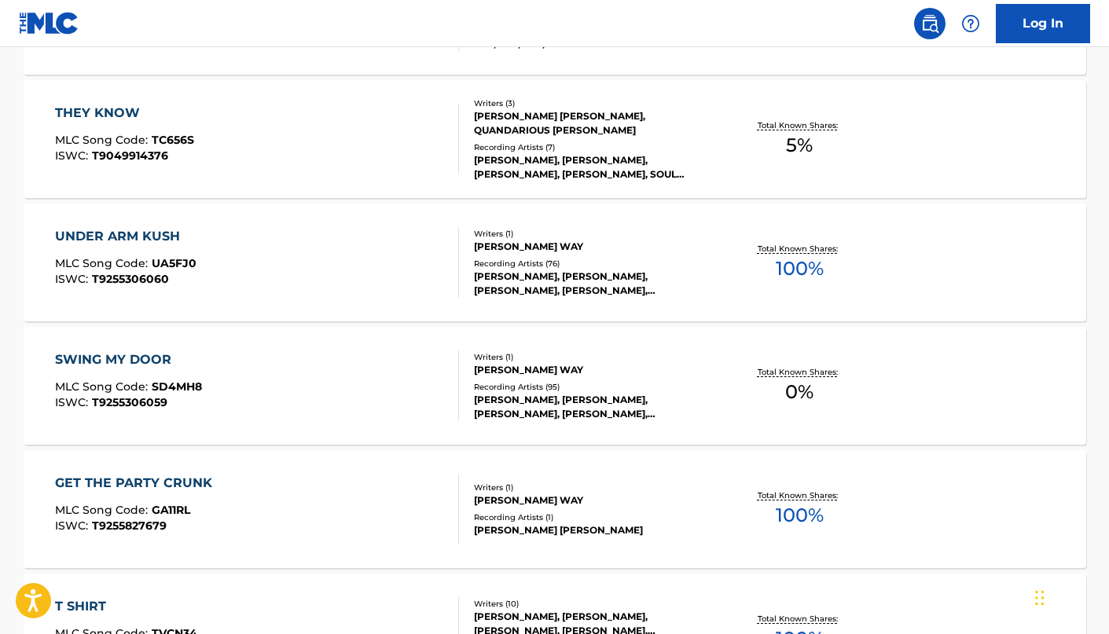
scroll to position [3780, 0]
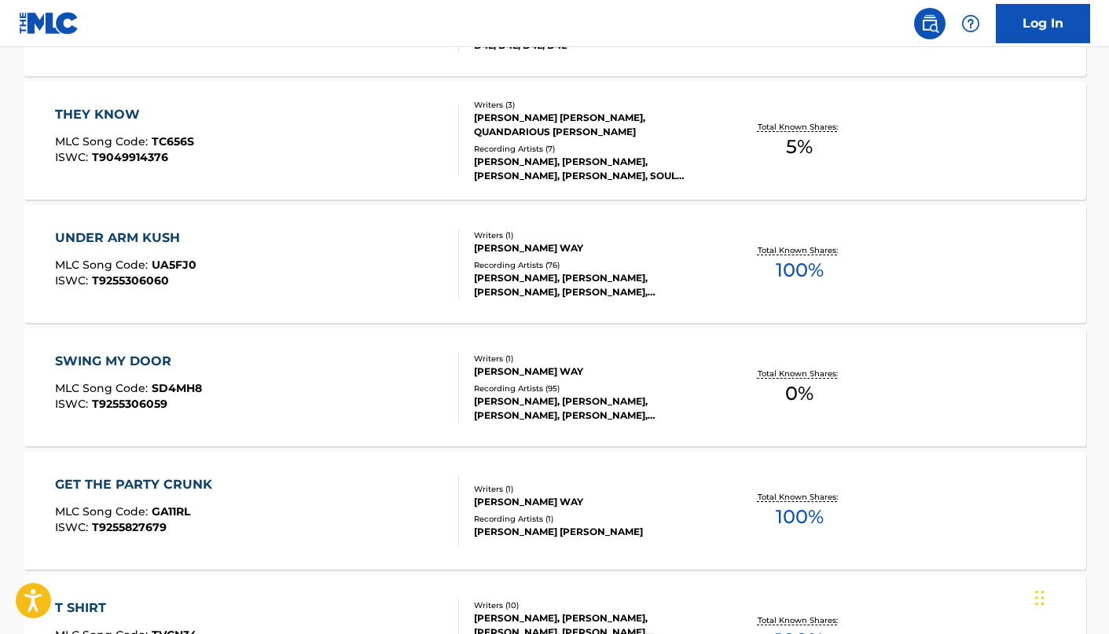
click at [548, 379] on div "Writers ( 1 ) [PERSON_NAME] Recording Artists ( 95 ) [PERSON_NAME], [PERSON_NAM…" at bounding box center [585, 388] width 252 height 70
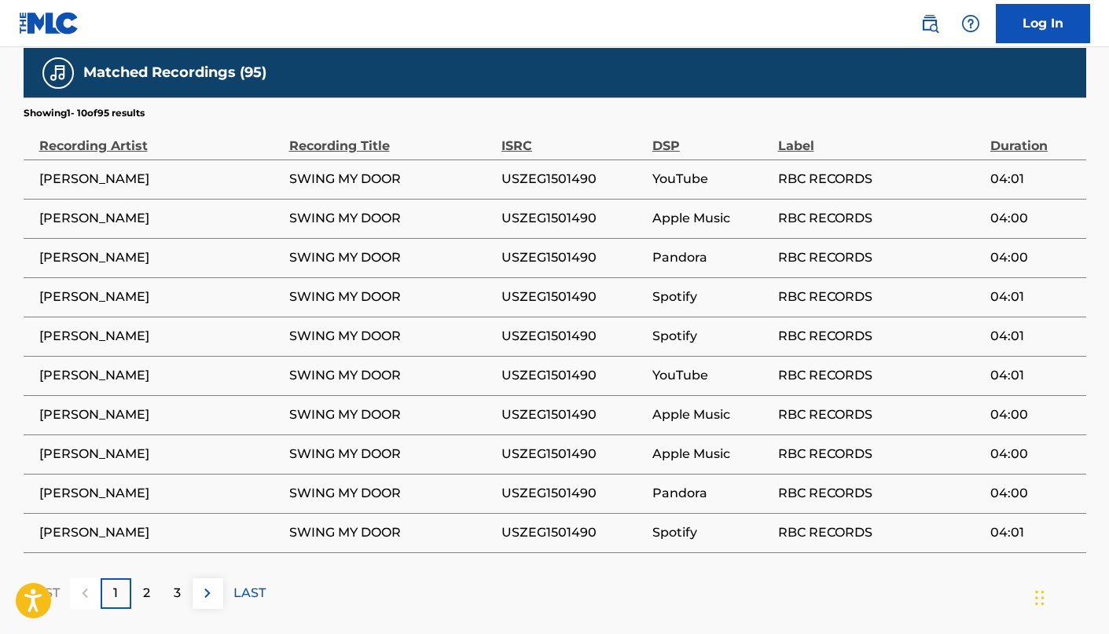
scroll to position [883, 0]
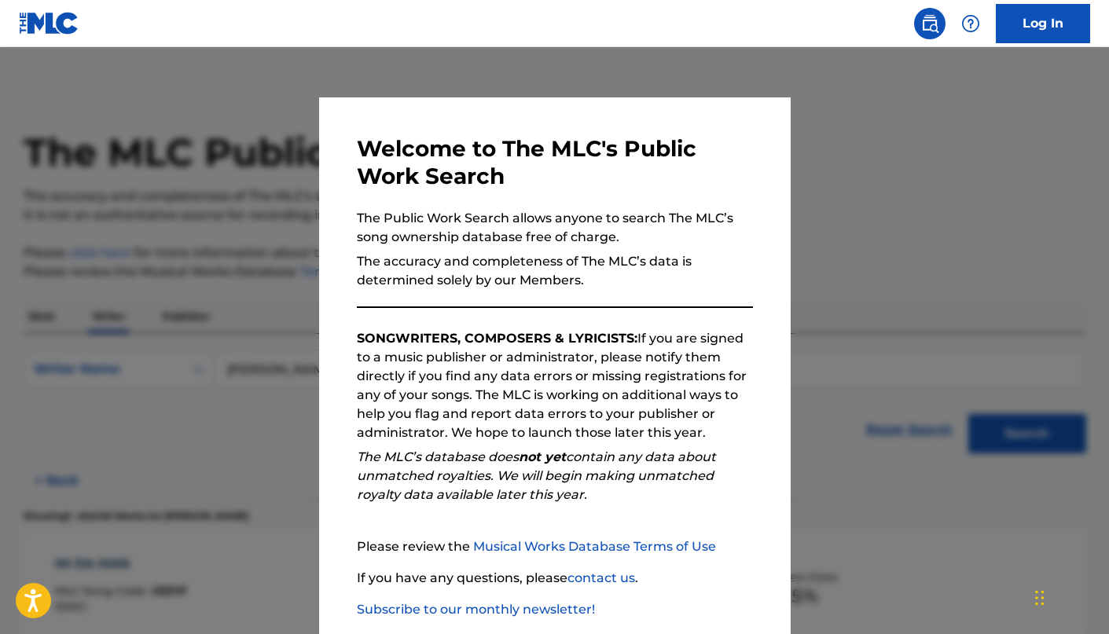
click at [280, 346] on div at bounding box center [554, 364] width 1109 height 634
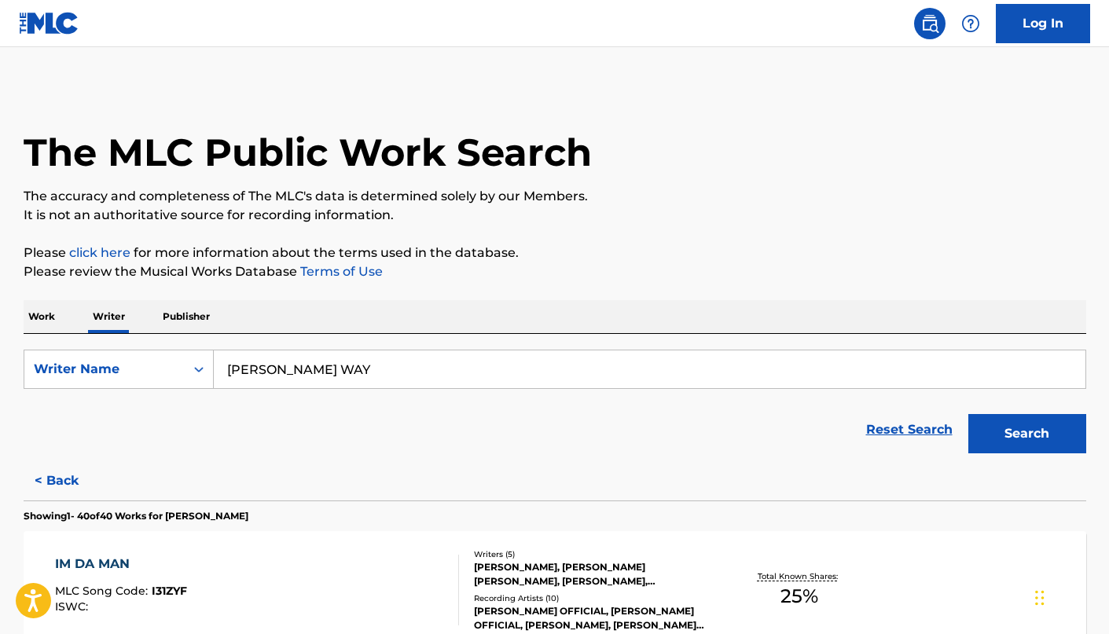
click at [334, 387] on input "[PERSON_NAME] WAY" at bounding box center [649, 369] width 871 height 38
paste input "[PERSON_NAME] [PERSON_NAME]"
type input "[PERSON_NAME] [PERSON_NAME]"
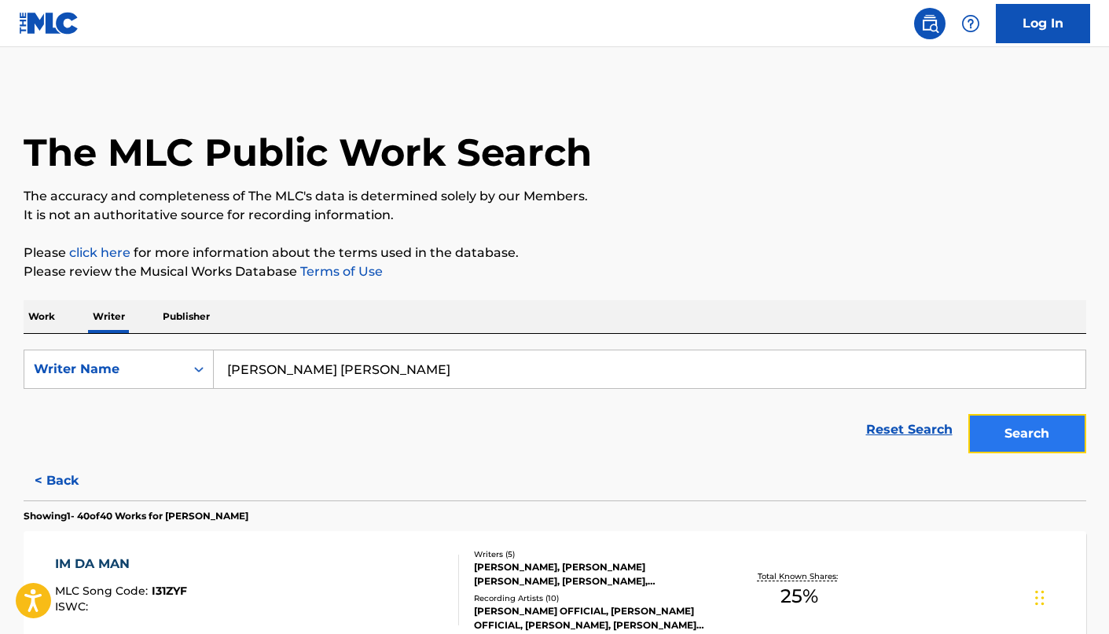
click at [983, 428] on button "Search" at bounding box center [1027, 433] width 118 height 39
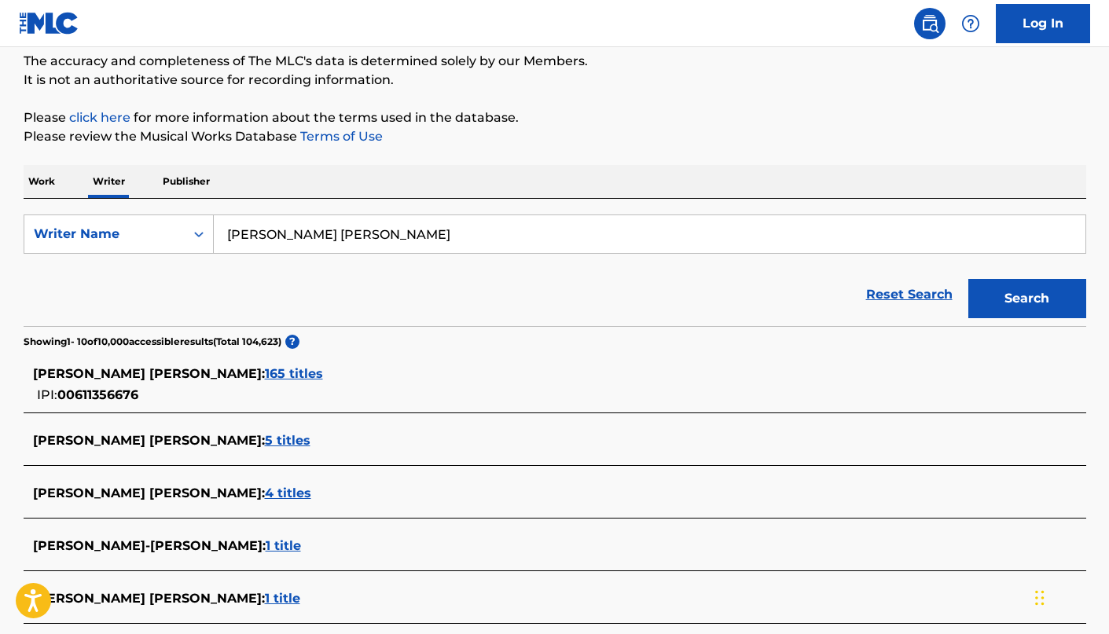
scroll to position [138, 0]
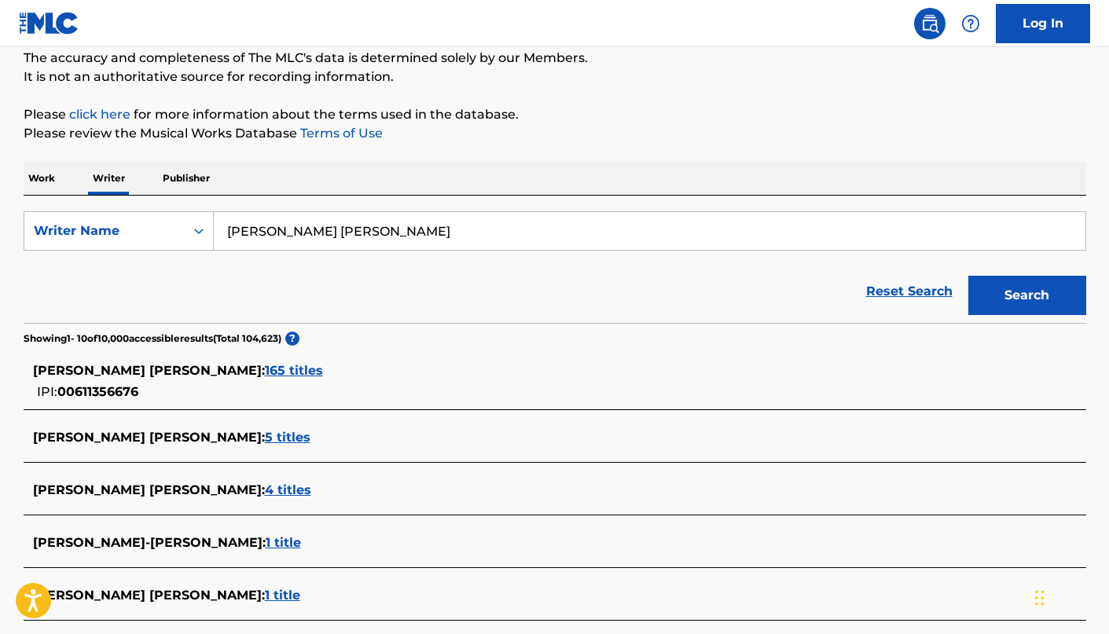
click at [297, 361] on div "[PERSON_NAME] [PERSON_NAME] : 165 titles" at bounding box center [534, 370] width 1002 height 19
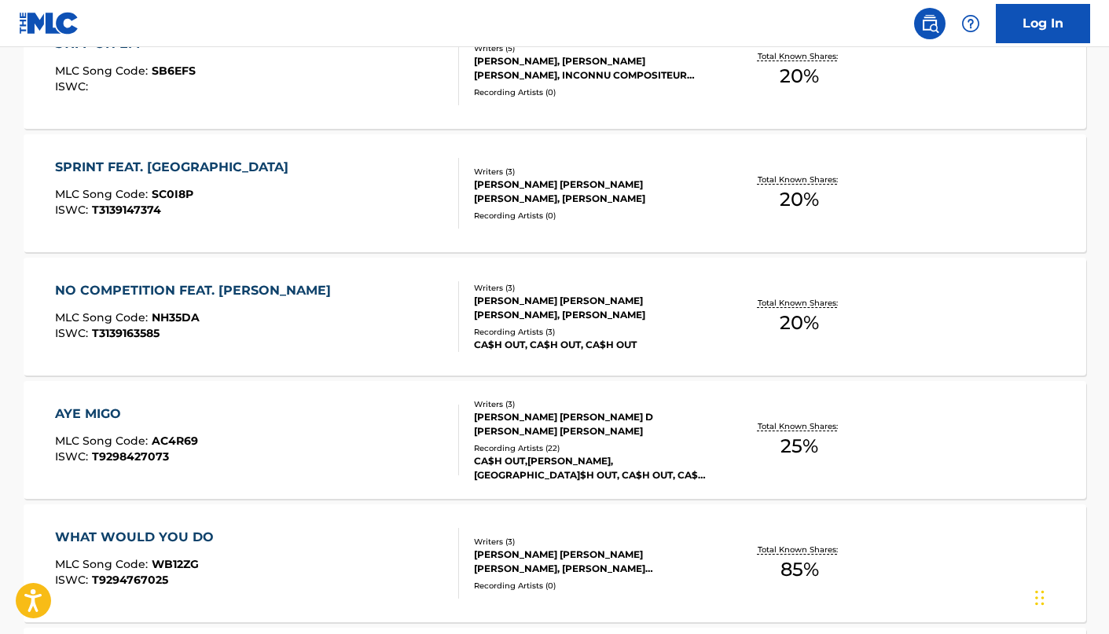
scroll to position [768, 0]
click at [262, 478] on div "AYE MIGO MLC Song Code : AC4R69 ISWC : T9298427073 Writers ( 3 ) [PERSON_NAME] …" at bounding box center [555, 439] width 1062 height 118
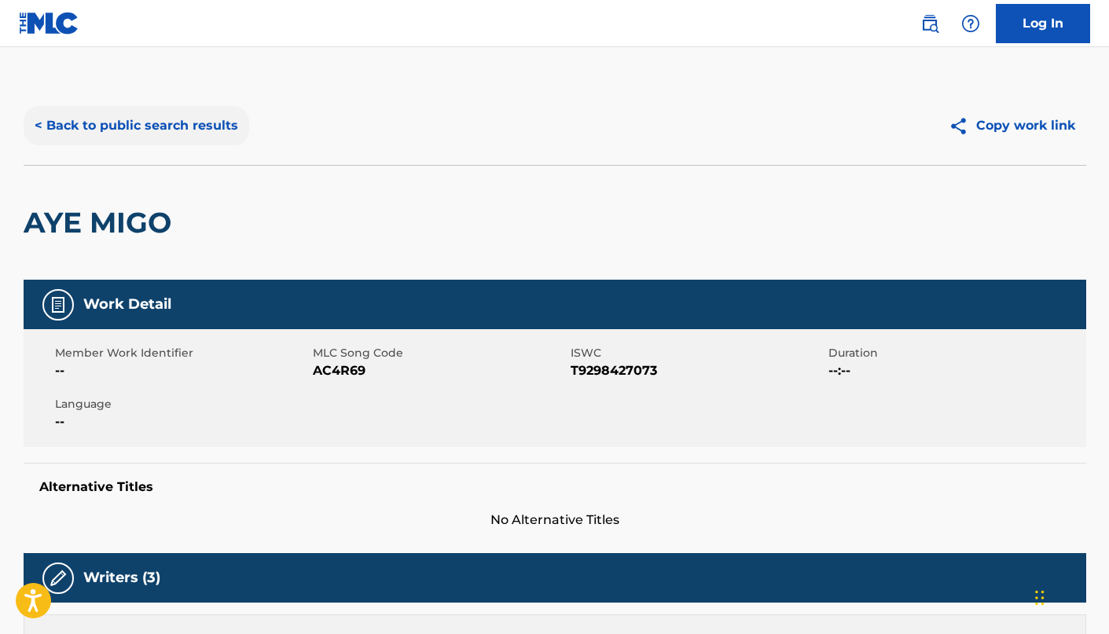
click at [145, 136] on button "< Back to public search results" at bounding box center [136, 125] width 225 height 39
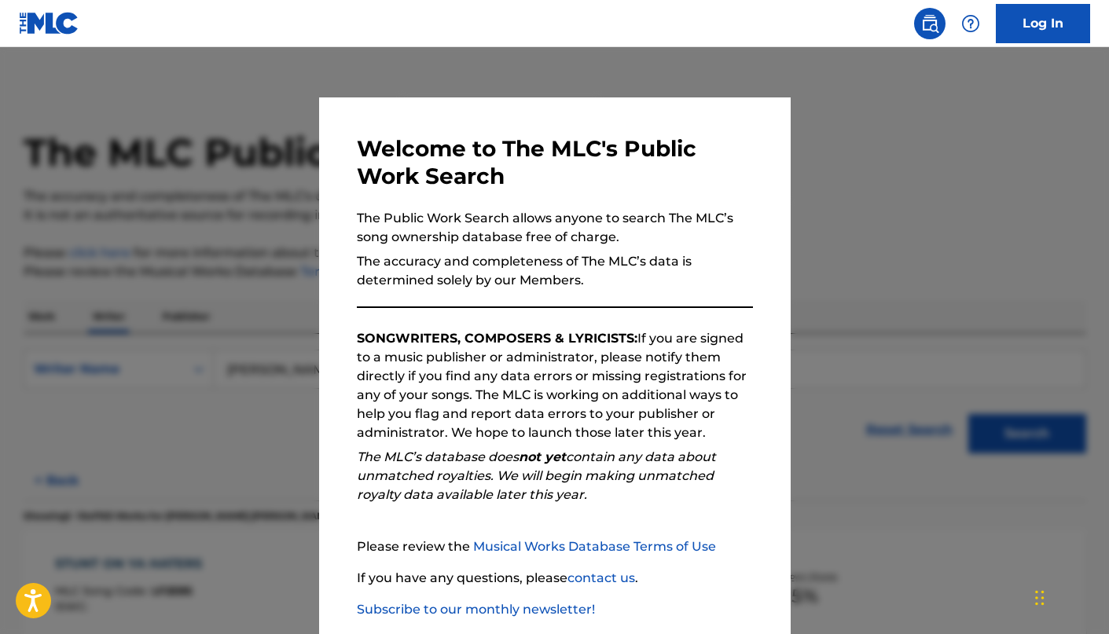
click at [186, 185] on div at bounding box center [554, 364] width 1109 height 634
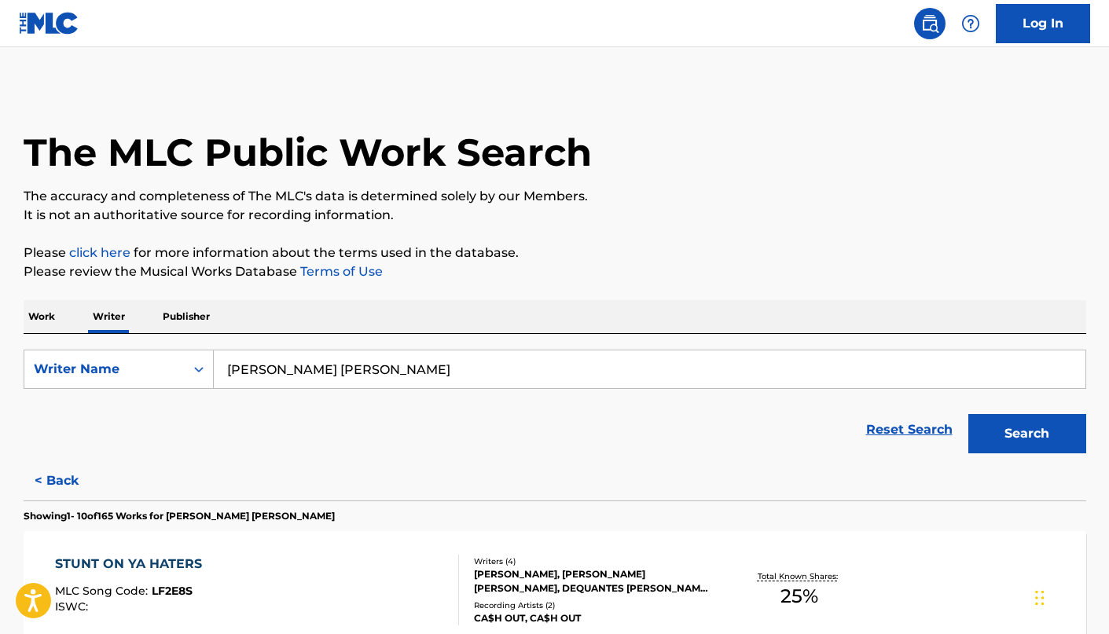
click at [471, 348] on div "SearchWithCriteriae83cce00-e550-49f8-bd95-c03bd83f854a Writer Name [PERSON_NAME…" at bounding box center [555, 397] width 1062 height 127
click at [471, 361] on input "[PERSON_NAME] [PERSON_NAME]" at bounding box center [649, 369] width 871 height 38
paste input "[PERSON_NAME]"
click at [991, 435] on button "Search" at bounding box center [1027, 433] width 118 height 39
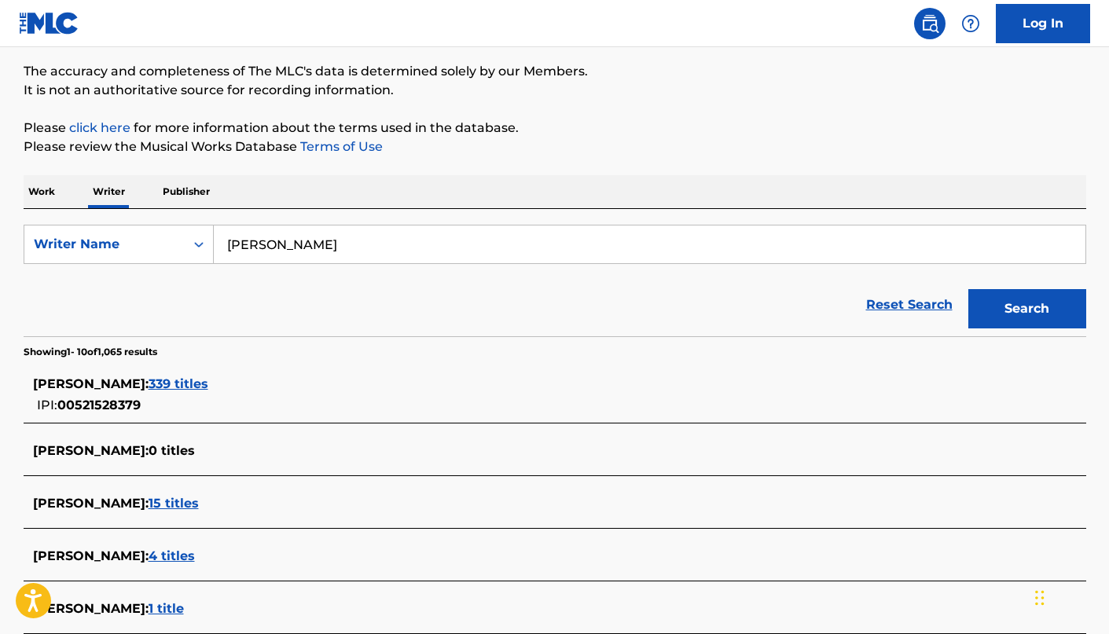
scroll to position [152, 0]
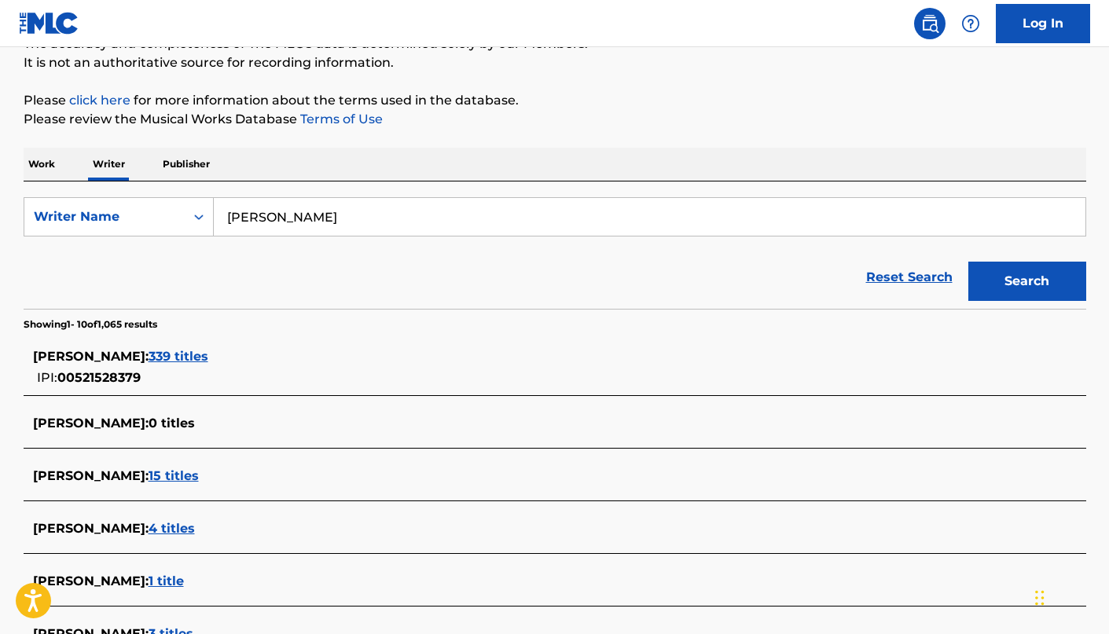
click at [166, 361] on span "339 titles" at bounding box center [178, 356] width 60 height 15
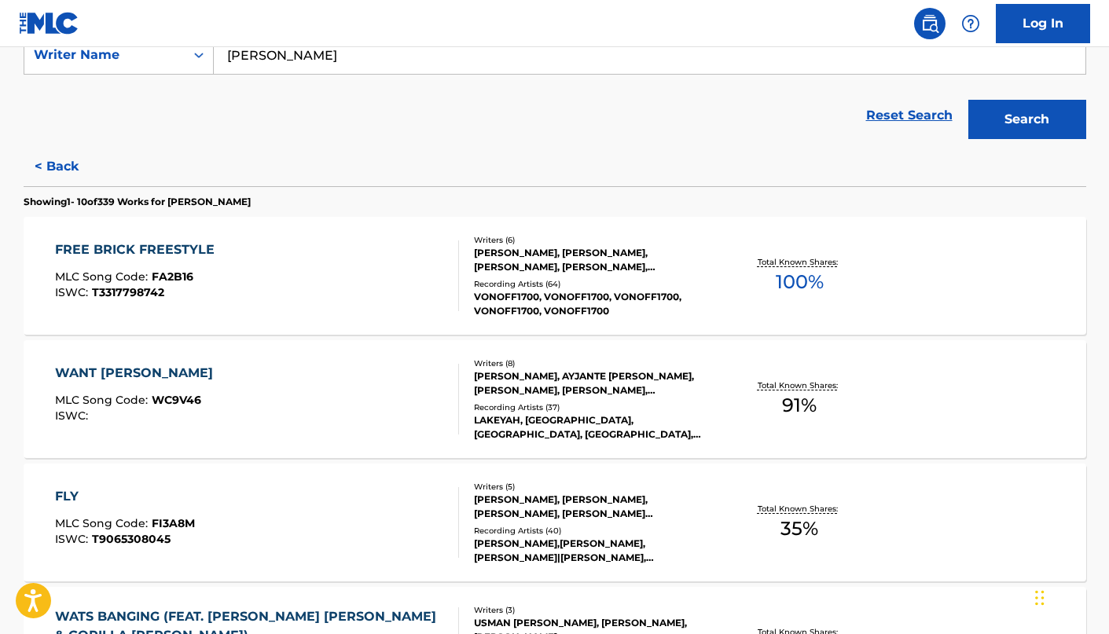
scroll to position [0, 0]
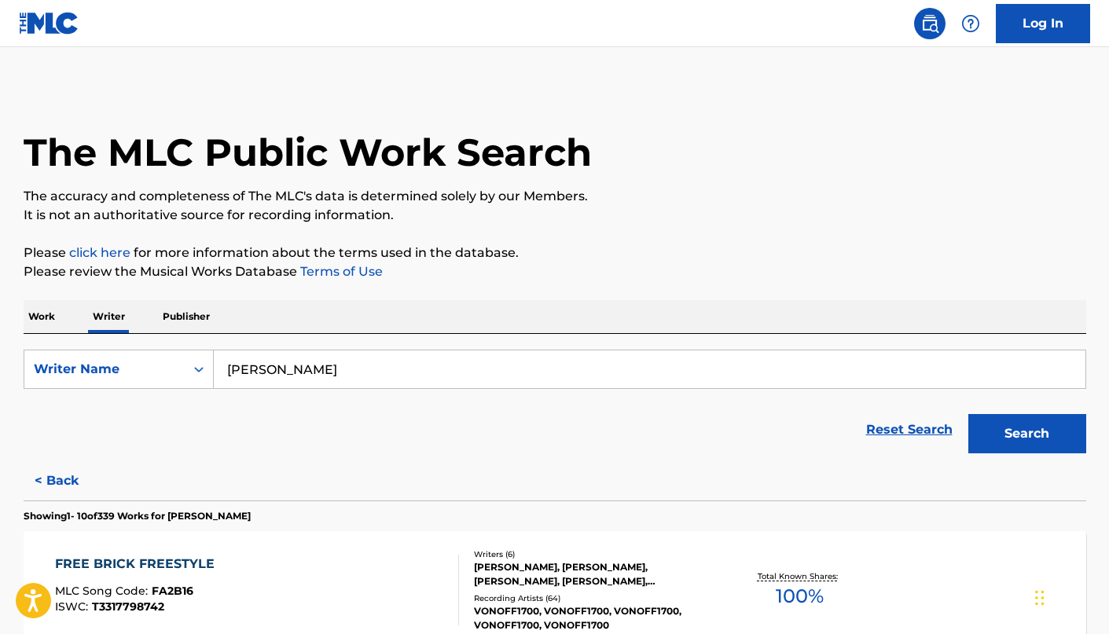
click at [438, 359] on input "[PERSON_NAME]" at bounding box center [649, 369] width 871 height 38
paste input "[PERSON_NAME]"
click at [968, 414] on button "Search" at bounding box center [1027, 433] width 118 height 39
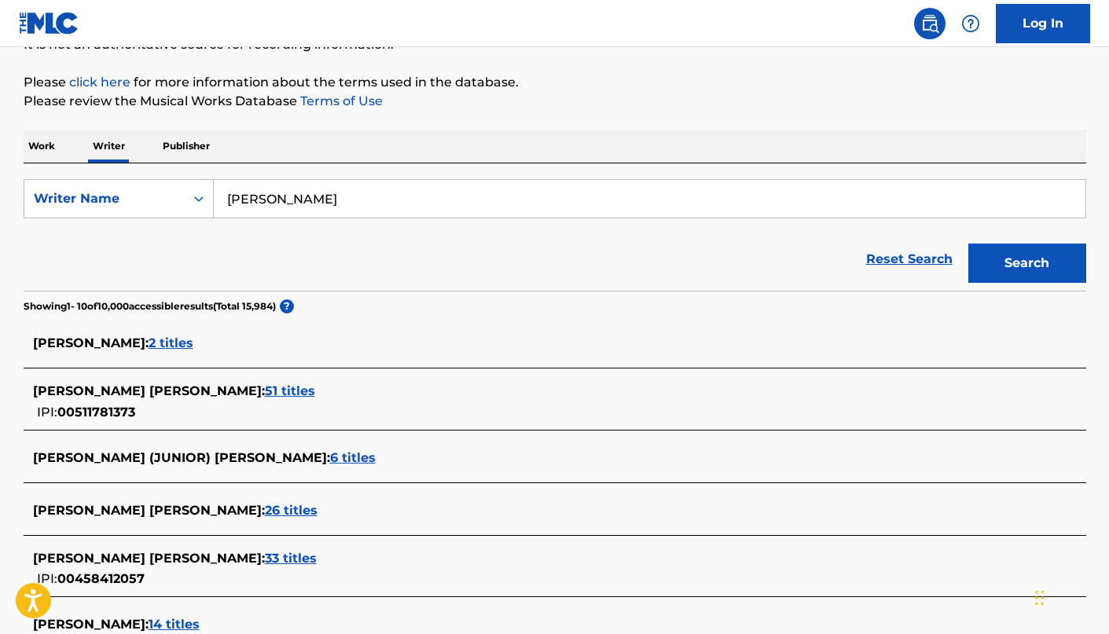
scroll to position [182, 0]
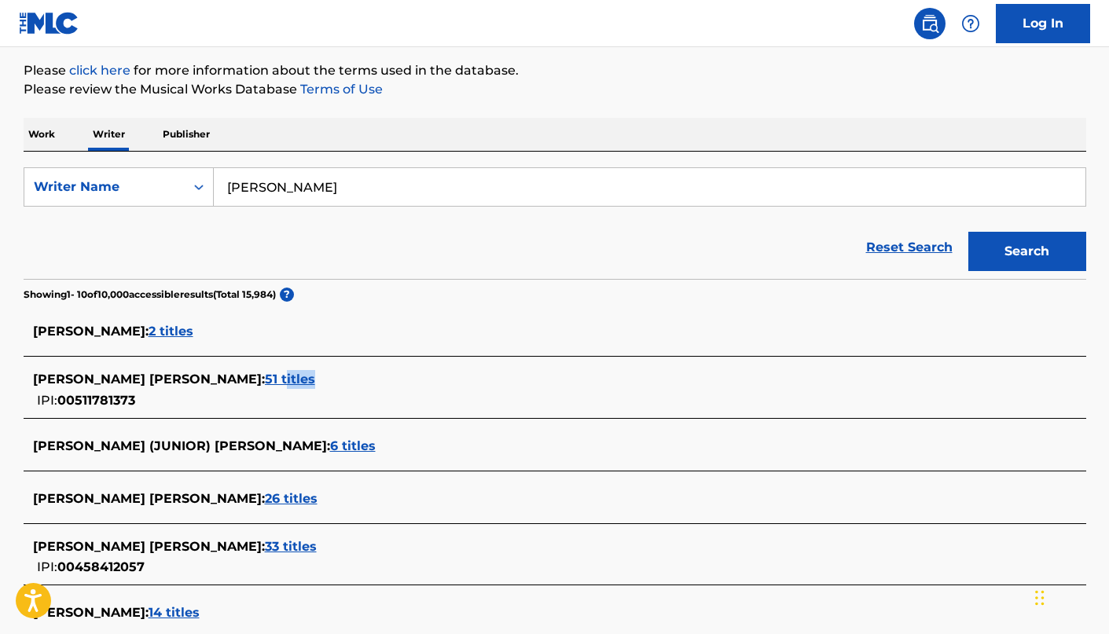
drag, startPoint x: 232, startPoint y: 384, endPoint x: 260, endPoint y: 401, distance: 33.1
click at [260, 401] on div "[PERSON_NAME] [PERSON_NAME] : 51 titles IPI: 00511781373" at bounding box center [534, 390] width 1002 height 40
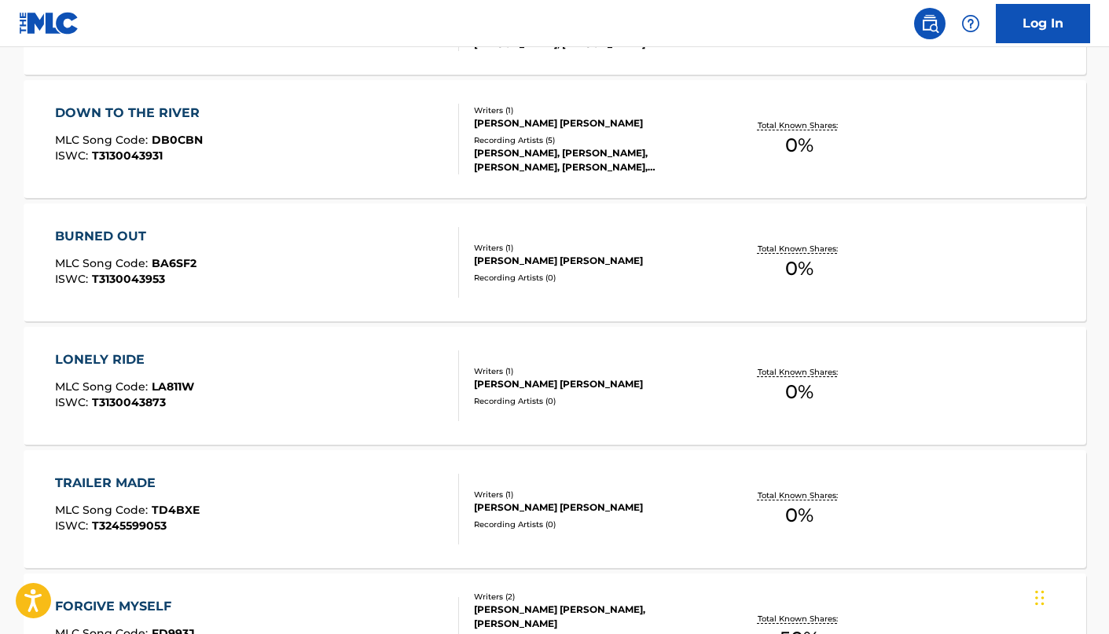
scroll to position [1289, 0]
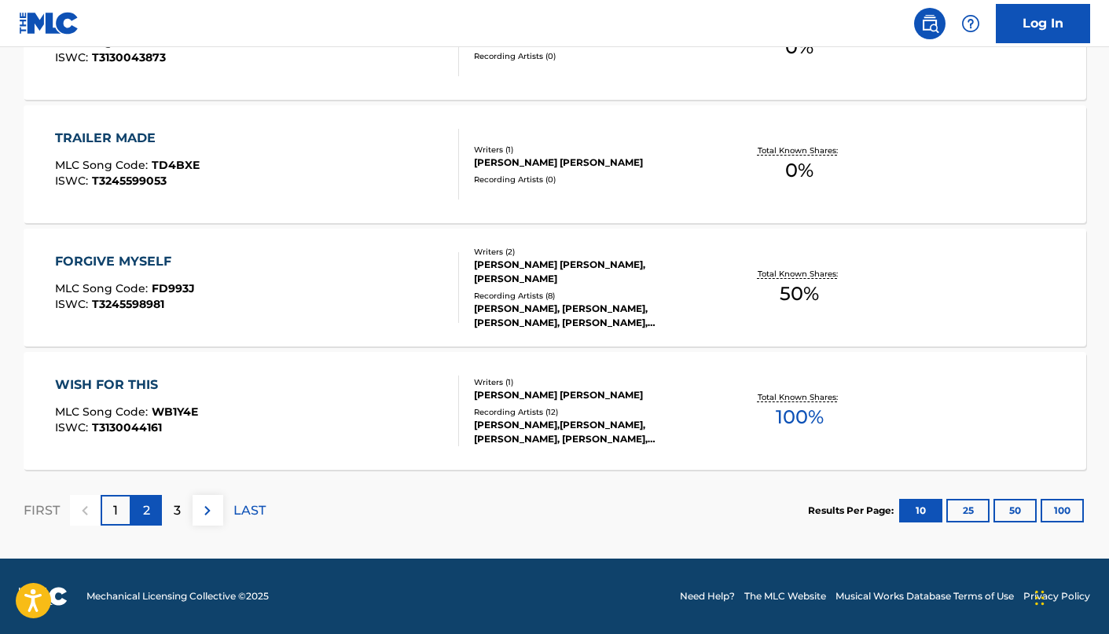
click at [151, 507] on div "2" at bounding box center [146, 510] width 31 height 31
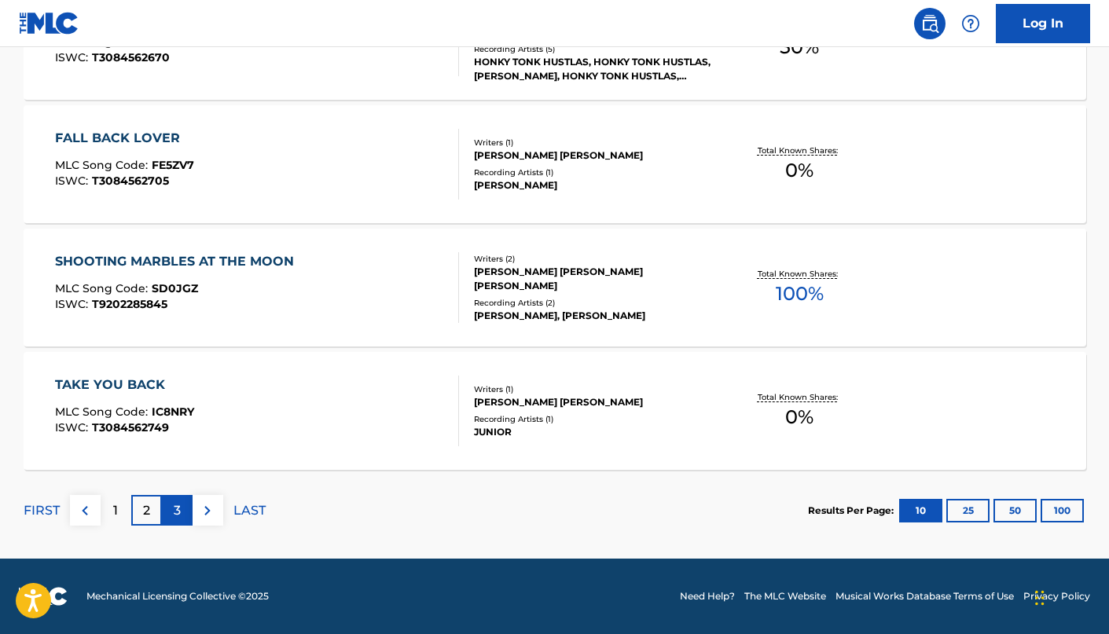
click at [185, 523] on div "3" at bounding box center [177, 510] width 31 height 31
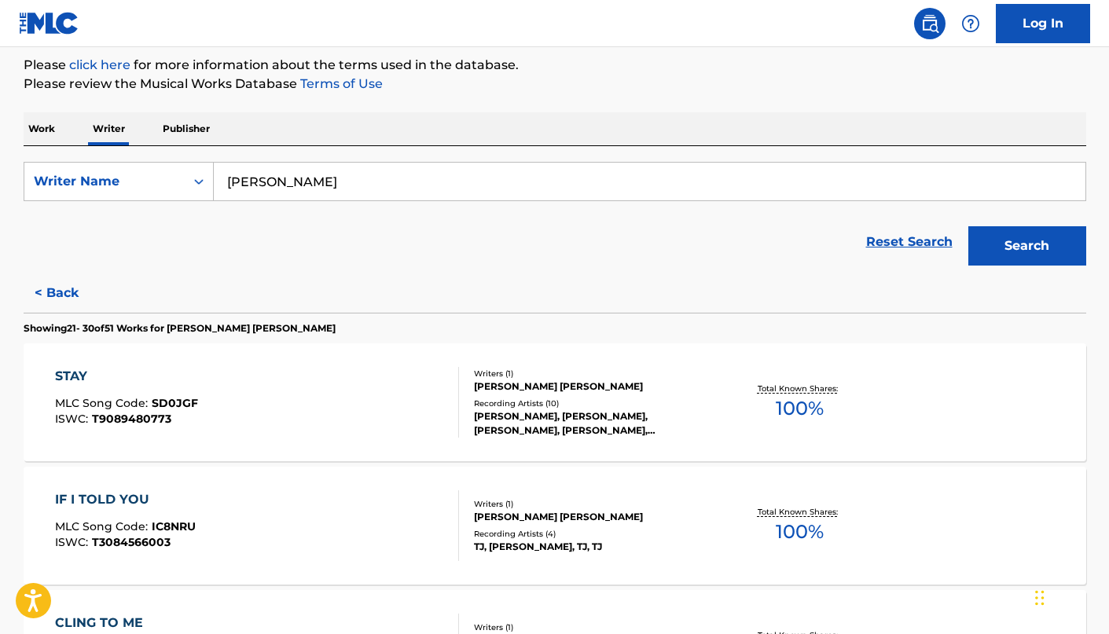
scroll to position [0, 0]
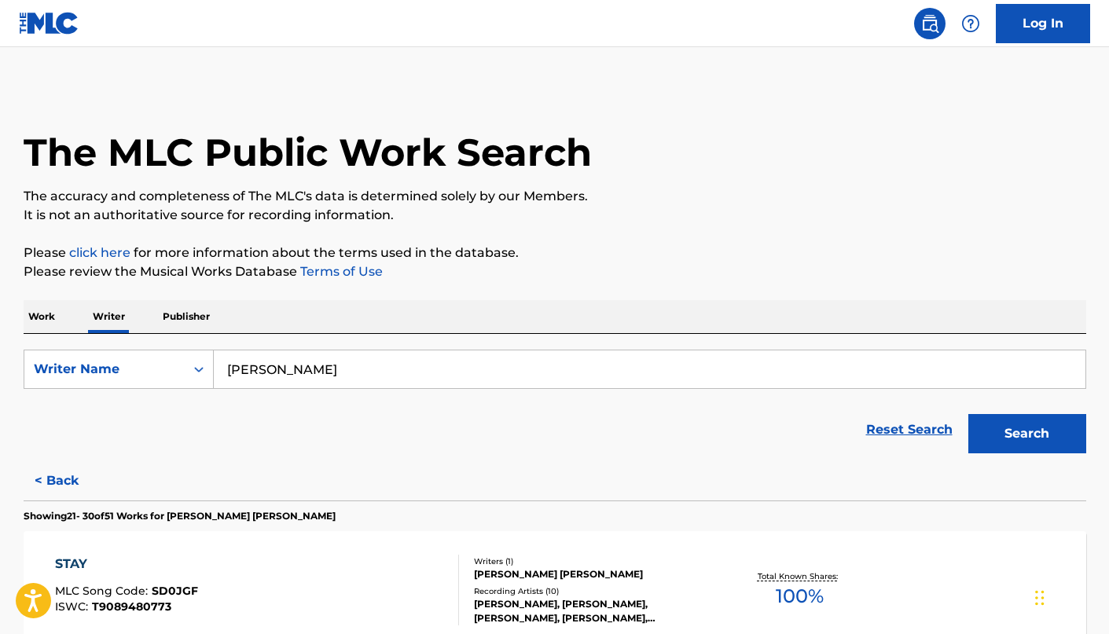
click at [320, 356] on input "[PERSON_NAME]" at bounding box center [649, 369] width 871 height 38
click at [320, 357] on input "[PERSON_NAME]" at bounding box center [649, 369] width 871 height 38
paste input "[PERSON_NAME]"
click at [1006, 419] on button "Search" at bounding box center [1027, 433] width 118 height 39
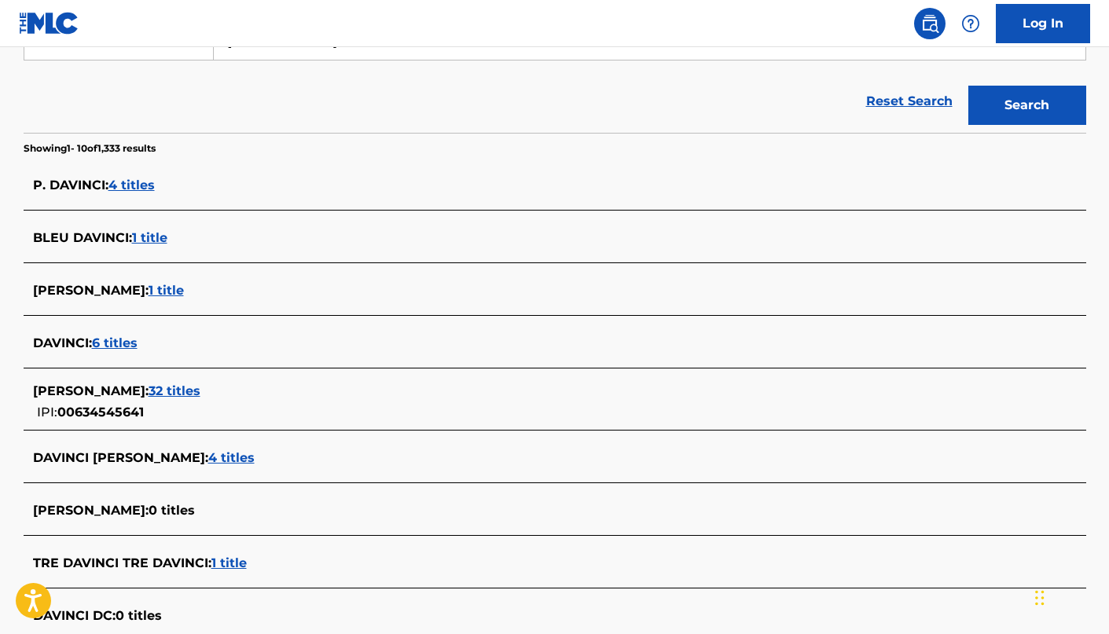
scroll to position [321, 0]
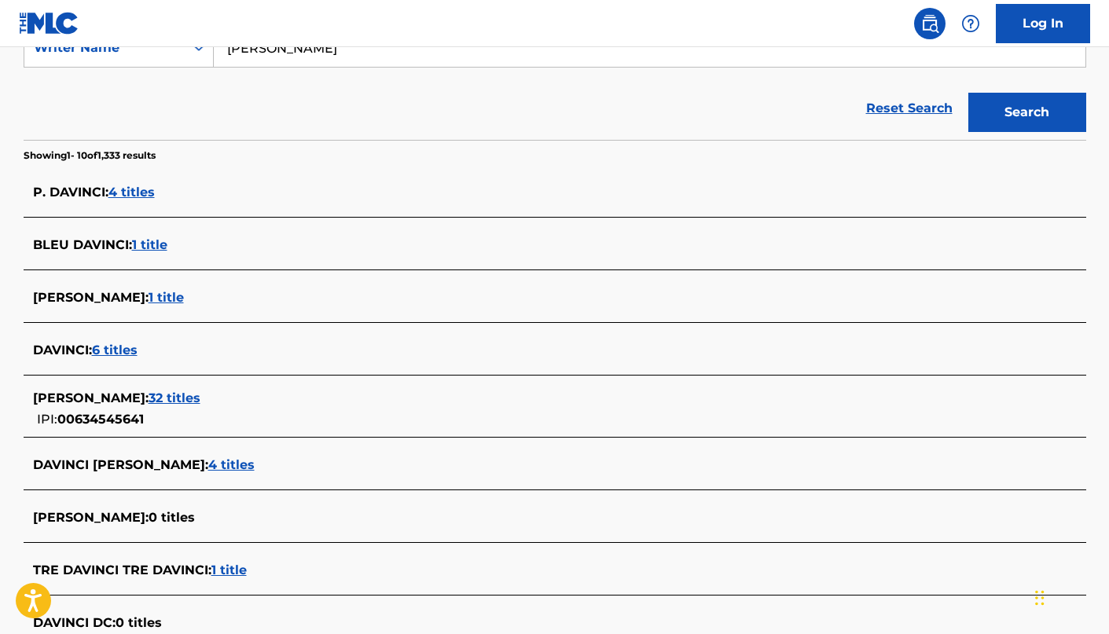
click at [174, 398] on span "32 titles" at bounding box center [174, 397] width 52 height 15
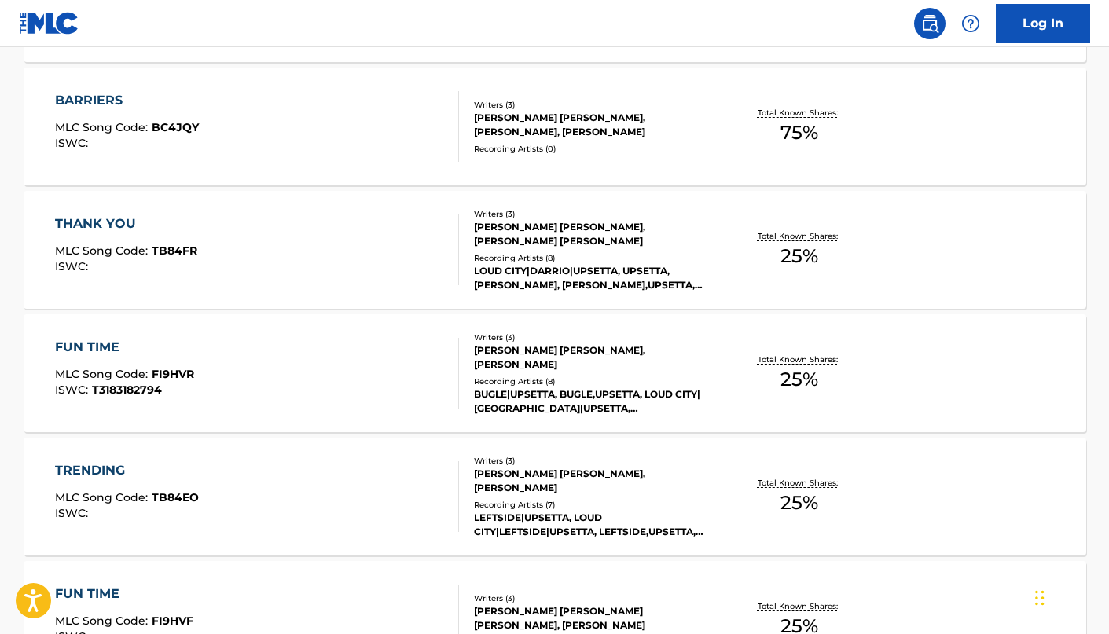
scroll to position [1289, 0]
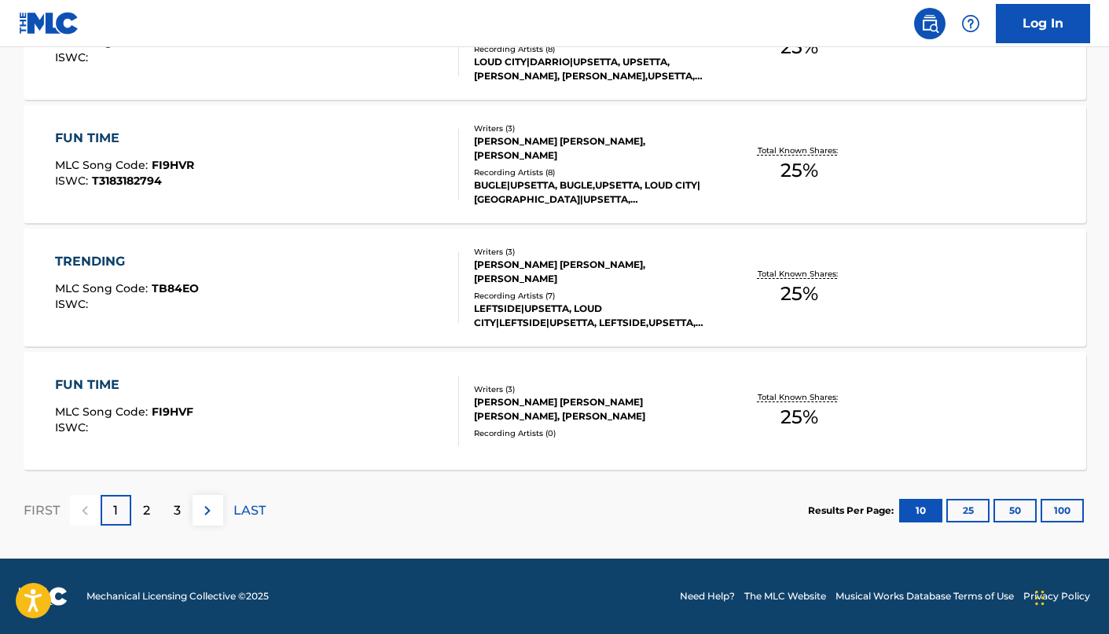
click at [148, 526] on div "FIRST 1 2 3 LAST" at bounding box center [145, 510] width 242 height 81
click at [148, 506] on p "2" at bounding box center [146, 510] width 7 height 19
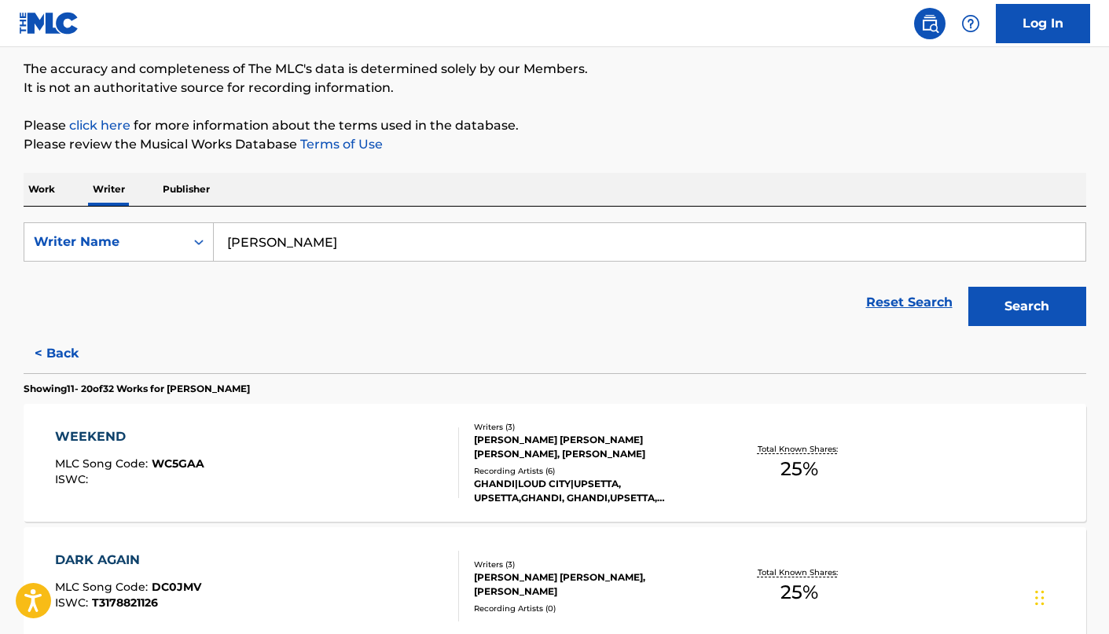
scroll to position [0, 0]
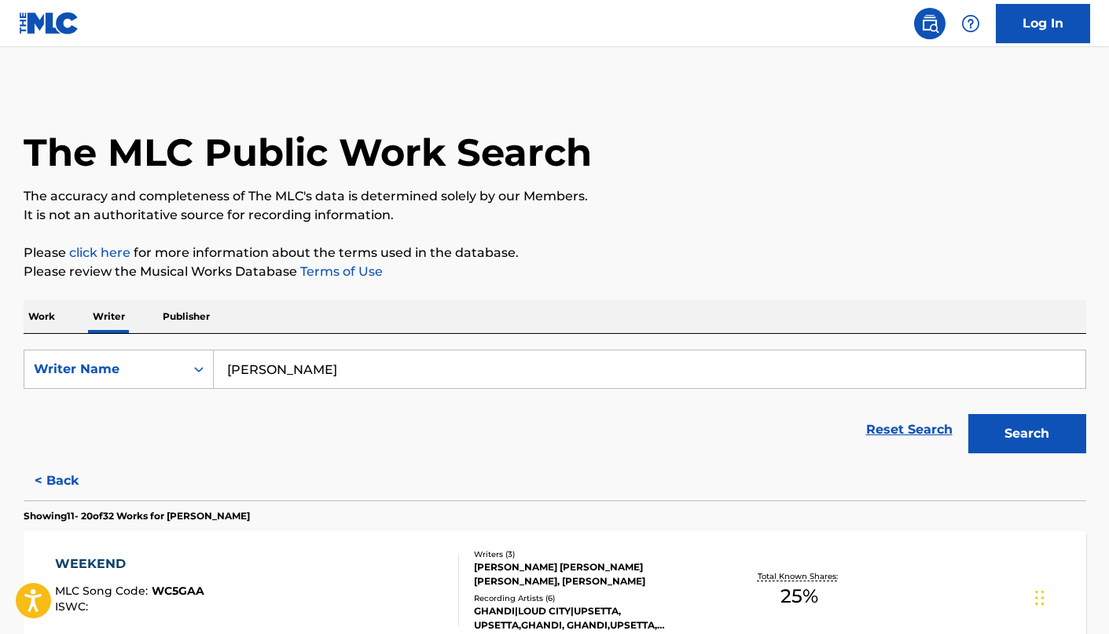
click at [394, 352] on input "[PERSON_NAME]" at bounding box center [649, 369] width 871 height 38
paste input "[PERSON_NAME] DAMOY [PERSON_NAME]"
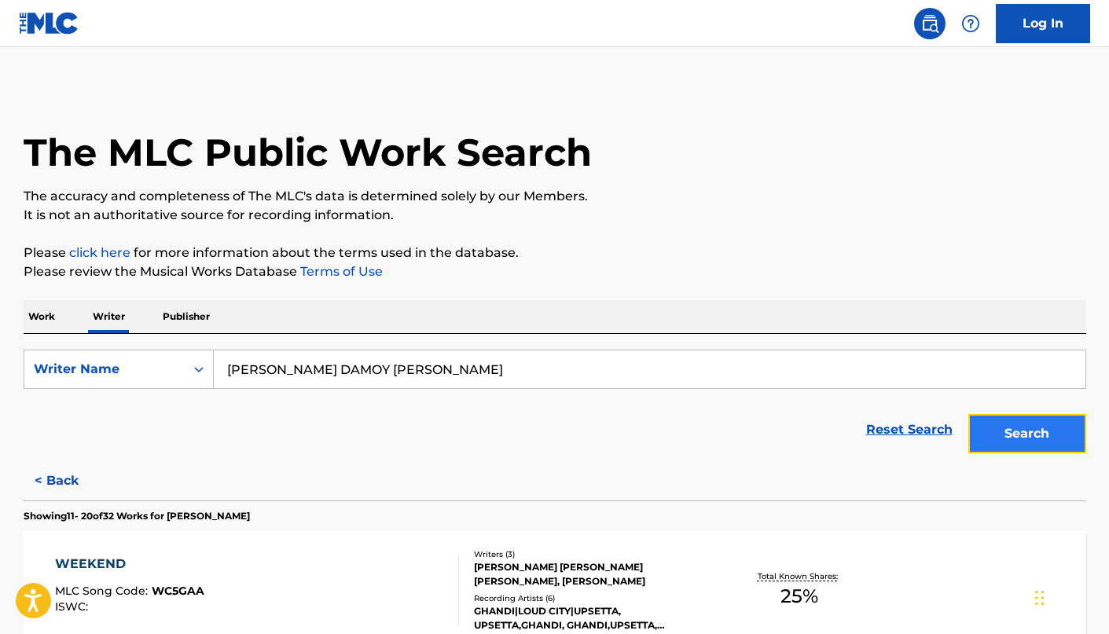
click at [1027, 450] on button "Search" at bounding box center [1027, 433] width 118 height 39
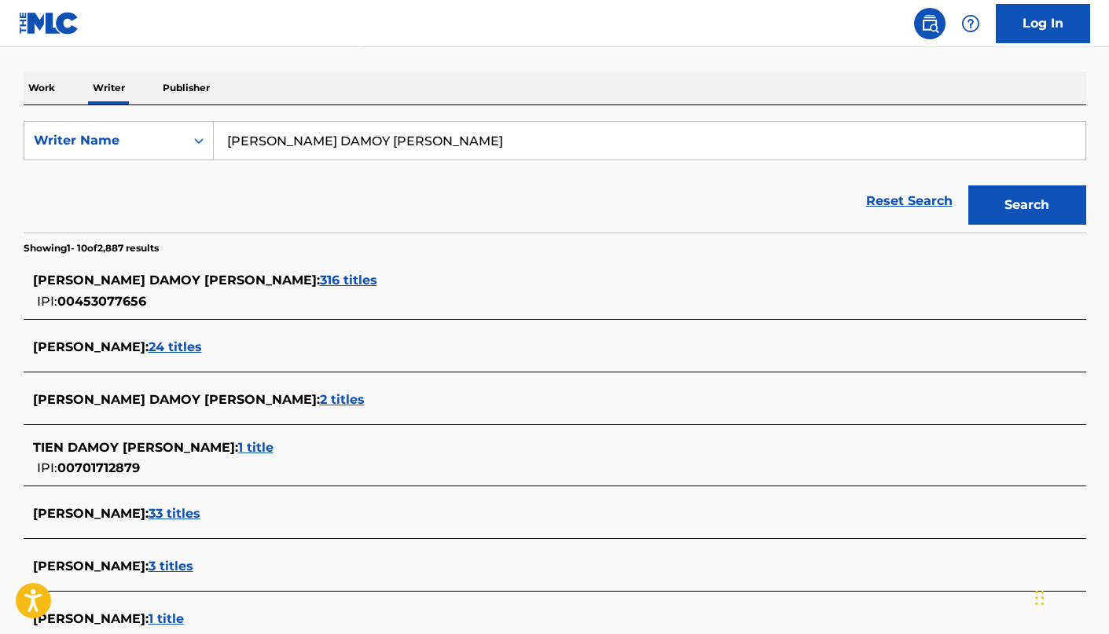
scroll to position [346, 0]
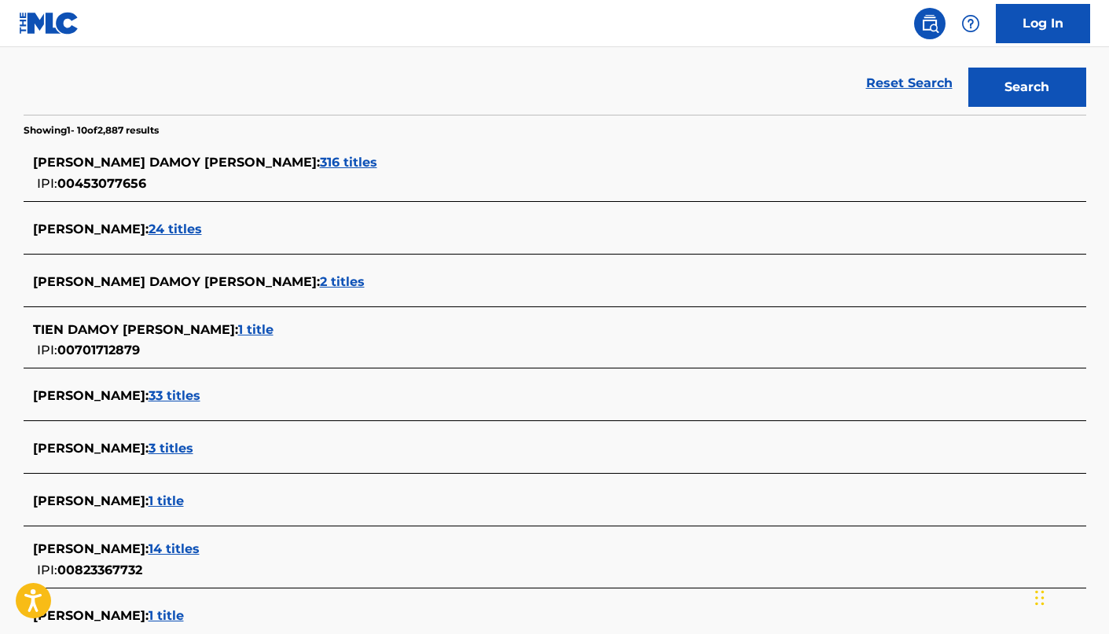
click at [280, 178] on div "[PERSON_NAME] DAMOY [PERSON_NAME] : 316 titles IPI: 00453077656" at bounding box center [534, 173] width 1002 height 40
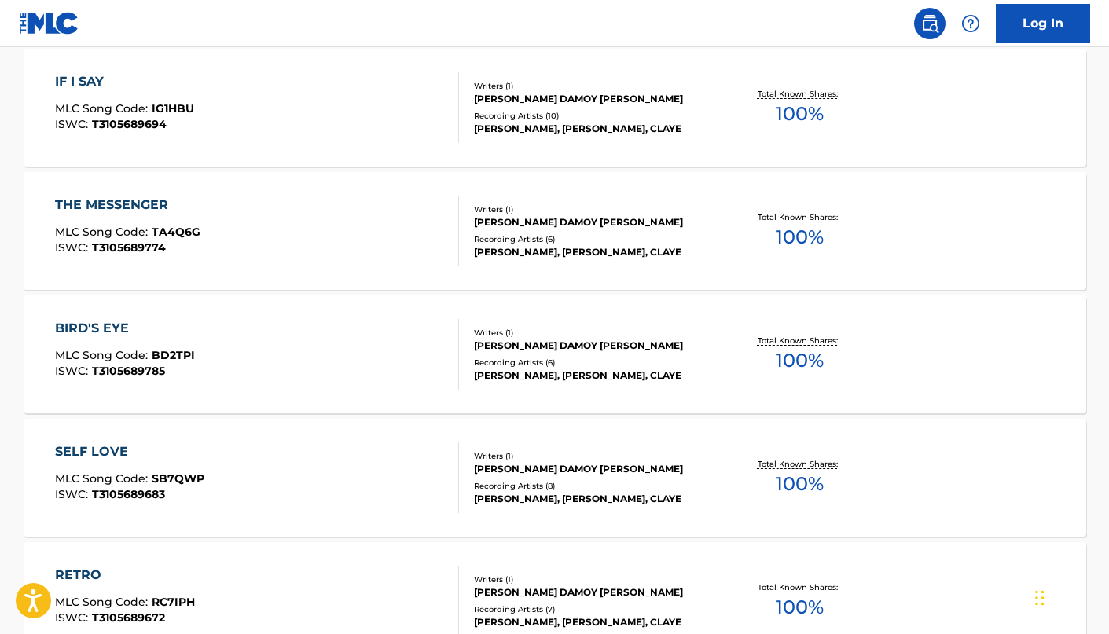
scroll to position [1289, 0]
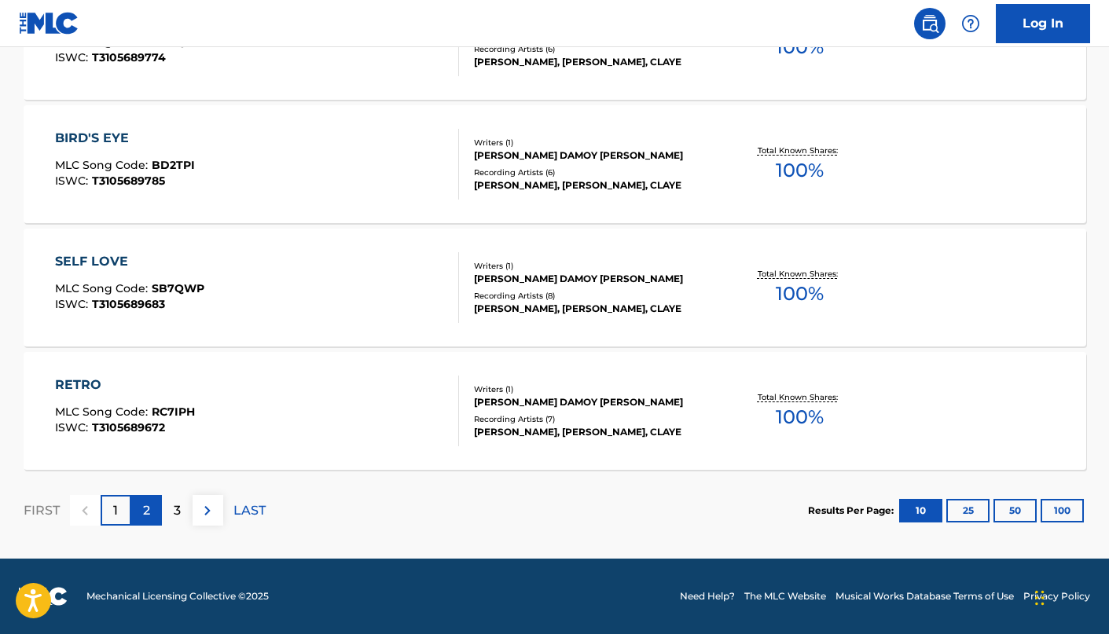
click at [148, 511] on p "2" at bounding box center [146, 510] width 7 height 19
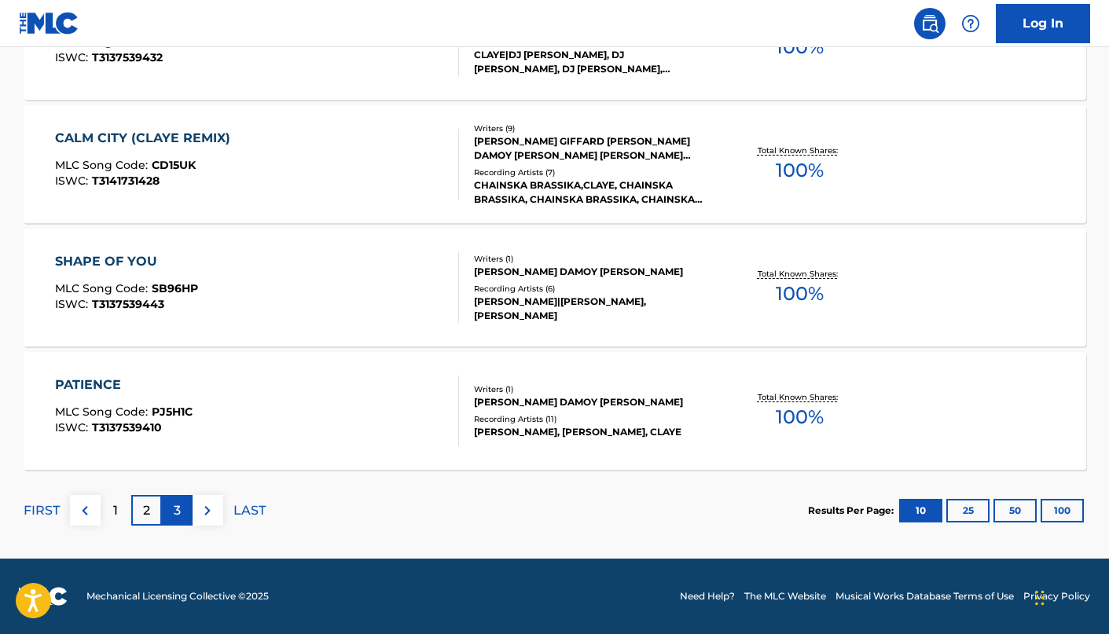
click at [177, 505] on p "3" at bounding box center [177, 510] width 7 height 19
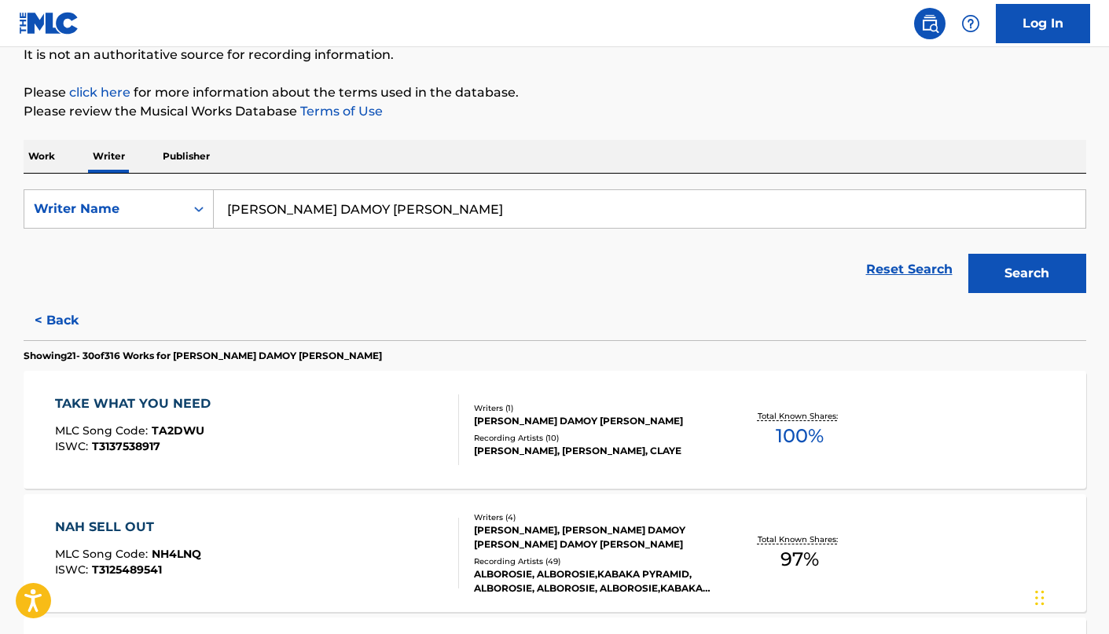
scroll to position [0, 0]
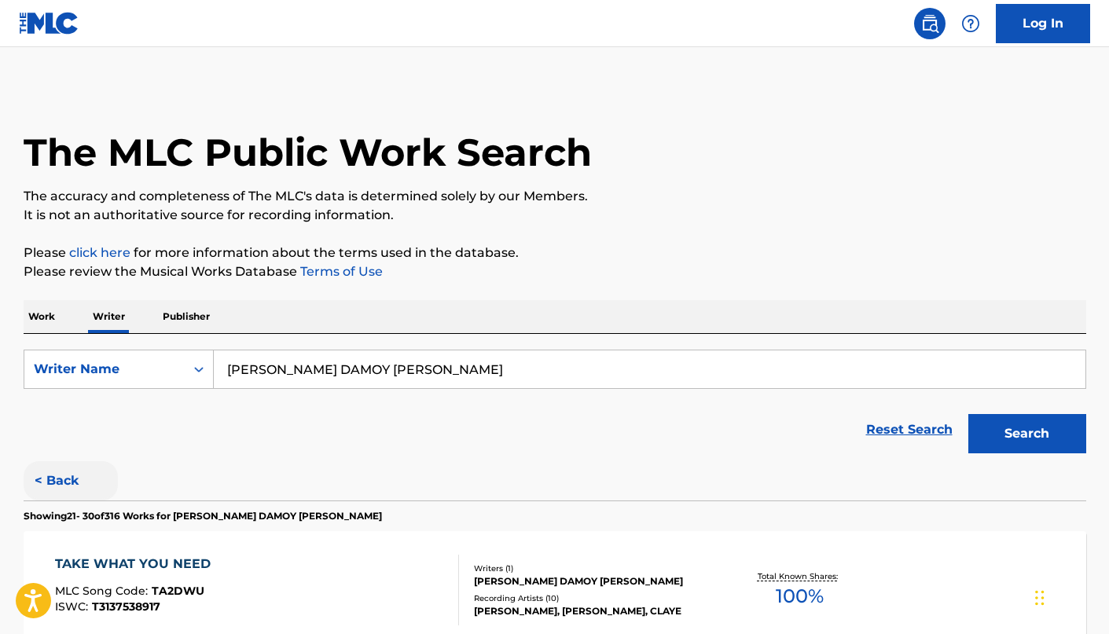
click at [59, 471] on button "< Back" at bounding box center [71, 480] width 94 height 39
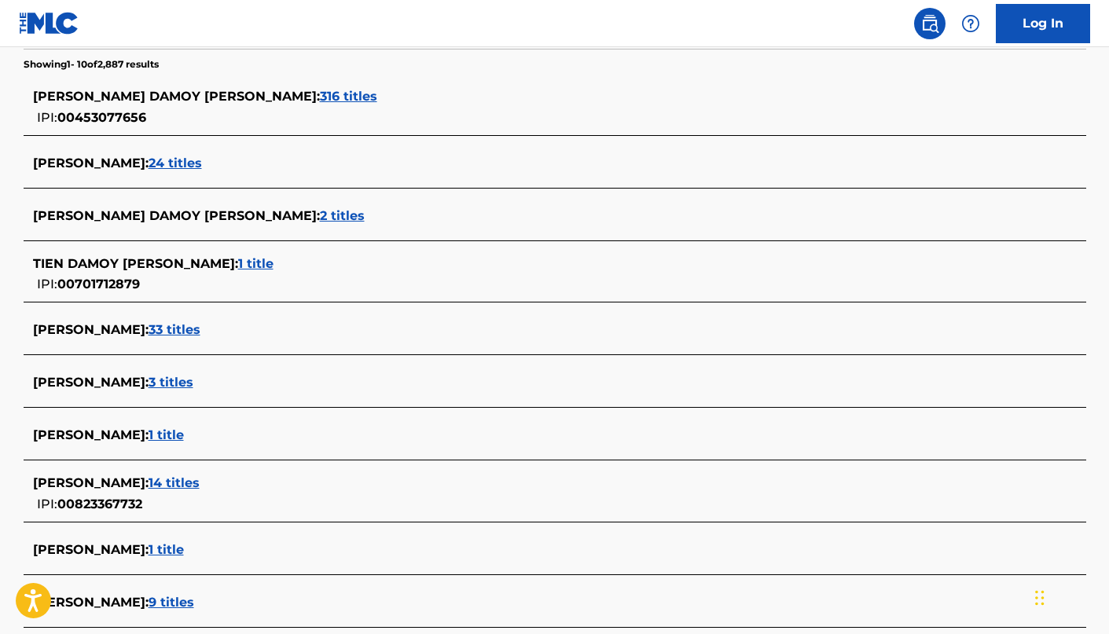
scroll to position [570, 0]
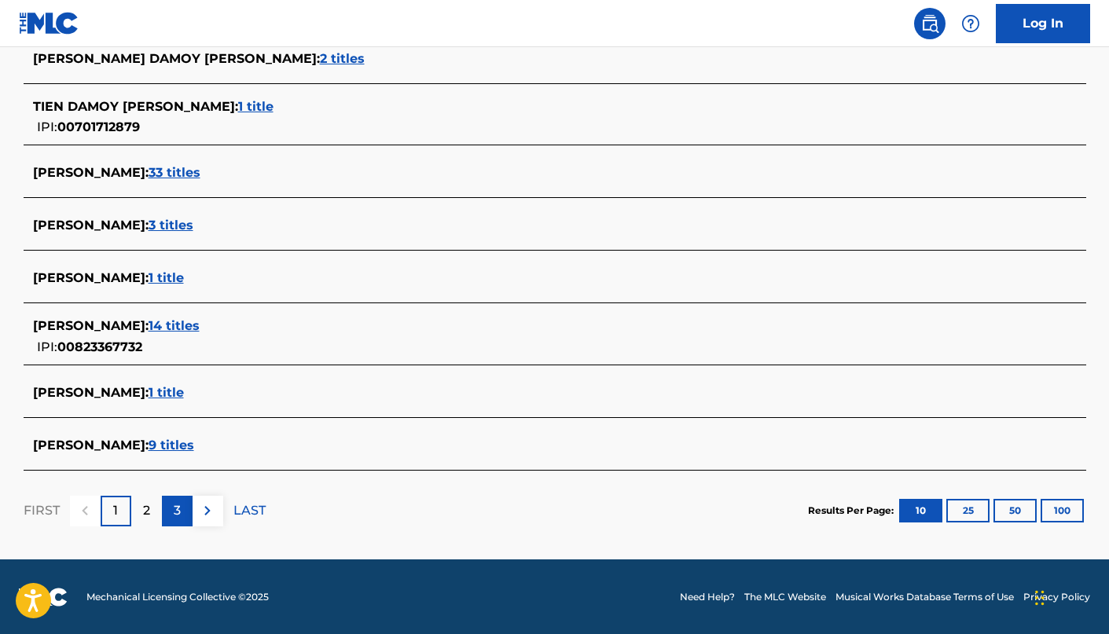
click at [161, 494] on div "FIRST 1 2 3 LAST" at bounding box center [145, 511] width 242 height 81
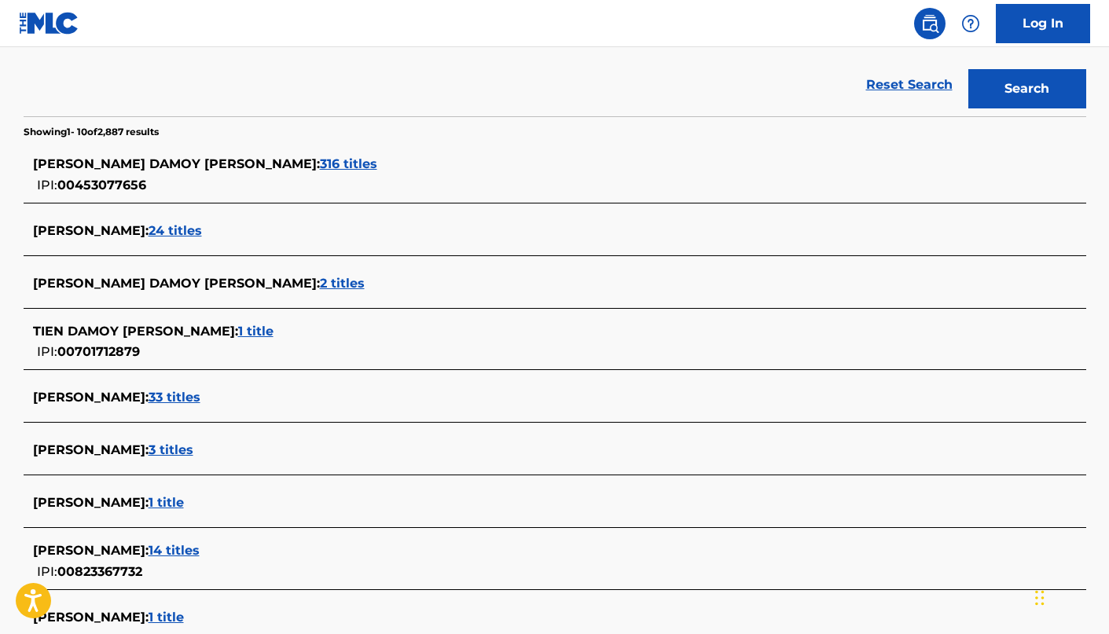
scroll to position [0, 0]
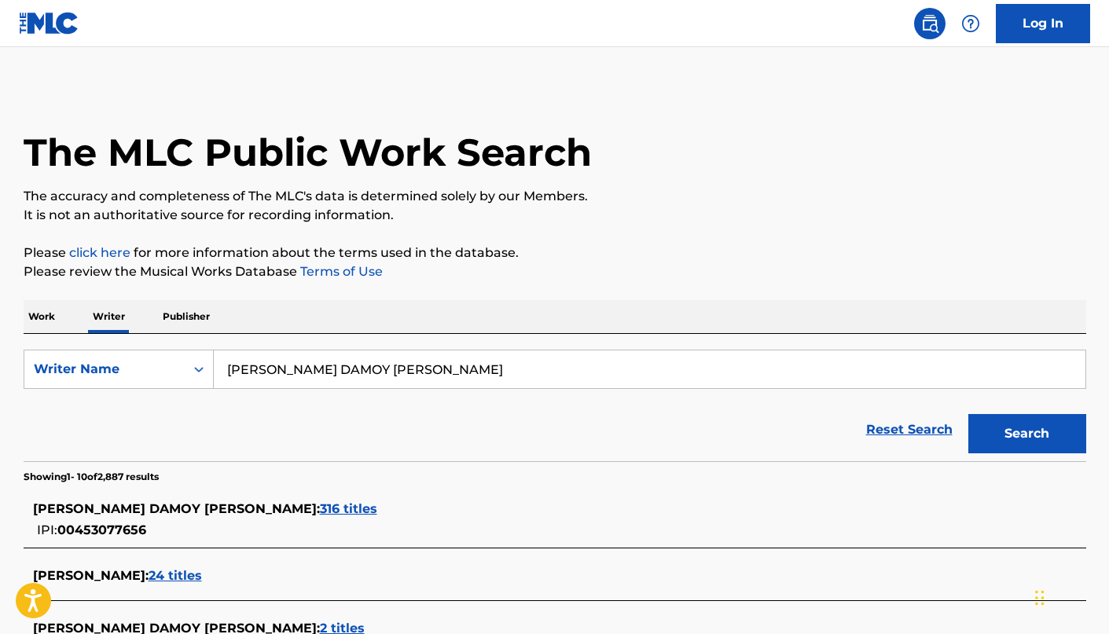
click at [415, 354] on input "[PERSON_NAME] DAMOY [PERSON_NAME]" at bounding box center [649, 369] width 871 height 38
paste input "[PERSON_NAME]"
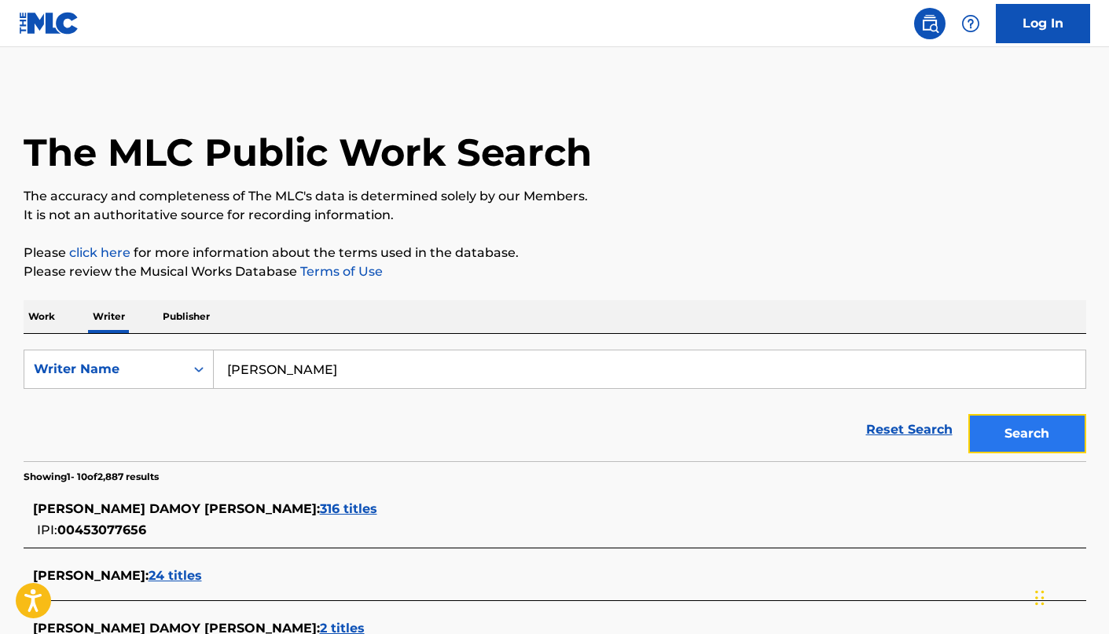
click at [1006, 433] on button "Search" at bounding box center [1027, 433] width 118 height 39
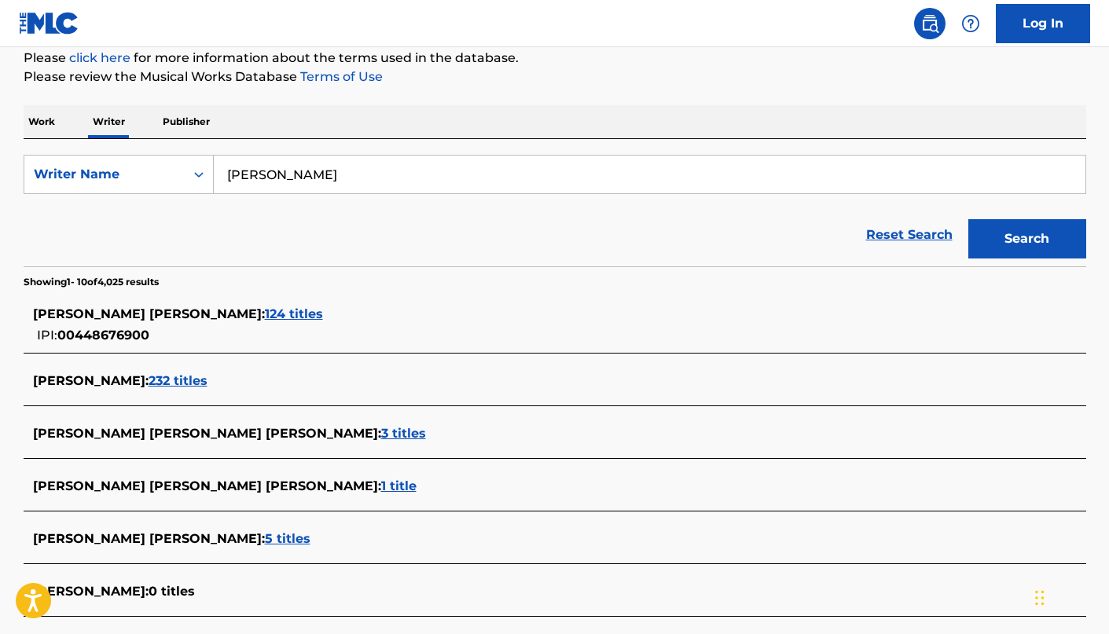
scroll to position [196, 0]
click at [300, 312] on span "124 titles" at bounding box center [294, 313] width 58 height 15
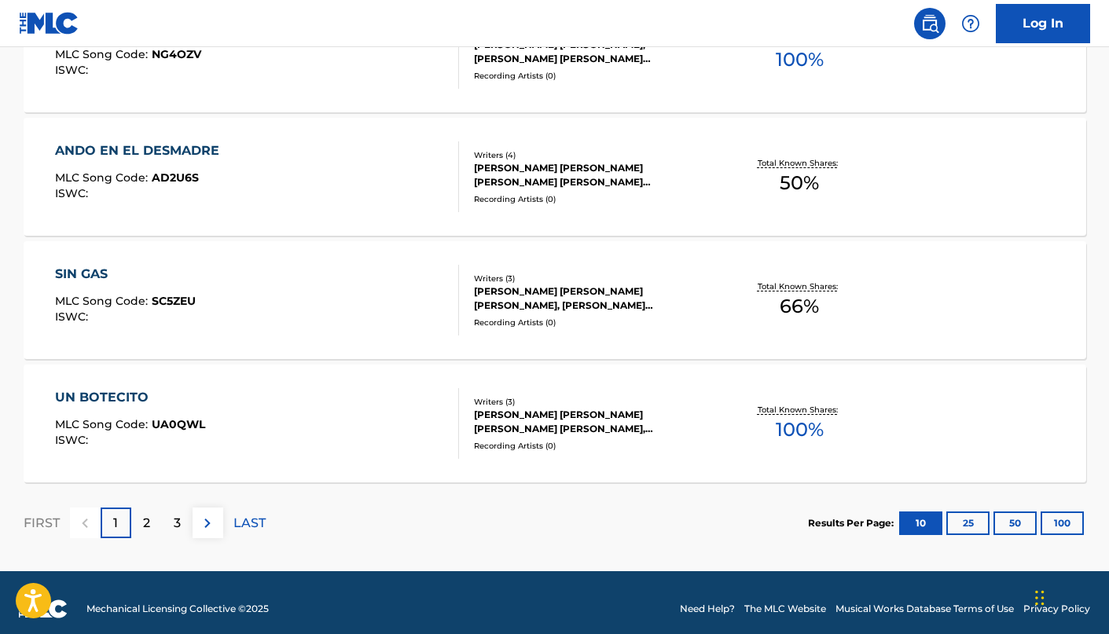
scroll to position [1289, 0]
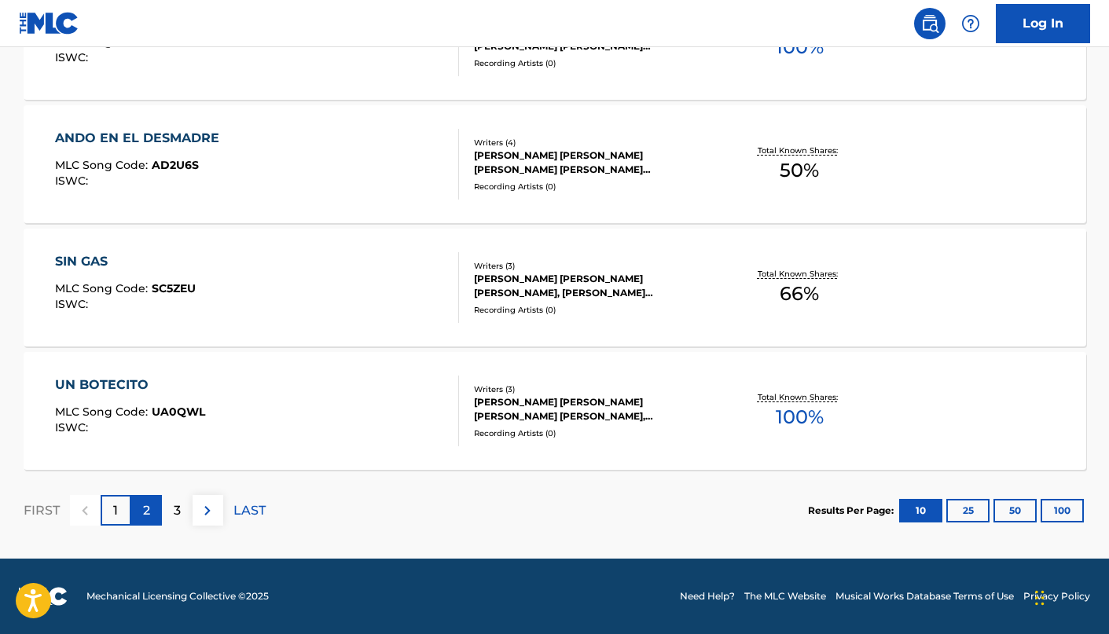
click at [134, 517] on div "2" at bounding box center [146, 510] width 31 height 31
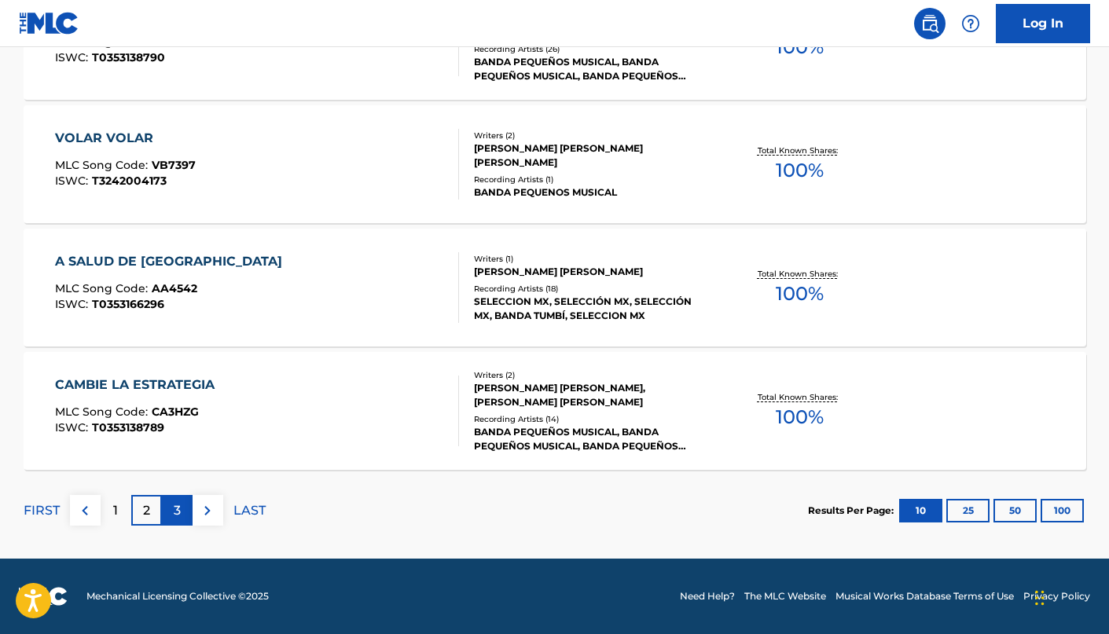
click at [170, 515] on div "3" at bounding box center [177, 510] width 31 height 31
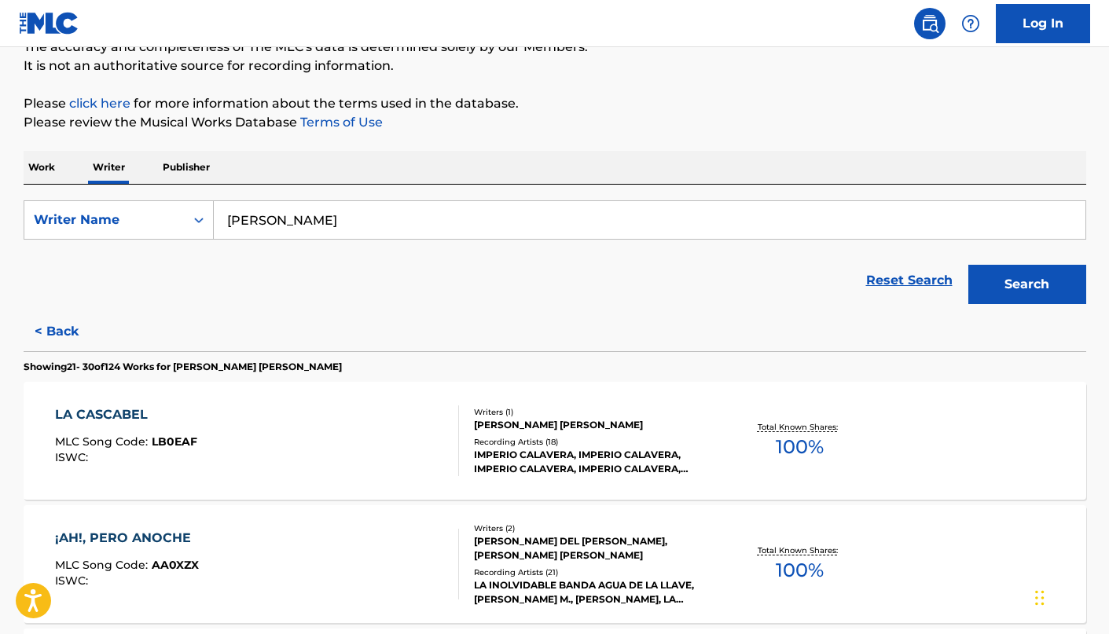
scroll to position [0, 0]
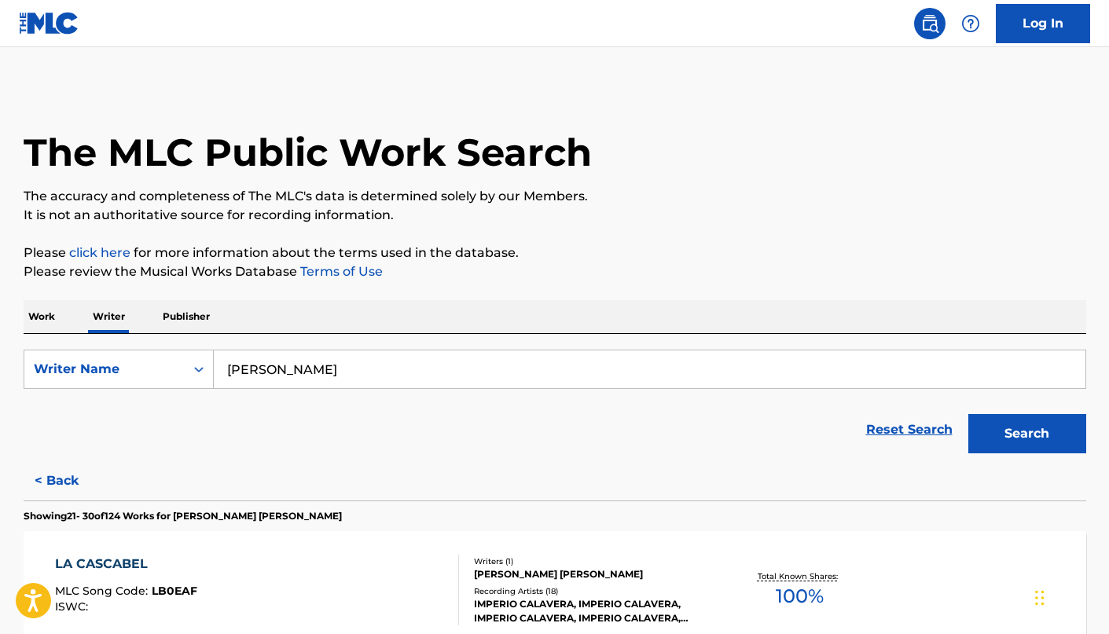
click at [324, 359] on input "[PERSON_NAME]" at bounding box center [649, 369] width 871 height 38
paste input "MUTAH W [PERSON_NAME]"
type input "MUTAH W [PERSON_NAME]"
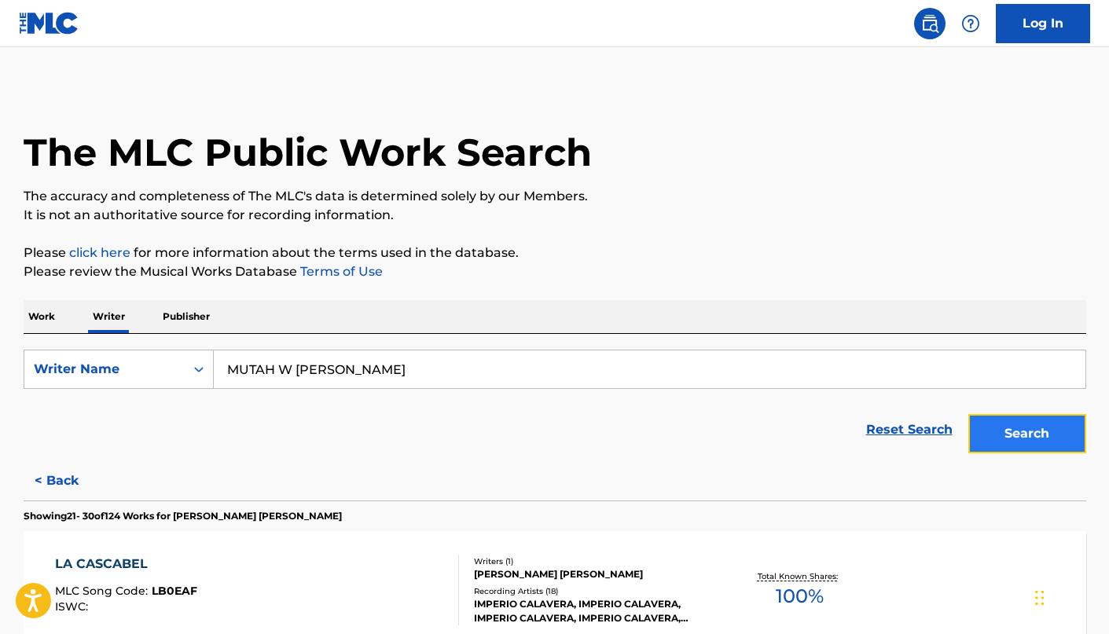
click at [1050, 420] on button "Search" at bounding box center [1027, 433] width 118 height 39
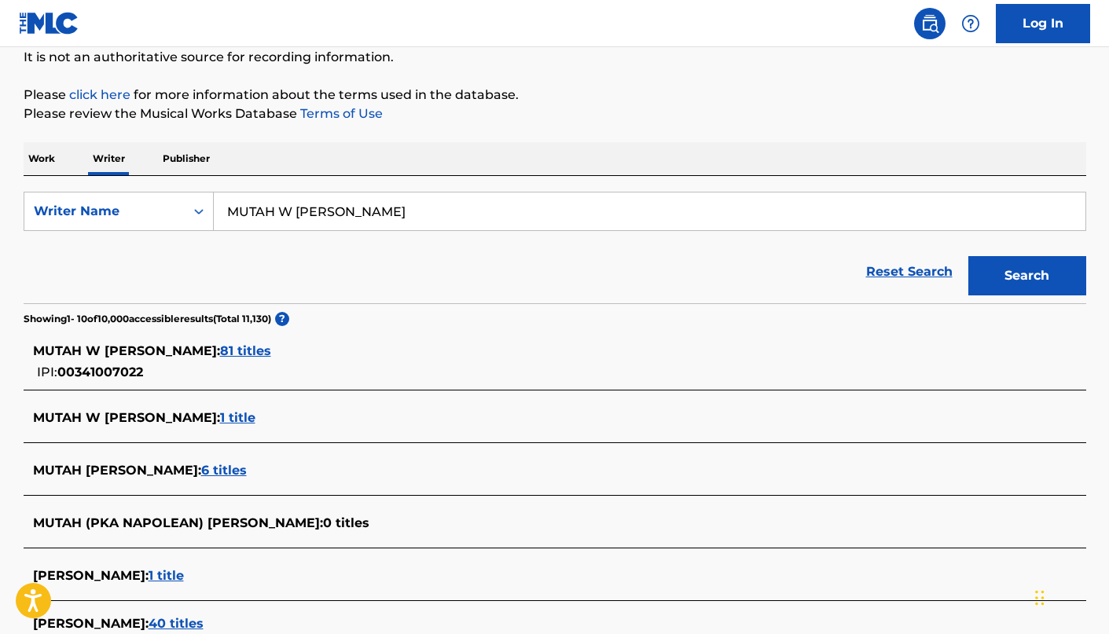
scroll to position [160, 0]
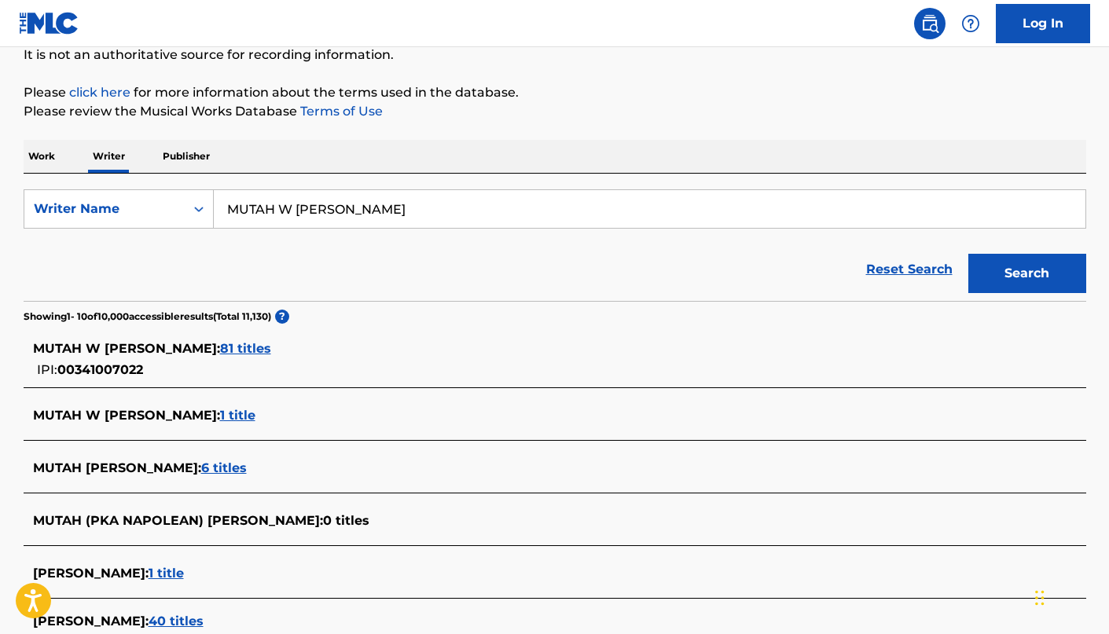
click at [213, 339] on div "MUTAH W [PERSON_NAME] : 81 titles" at bounding box center [534, 348] width 1002 height 19
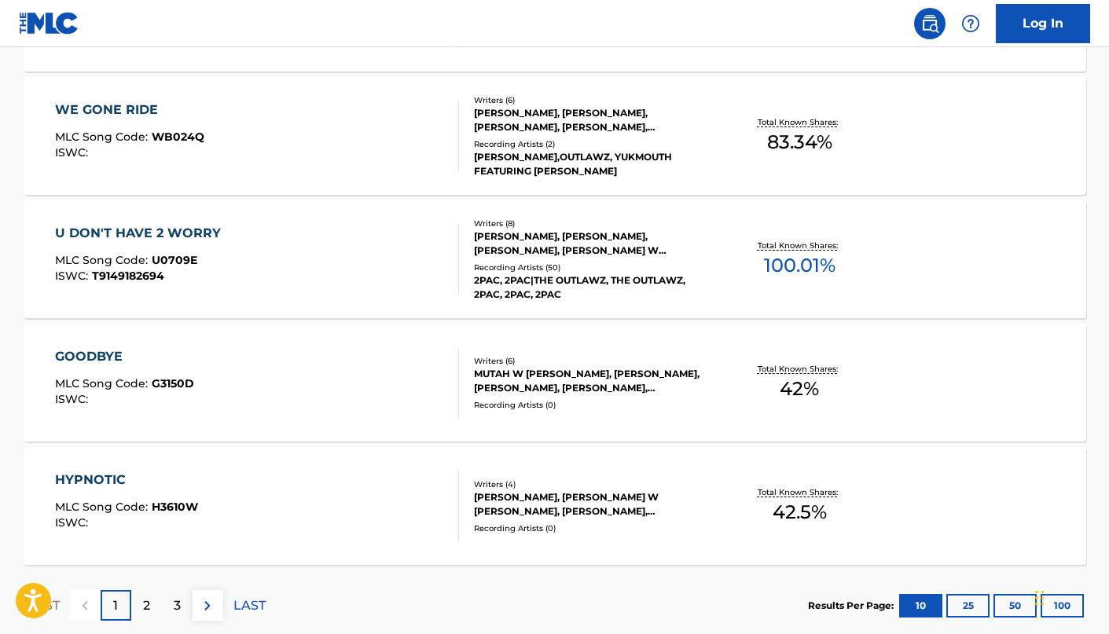
scroll to position [1289, 0]
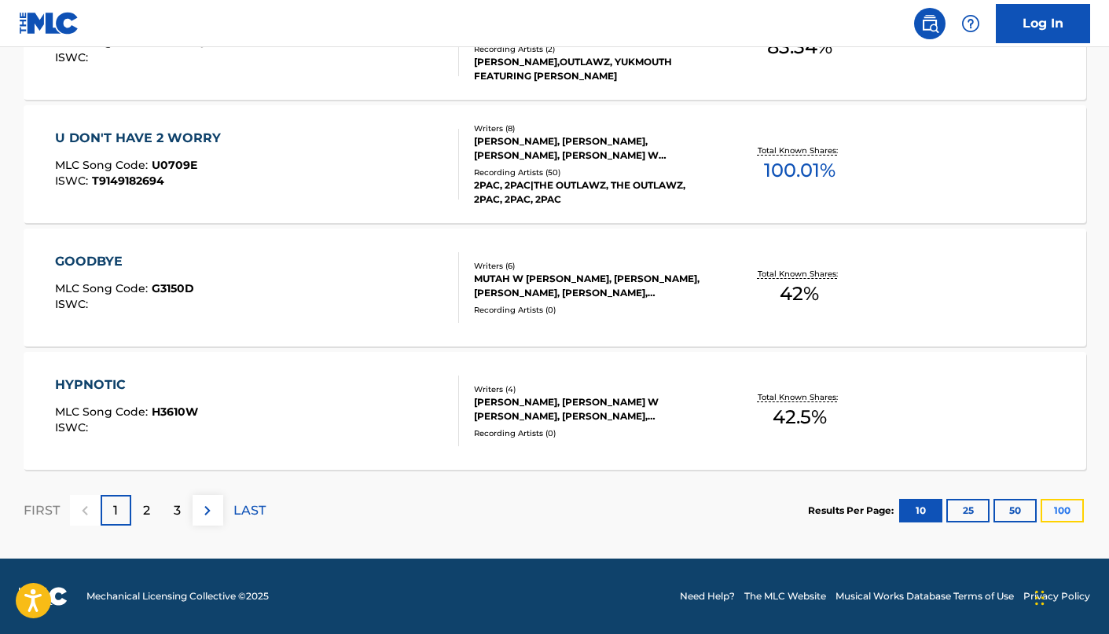
click at [1063, 514] on button "100" at bounding box center [1061, 511] width 43 height 24
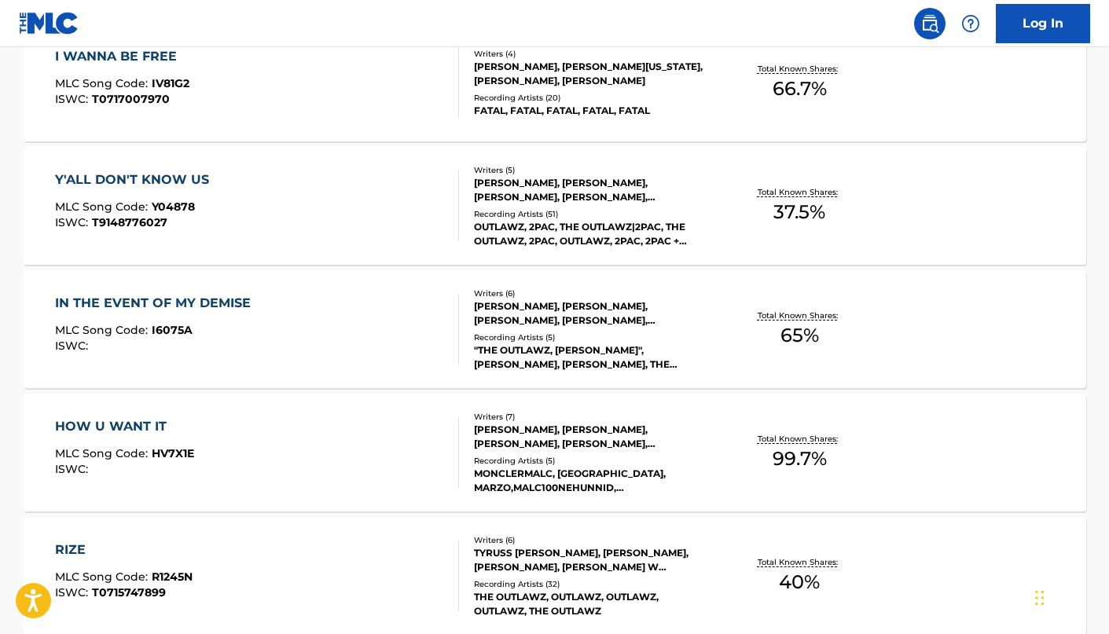
scroll to position [2107, 0]
